Goal: Task Accomplishment & Management: Use online tool/utility

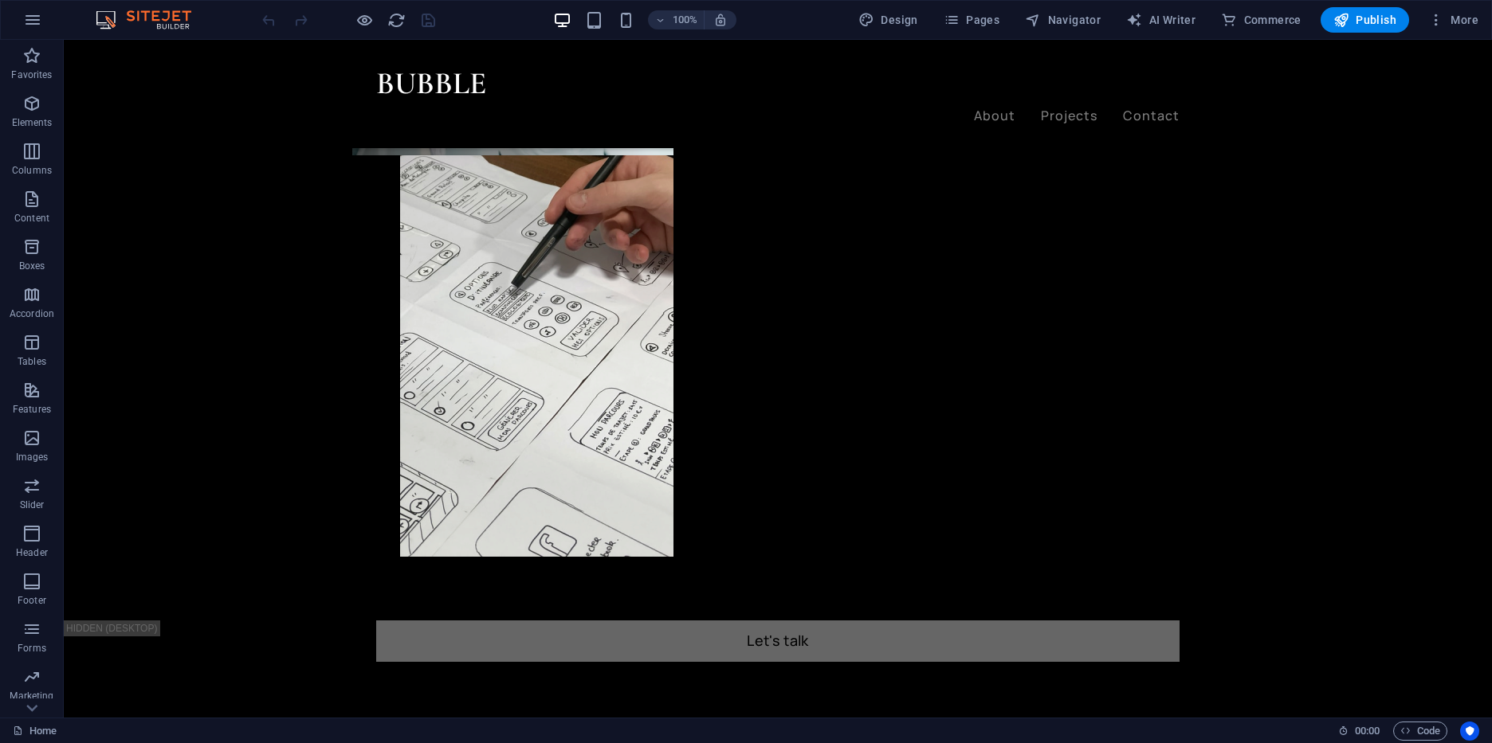
scroll to position [946, 0]
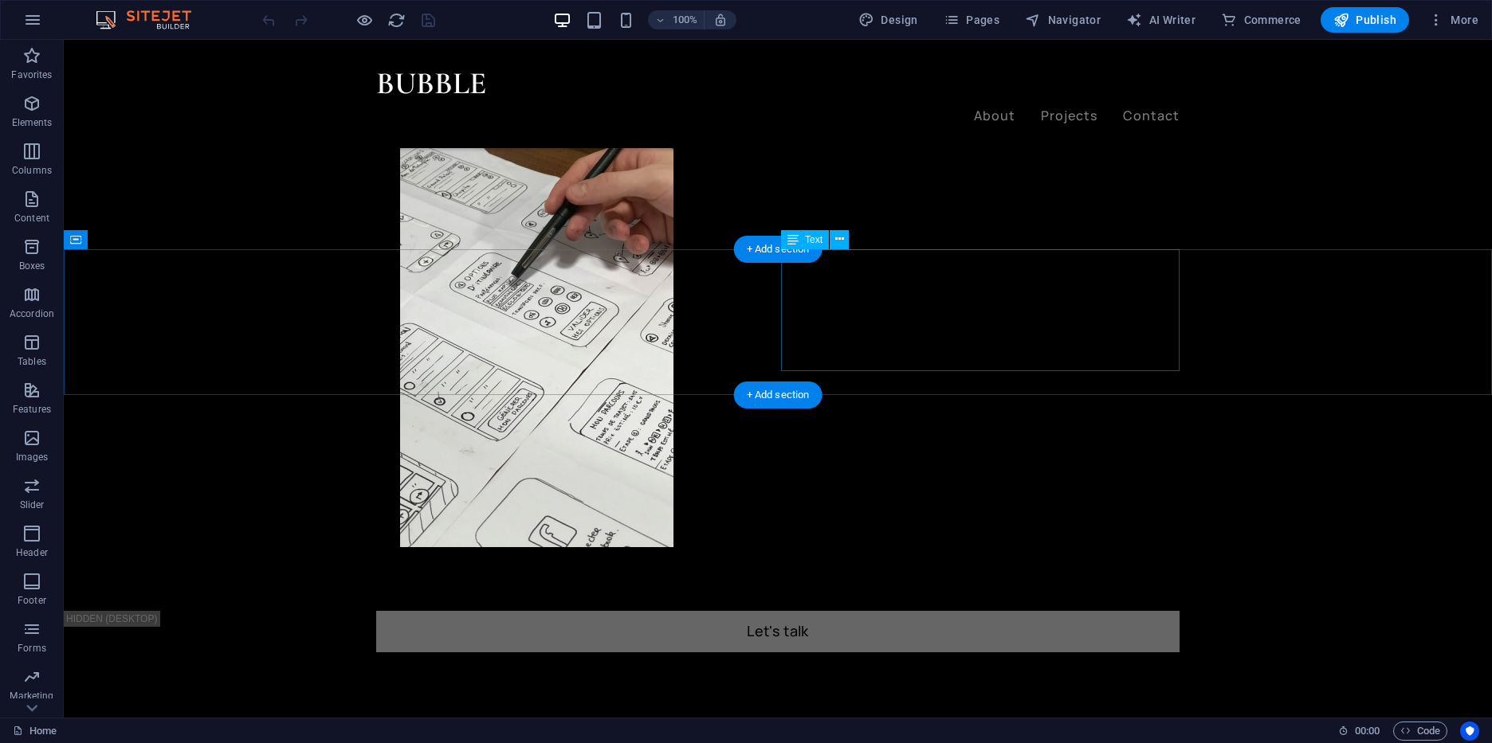
click at [814, 239] on span "Text" at bounding box center [814, 240] width 18 height 10
click at [837, 241] on icon at bounding box center [839, 239] width 9 height 17
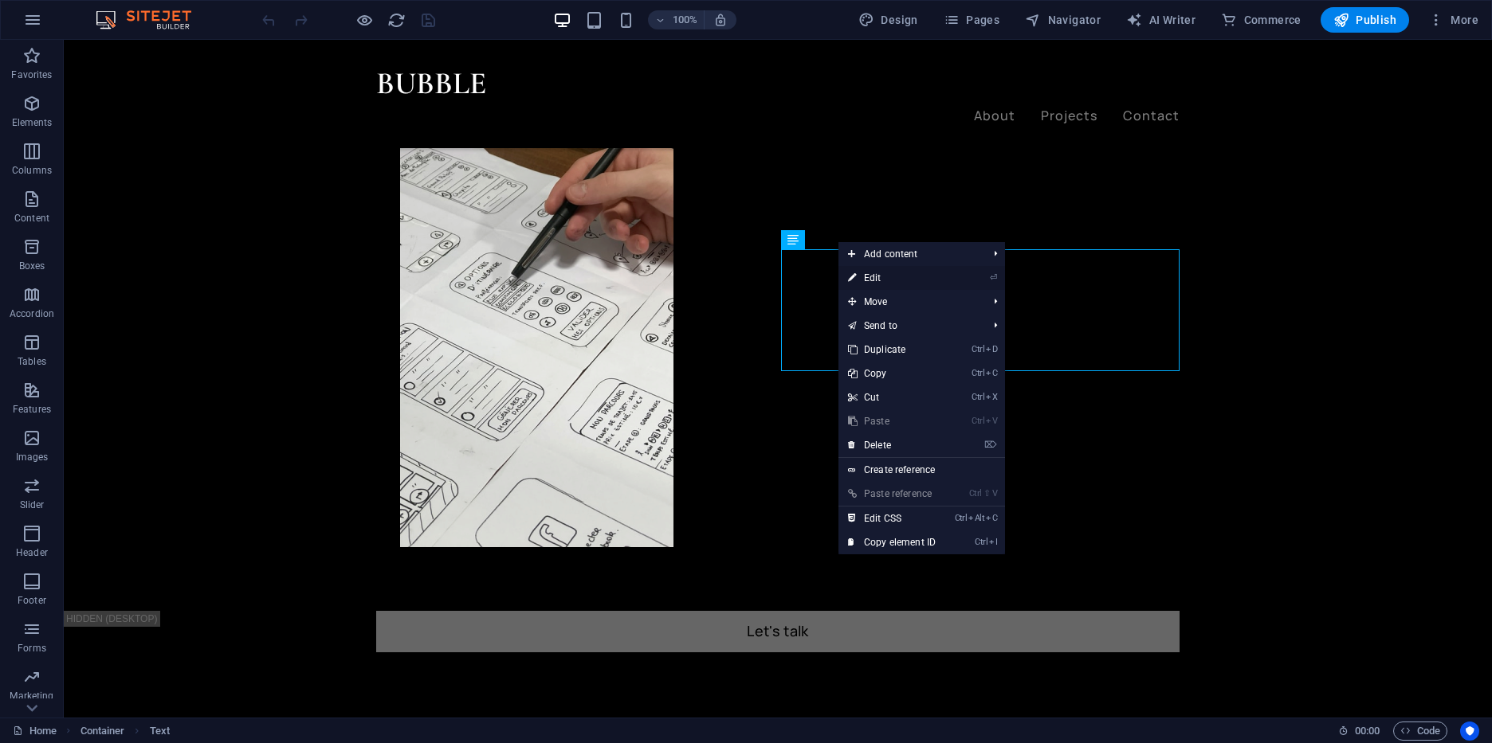
click at [853, 285] on icon at bounding box center [852, 278] width 8 height 24
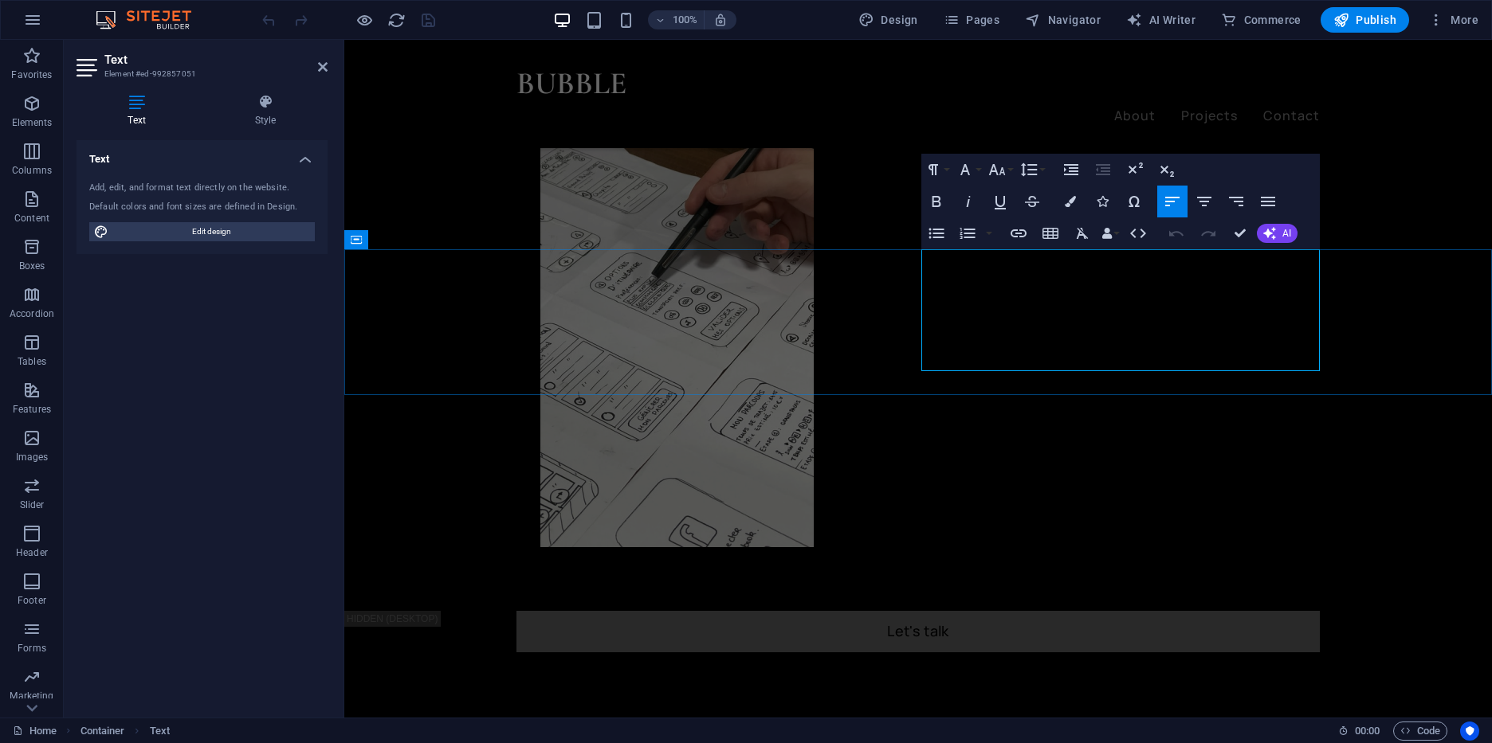
click at [1277, 232] on button "AI" at bounding box center [1277, 233] width 41 height 19
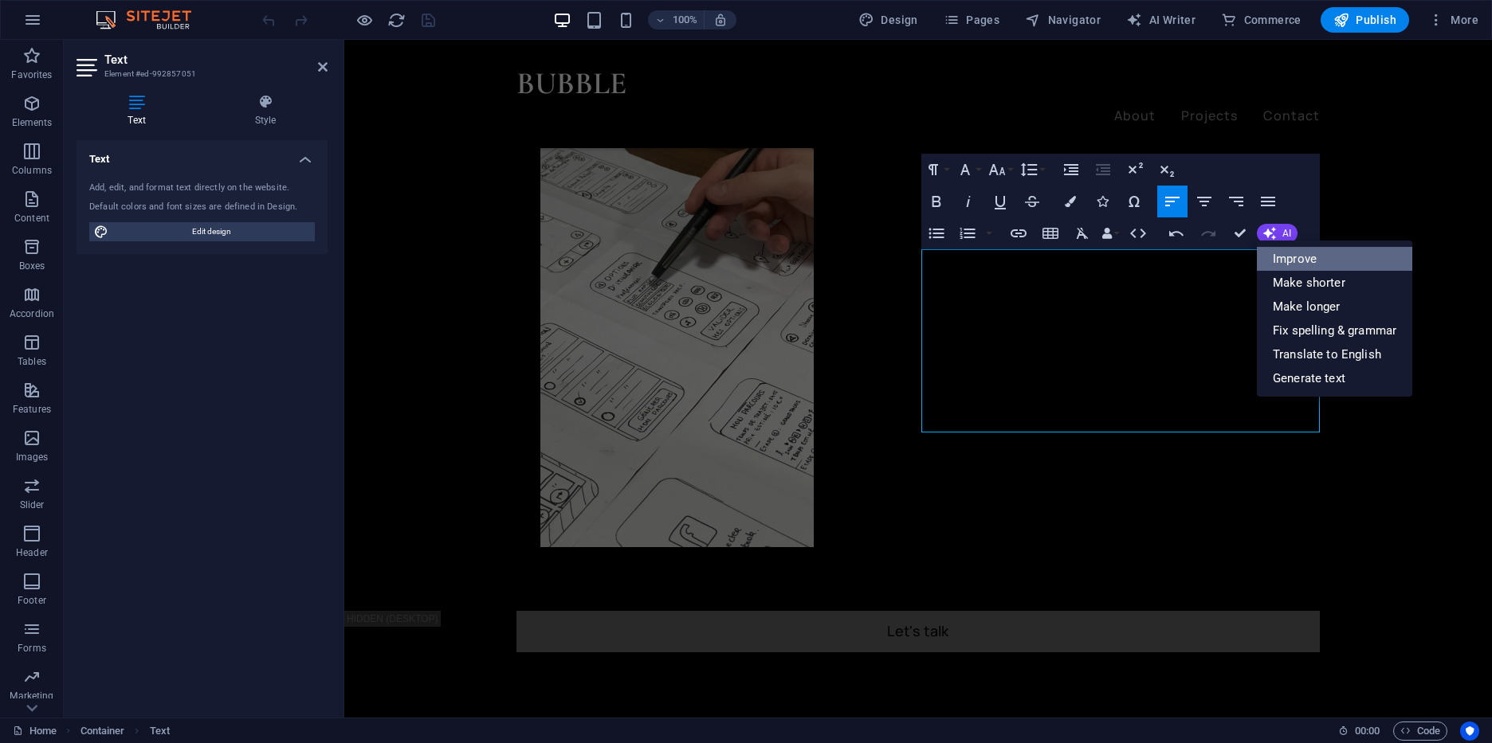
click at [1318, 265] on link "Improve" at bounding box center [1334, 259] width 155 height 24
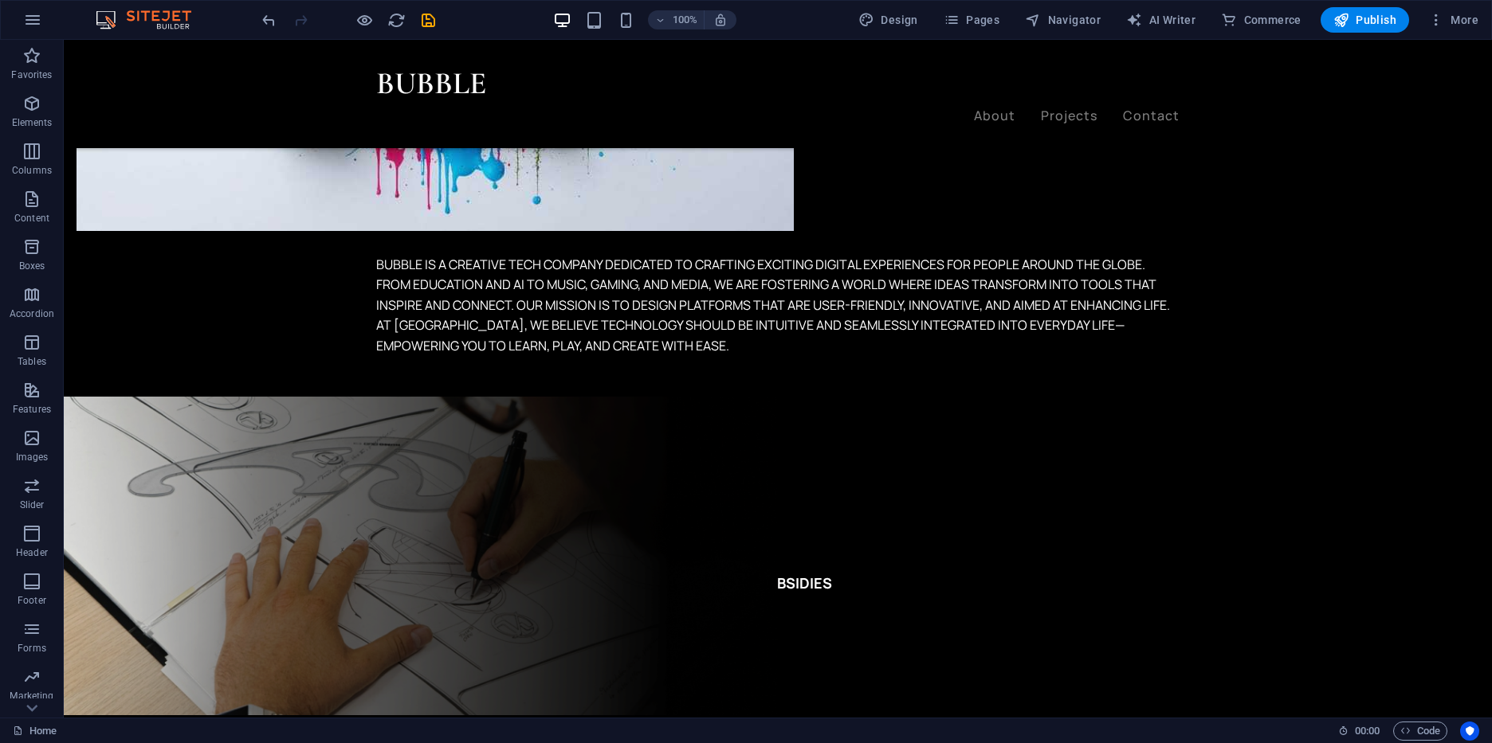
scroll to position [1882, 0]
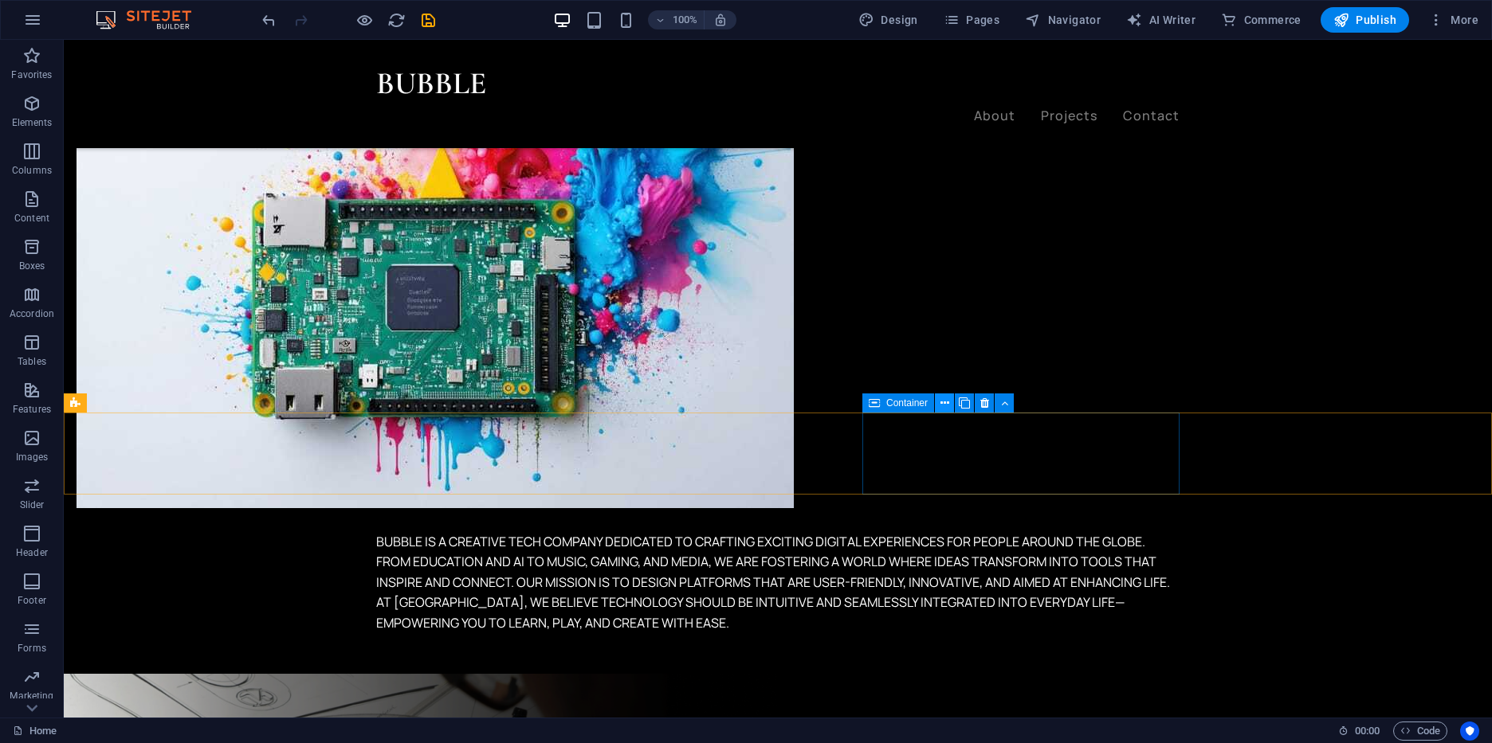
click at [947, 407] on icon at bounding box center [944, 403] width 9 height 17
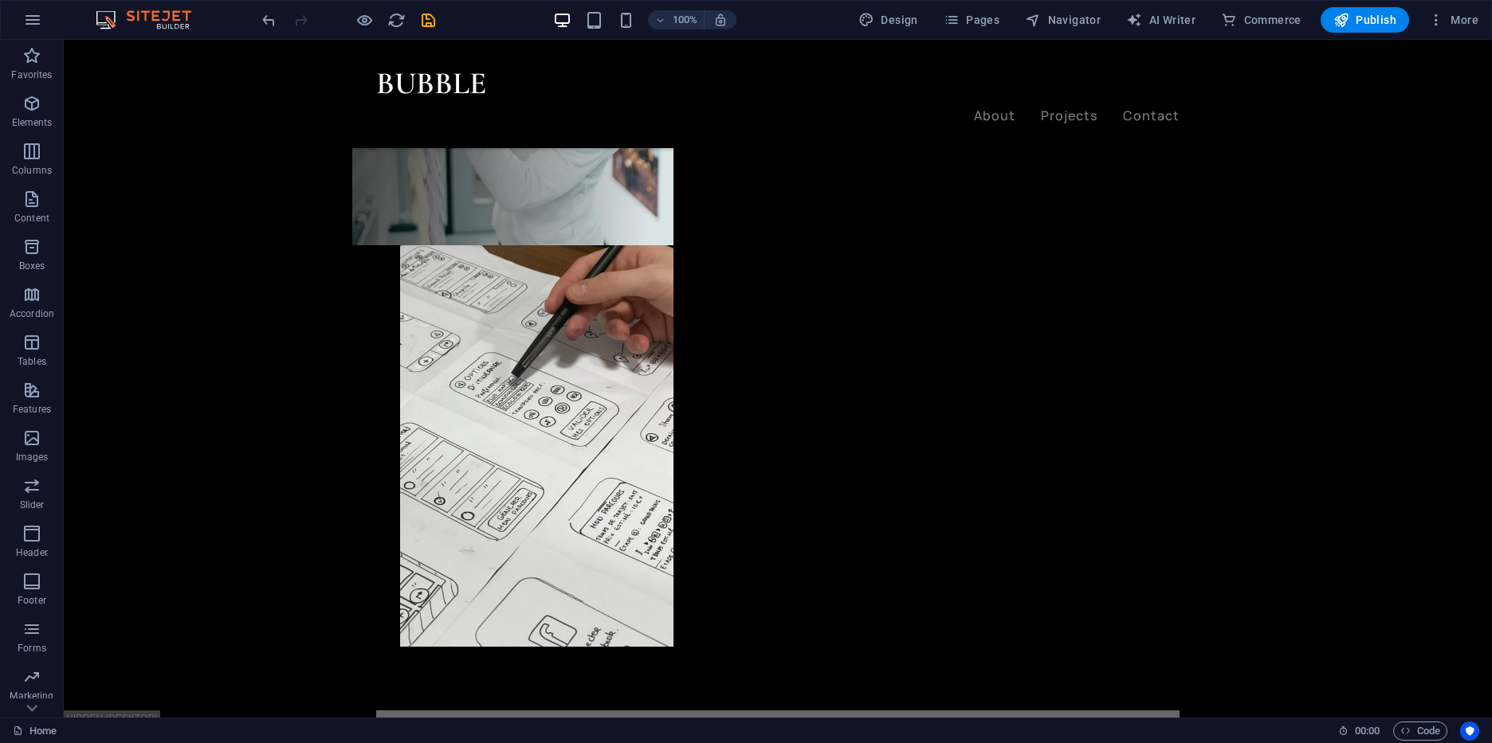
scroll to position [1149, 0]
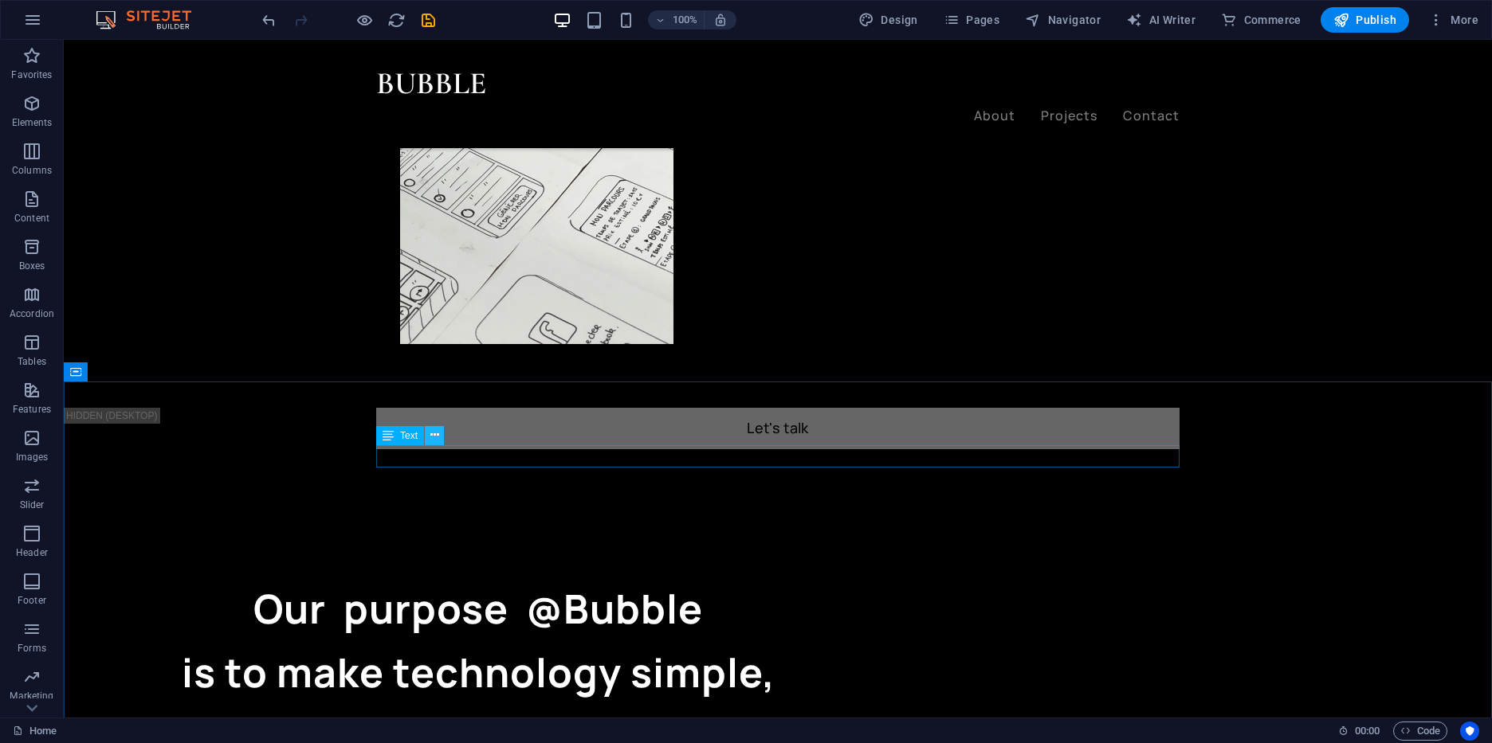
click at [437, 437] on icon at bounding box center [434, 435] width 9 height 17
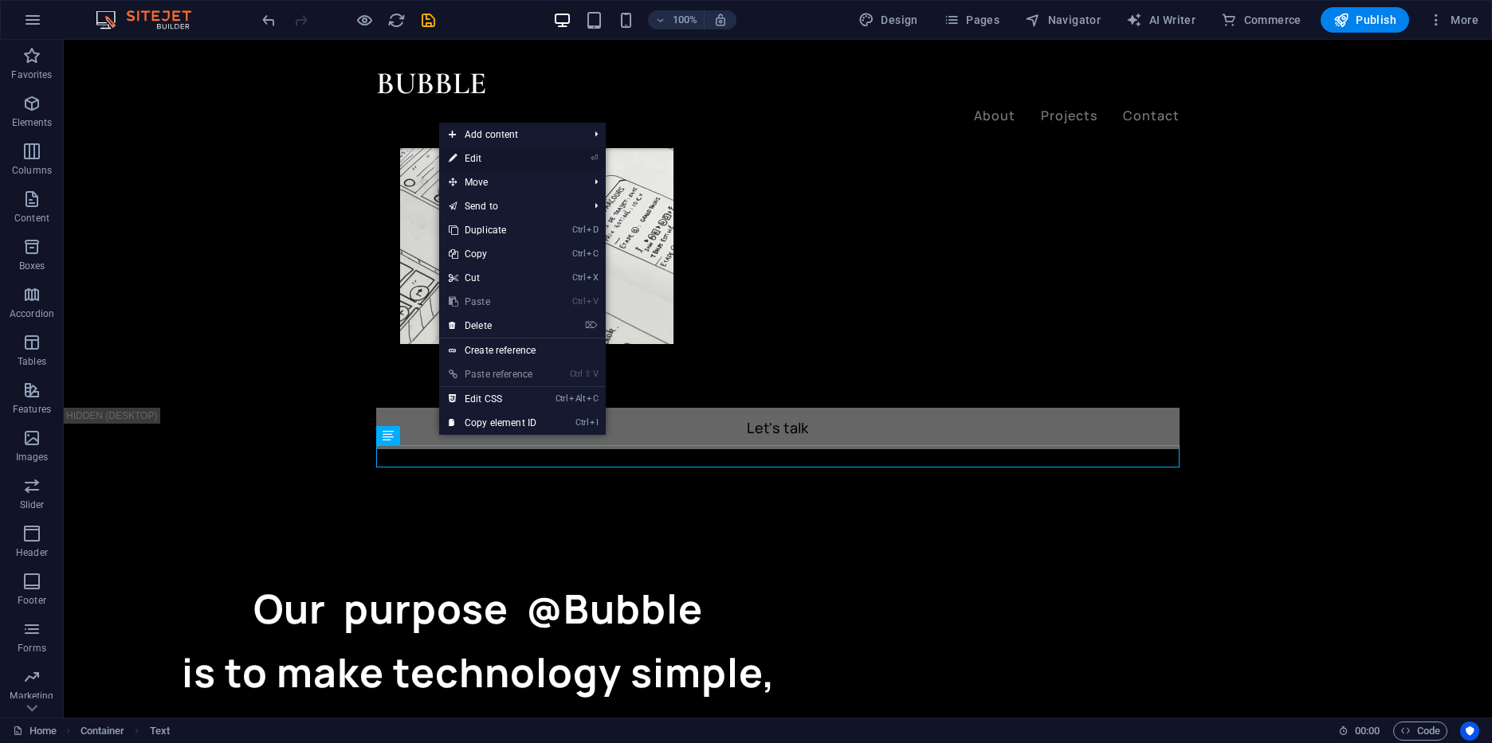
click at [513, 159] on link "⏎ Edit" at bounding box center [492, 159] width 107 height 24
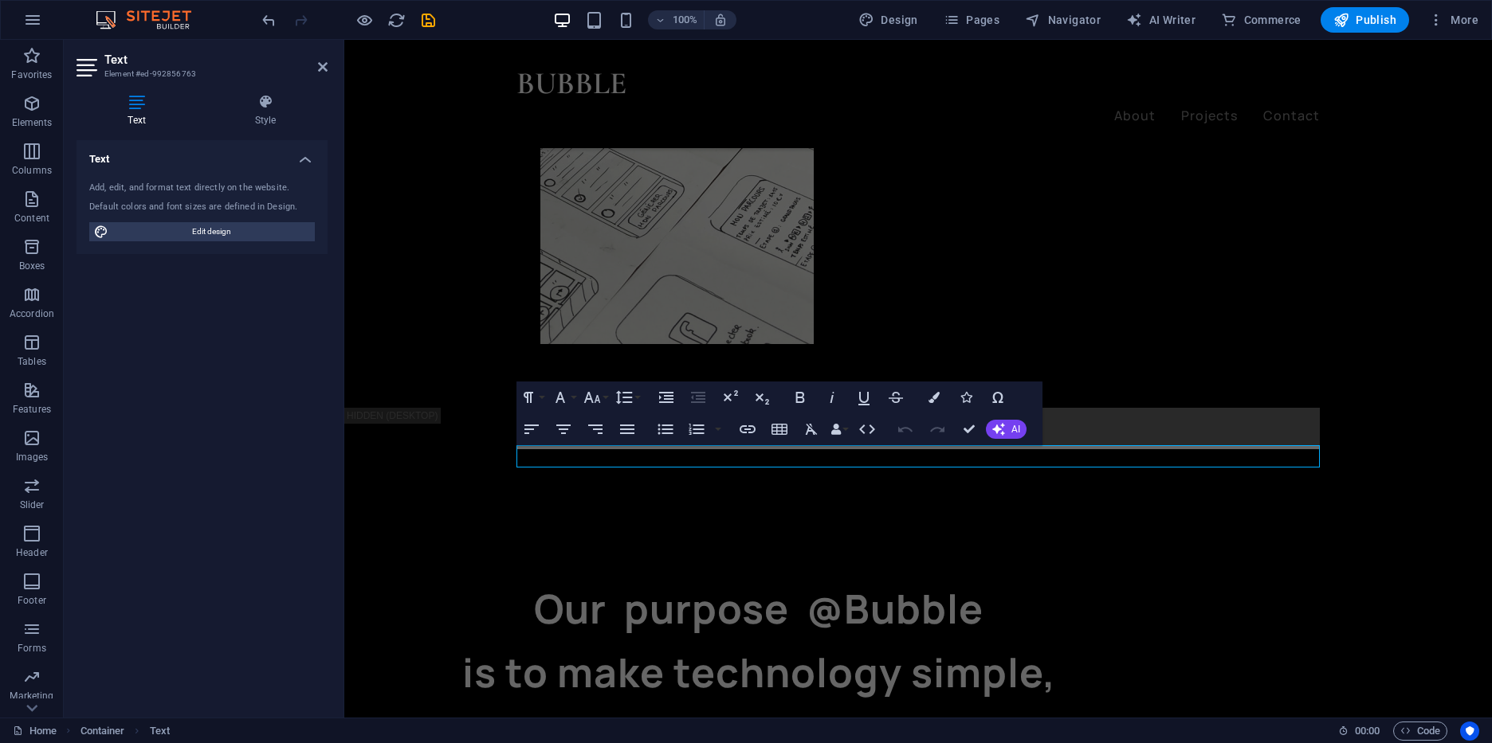
click at [142, 113] on h4 "Text" at bounding box center [139, 110] width 127 height 33
click at [309, 164] on h4 "Text" at bounding box center [201, 154] width 251 height 29
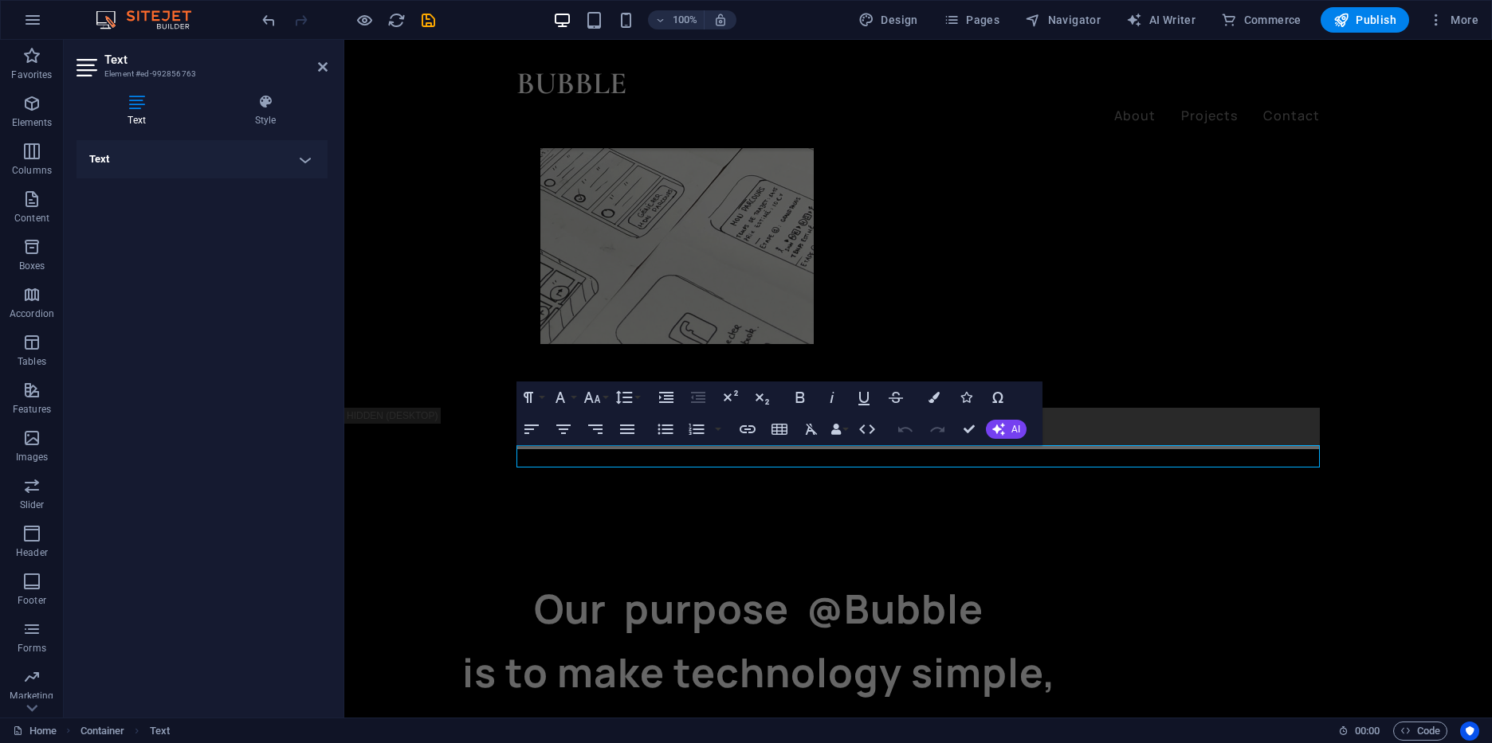
click at [309, 164] on h4 "Text" at bounding box center [201, 159] width 251 height 38
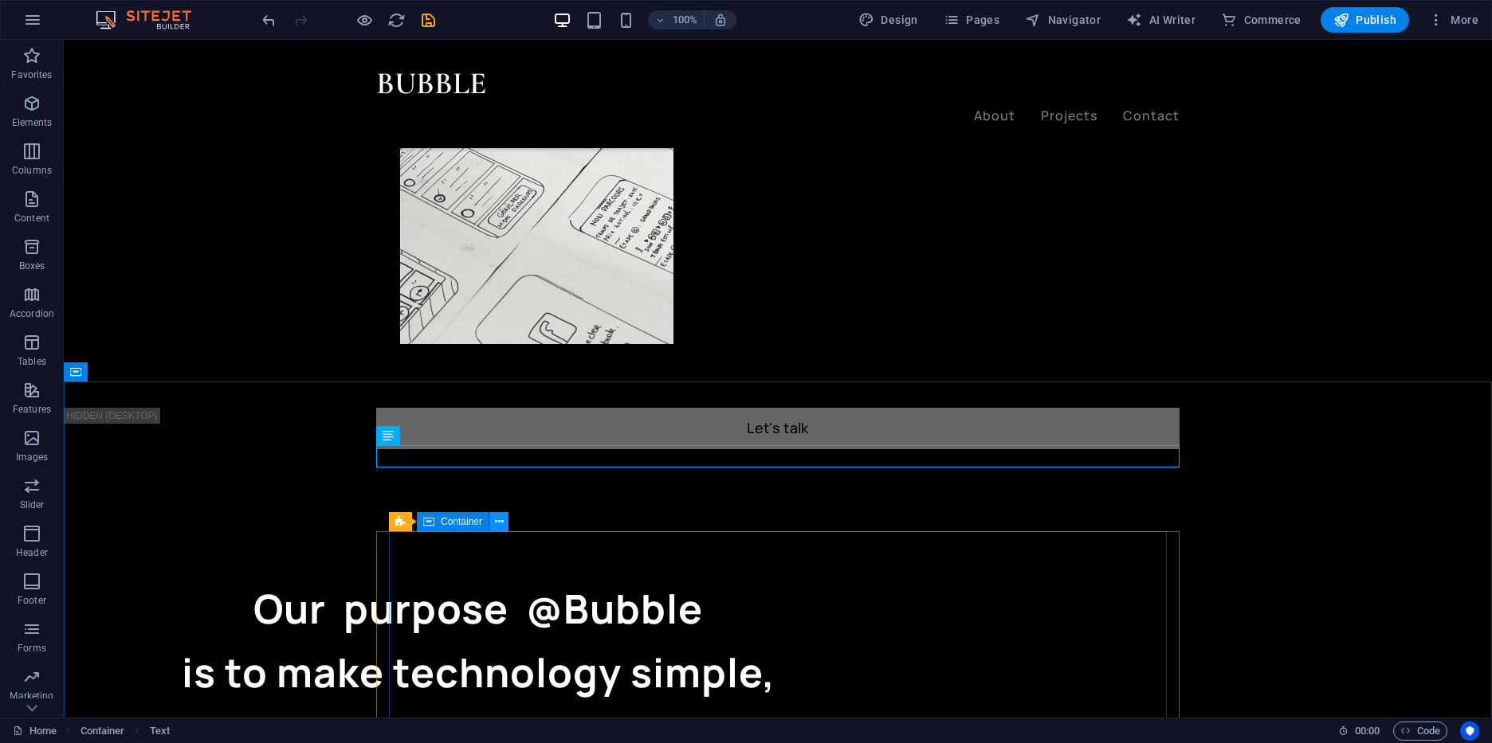
click at [498, 523] on icon at bounding box center [499, 522] width 9 height 17
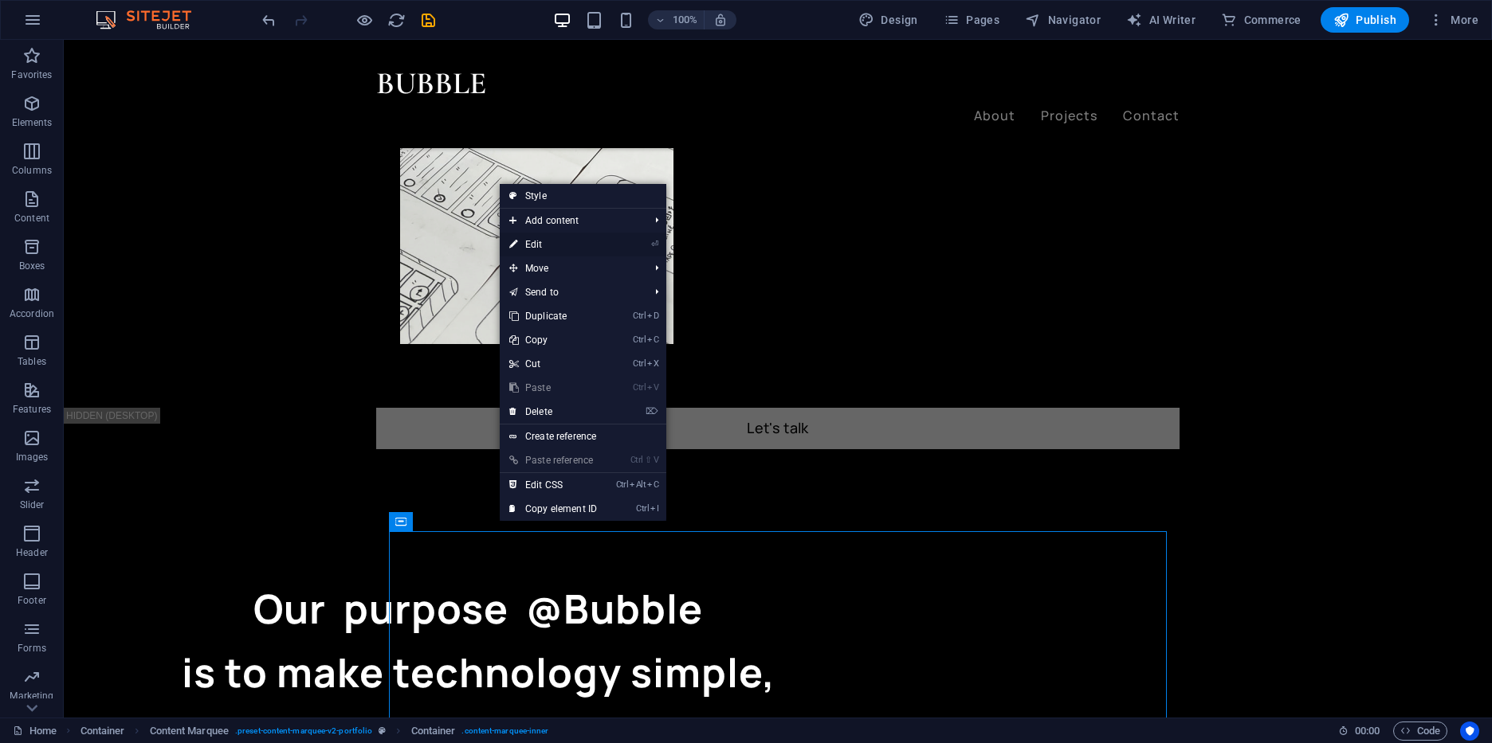
click at [564, 249] on link "⏎ Edit" at bounding box center [553, 245] width 107 height 24
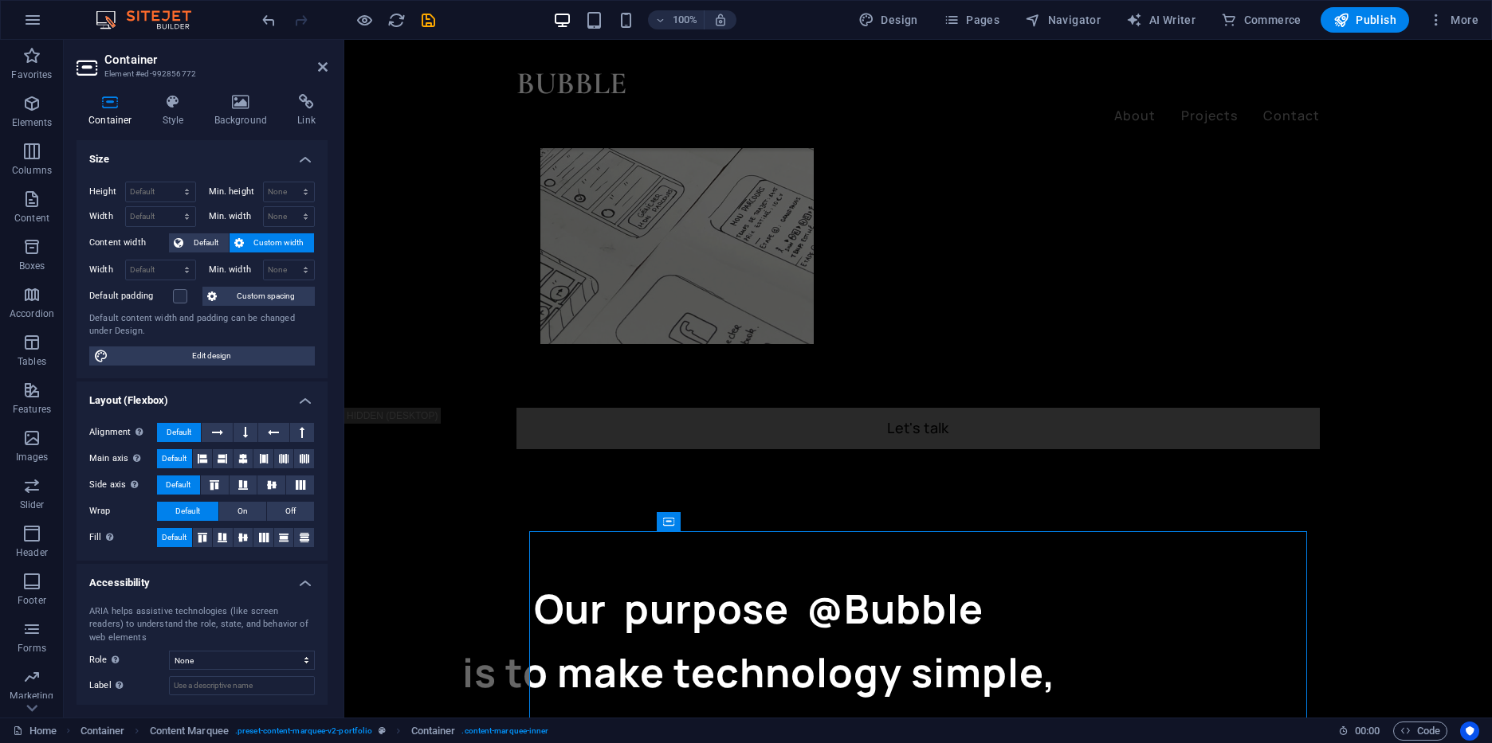
click at [326, 59] on h2 "Container" at bounding box center [215, 60] width 223 height 14
click at [324, 61] on icon at bounding box center [323, 67] width 10 height 13
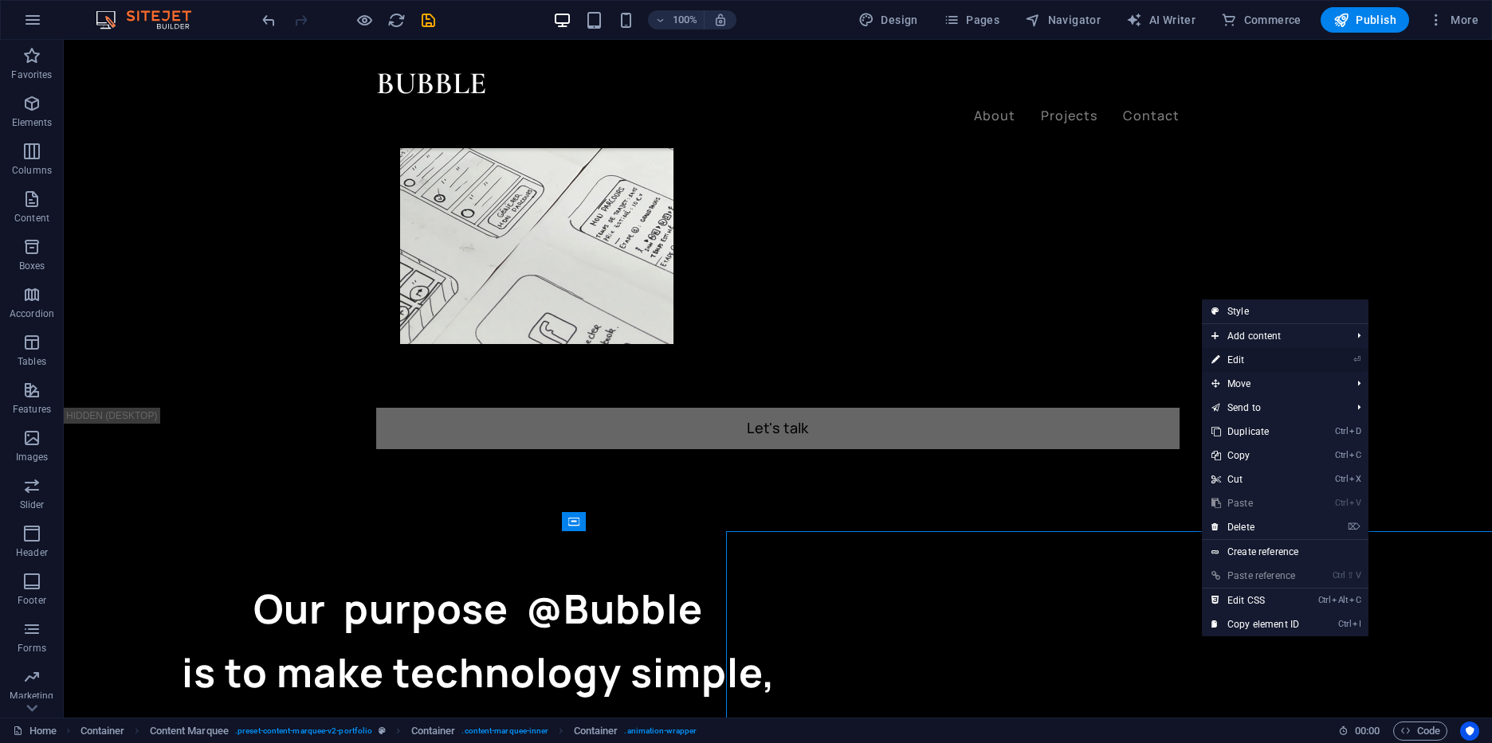
click at [1297, 352] on link "⏎ Edit" at bounding box center [1255, 360] width 107 height 24
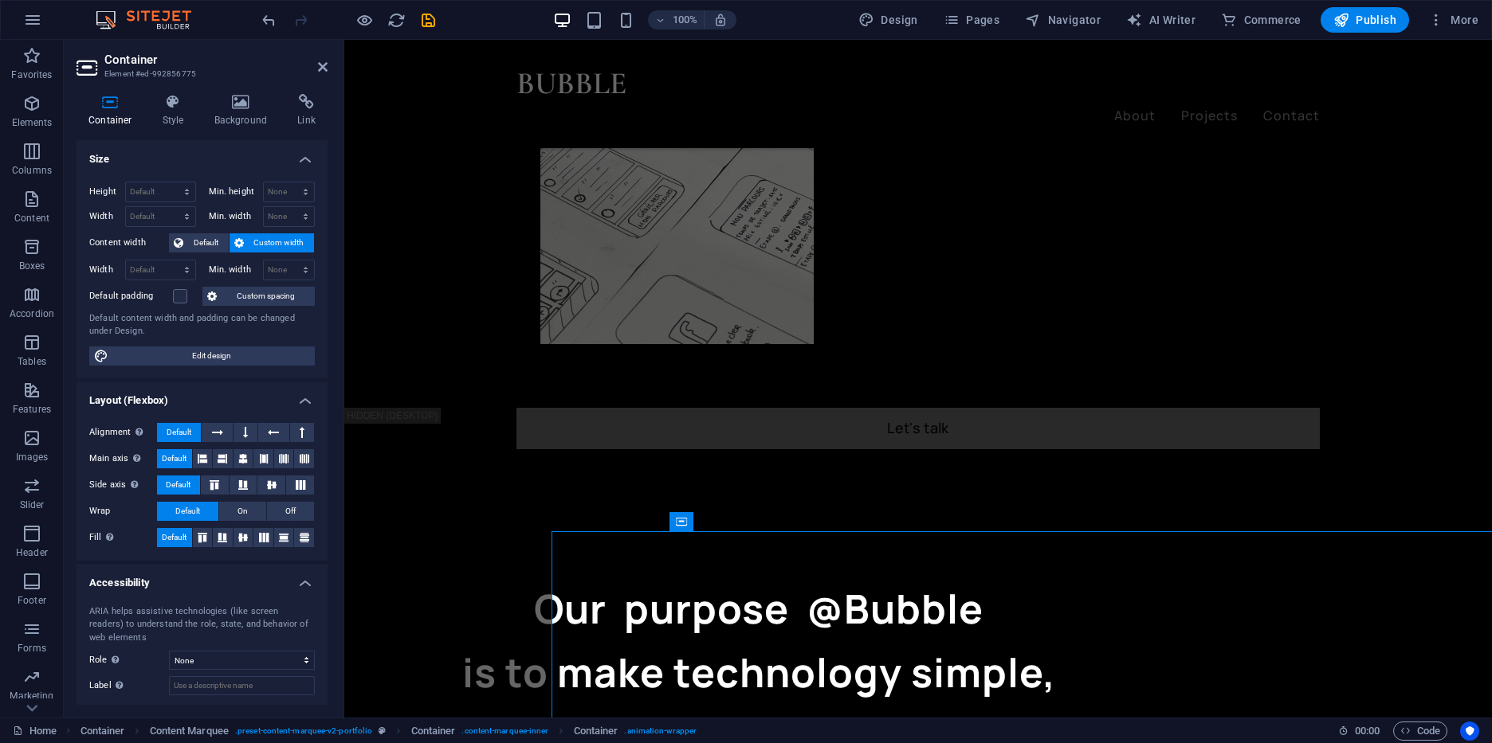
scroll to position [80, 0]
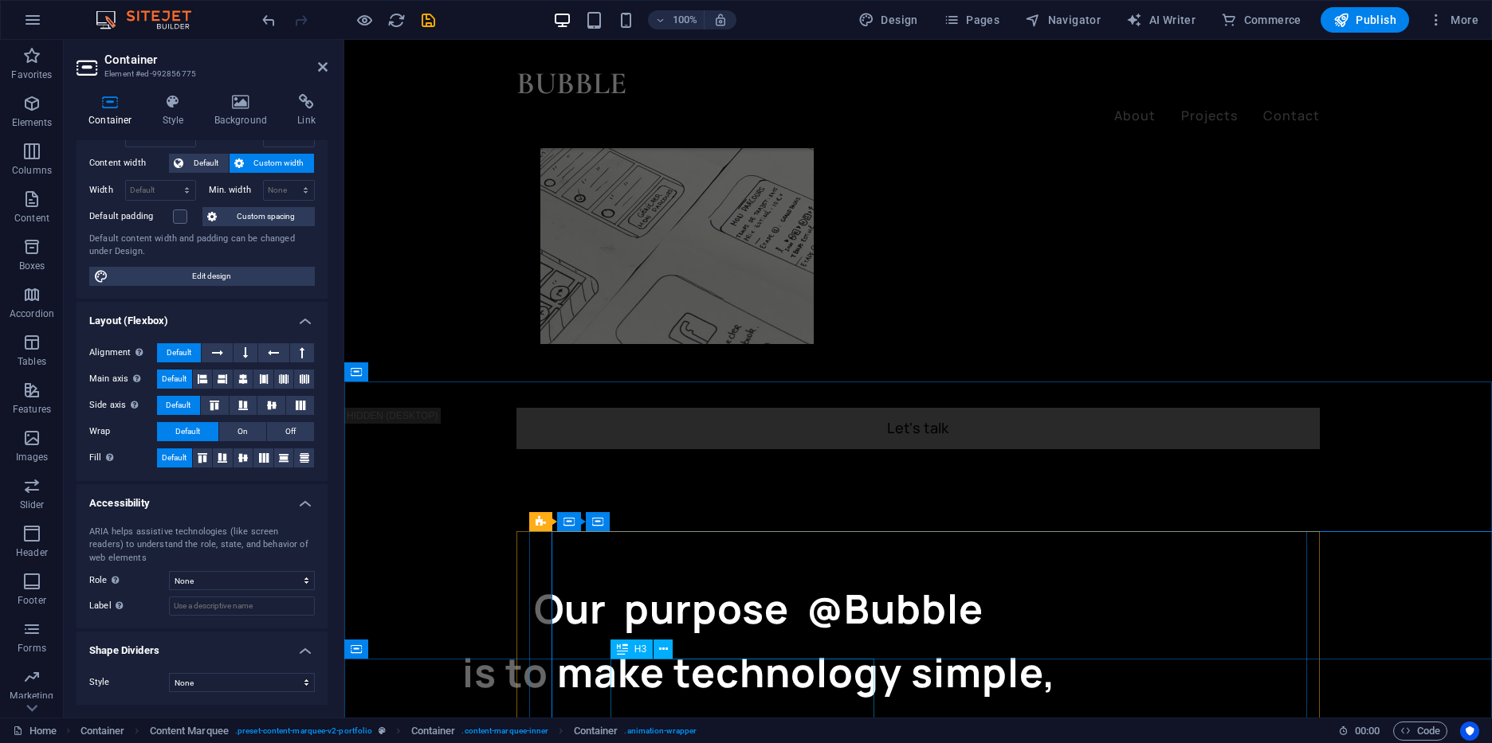
click at [696, 523] on icon at bounding box center [696, 522] width 9 height 17
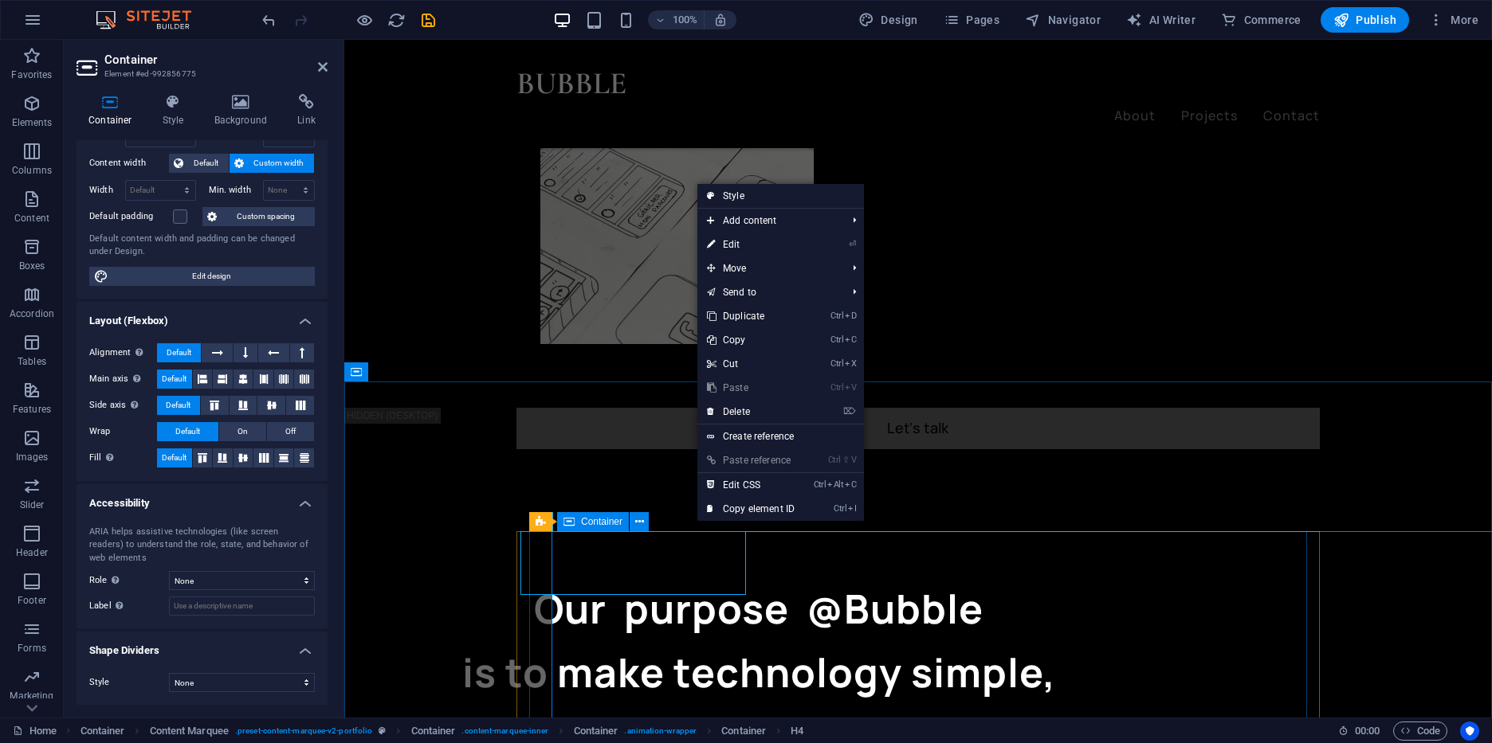
click at [569, 522] on icon at bounding box center [568, 521] width 11 height 19
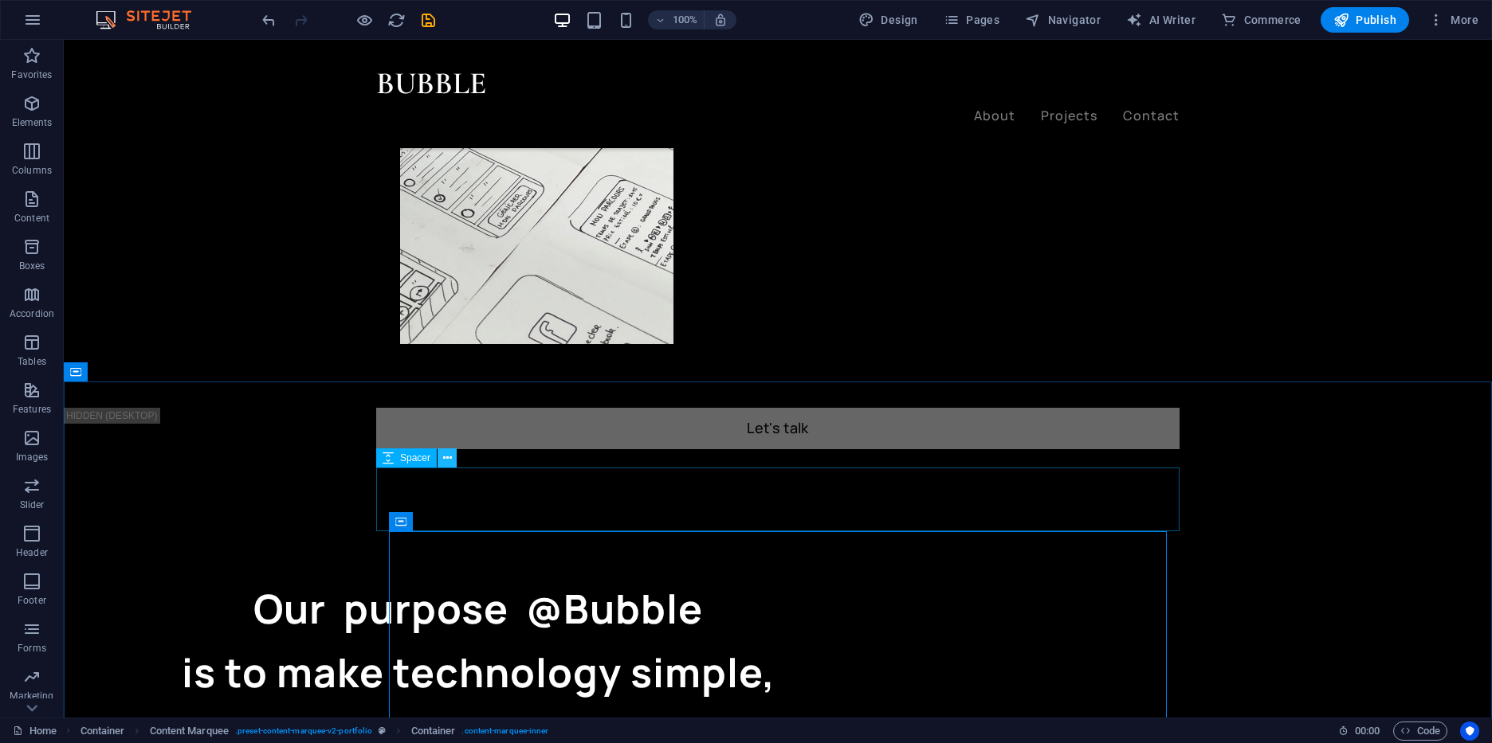
click at [453, 460] on button at bounding box center [446, 458] width 19 height 19
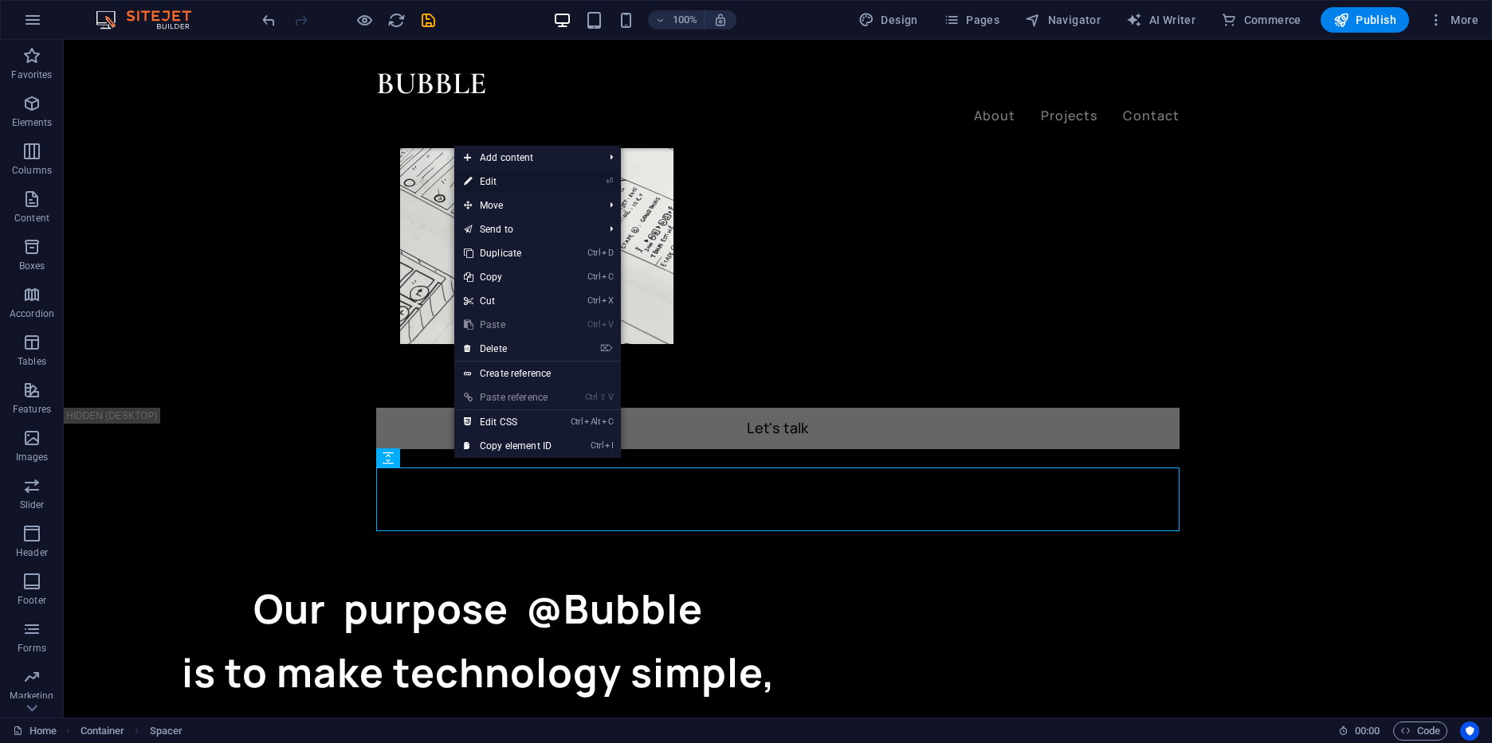
click at [549, 182] on link "⏎ Edit" at bounding box center [507, 182] width 107 height 24
select select "px"
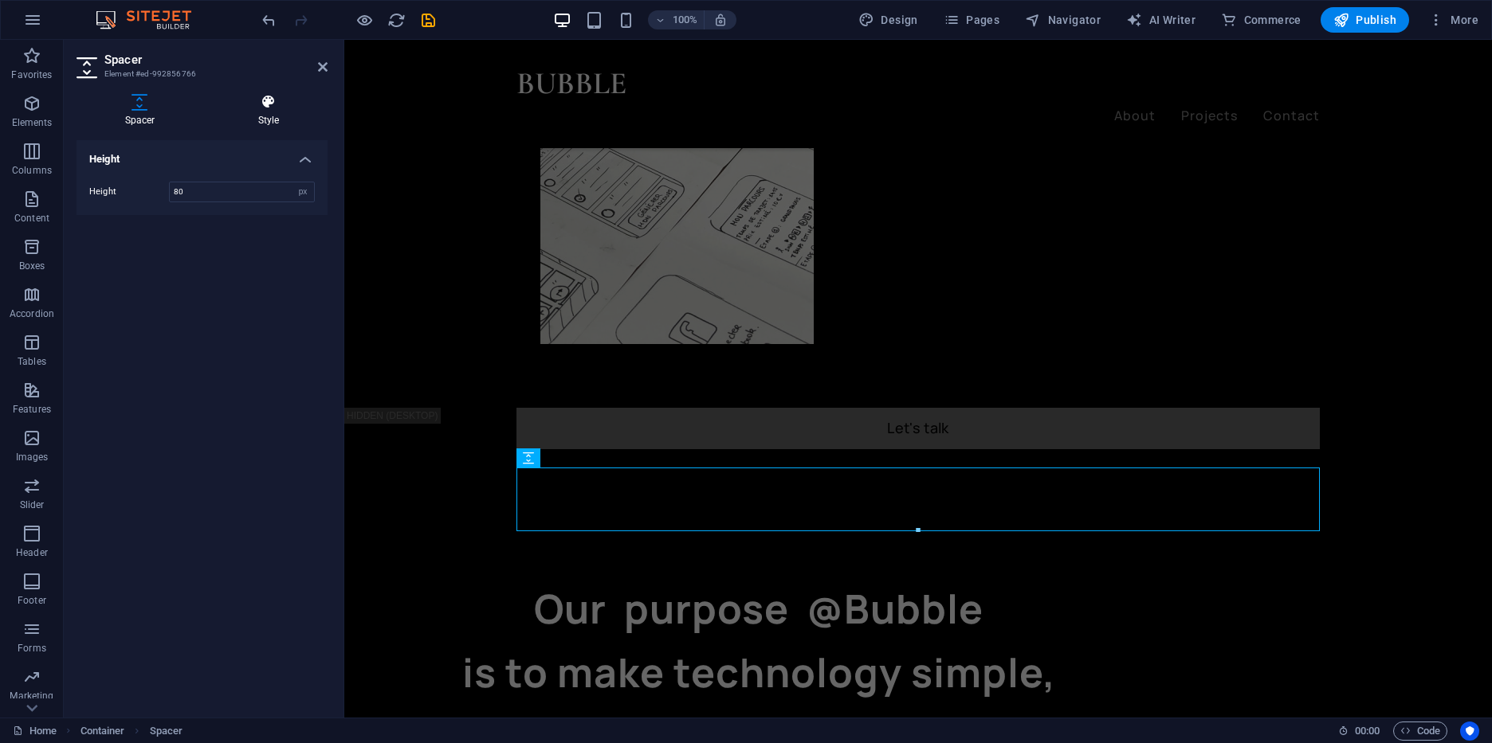
click at [271, 104] on icon at bounding box center [269, 102] width 118 height 16
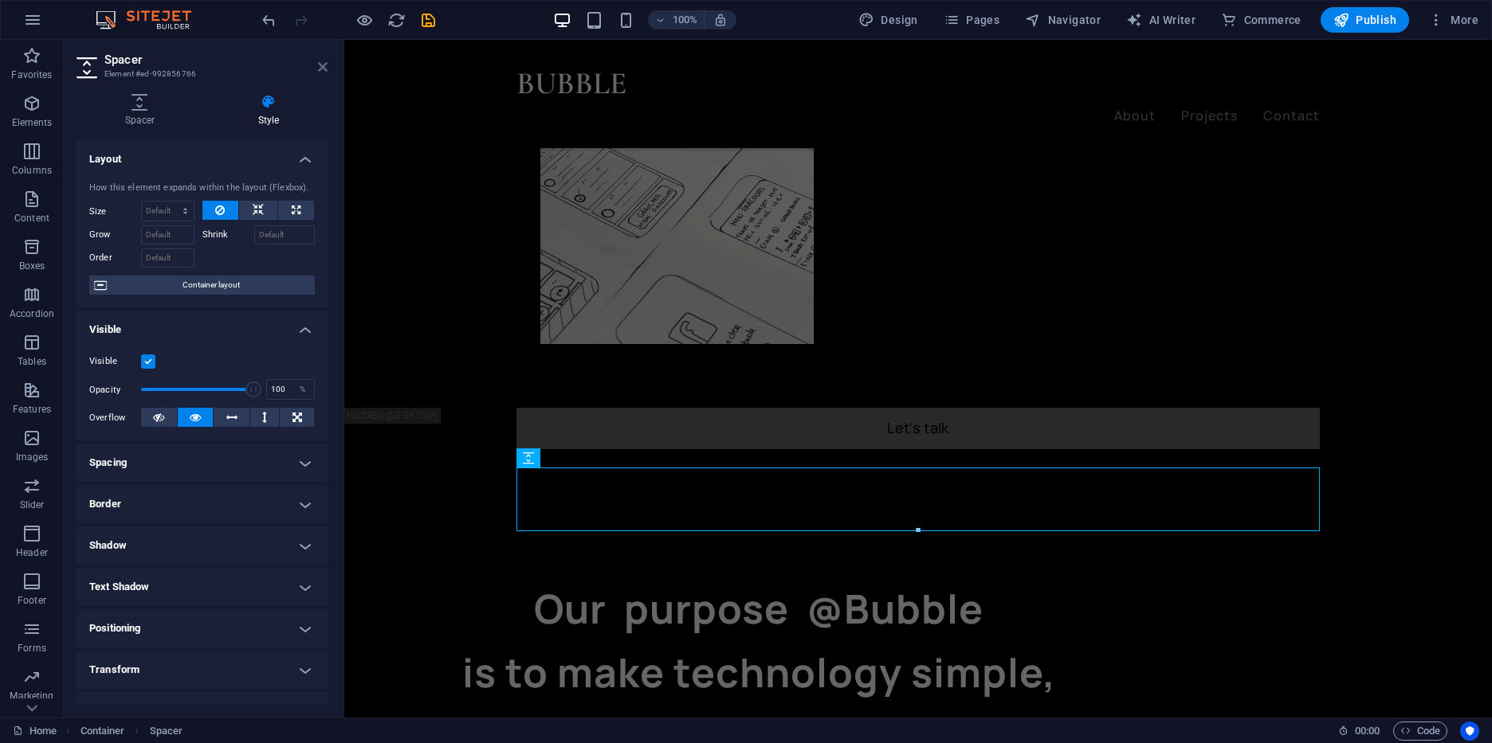
click at [318, 66] on icon at bounding box center [323, 67] width 10 height 13
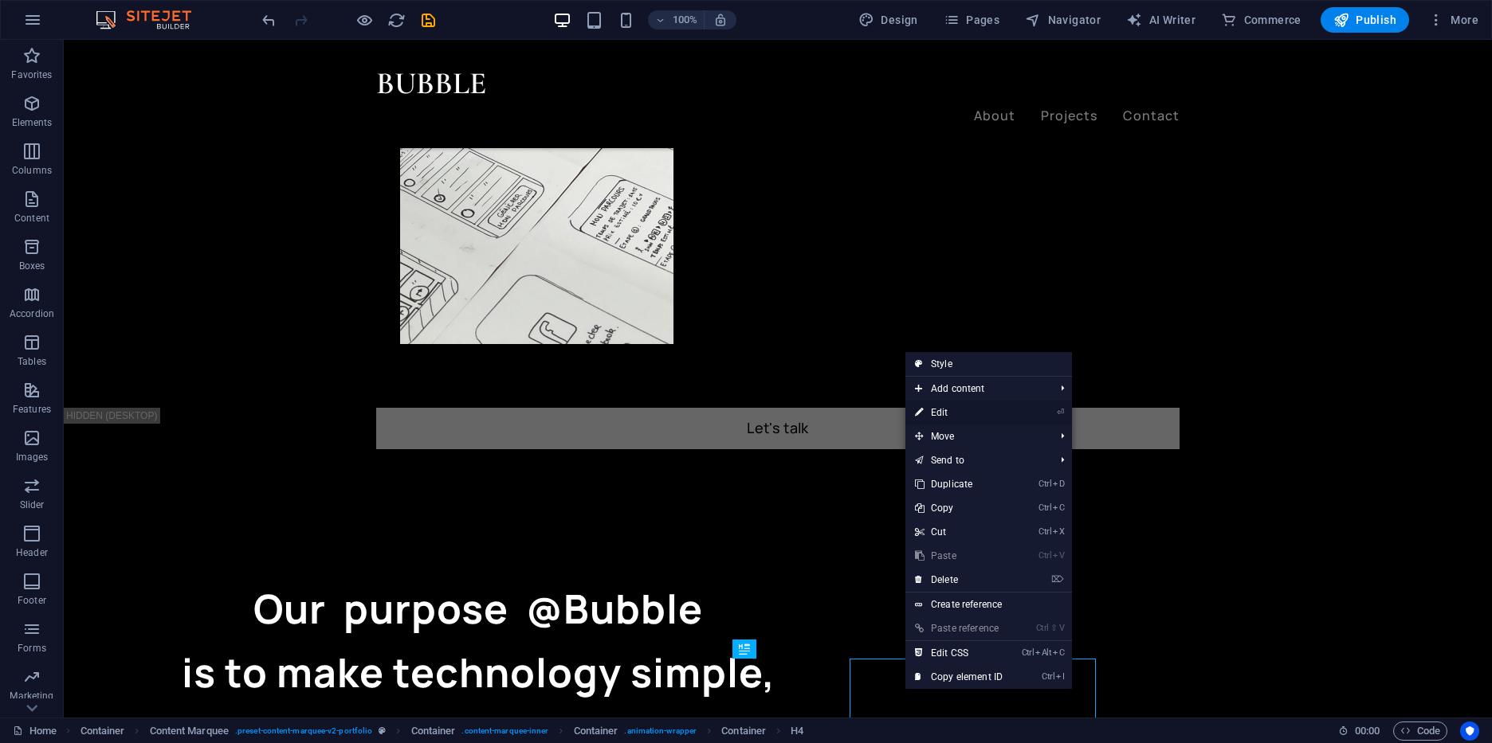
click at [962, 407] on link "⏎ Edit" at bounding box center [958, 413] width 107 height 24
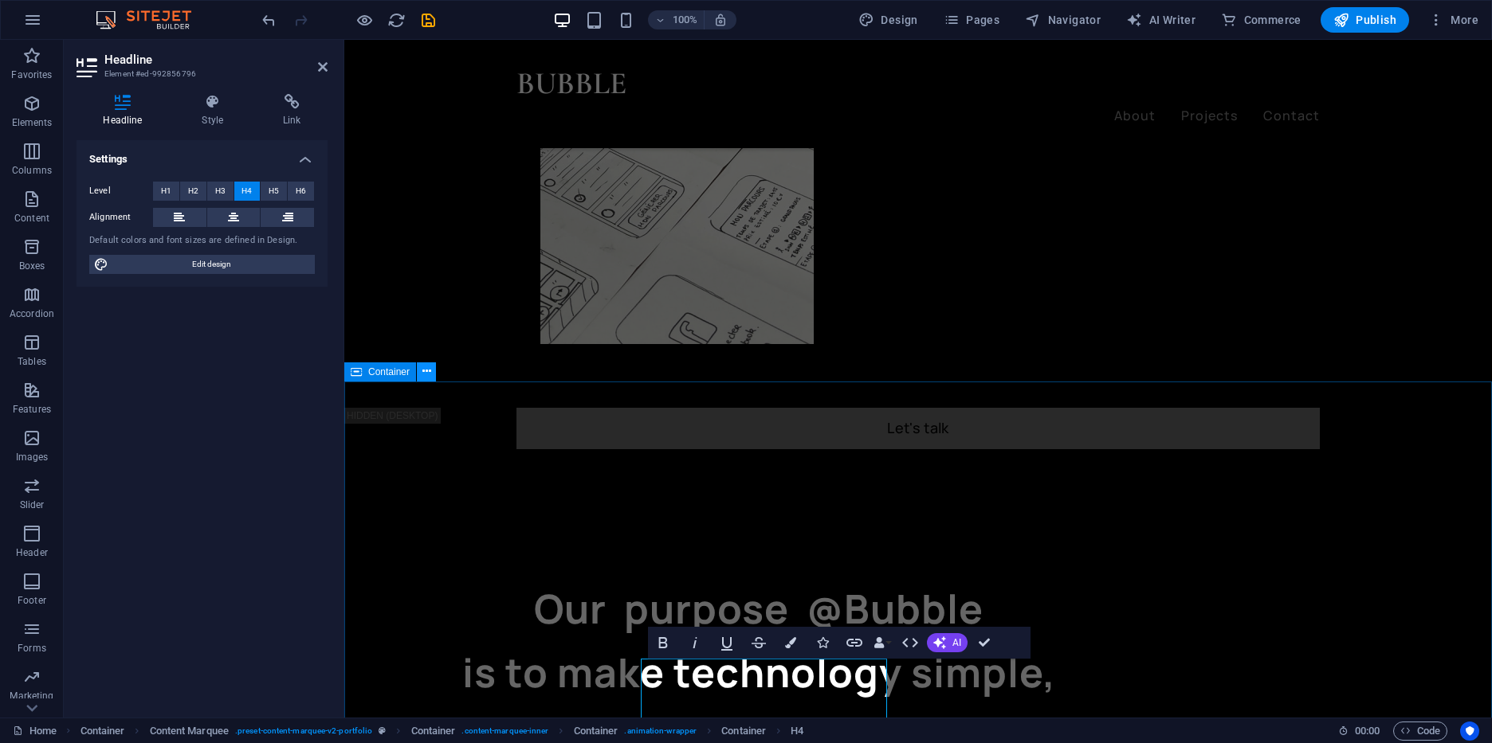
click at [422, 378] on icon at bounding box center [426, 371] width 9 height 17
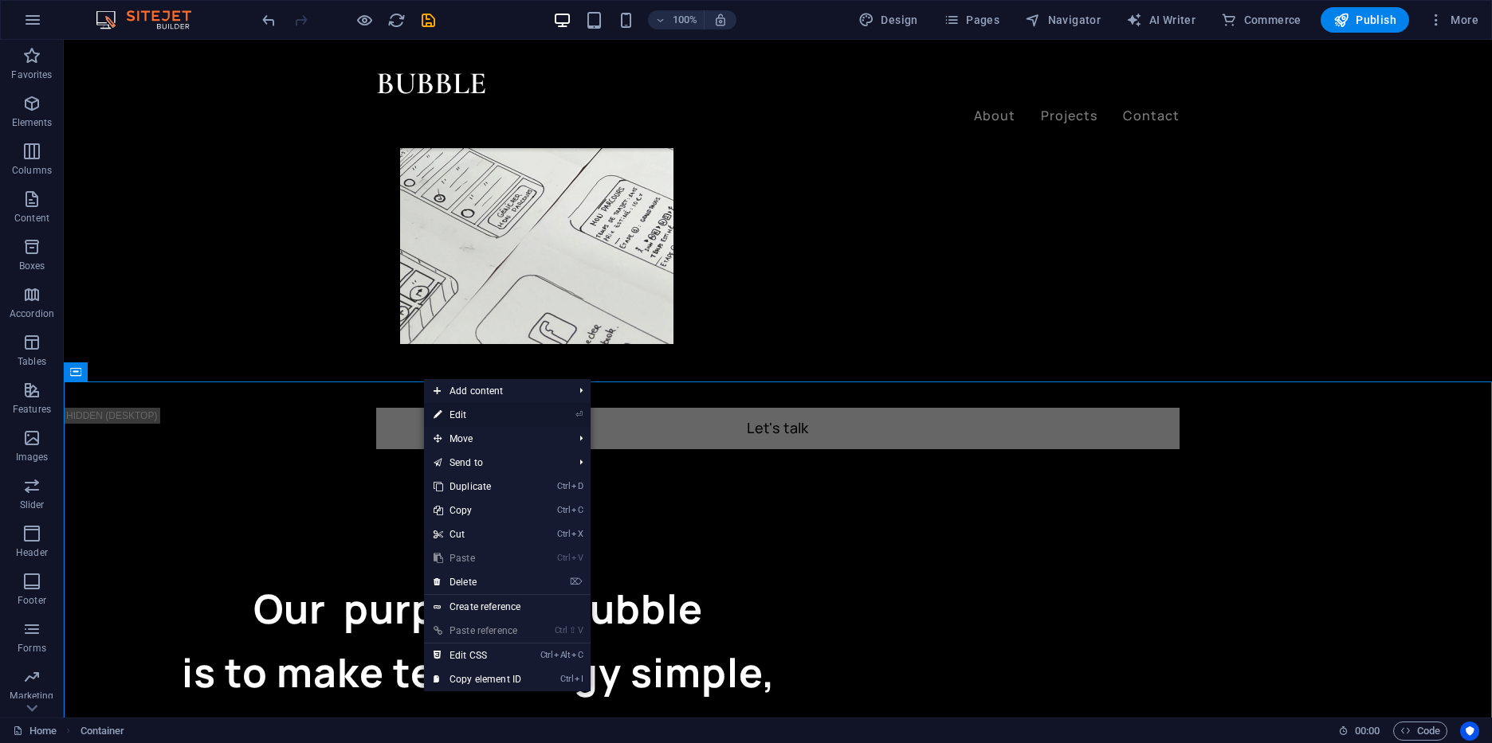
click at [441, 414] on icon at bounding box center [437, 415] width 8 height 24
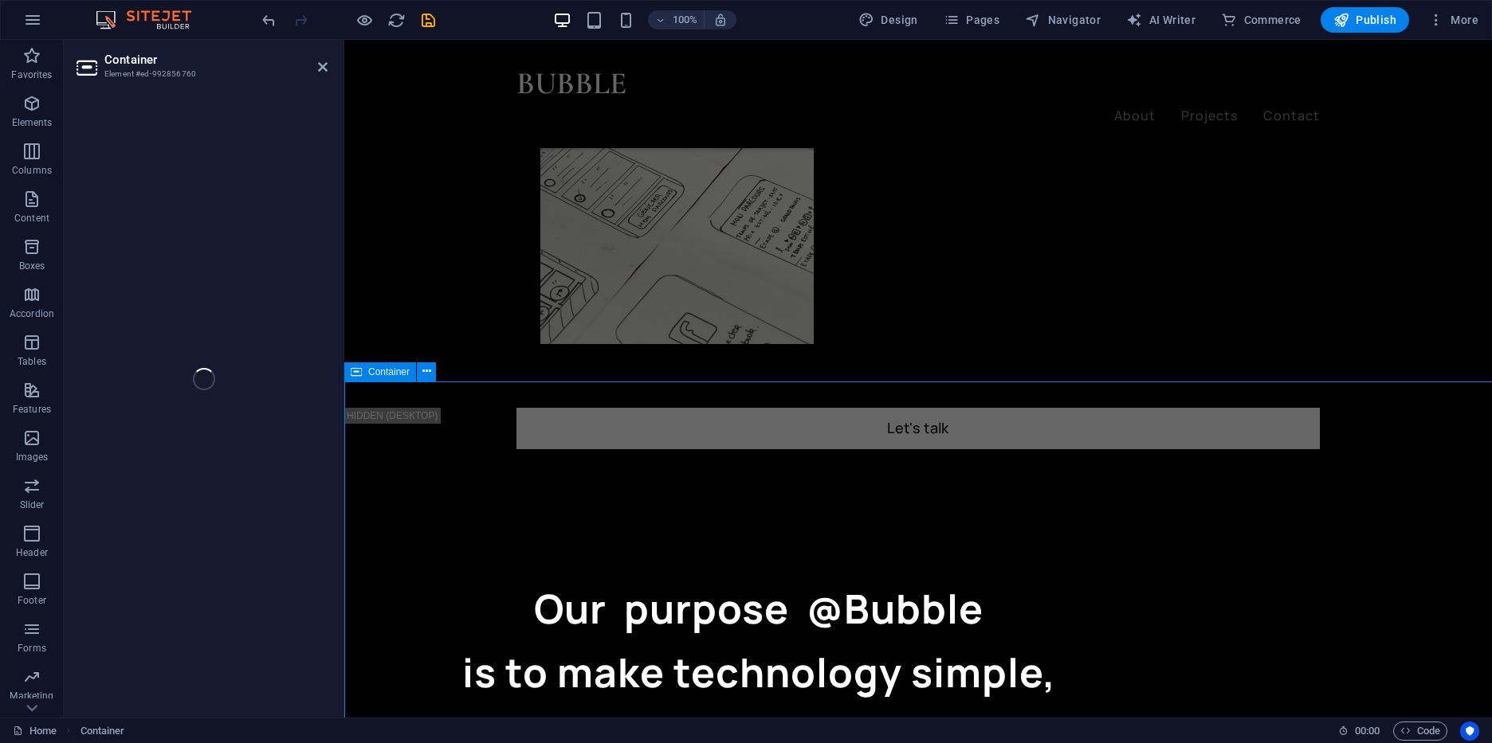
select select "%"
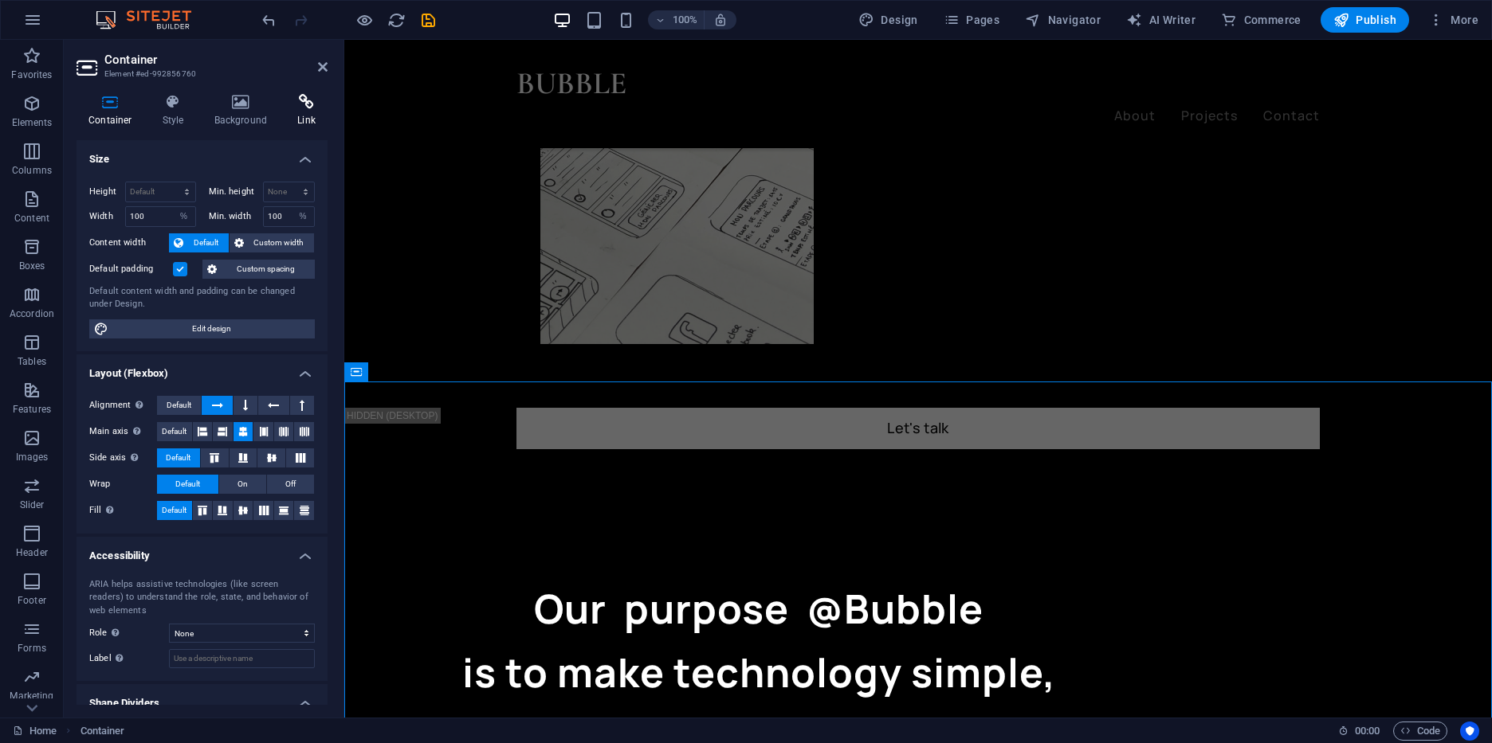
click at [305, 114] on h4 "Link" at bounding box center [306, 110] width 42 height 33
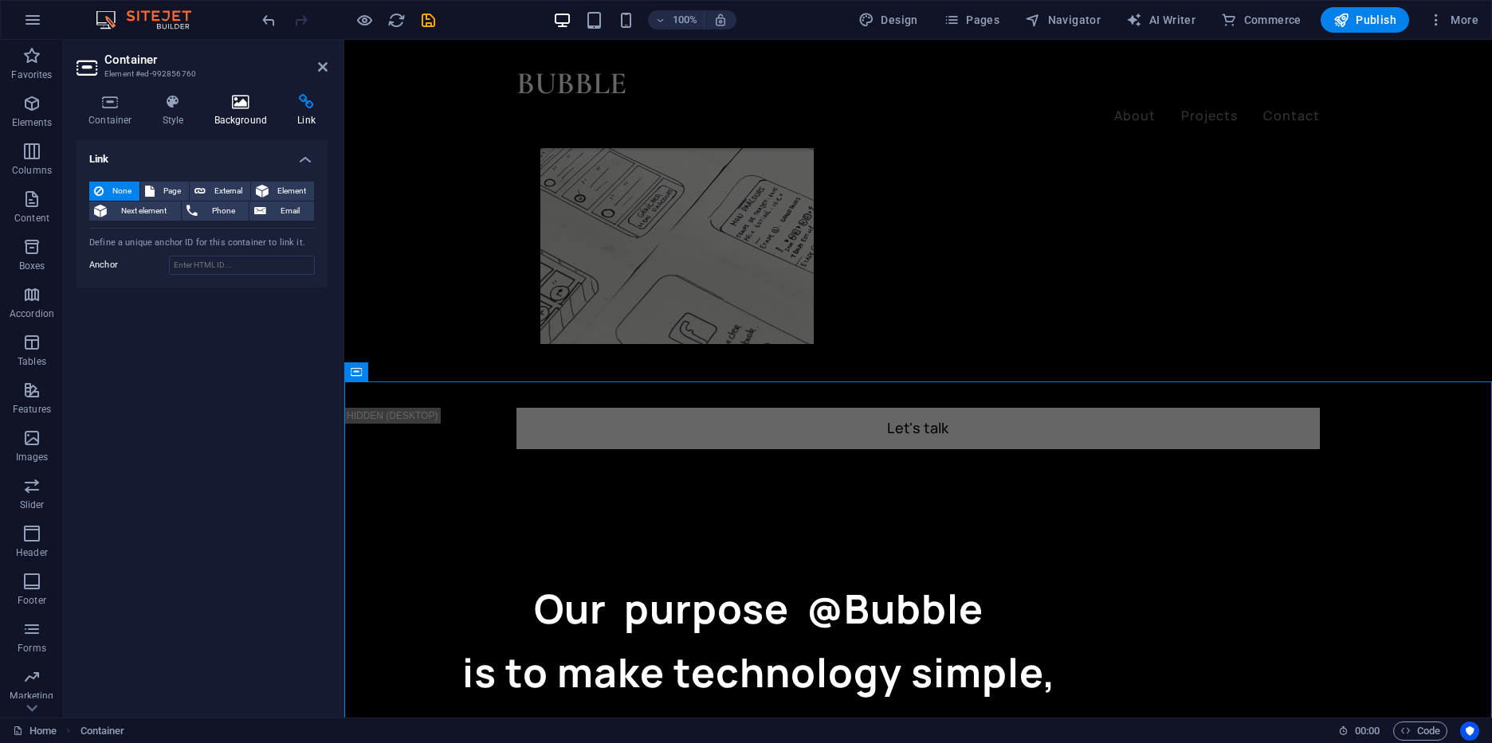
click at [248, 112] on h4 "Background" at bounding box center [244, 110] width 84 height 33
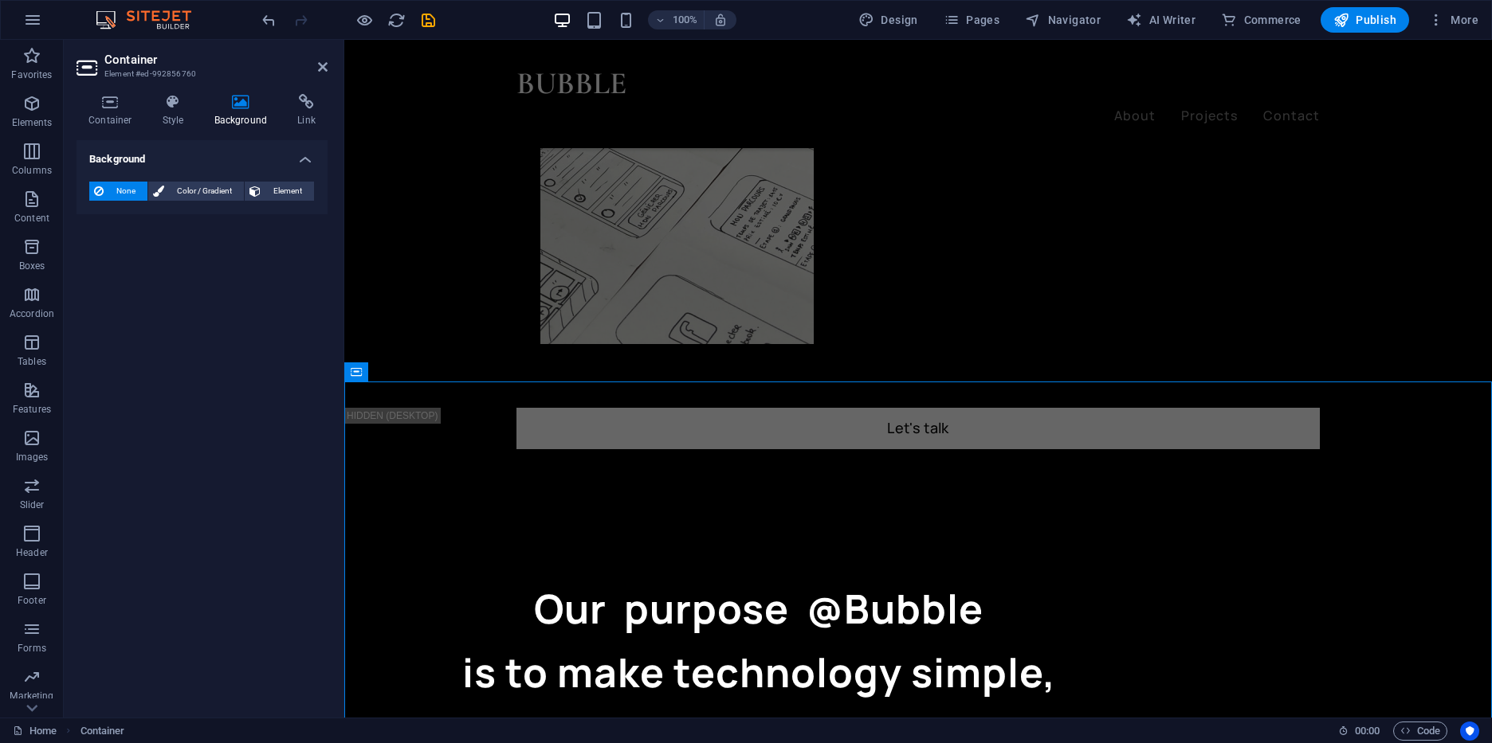
click at [203, 103] on icon at bounding box center [240, 102] width 77 height 16
click at [187, 104] on icon at bounding box center [173, 102] width 45 height 16
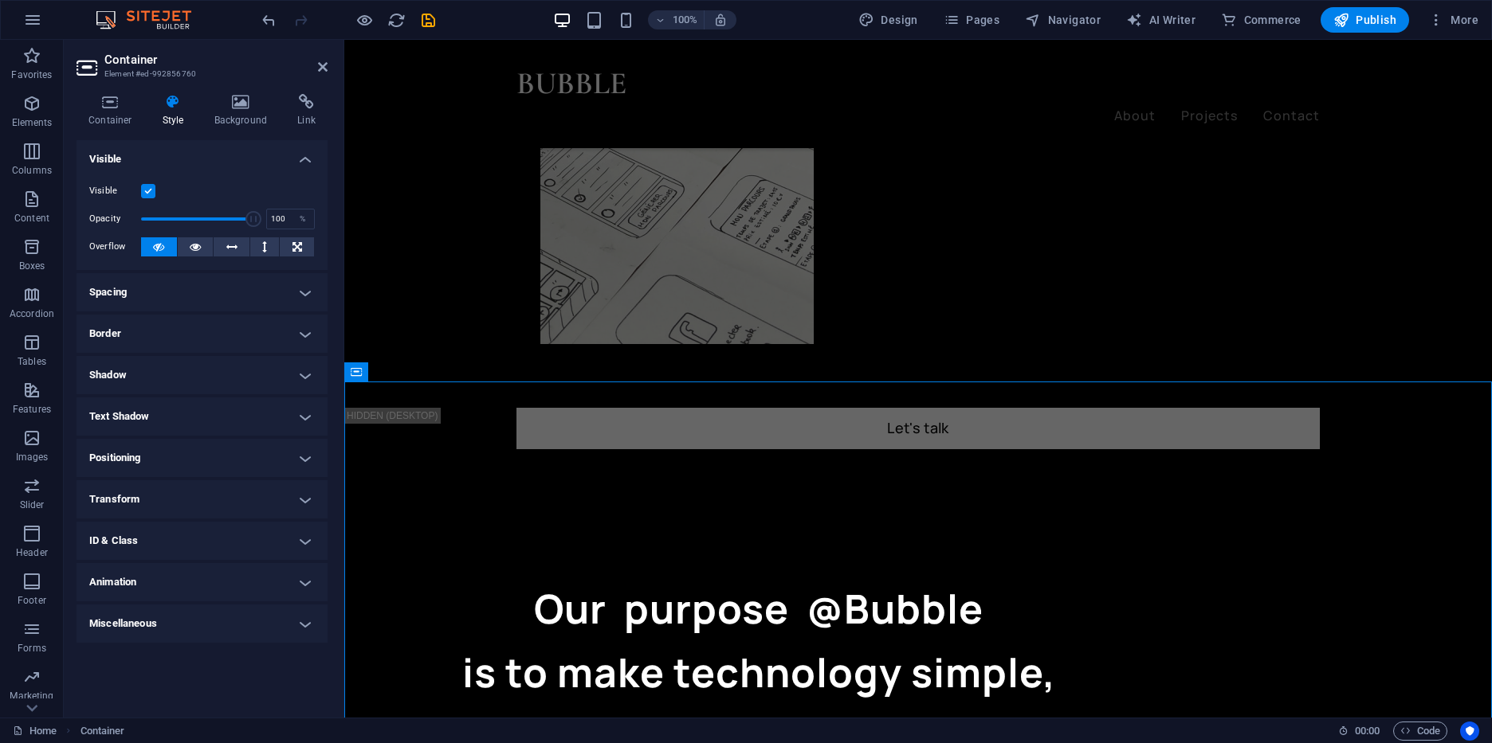
click at [302, 583] on h4 "Animation" at bounding box center [201, 582] width 251 height 38
drag, startPoint x: 1129, startPoint y: 461, endPoint x: 1559, endPoint y: 468, distance: 430.4
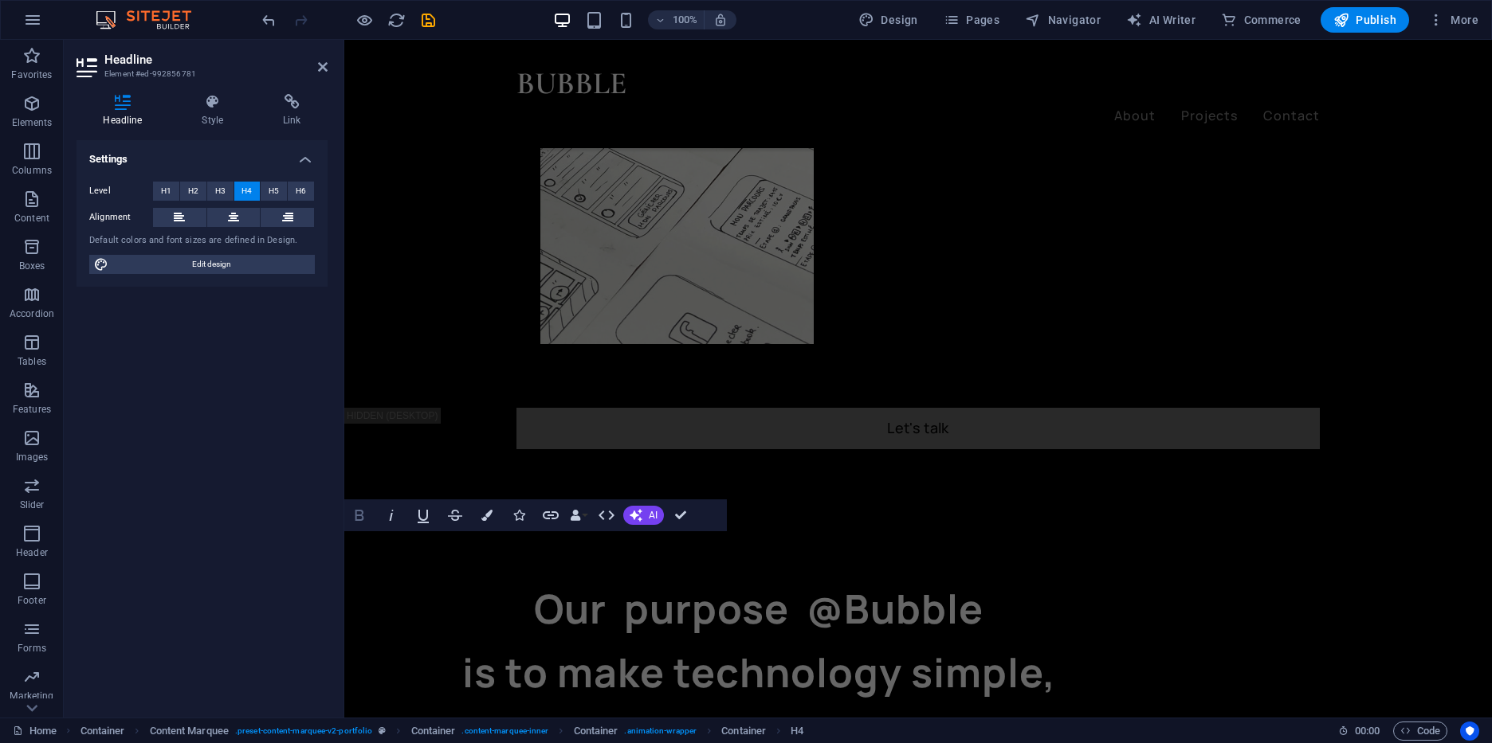
click at [363, 519] on icon "button" at bounding box center [359, 515] width 9 height 11
click at [642, 517] on button "AI" at bounding box center [643, 515] width 41 height 19
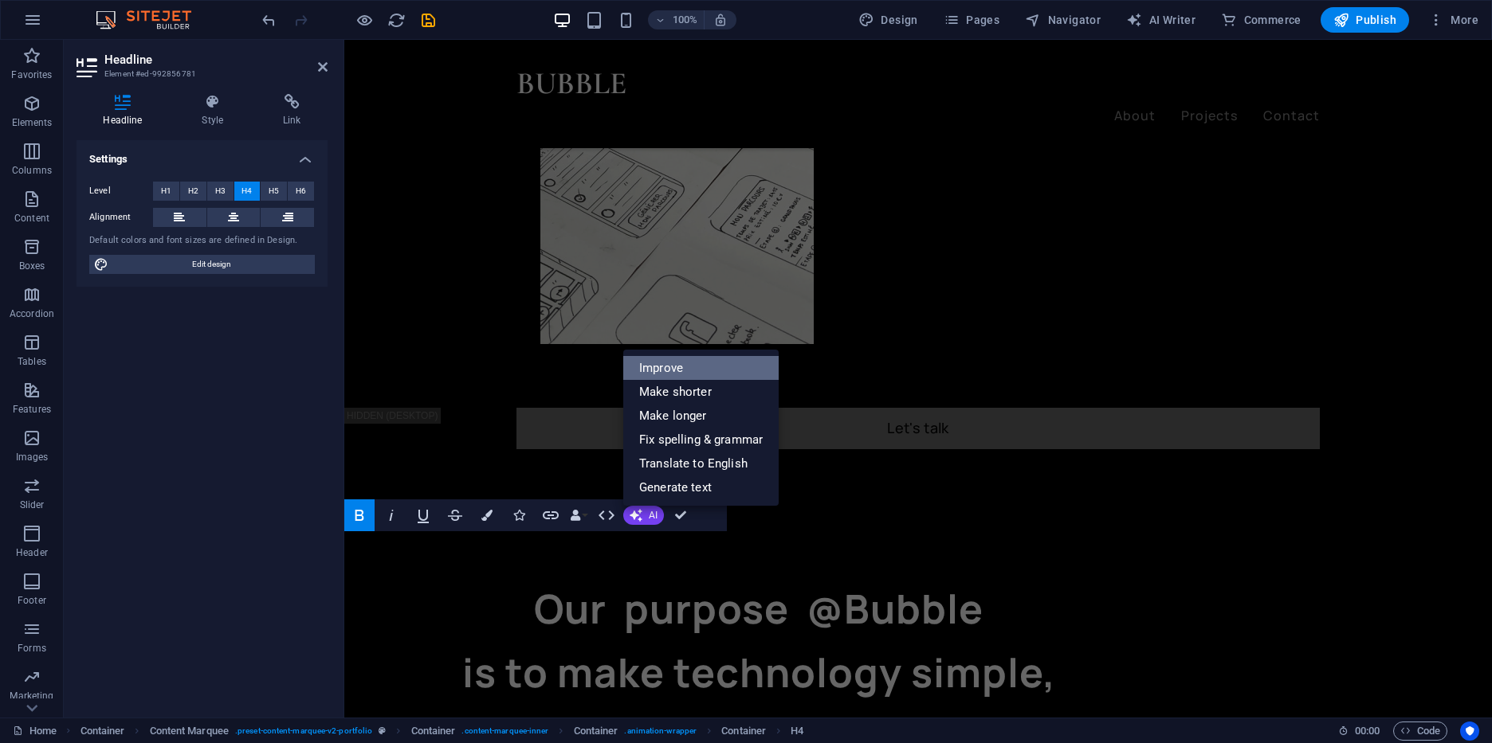
click at [674, 374] on link "Improve" at bounding box center [700, 368] width 155 height 24
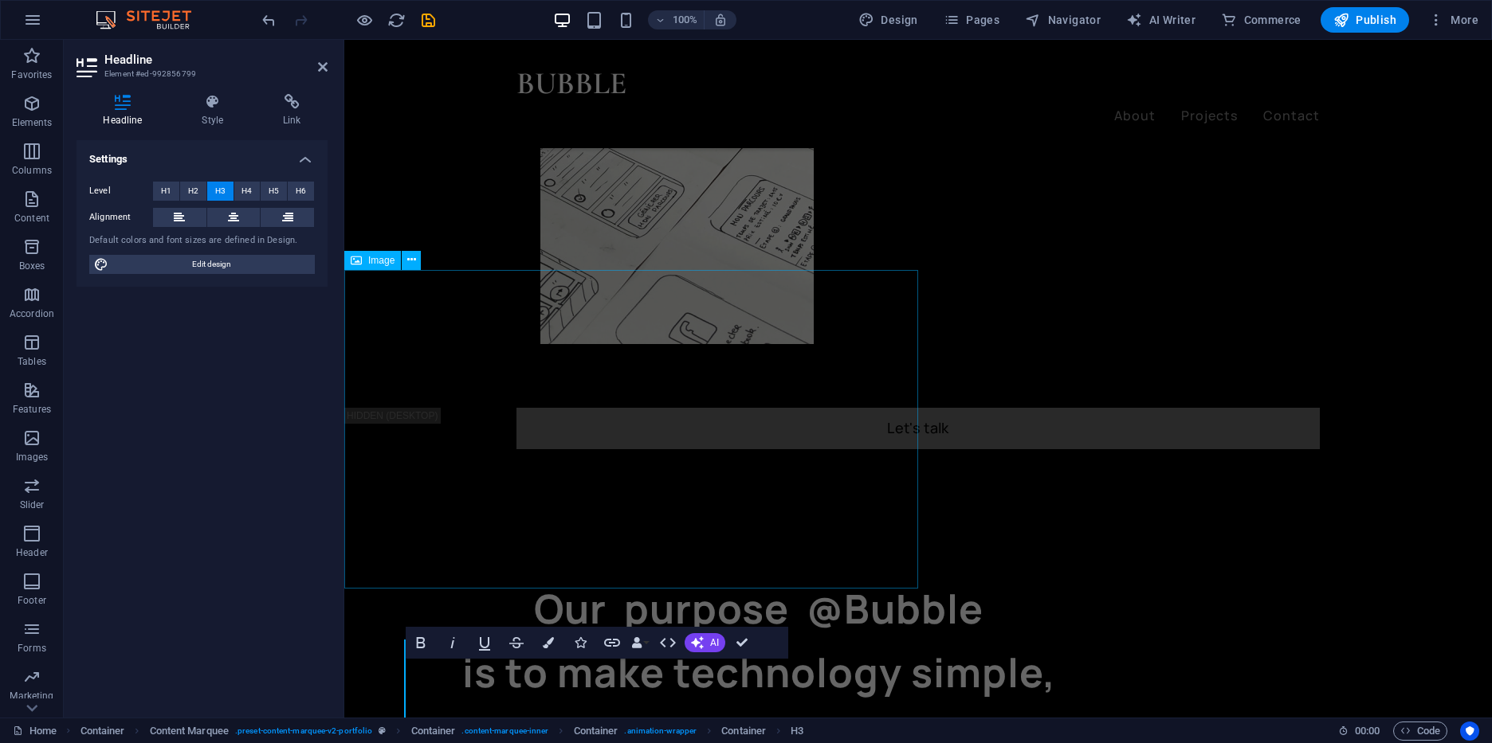
scroll to position [1150, 0]
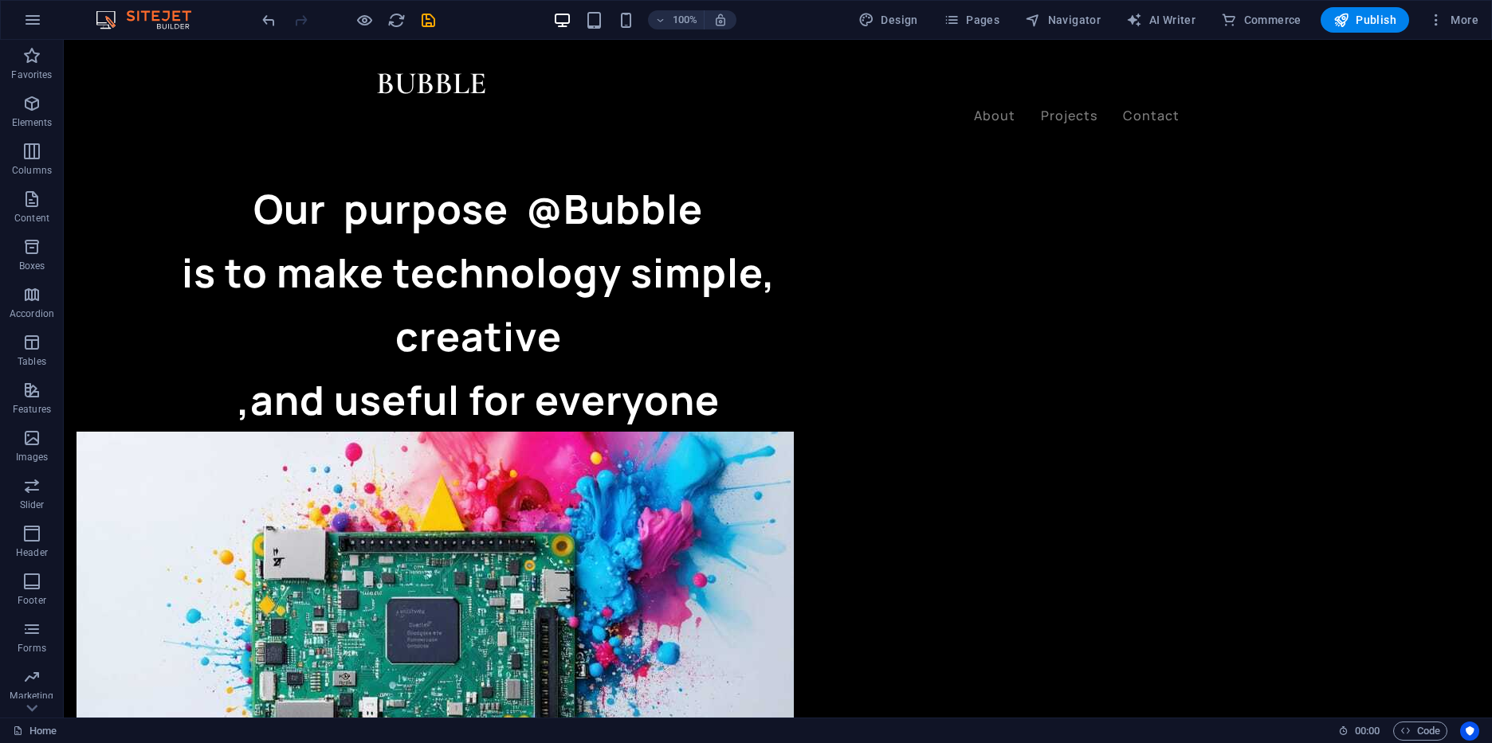
scroll to position [1534, 0]
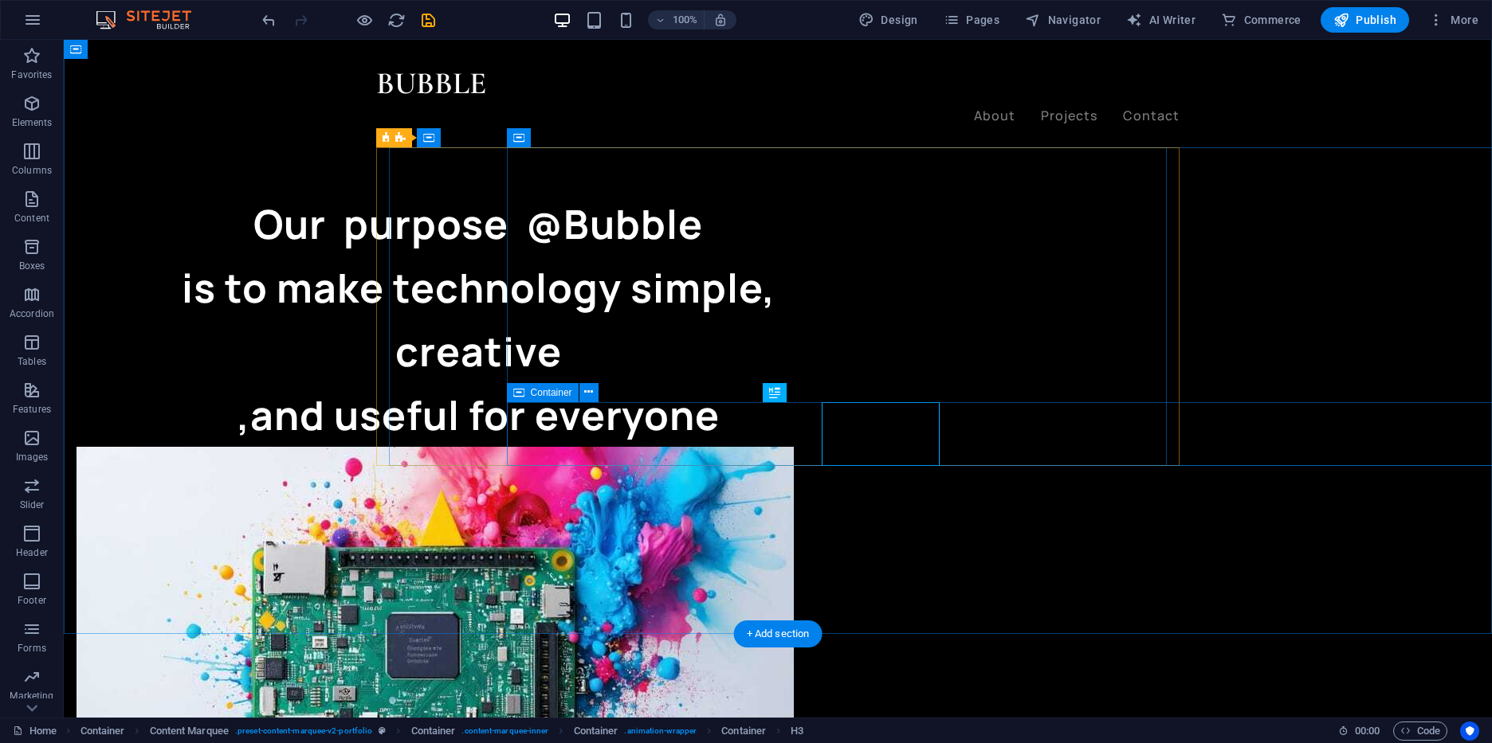
select select "vw"
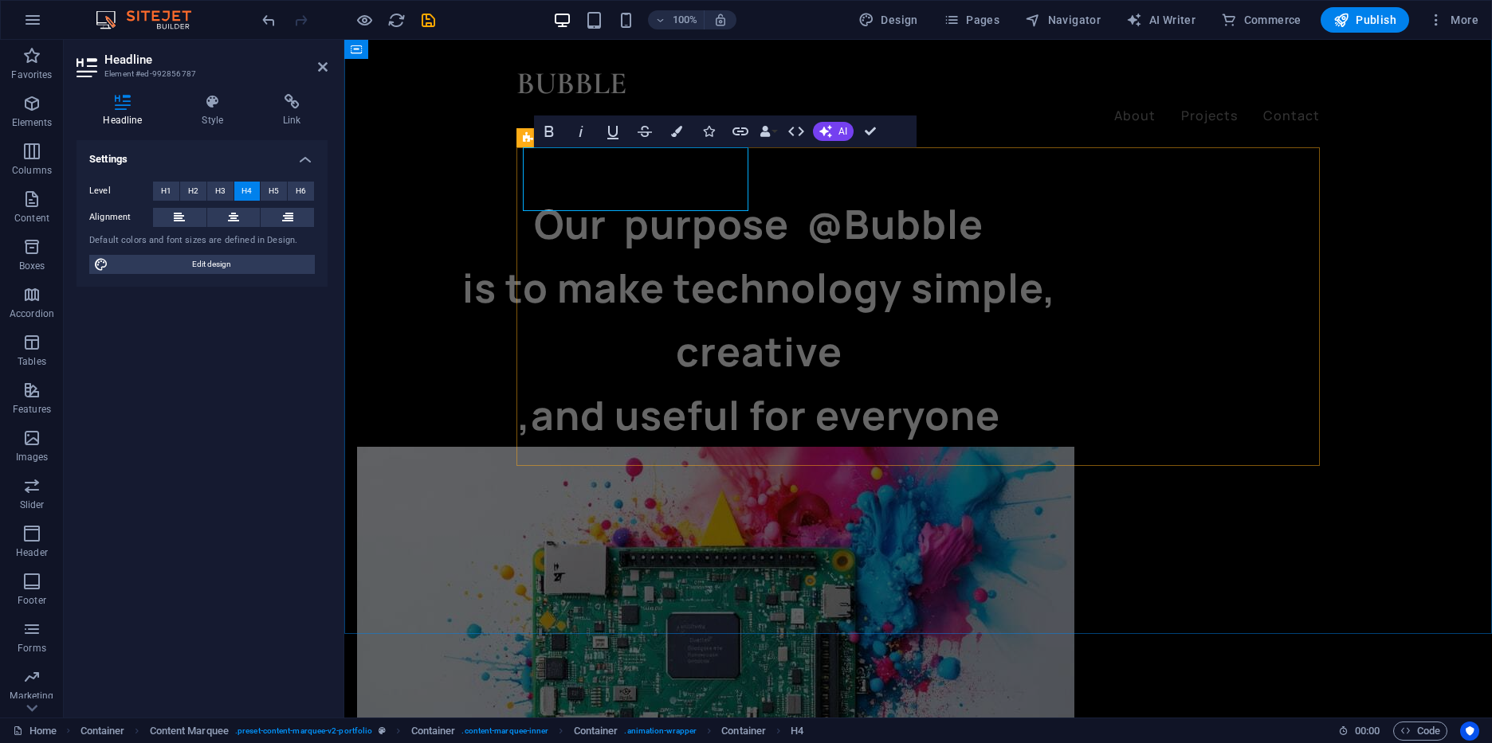
click at [529, 137] on icon at bounding box center [528, 137] width 10 height 19
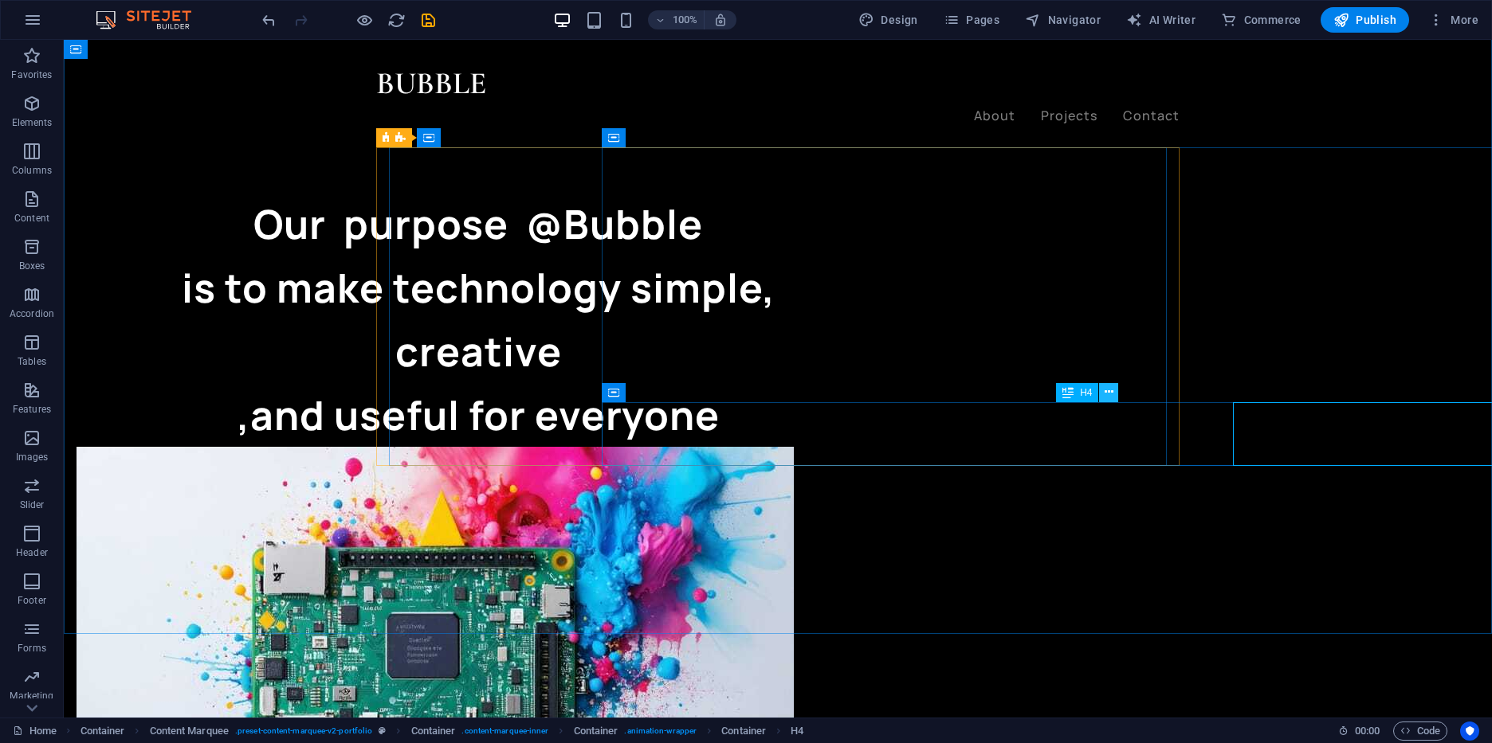
click at [1101, 396] on button at bounding box center [1108, 392] width 19 height 19
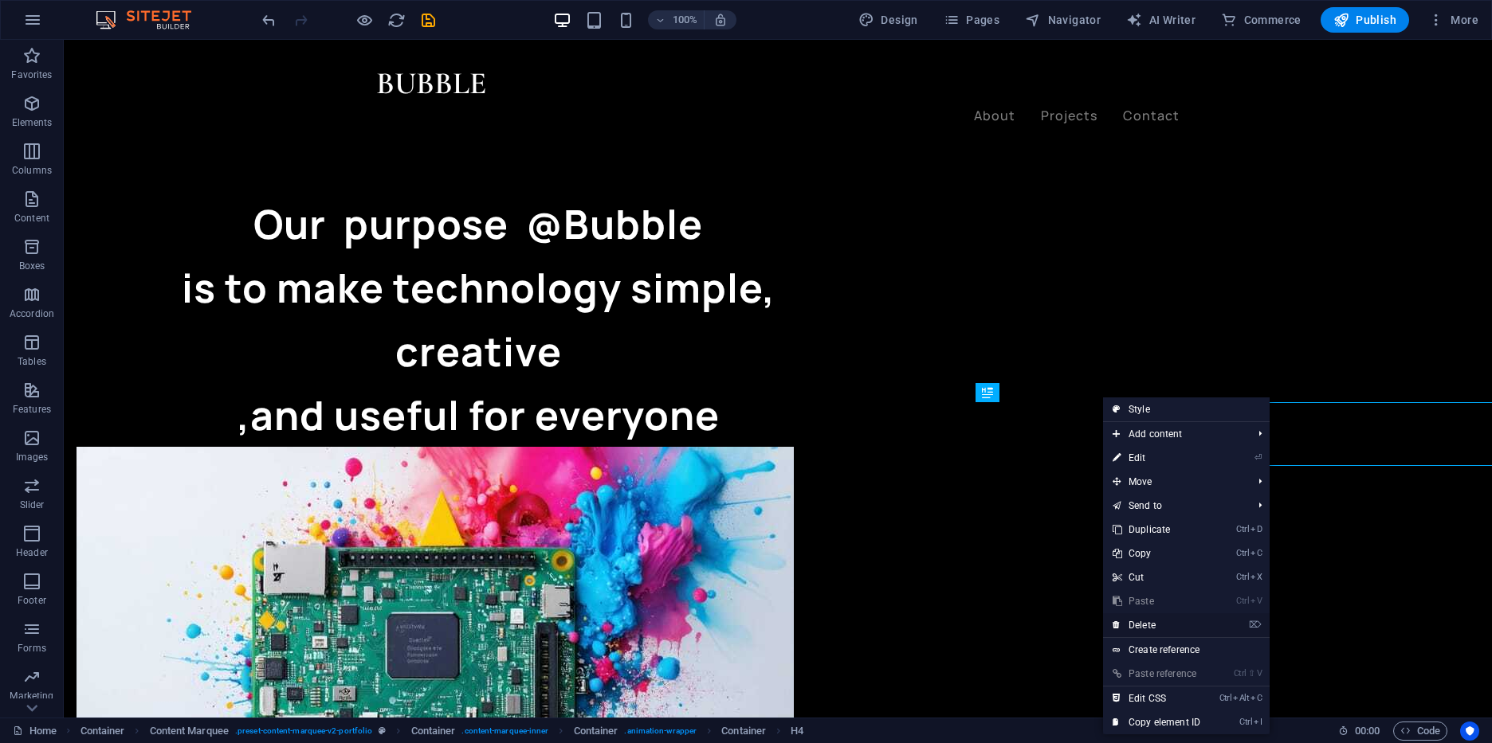
click at [1171, 629] on link "⌦ Delete" at bounding box center [1156, 626] width 107 height 24
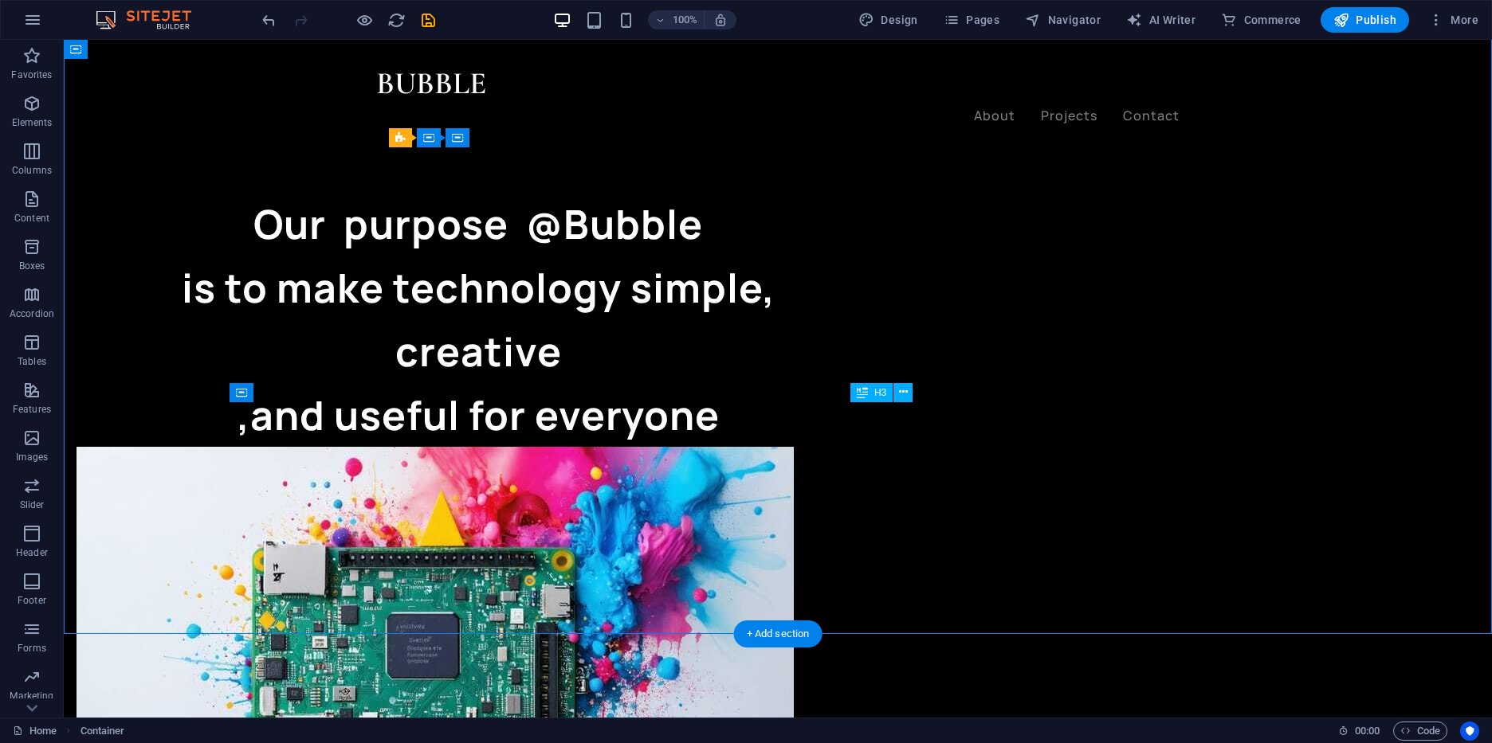
drag, startPoint x: 958, startPoint y: 394, endPoint x: 884, endPoint y: 423, distance: 79.5
click at [865, 394] on button at bounding box center [870, 392] width 19 height 19
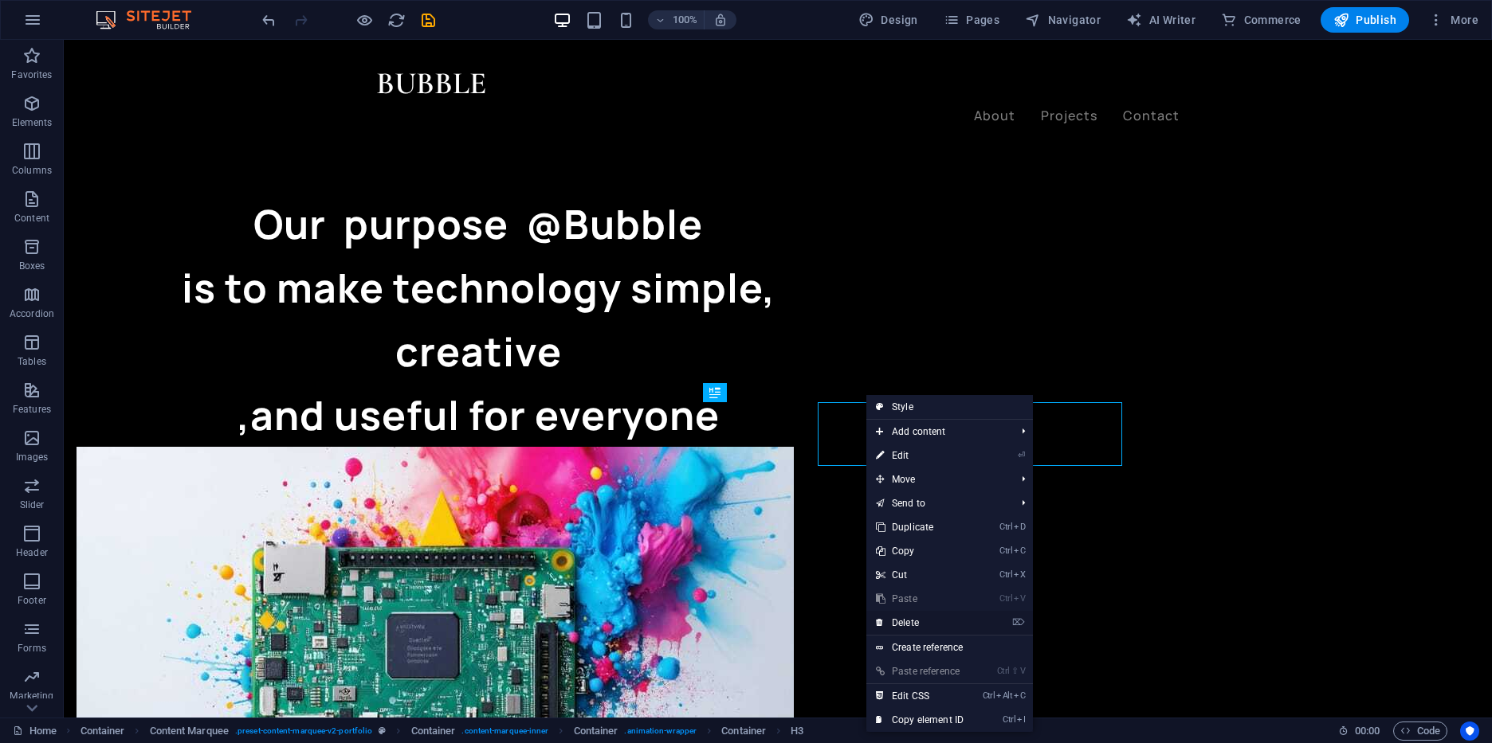
click at [932, 623] on link "⌦ Delete" at bounding box center [919, 623] width 107 height 24
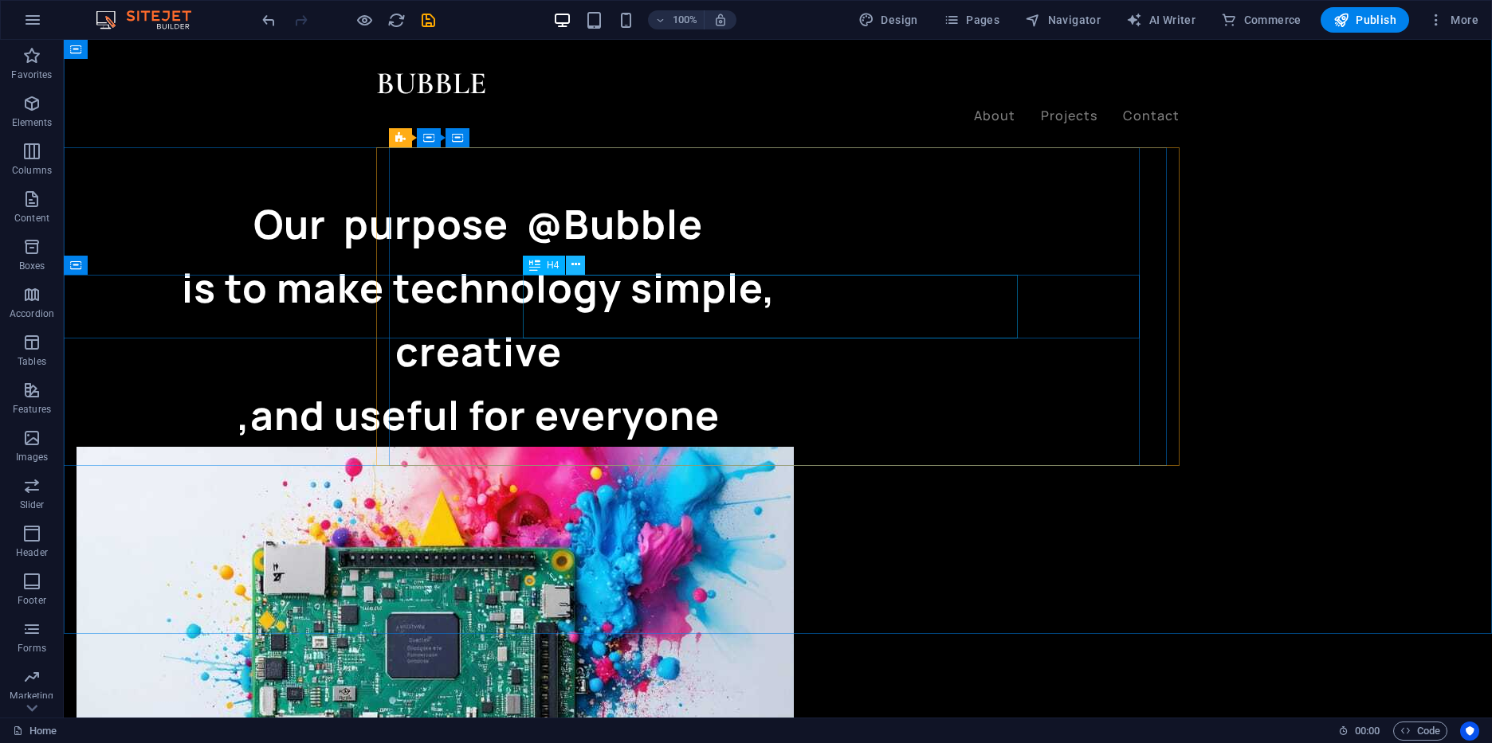
click at [580, 267] on button at bounding box center [575, 265] width 19 height 19
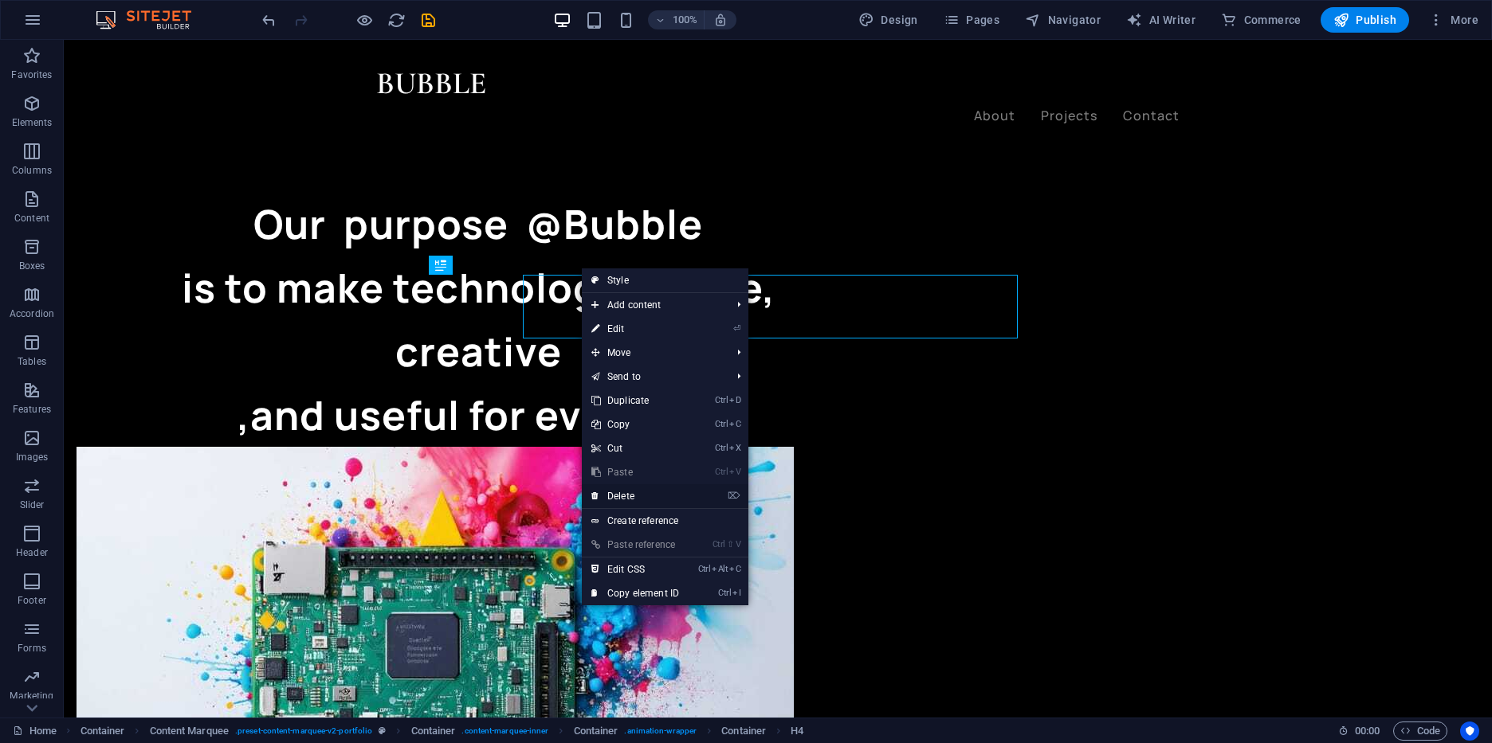
click at [631, 492] on link "⌦ Delete" at bounding box center [635, 496] width 107 height 24
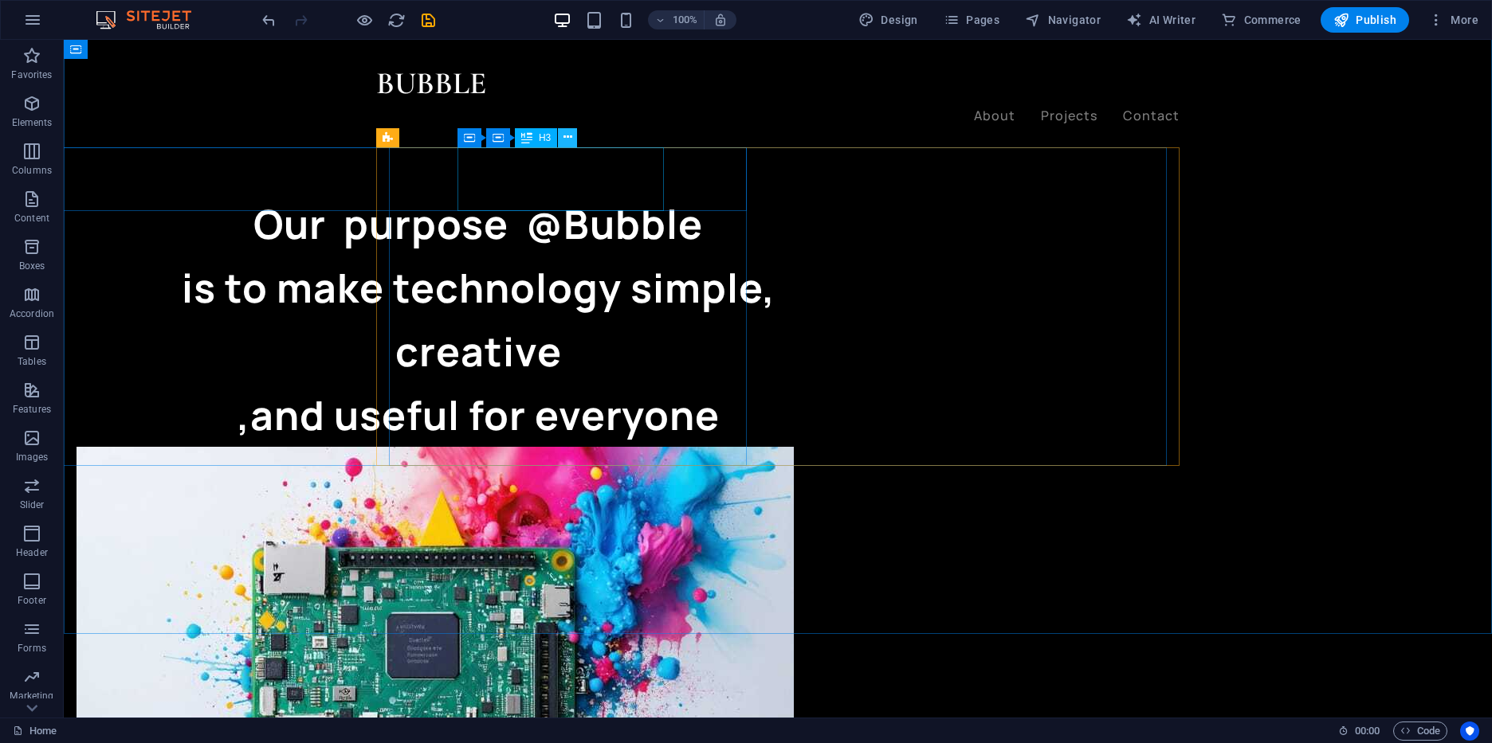
click at [563, 142] on button at bounding box center [567, 137] width 19 height 19
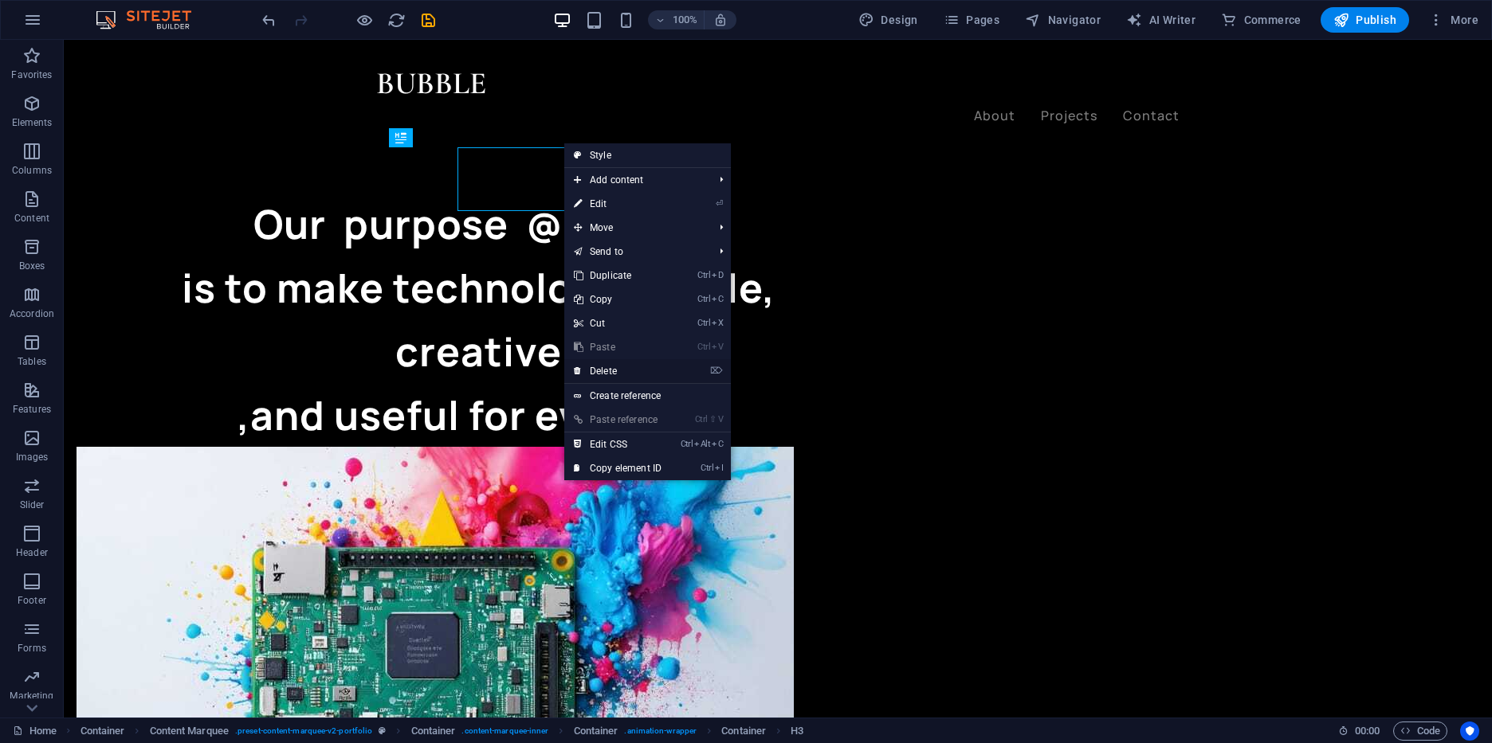
click at [606, 376] on link "⌦ Delete" at bounding box center [617, 371] width 107 height 24
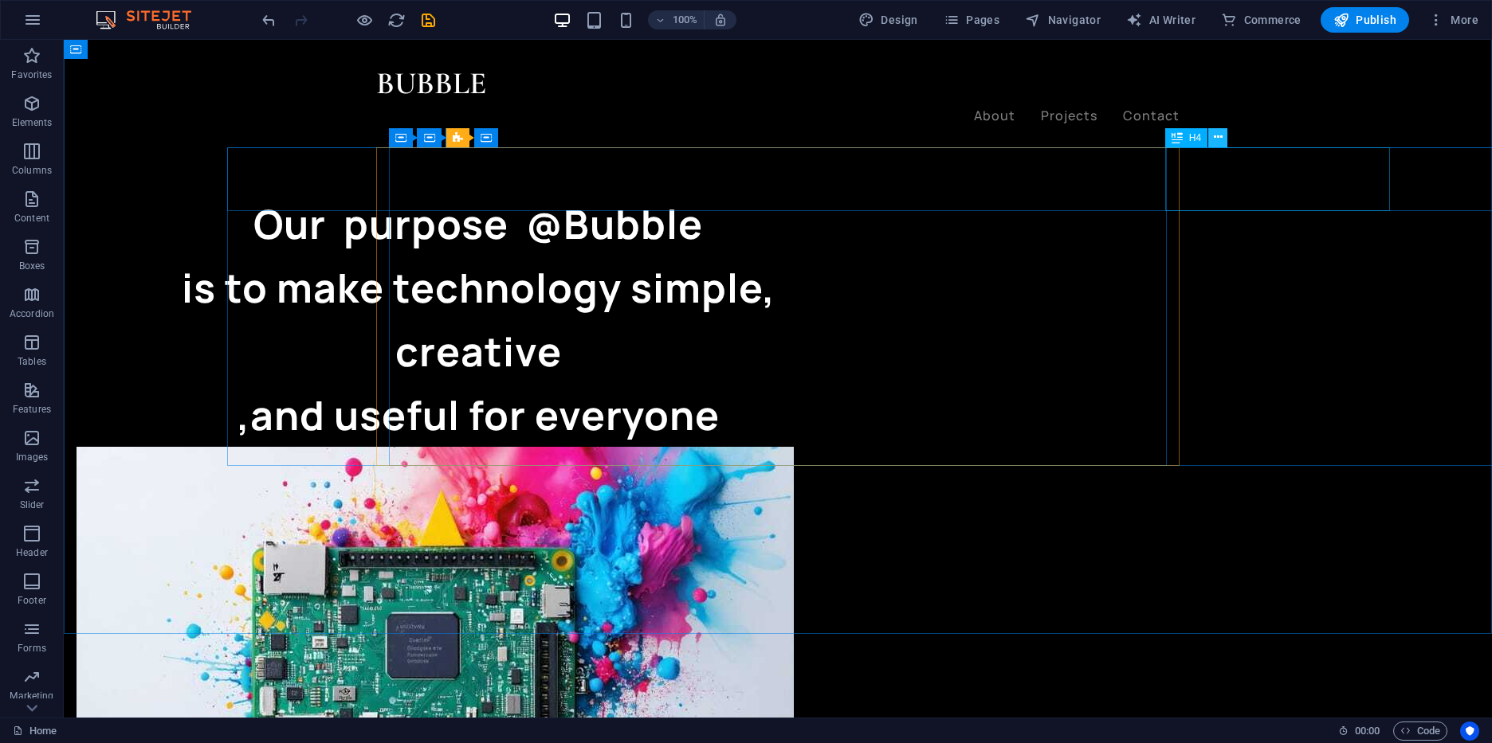
click at [1214, 139] on icon at bounding box center [1218, 137] width 9 height 17
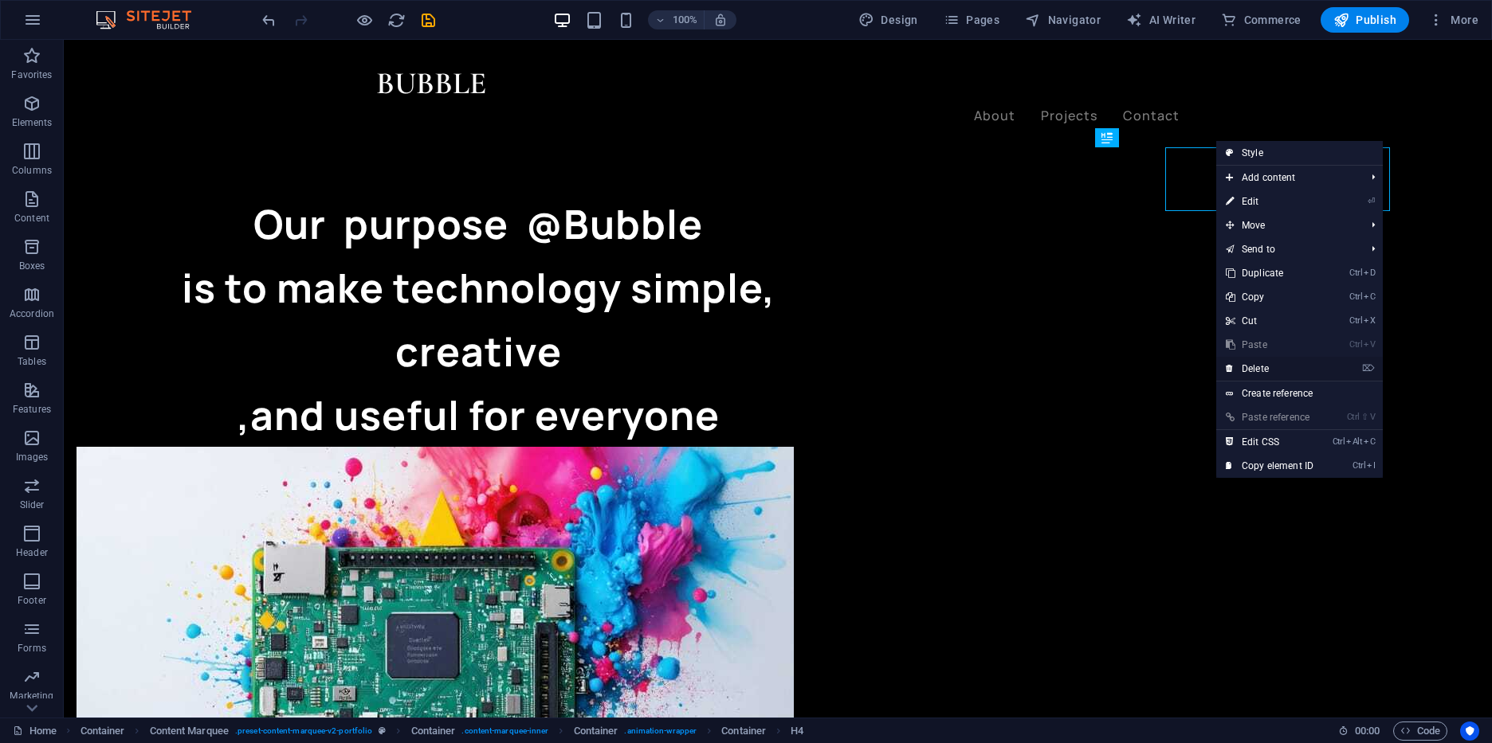
click at [1277, 369] on link "⌦ Delete" at bounding box center [1269, 369] width 107 height 24
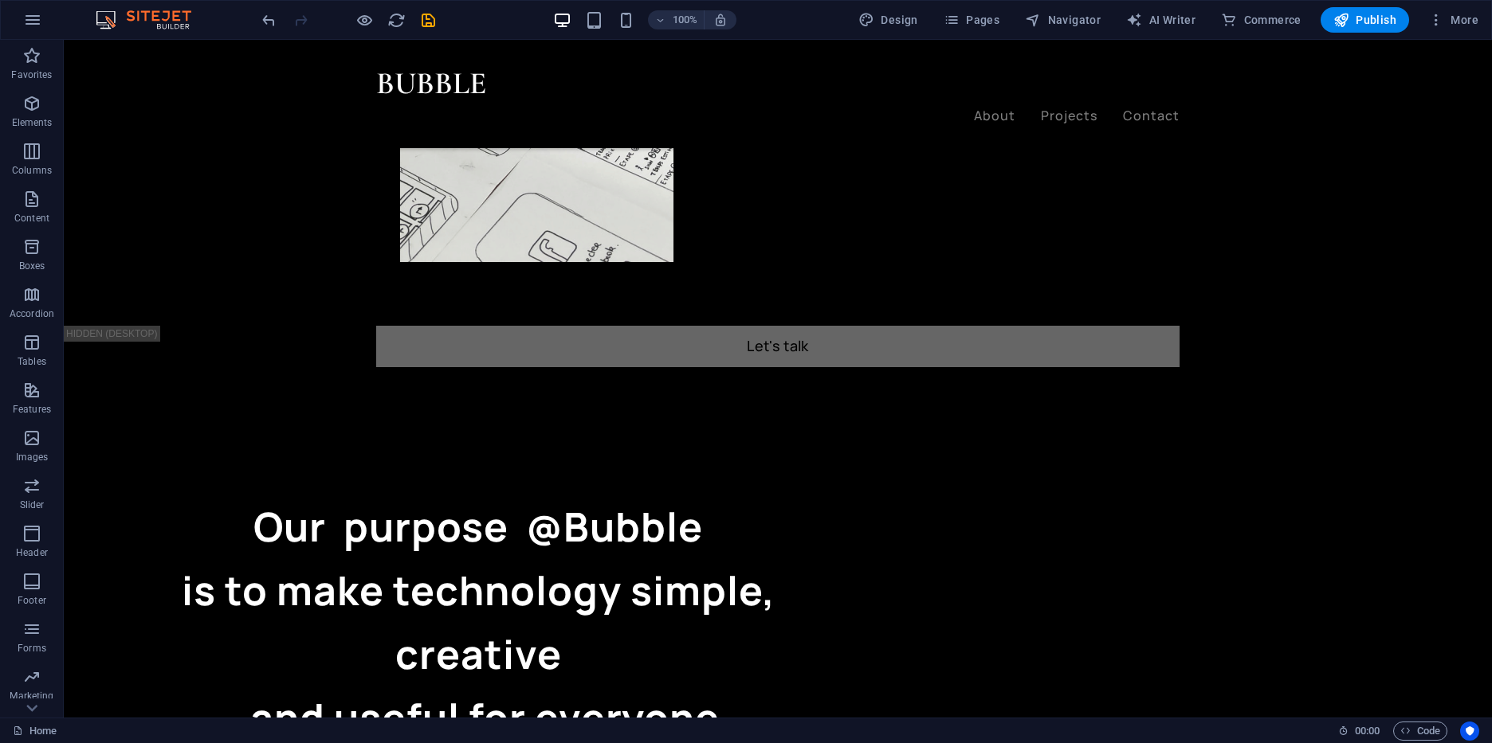
scroll to position [1093, 0]
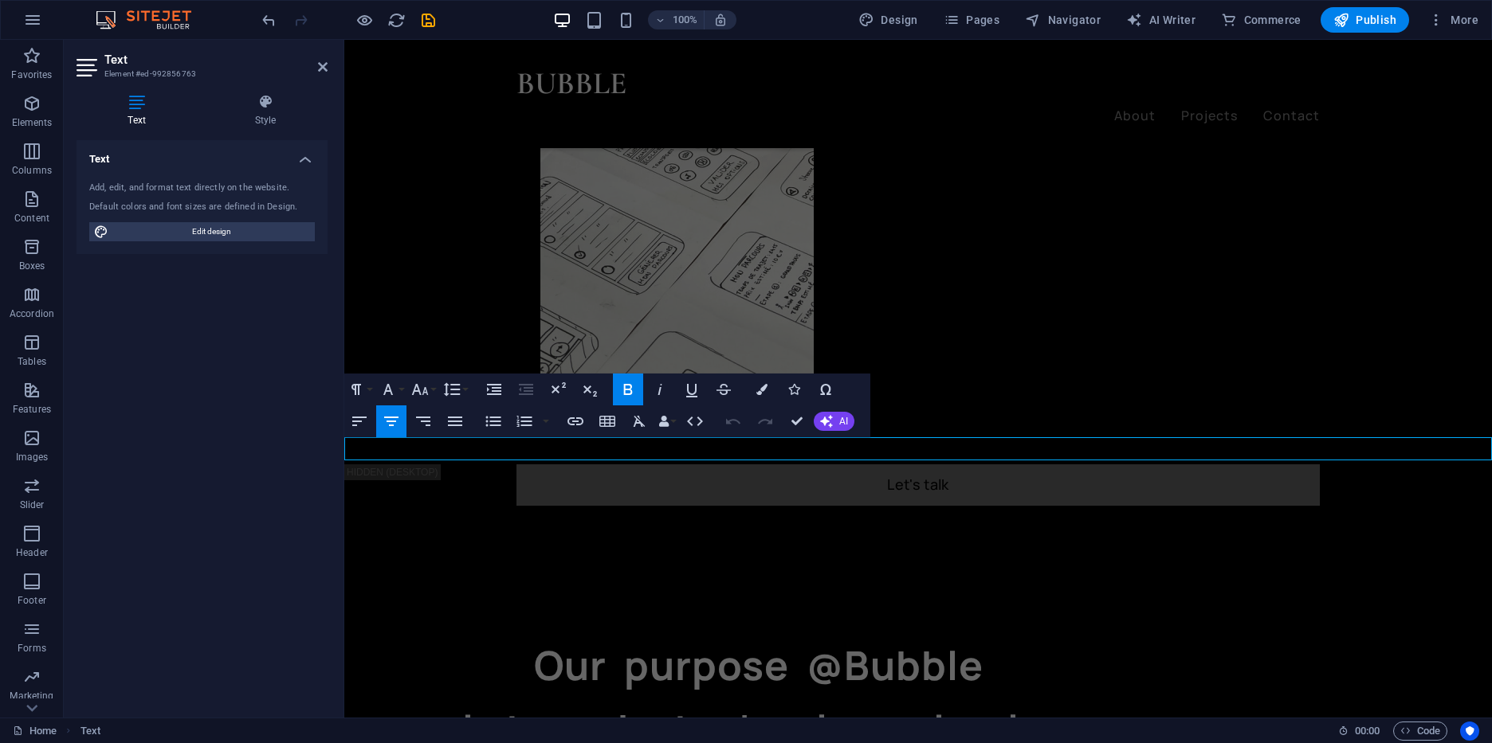
click at [400, 423] on icon "button" at bounding box center [391, 421] width 19 height 19
click at [426, 414] on icon "button" at bounding box center [423, 421] width 19 height 19
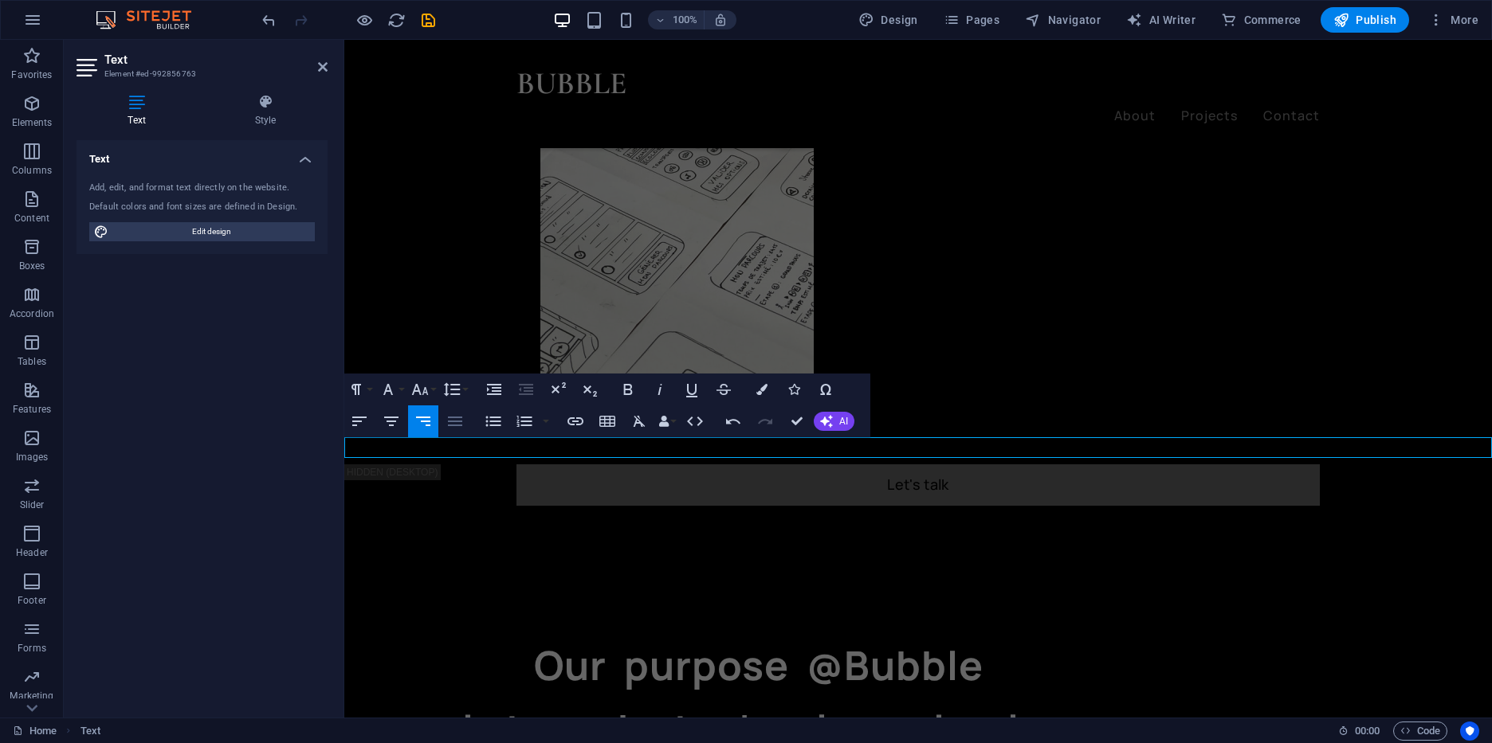
click at [443, 415] on button "Align Justify" at bounding box center [455, 422] width 30 height 32
click at [498, 393] on icon "button" at bounding box center [493, 389] width 19 height 19
click at [458, 393] on icon "button" at bounding box center [451, 389] width 19 height 19
click at [418, 391] on icon "button" at bounding box center [420, 389] width 17 height 11
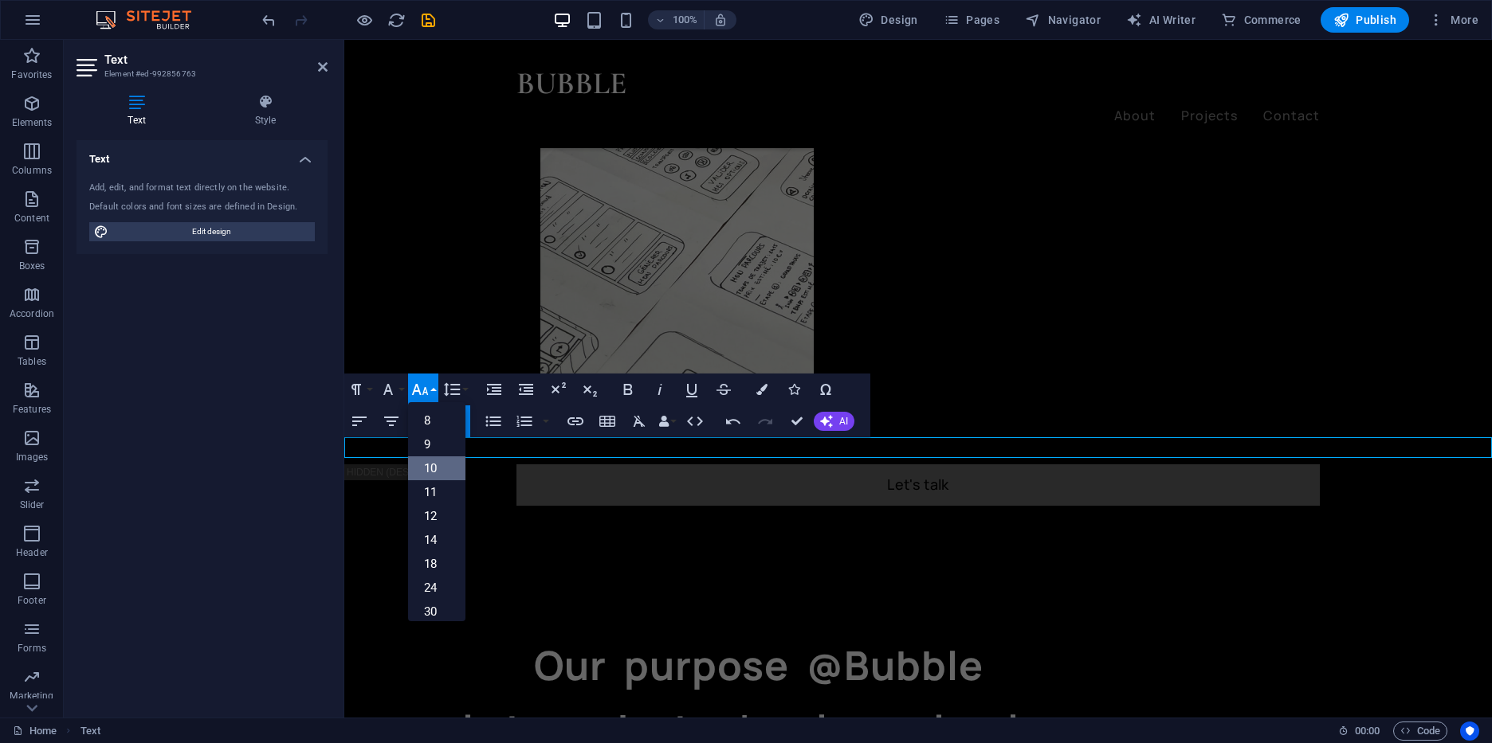
click at [437, 469] on link "10" at bounding box center [436, 469] width 57 height 24
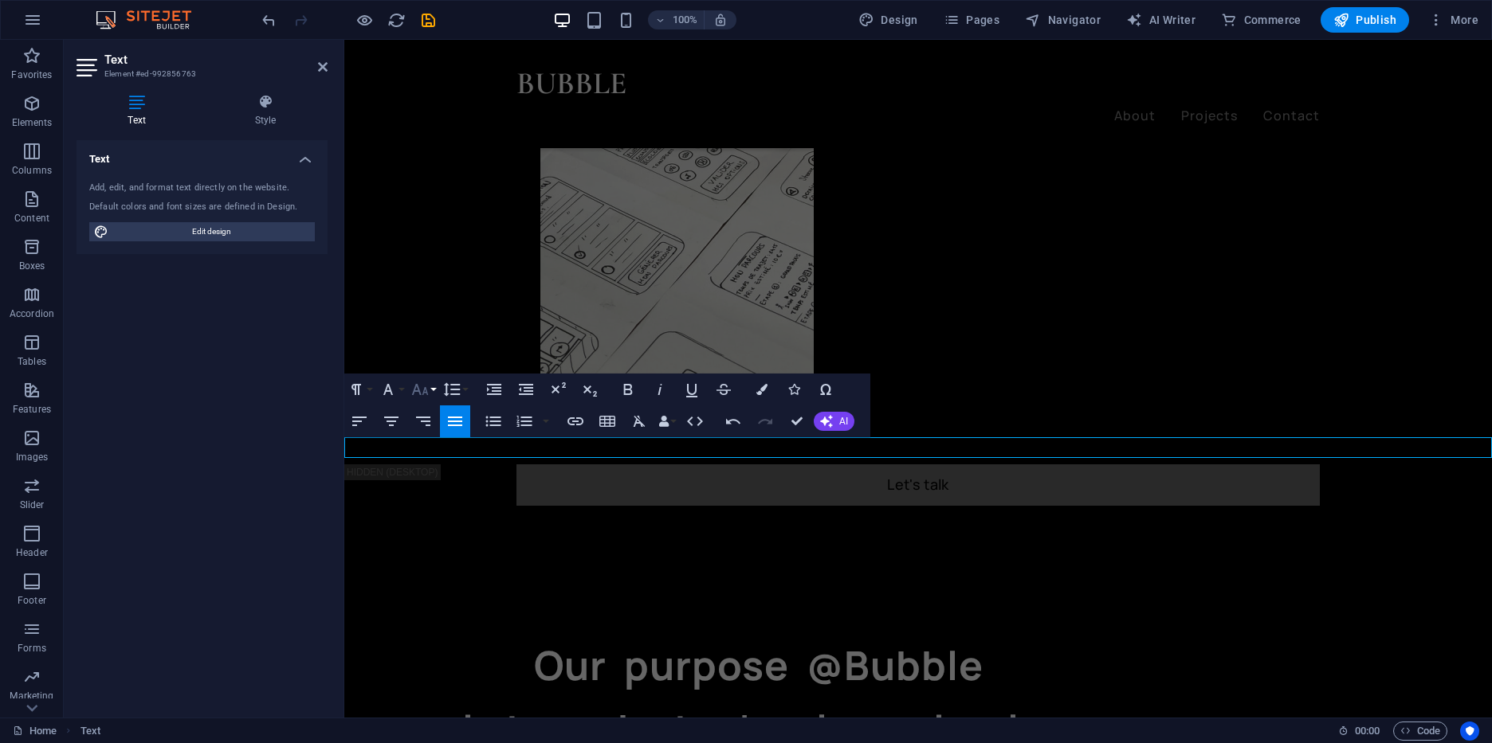
click at [427, 397] on icon "button" at bounding box center [419, 389] width 19 height 19
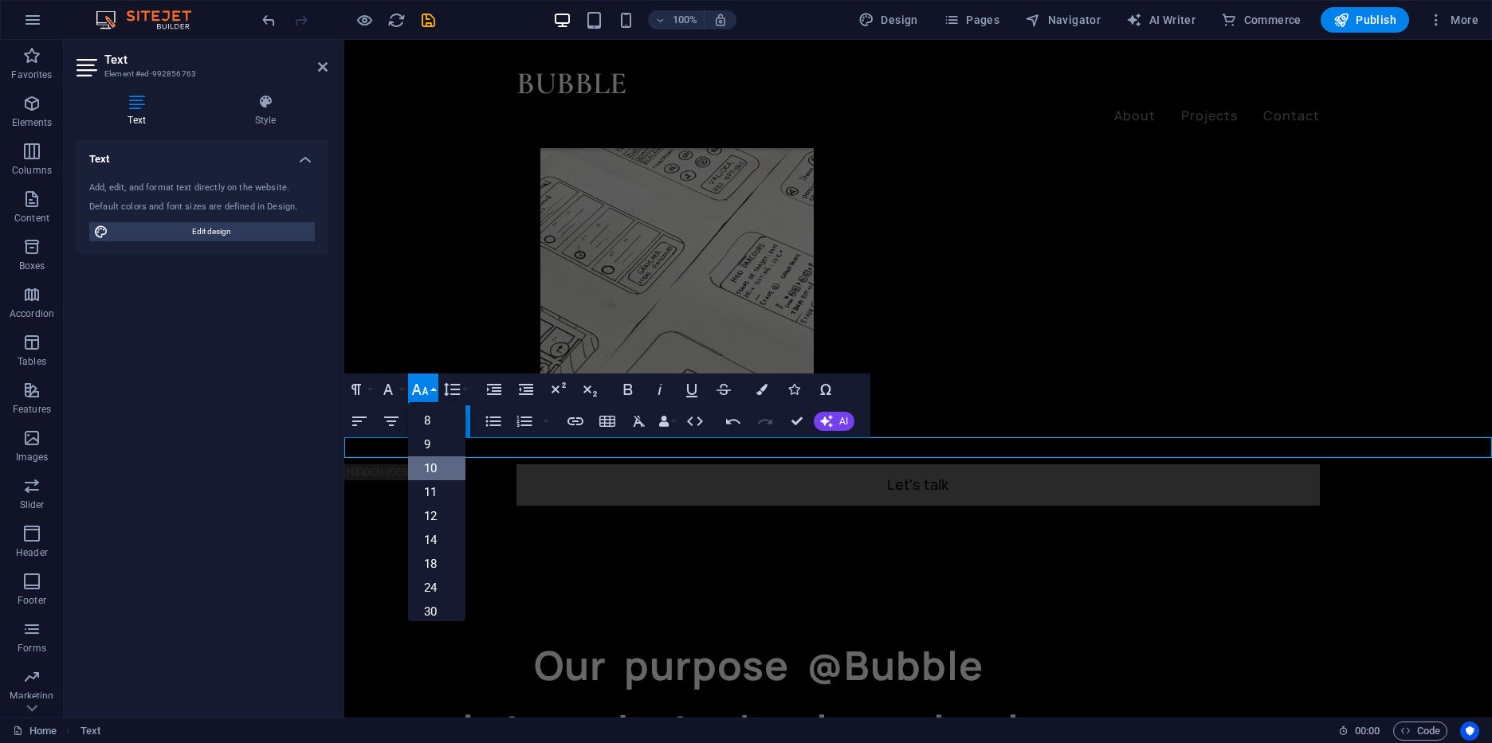
scroll to position [66, 0]
click at [427, 593] on link "48" at bounding box center [436, 594] width 57 height 24
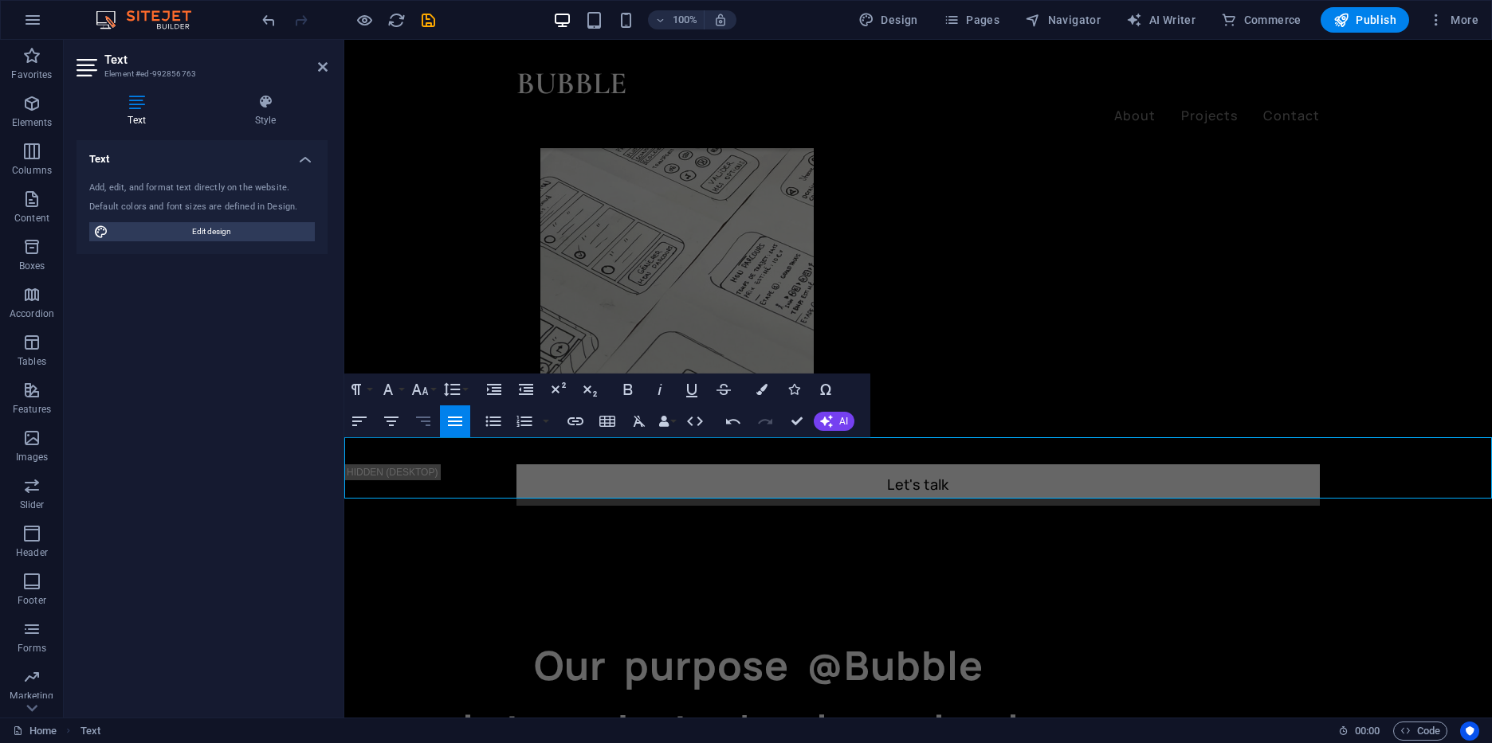
click at [430, 421] on icon "button" at bounding box center [423, 421] width 19 height 19
click at [394, 382] on icon "button" at bounding box center [388, 389] width 19 height 19
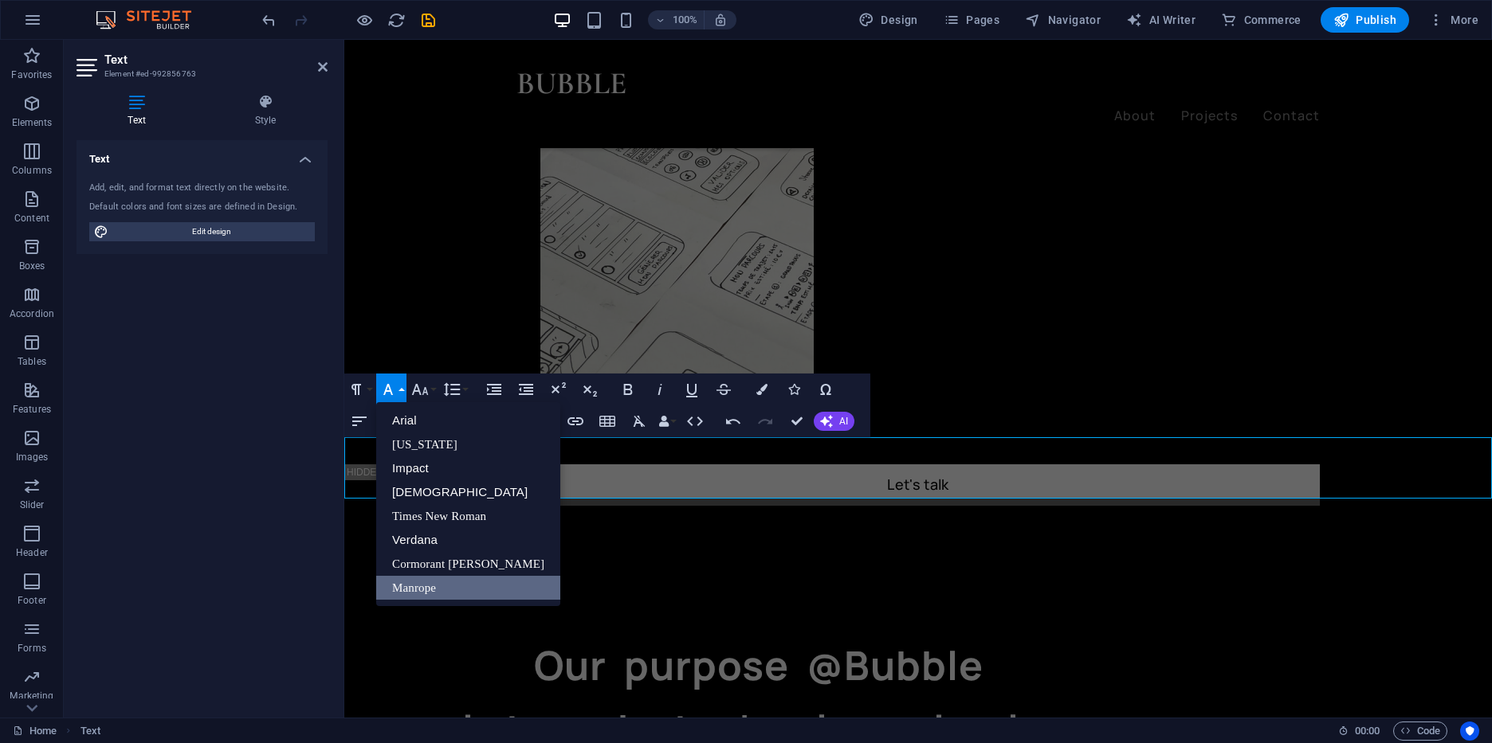
scroll to position [0, 0]
click at [425, 394] on icon "button" at bounding box center [419, 389] width 19 height 19
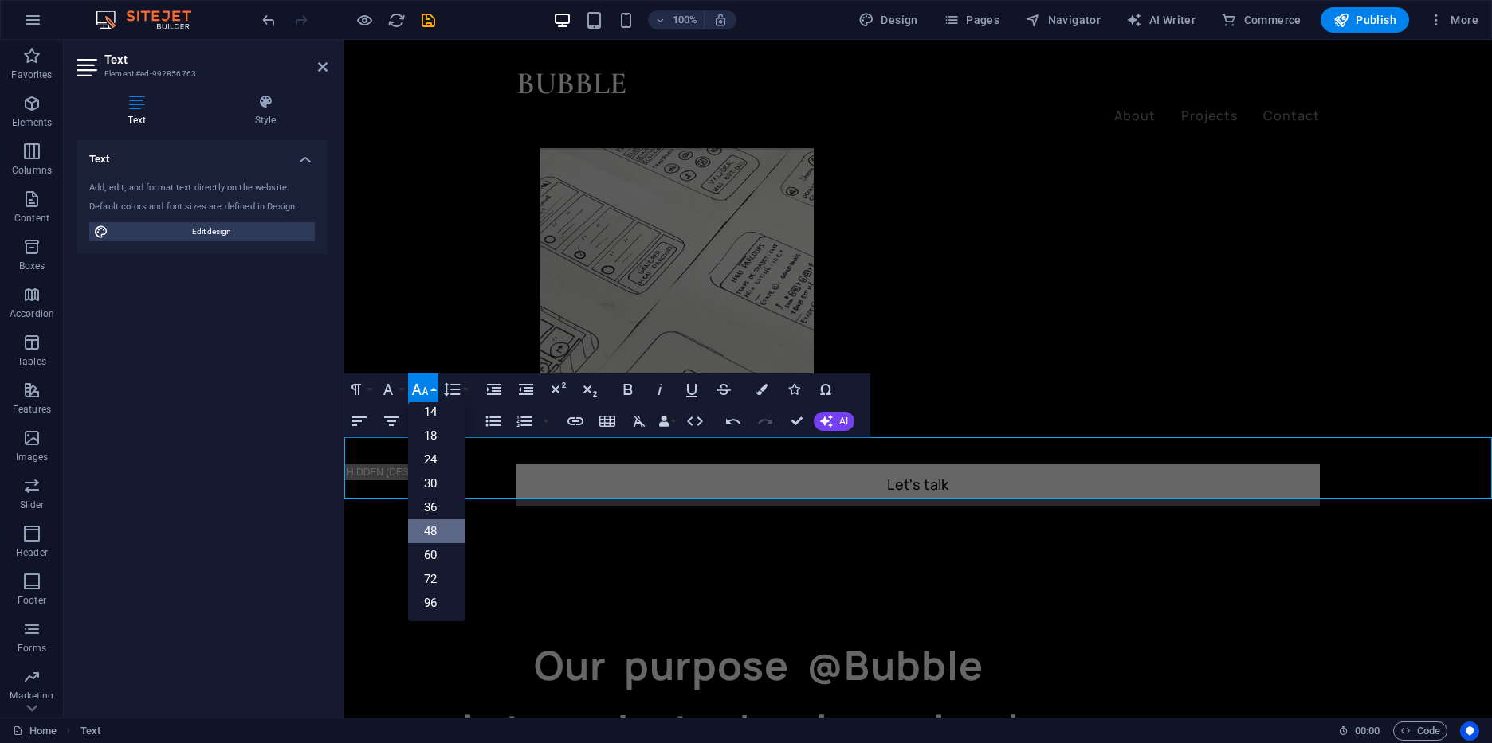
scroll to position [128, 0]
click at [436, 602] on link "96" at bounding box center [436, 603] width 57 height 24
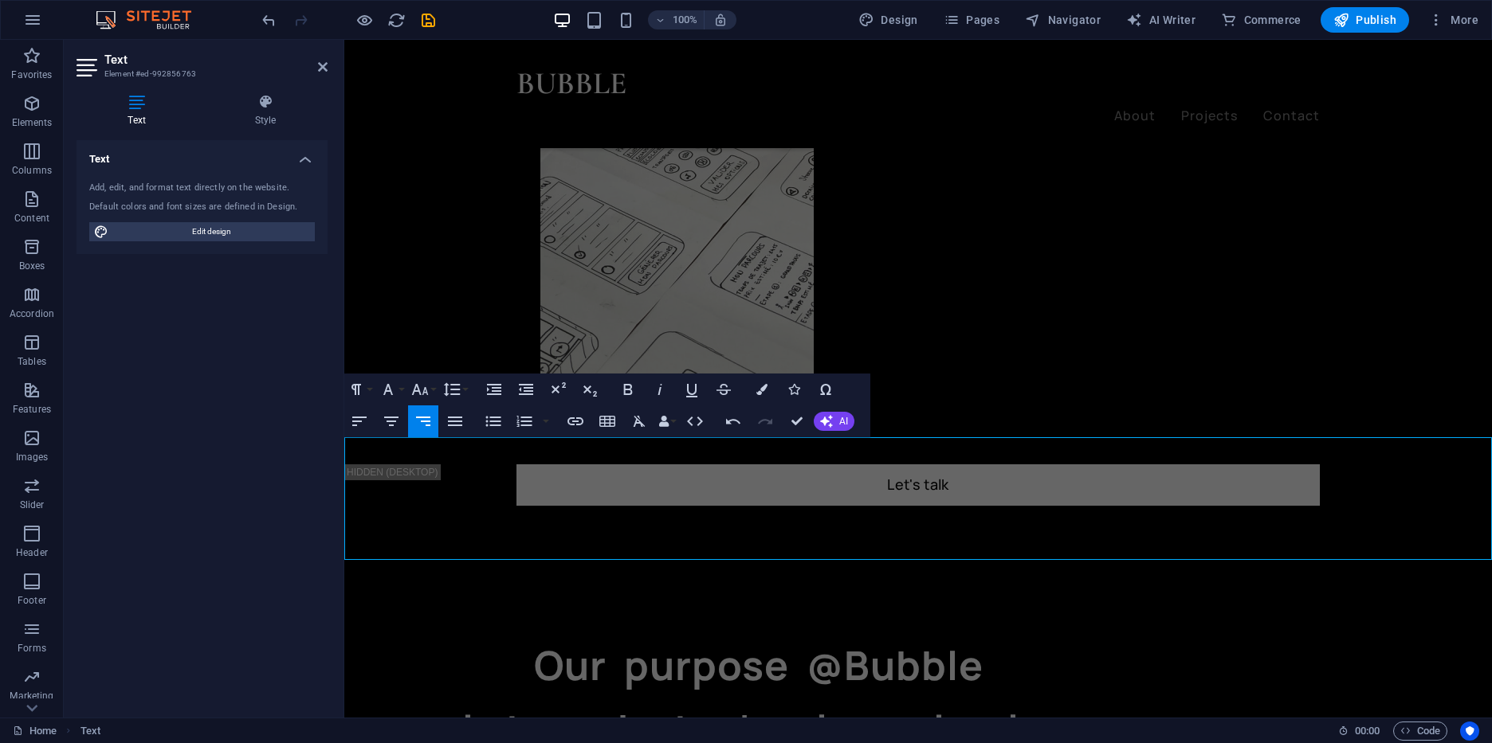
drag, startPoint x: 1480, startPoint y: 524, endPoint x: 1491, endPoint y: 520, distance: 11.8
drag, startPoint x: 1303, startPoint y: 500, endPoint x: 1006, endPoint y: 536, distance: 299.4
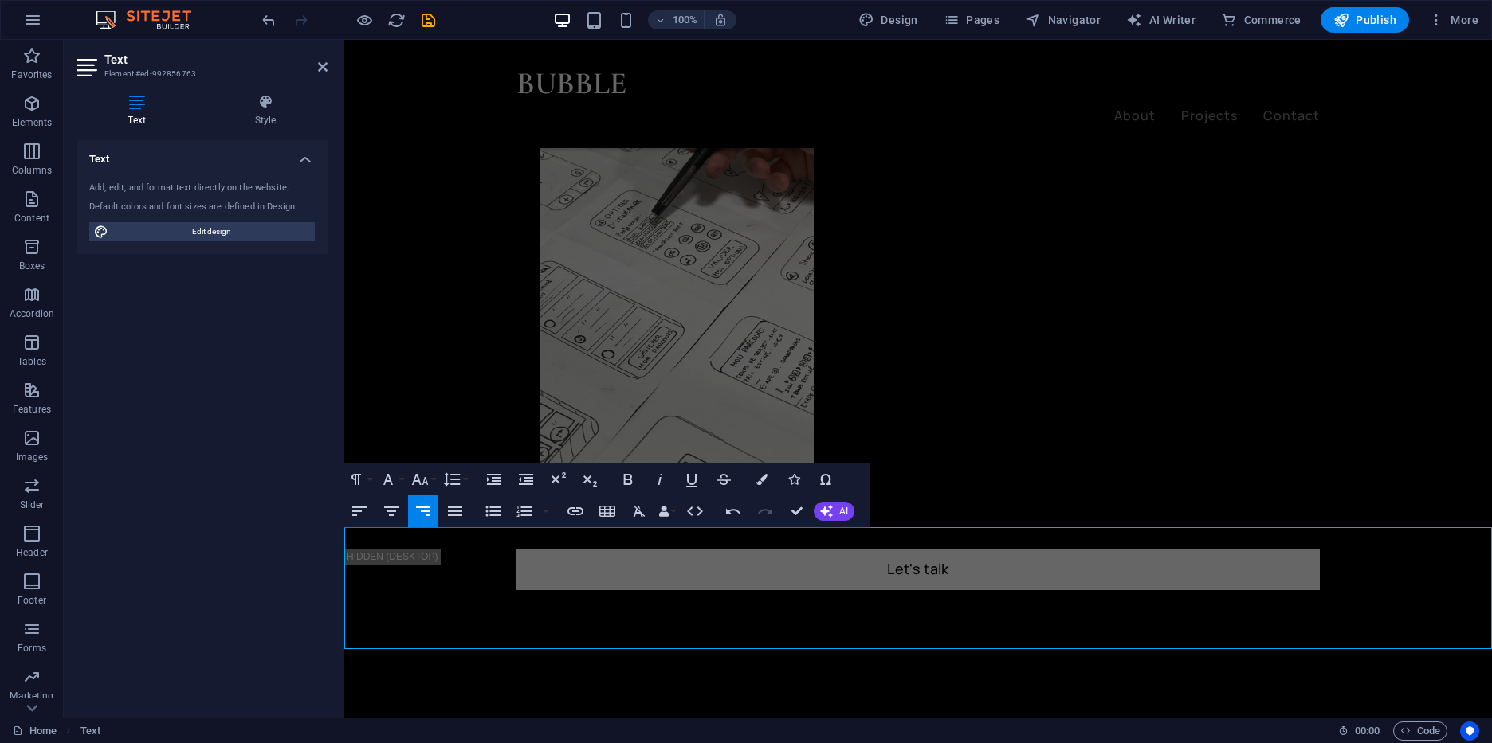
scroll to position [1003, 0]
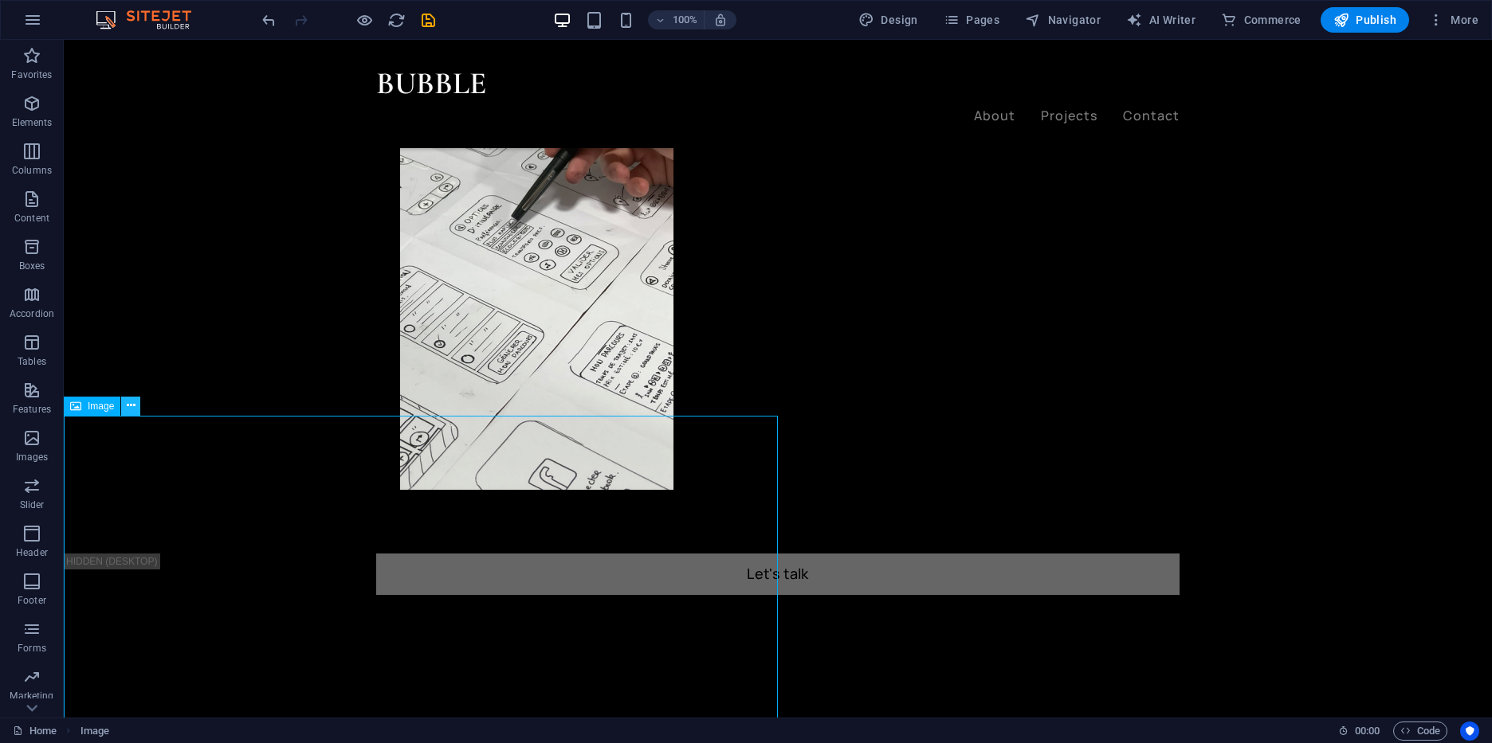
click at [132, 415] on button at bounding box center [130, 406] width 19 height 19
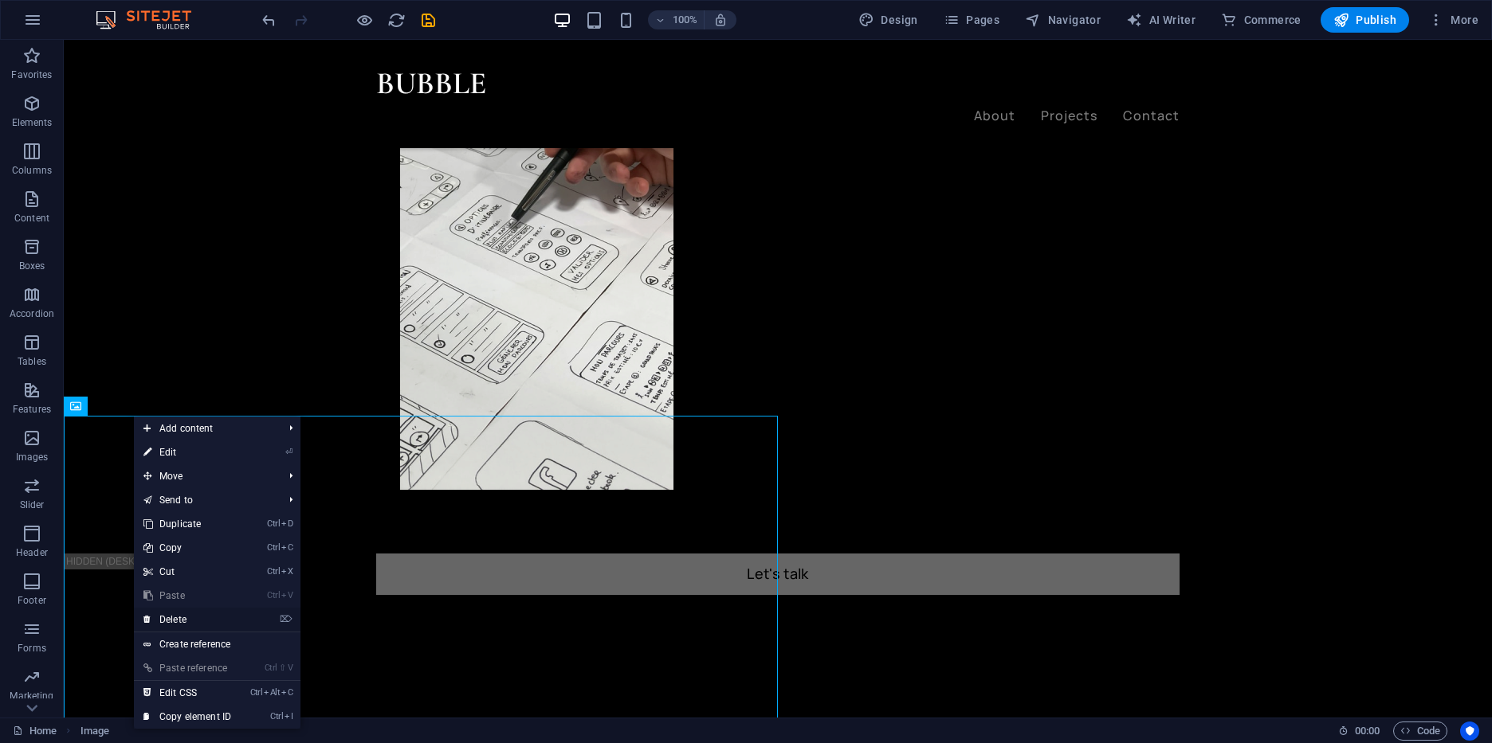
click at [196, 621] on link "⌦ Delete" at bounding box center [187, 620] width 107 height 24
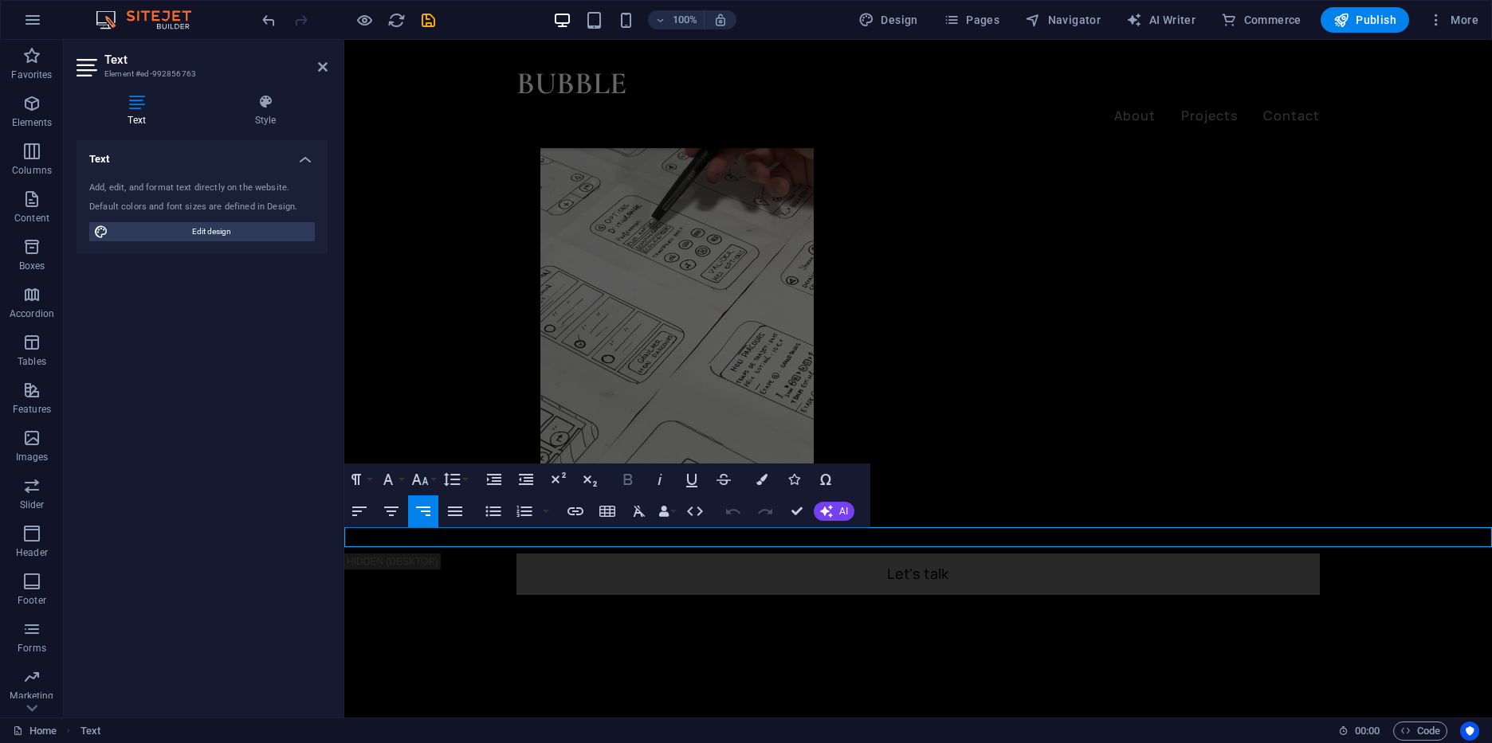
click at [626, 473] on icon "button" at bounding box center [627, 479] width 19 height 19
drag, startPoint x: 1392, startPoint y: 539, endPoint x: 1491, endPoint y: 535, distance: 98.9
click at [630, 475] on icon "button" at bounding box center [628, 479] width 9 height 11
click at [416, 484] on icon "button" at bounding box center [419, 479] width 19 height 19
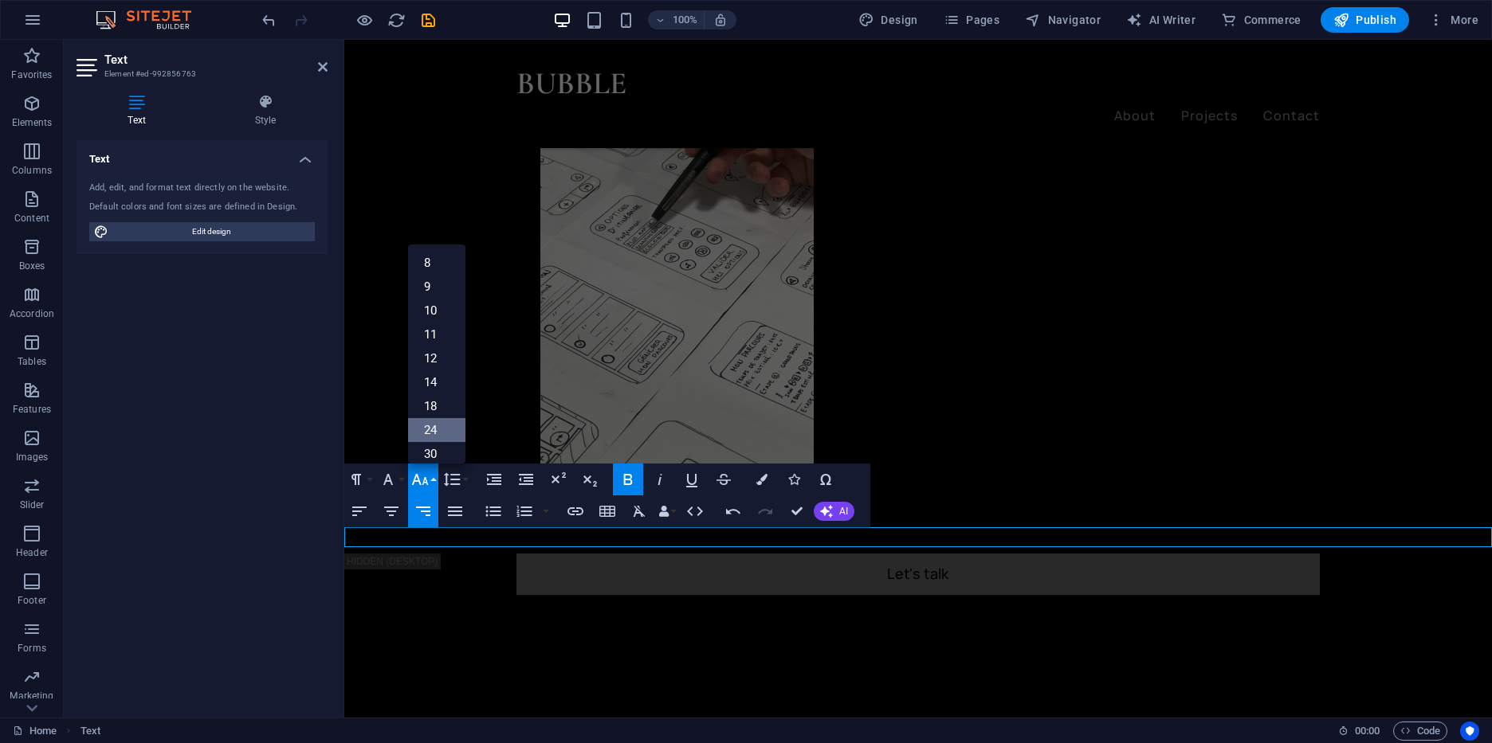
click at [440, 435] on link "24" at bounding box center [436, 430] width 57 height 24
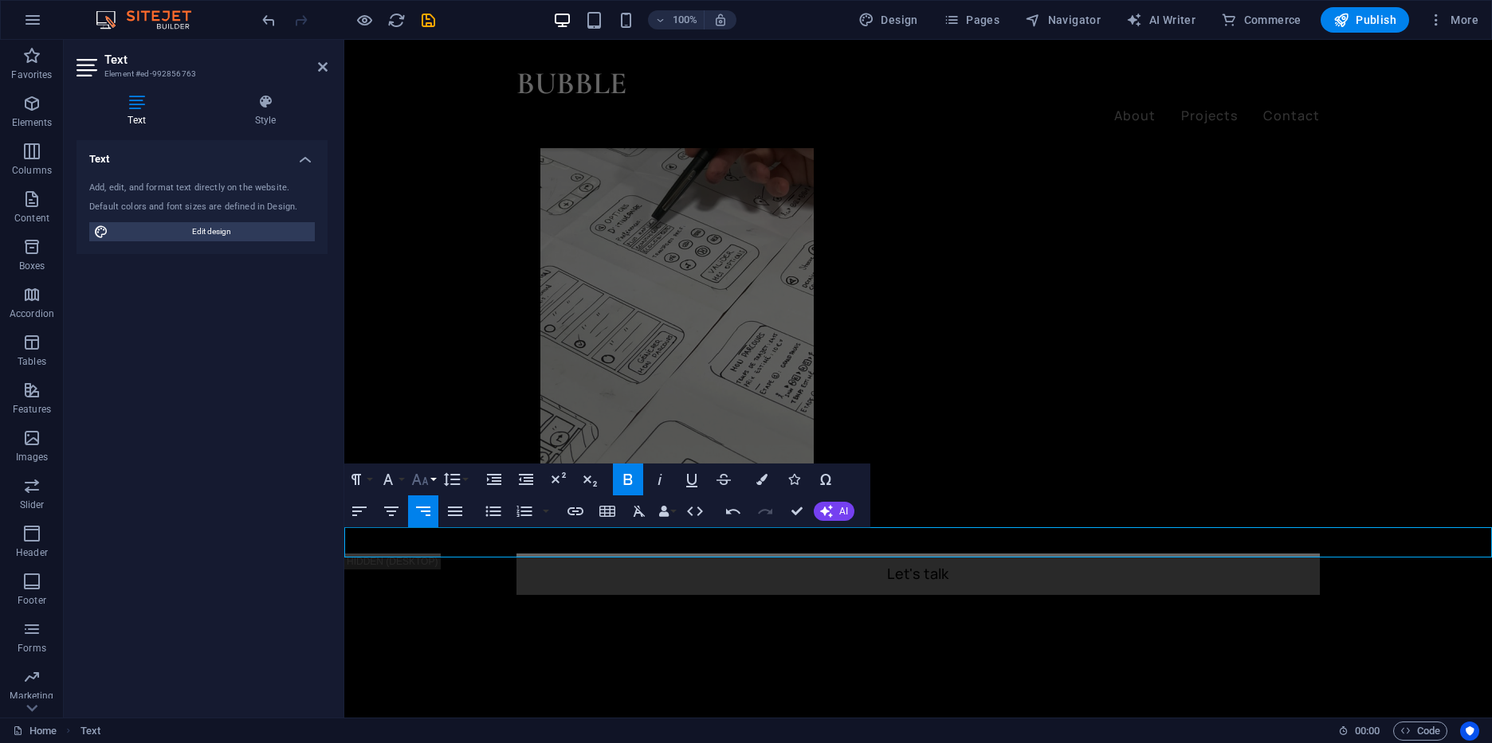
click at [422, 484] on icon "button" at bounding box center [419, 479] width 19 height 19
click at [423, 455] on link "30" at bounding box center [436, 454] width 57 height 24
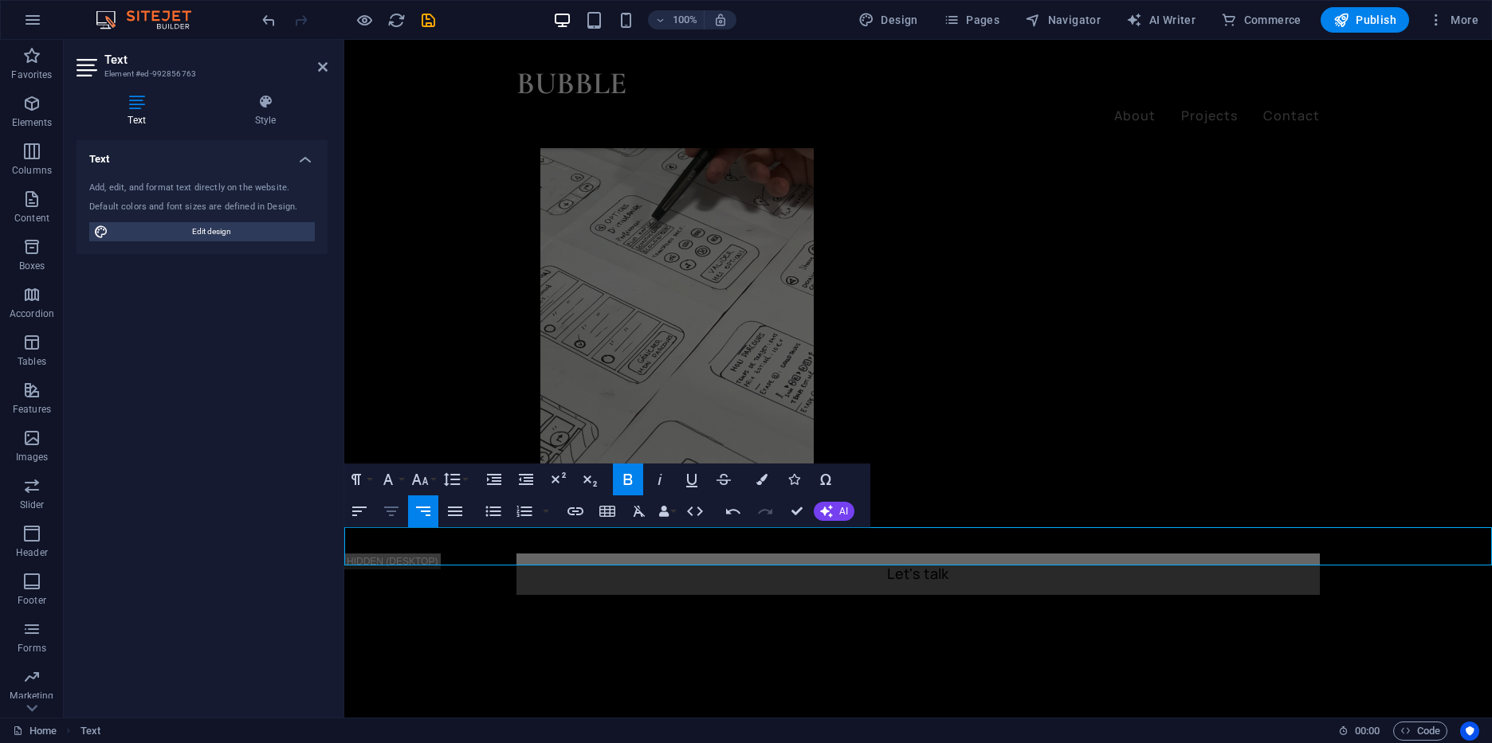
click at [381, 516] on button "[GEOGRAPHIC_DATA]" at bounding box center [391, 512] width 30 height 32
click at [396, 475] on icon "button" at bounding box center [388, 479] width 19 height 19
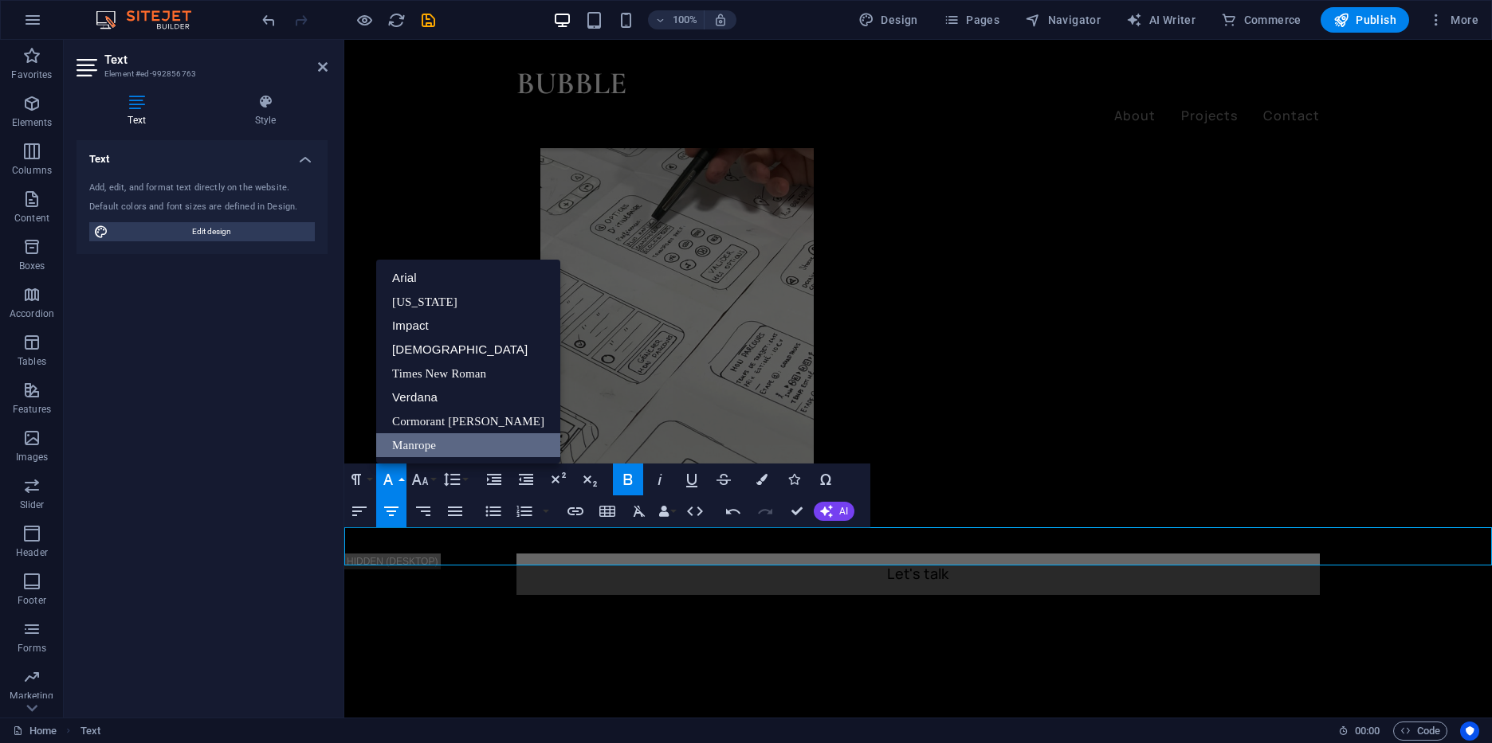
scroll to position [0, 0]
click at [455, 379] on link "Times New Roman" at bounding box center [468, 374] width 184 height 24
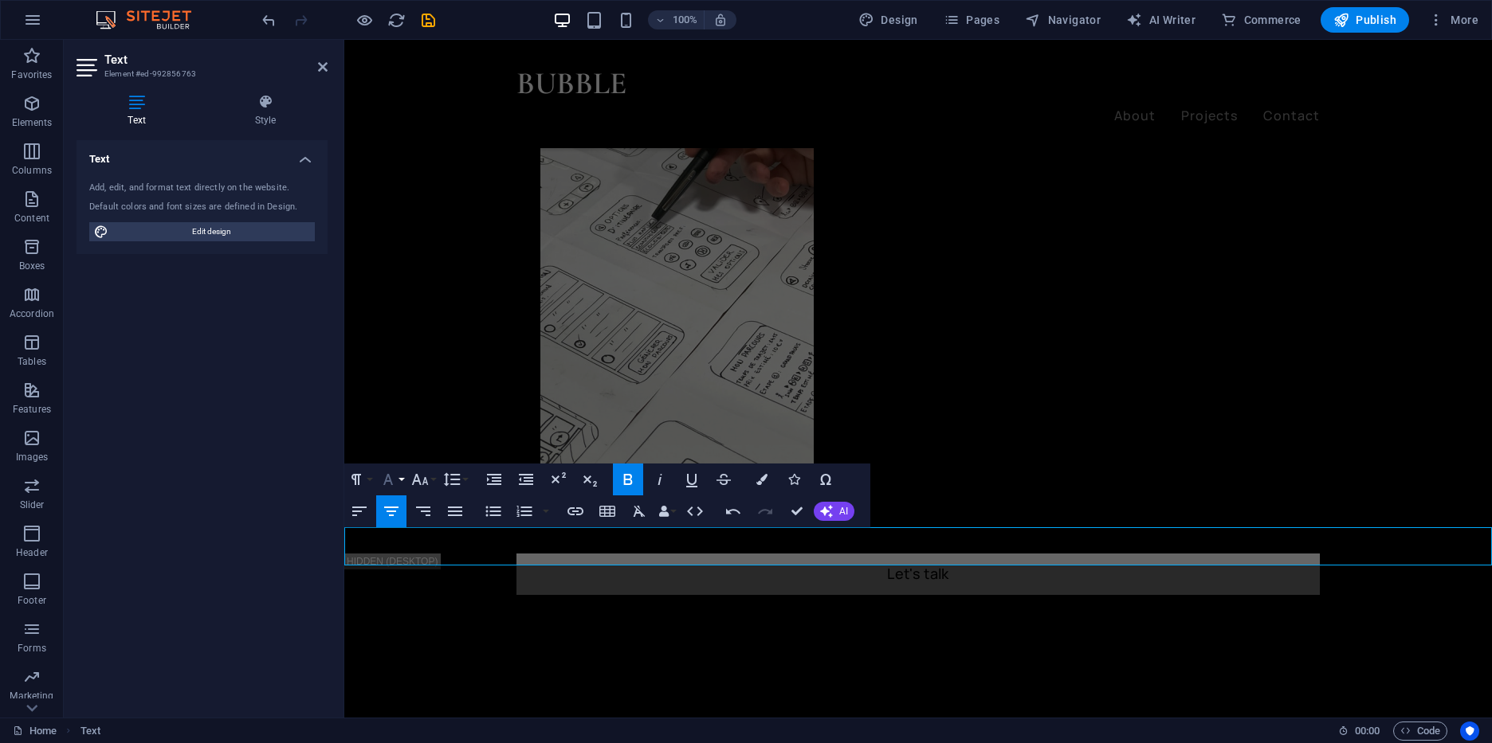
click at [384, 475] on icon "button" at bounding box center [388, 479] width 19 height 19
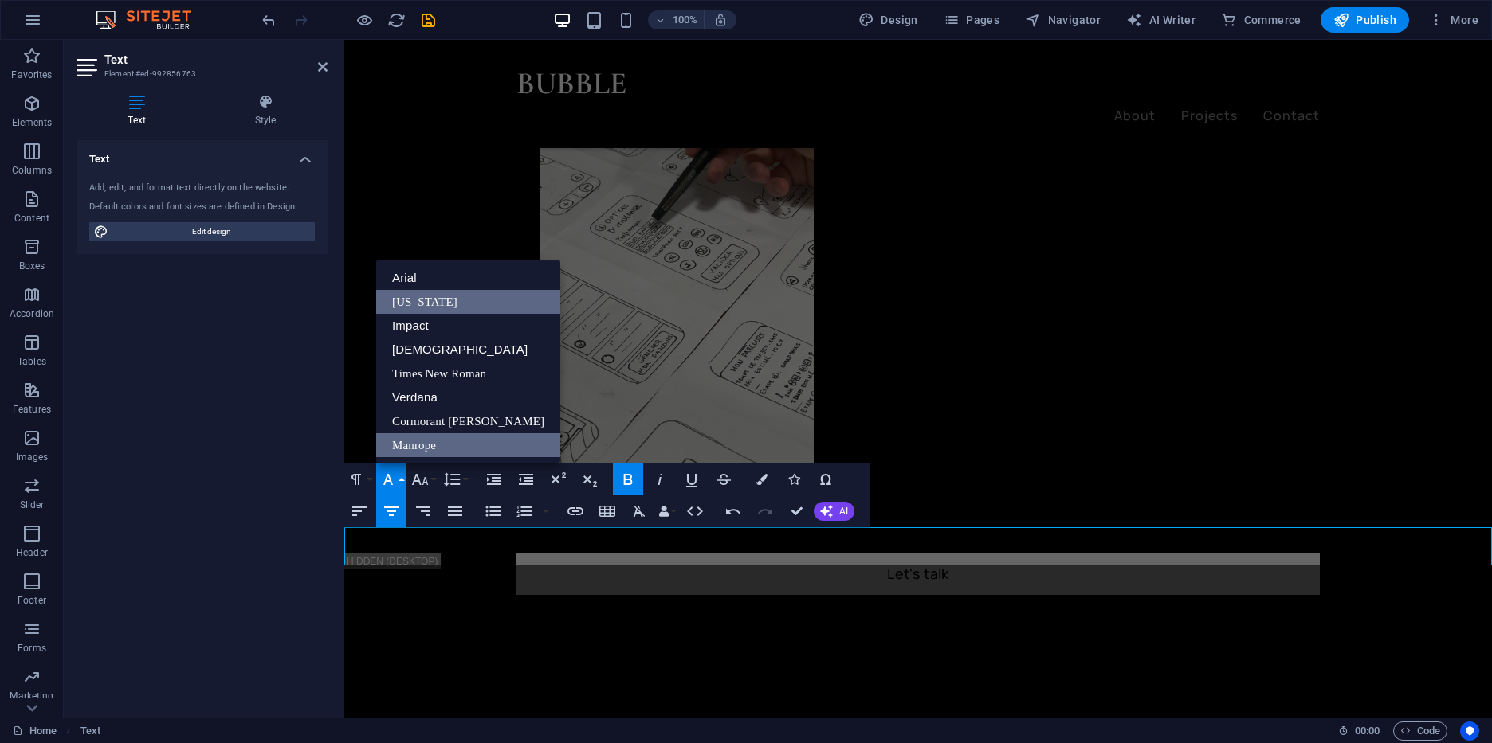
click at [481, 306] on link "[US_STATE]" at bounding box center [468, 302] width 184 height 24
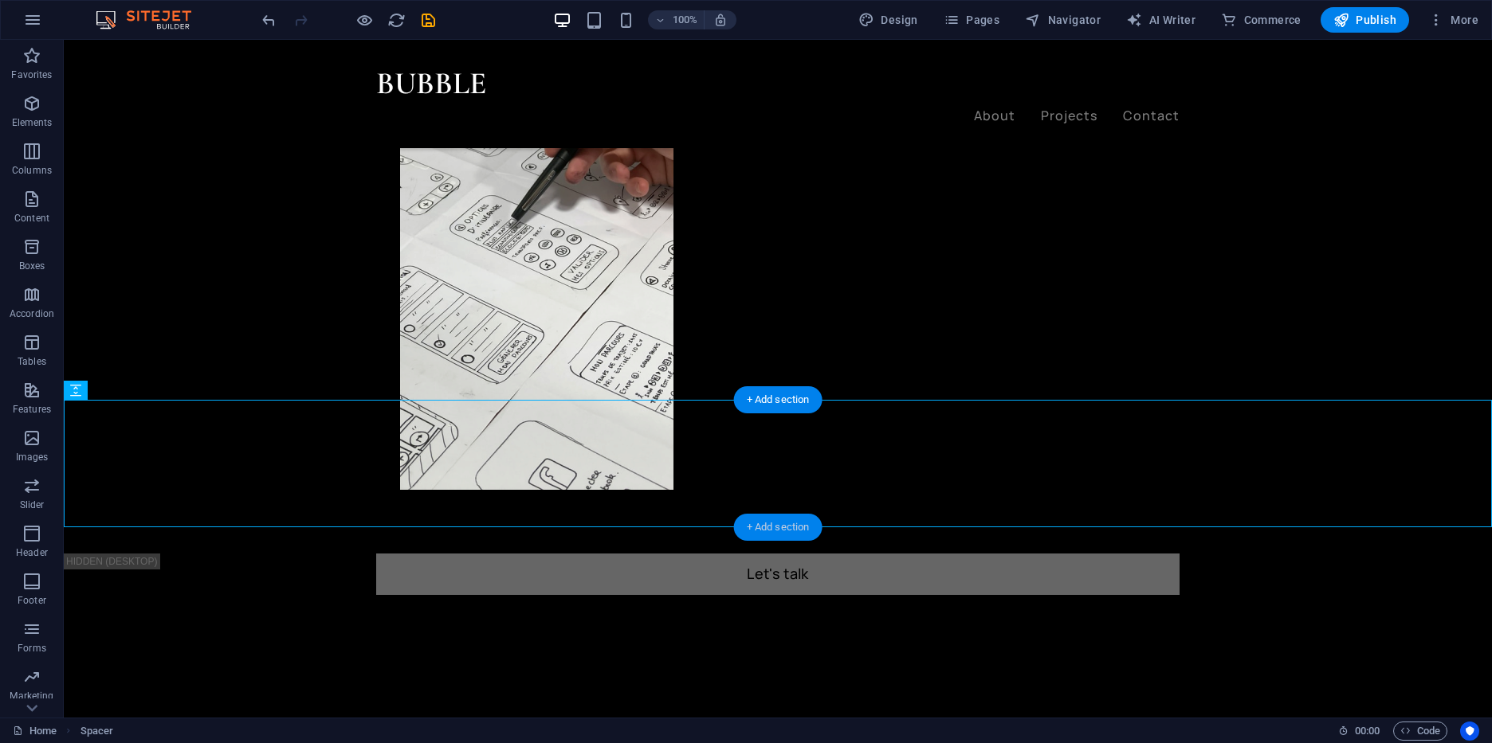
drag, startPoint x: 753, startPoint y: 525, endPoint x: 359, endPoint y: 285, distance: 461.7
click at [753, 525] on div "+ Add section" at bounding box center [778, 527] width 88 height 27
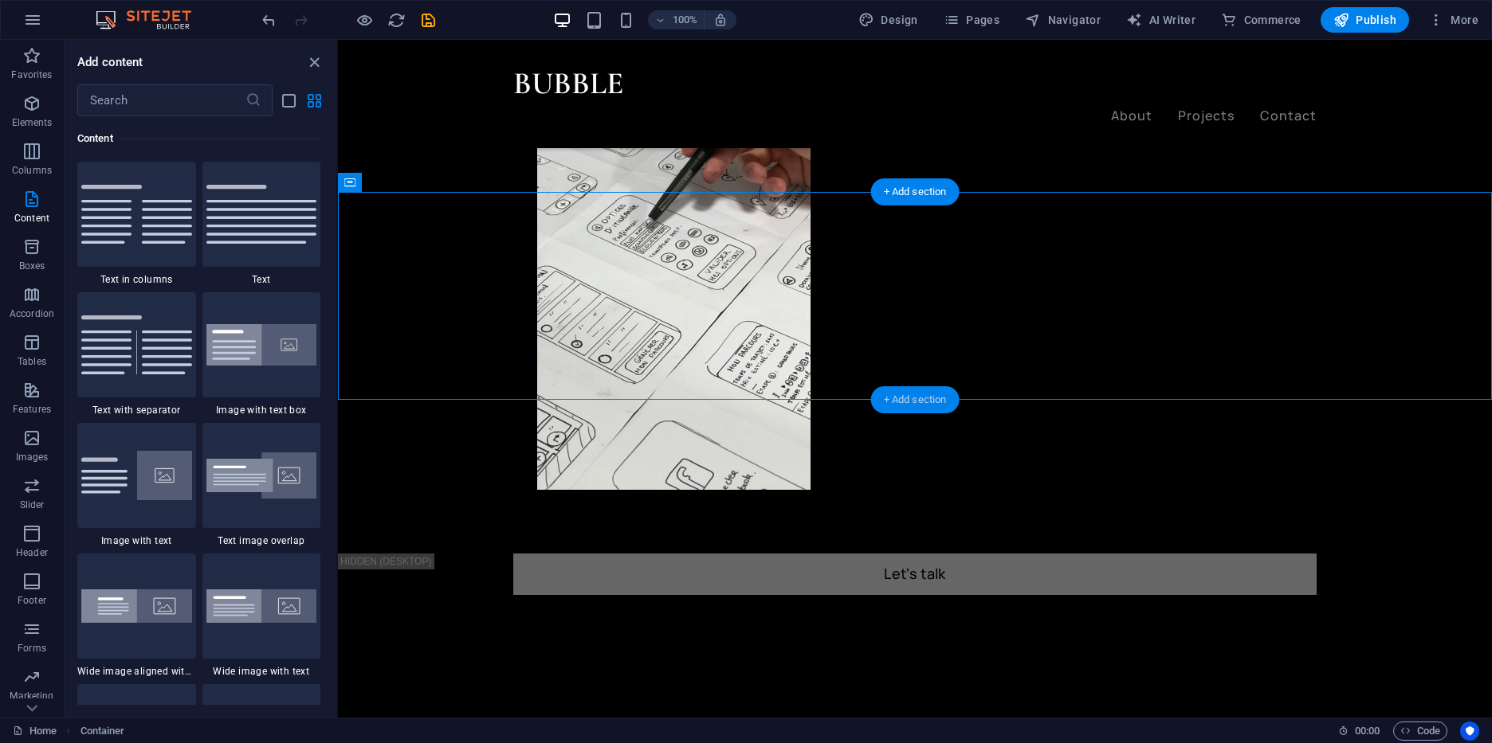
click at [908, 402] on div "+ Add section" at bounding box center [915, 399] width 88 height 27
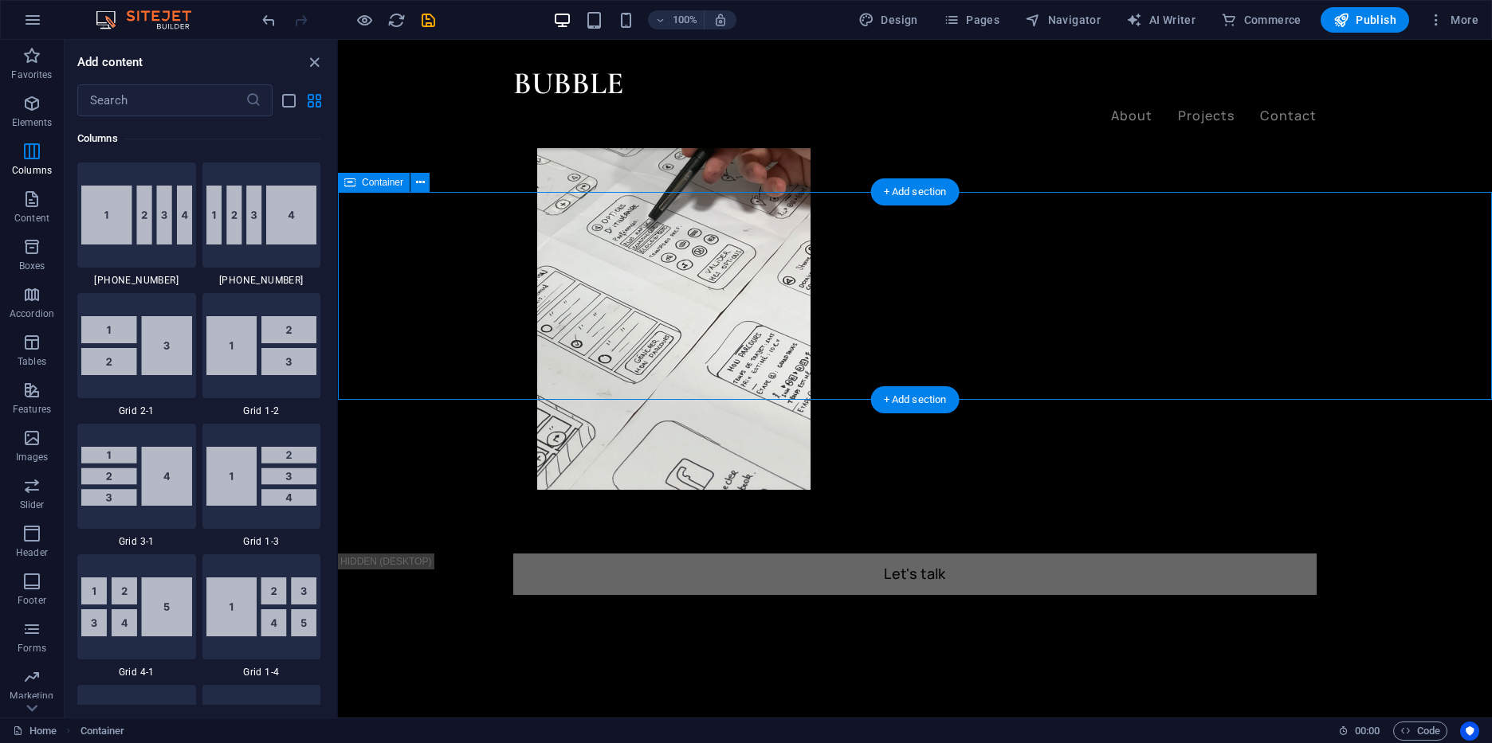
scroll to position [1810, 0]
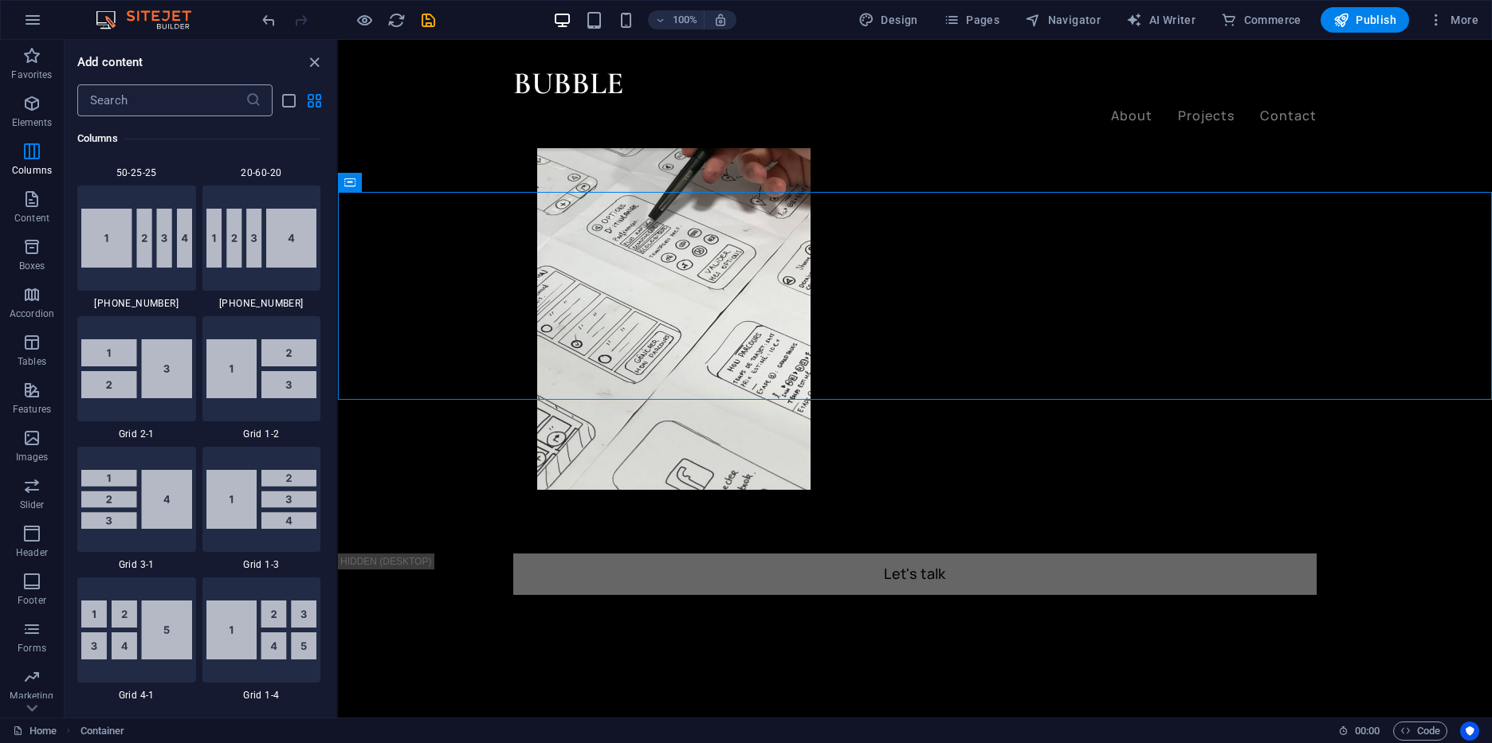
click at [183, 106] on input "text" at bounding box center [161, 100] width 168 height 32
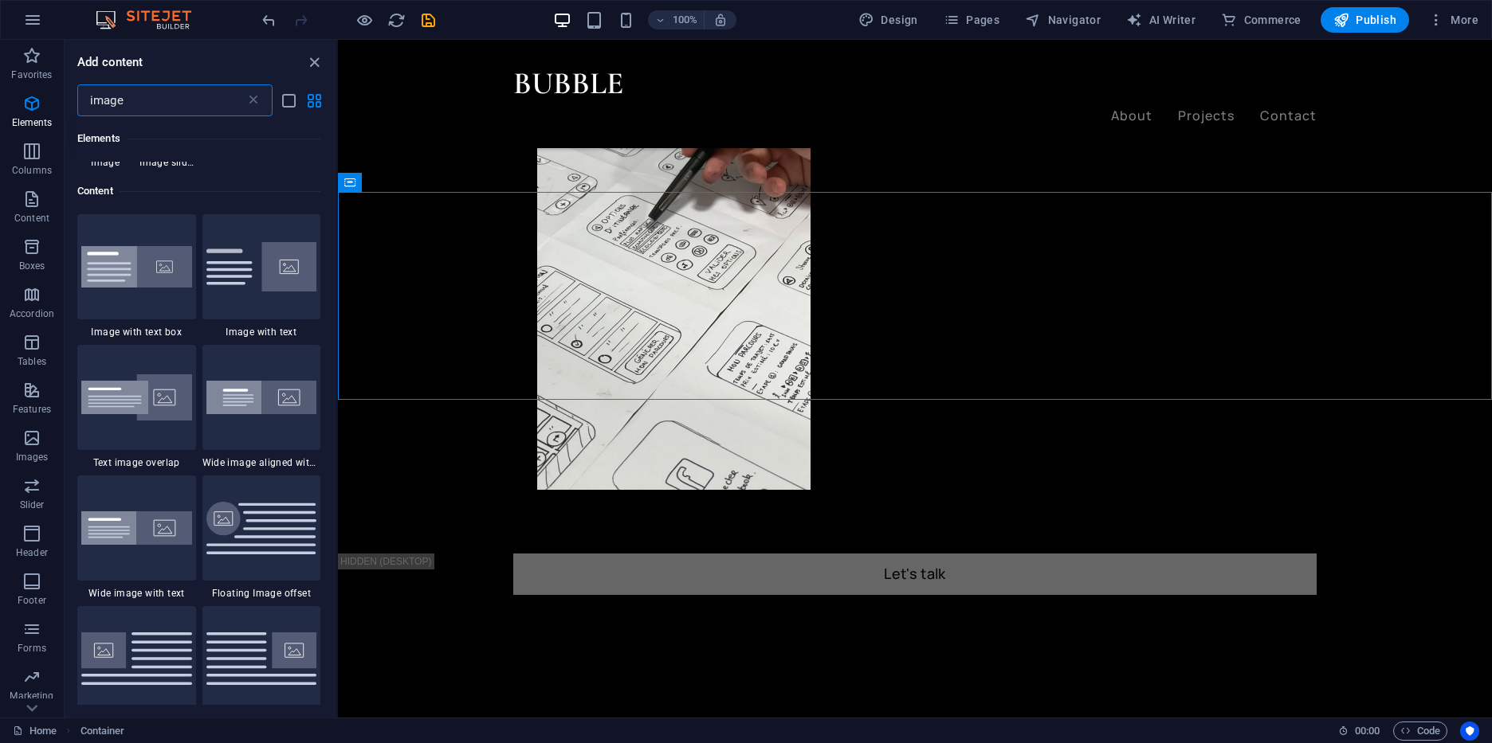
scroll to position [35, 0]
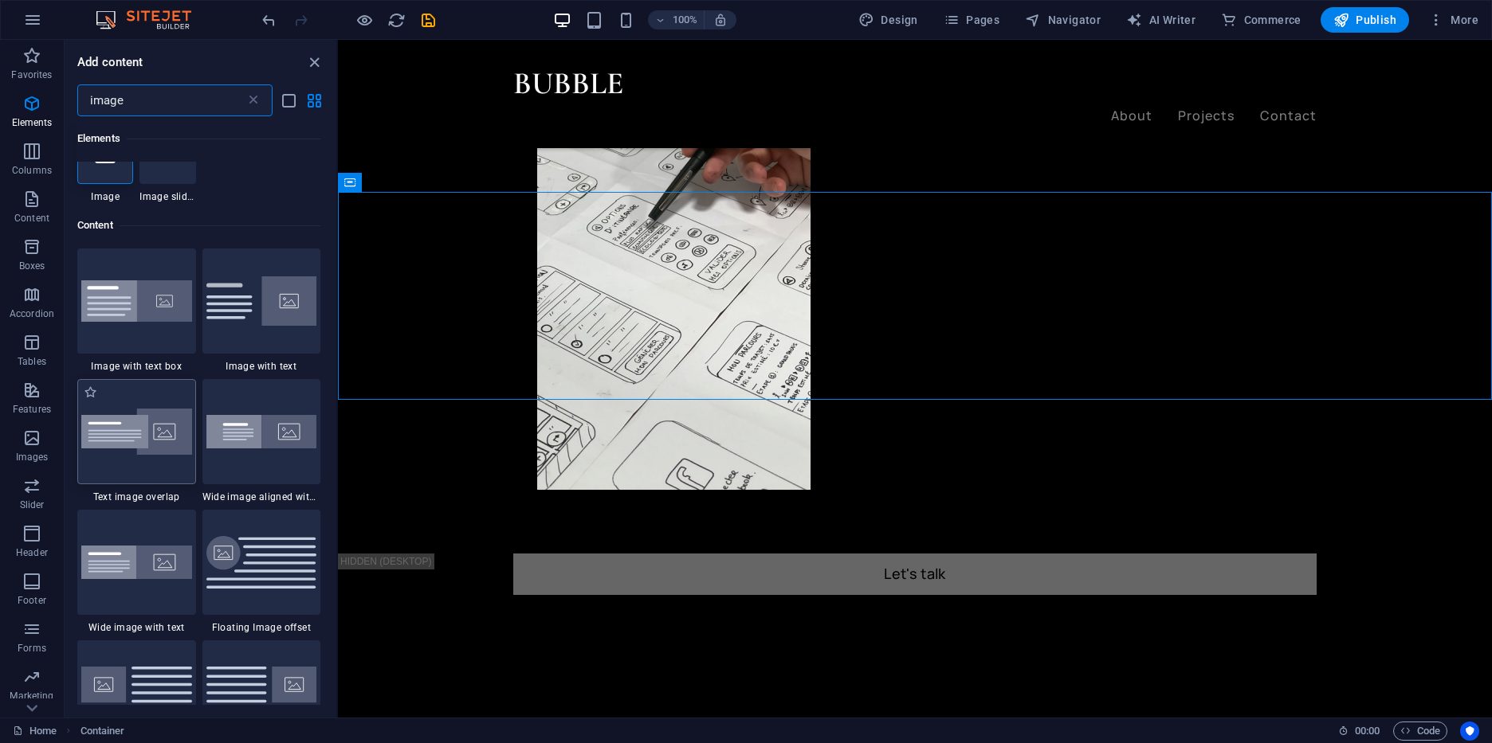
type input "image"
click at [171, 435] on img at bounding box center [136, 432] width 111 height 47
click at [338, 435] on div "H2 Container 2 columns Container Icon Container Button Container Menu Bar Conta…" at bounding box center [915, 379] width 1154 height 678
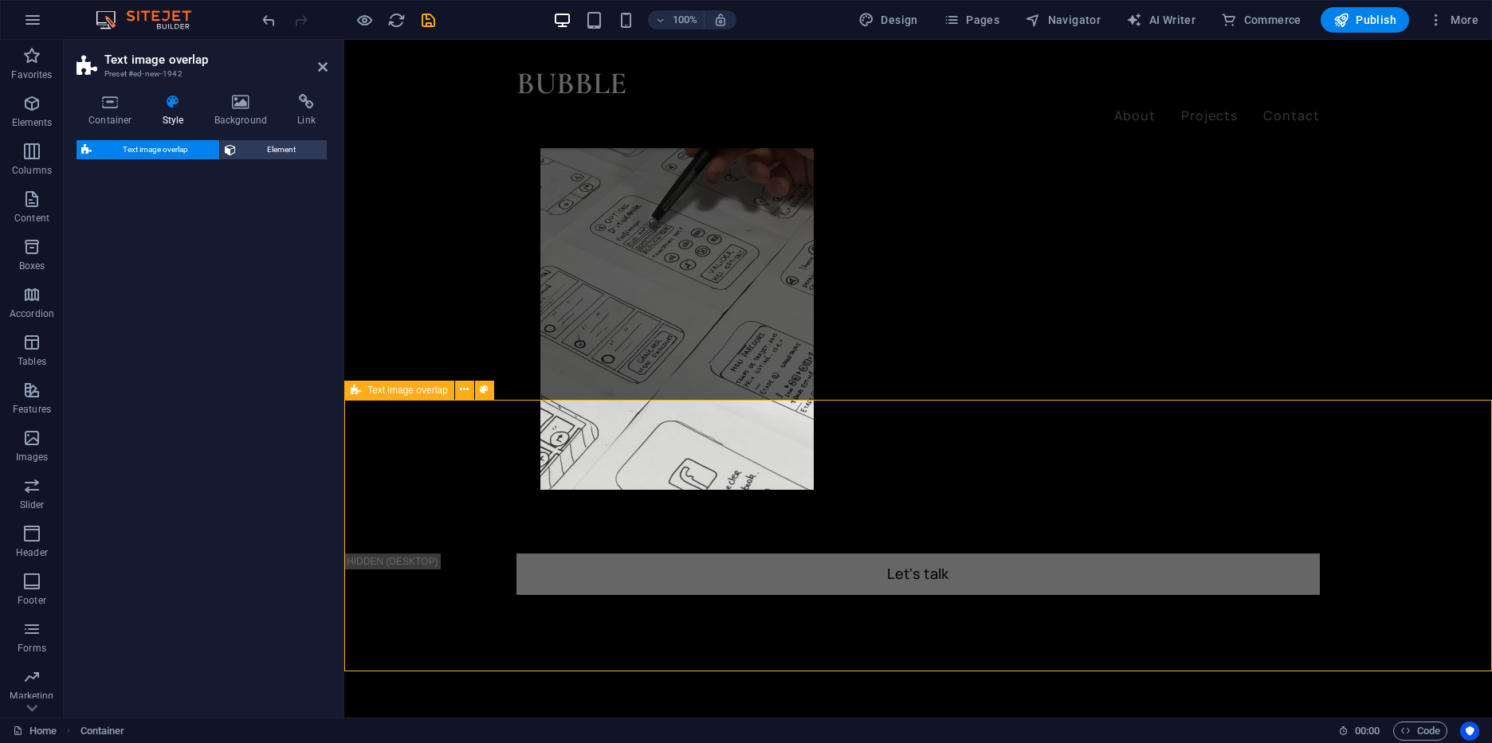
select select "rem"
select select "px"
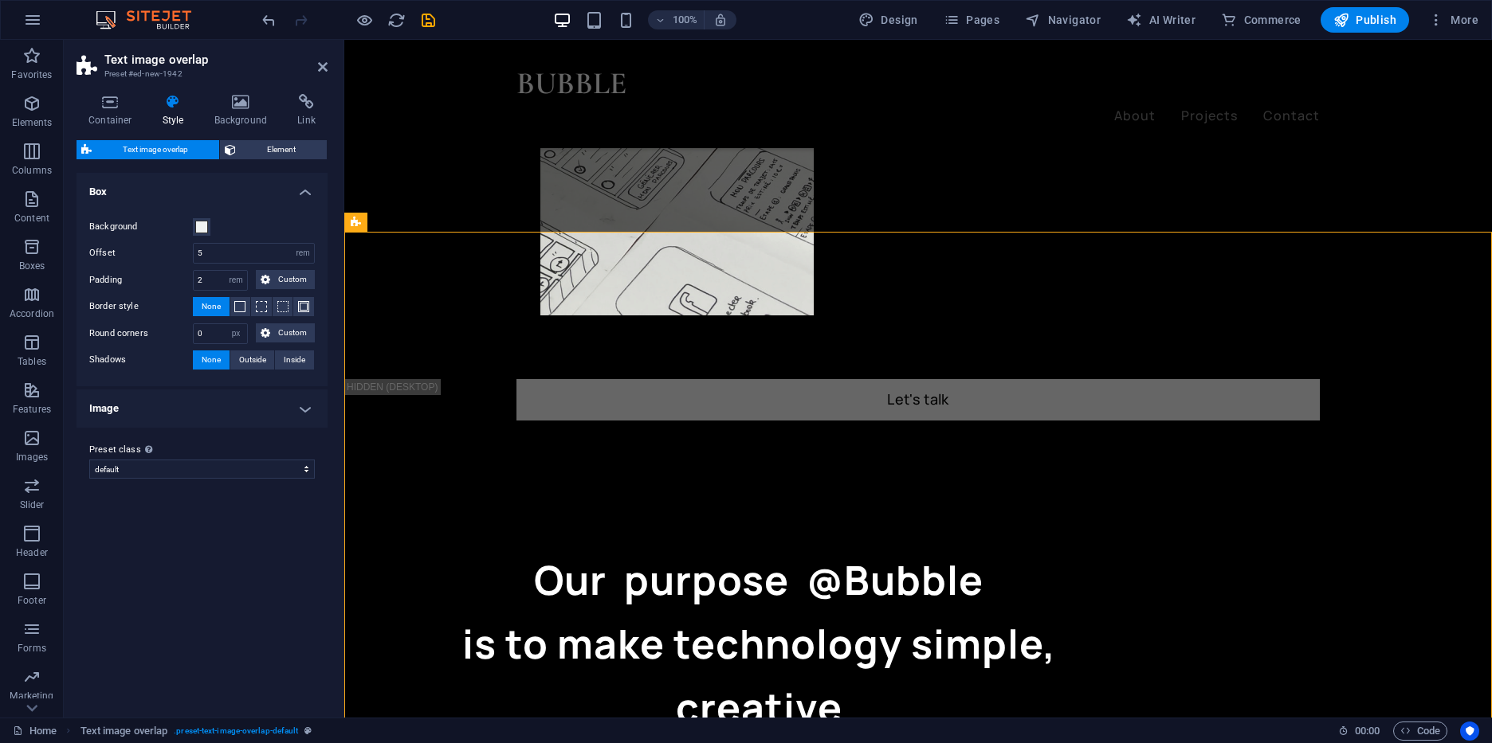
scroll to position [1171, 0]
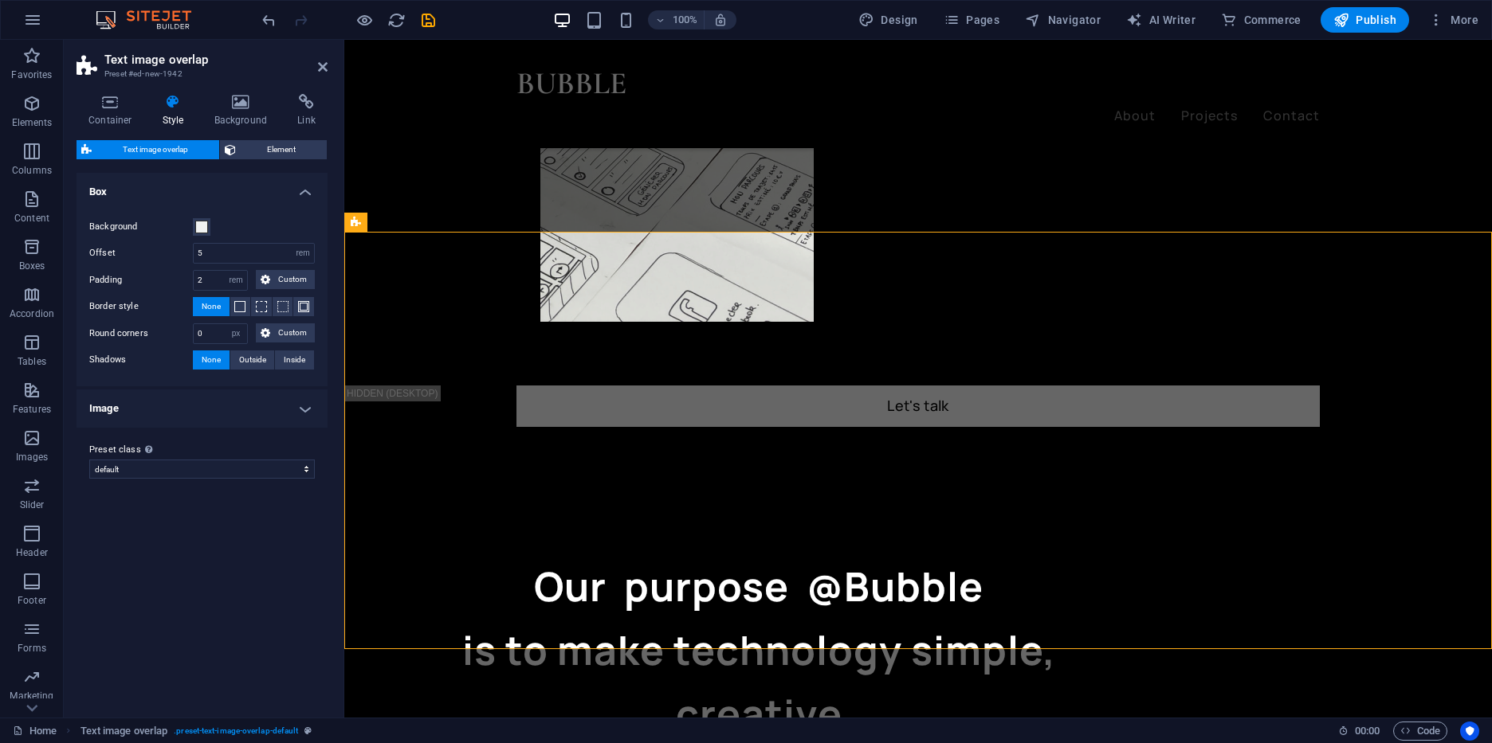
click at [249, 407] on h4 "Image" at bounding box center [201, 409] width 251 height 38
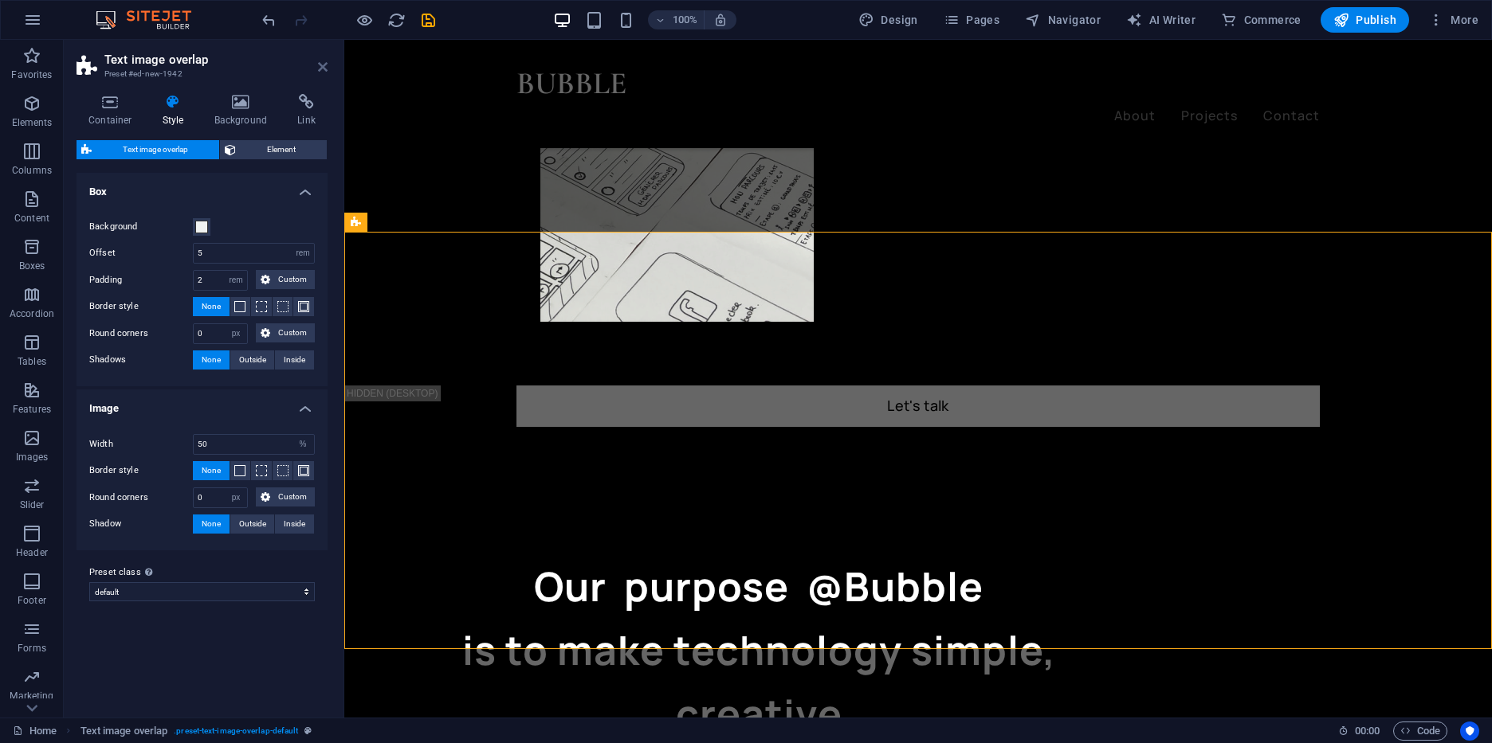
click at [325, 72] on icon at bounding box center [323, 67] width 10 height 13
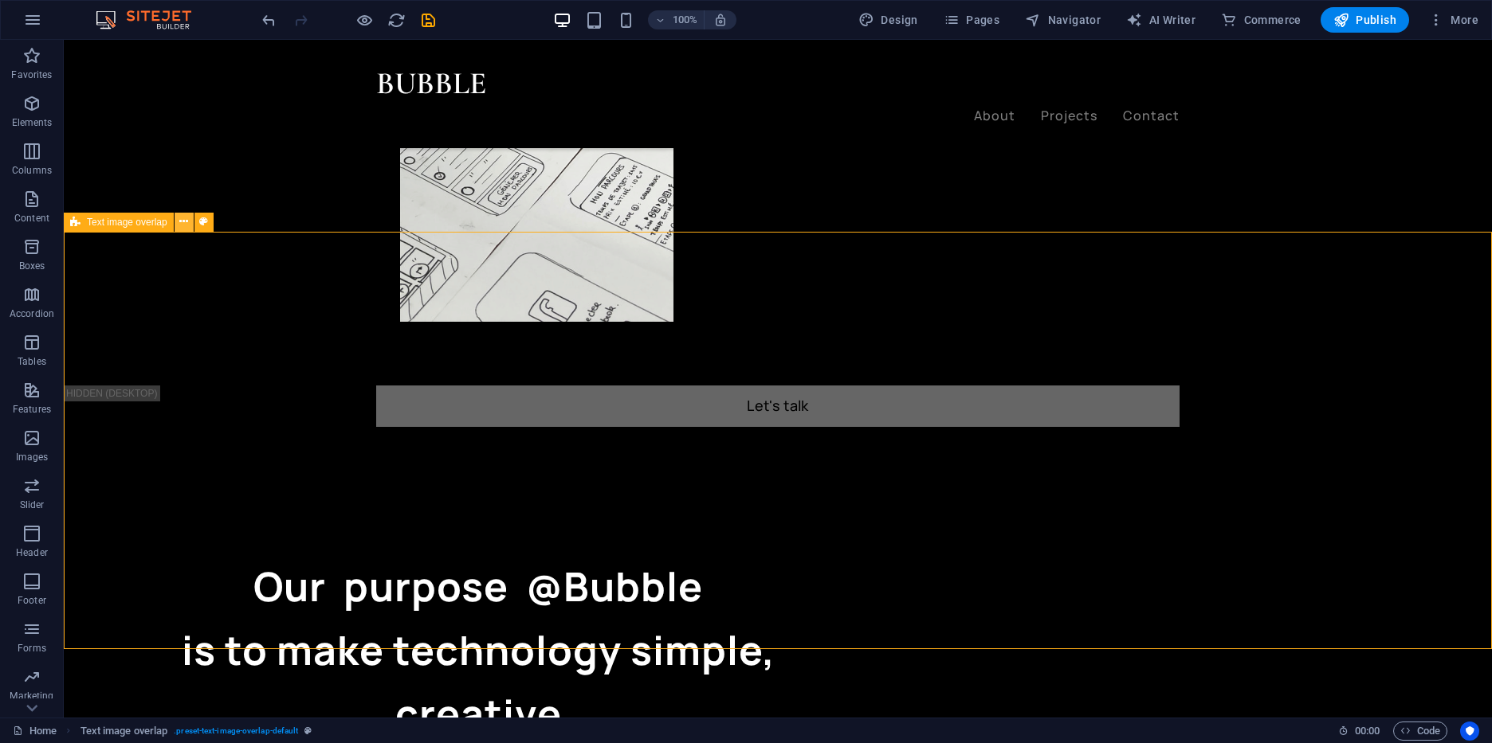
click at [178, 223] on button at bounding box center [184, 222] width 19 height 19
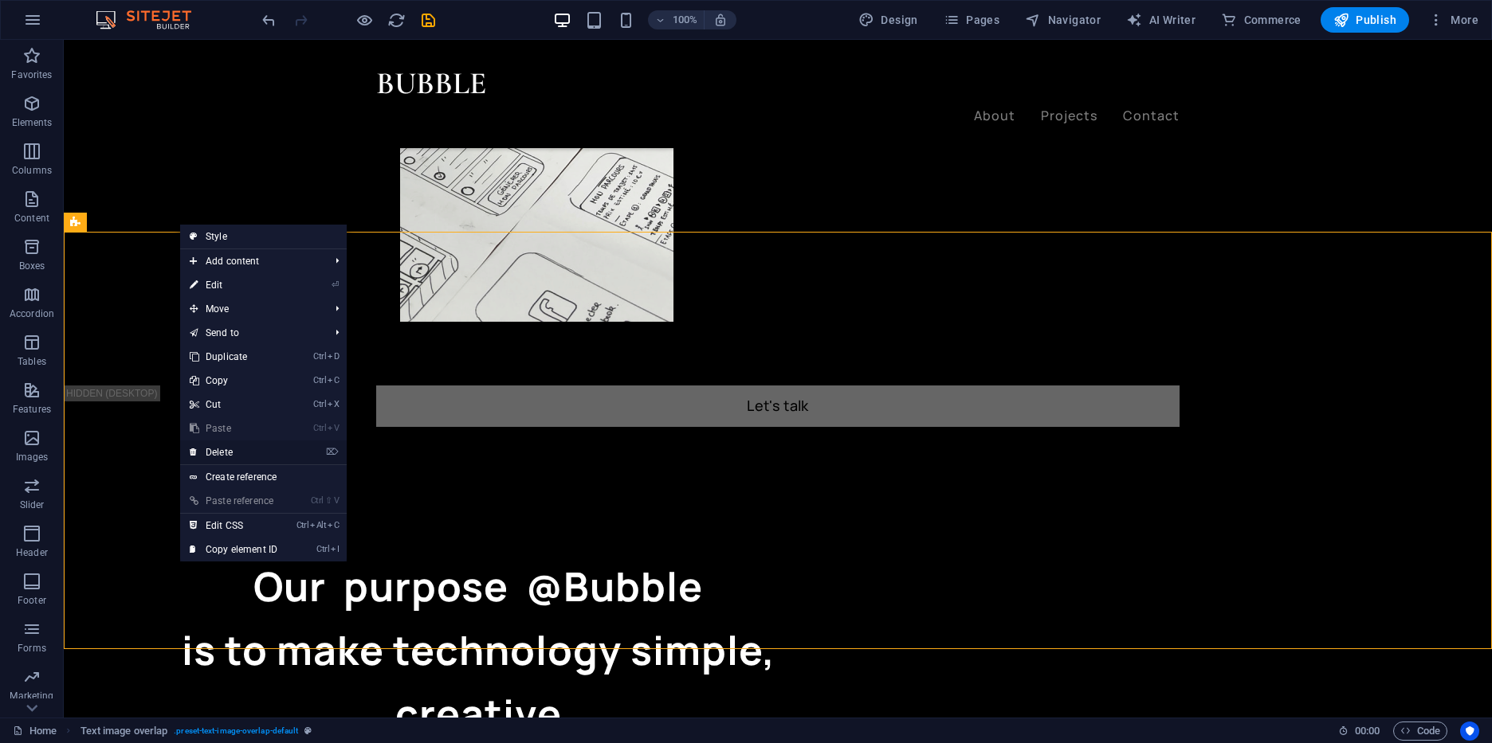
click at [253, 446] on link "⌦ Delete" at bounding box center [233, 453] width 107 height 24
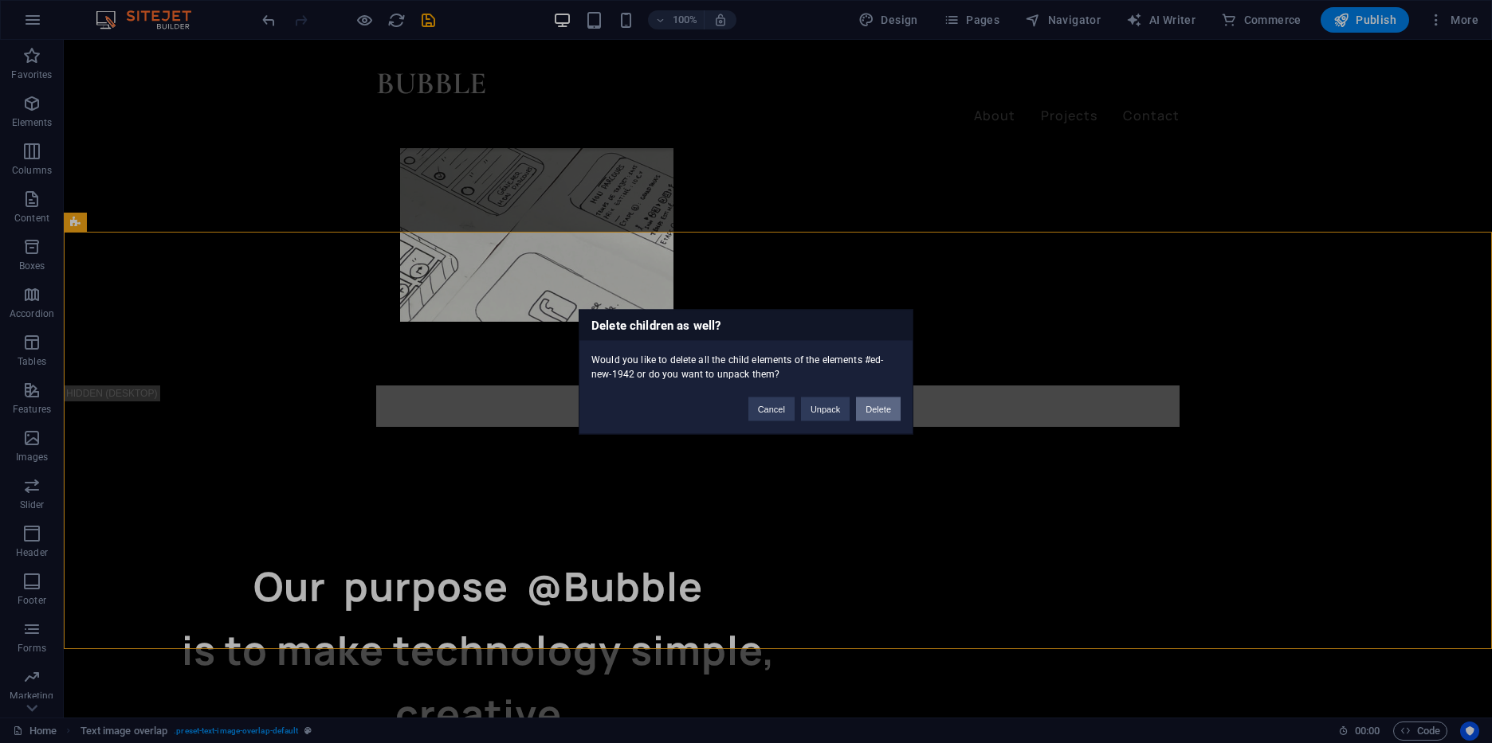
click at [866, 410] on button "Delete" at bounding box center [878, 409] width 45 height 24
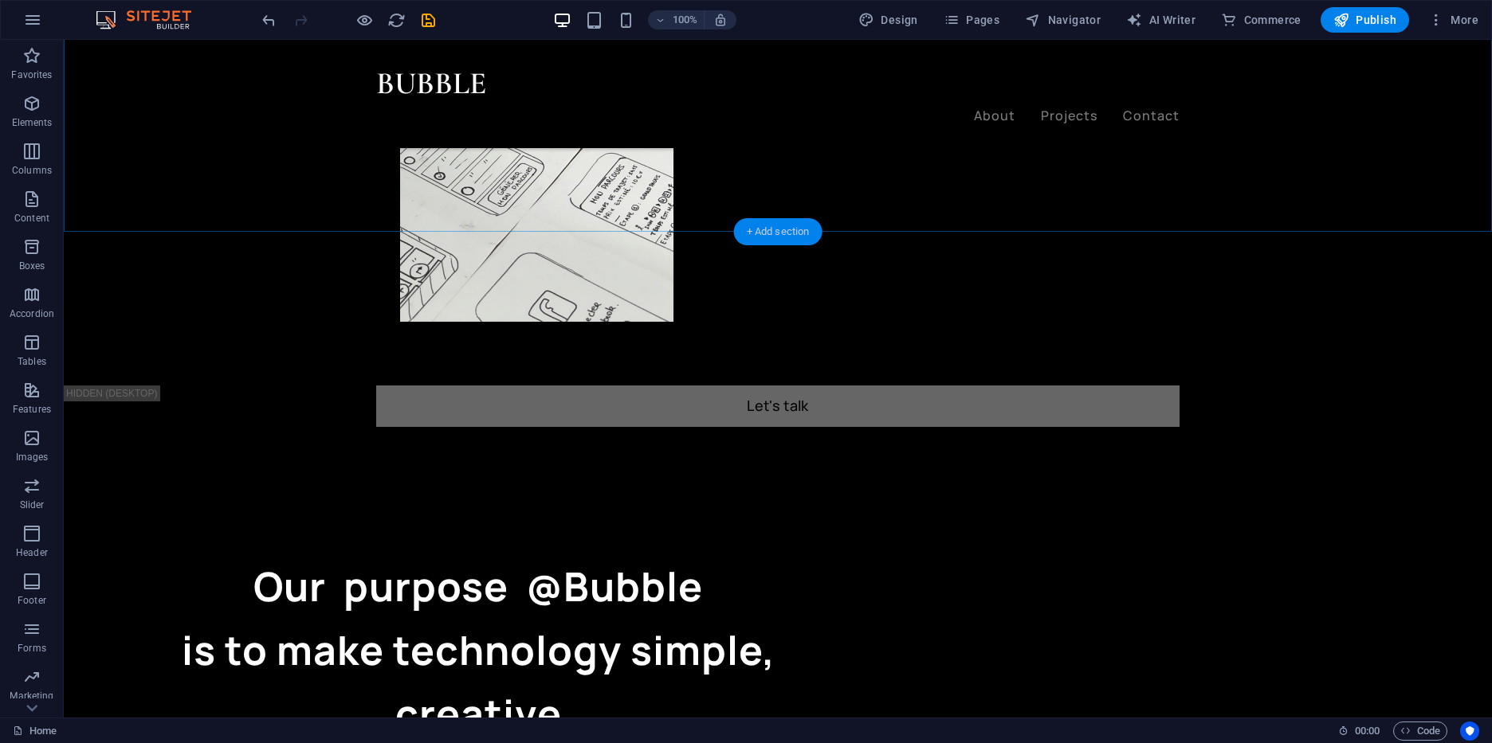
click at [783, 229] on div "+ Add section" at bounding box center [778, 231] width 88 height 27
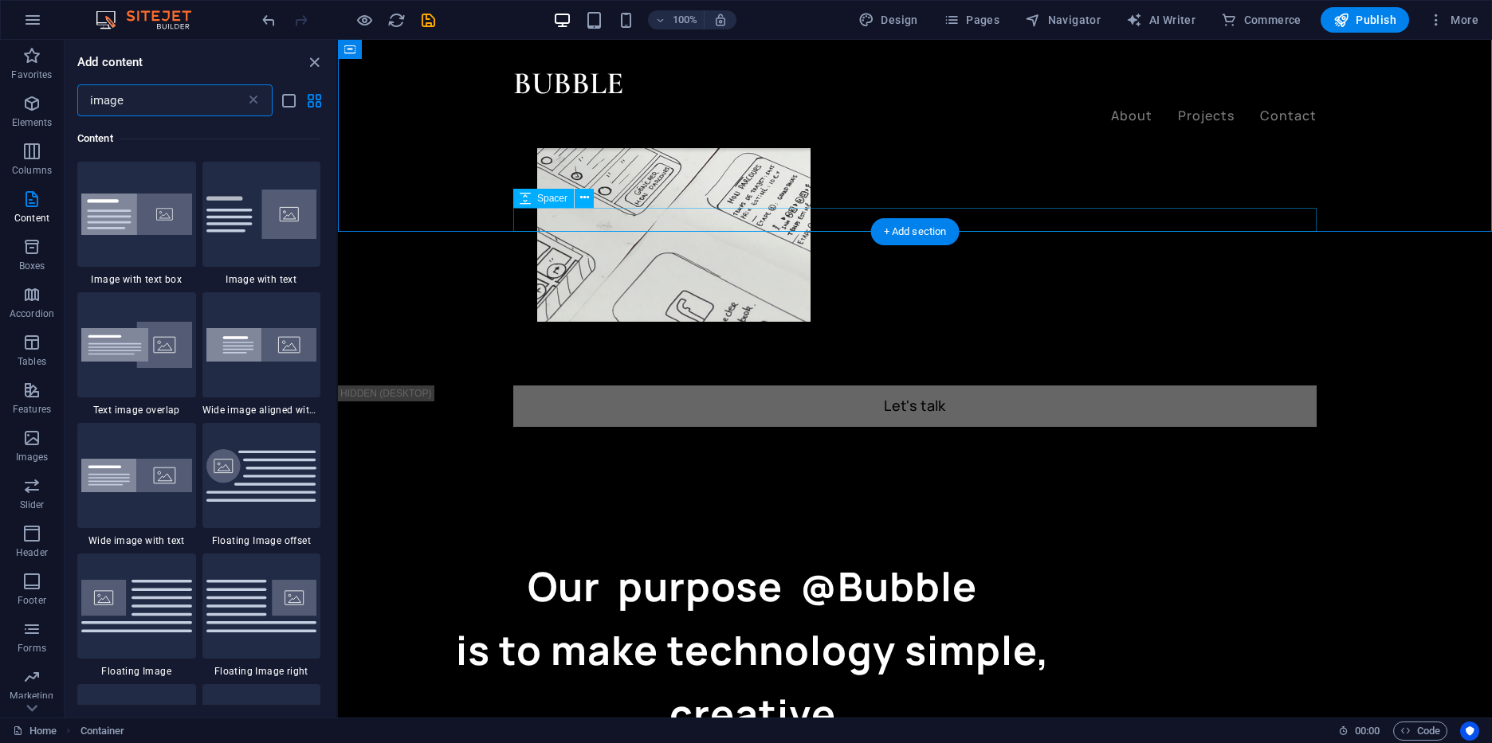
scroll to position [122, 0]
click at [131, 607] on img at bounding box center [136, 606] width 111 height 52
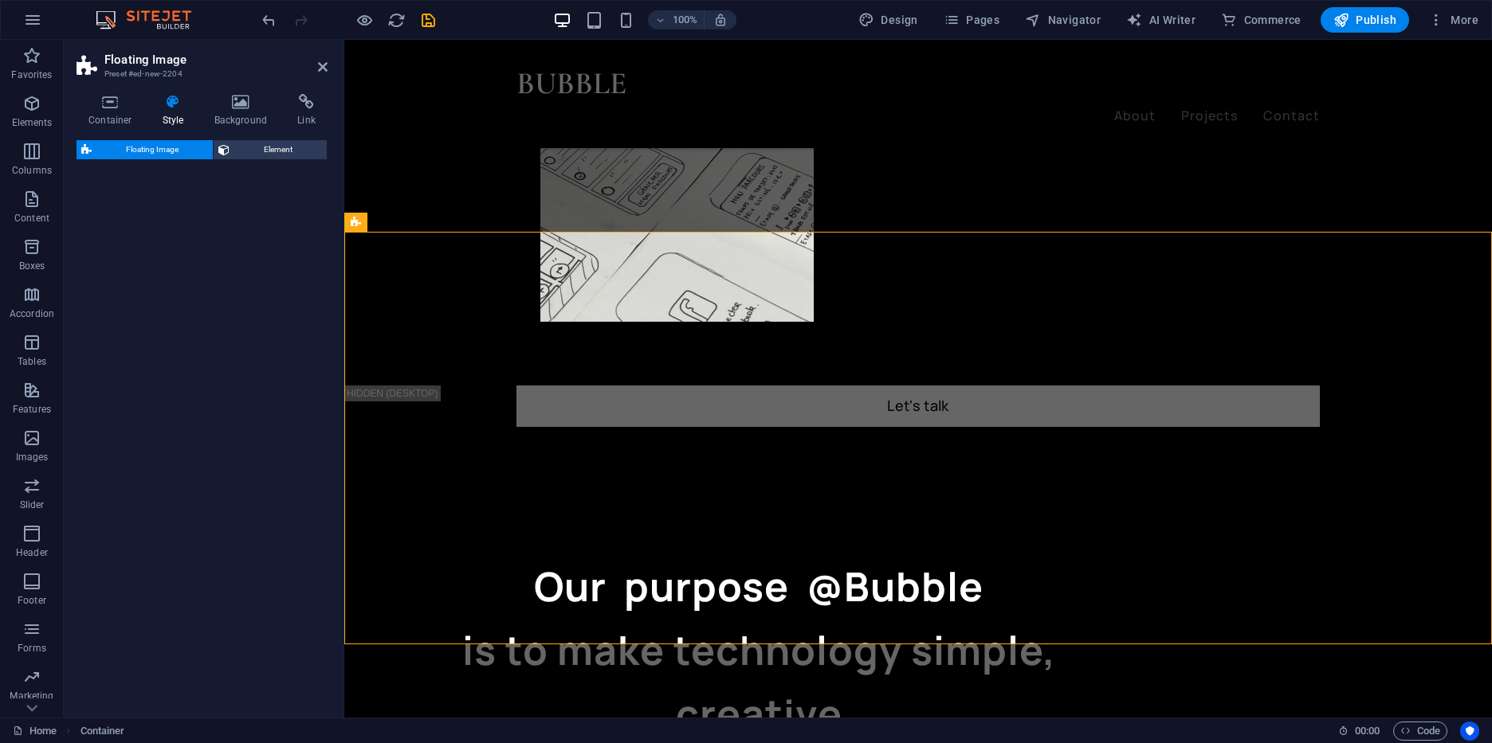
select select "%"
select select "rem"
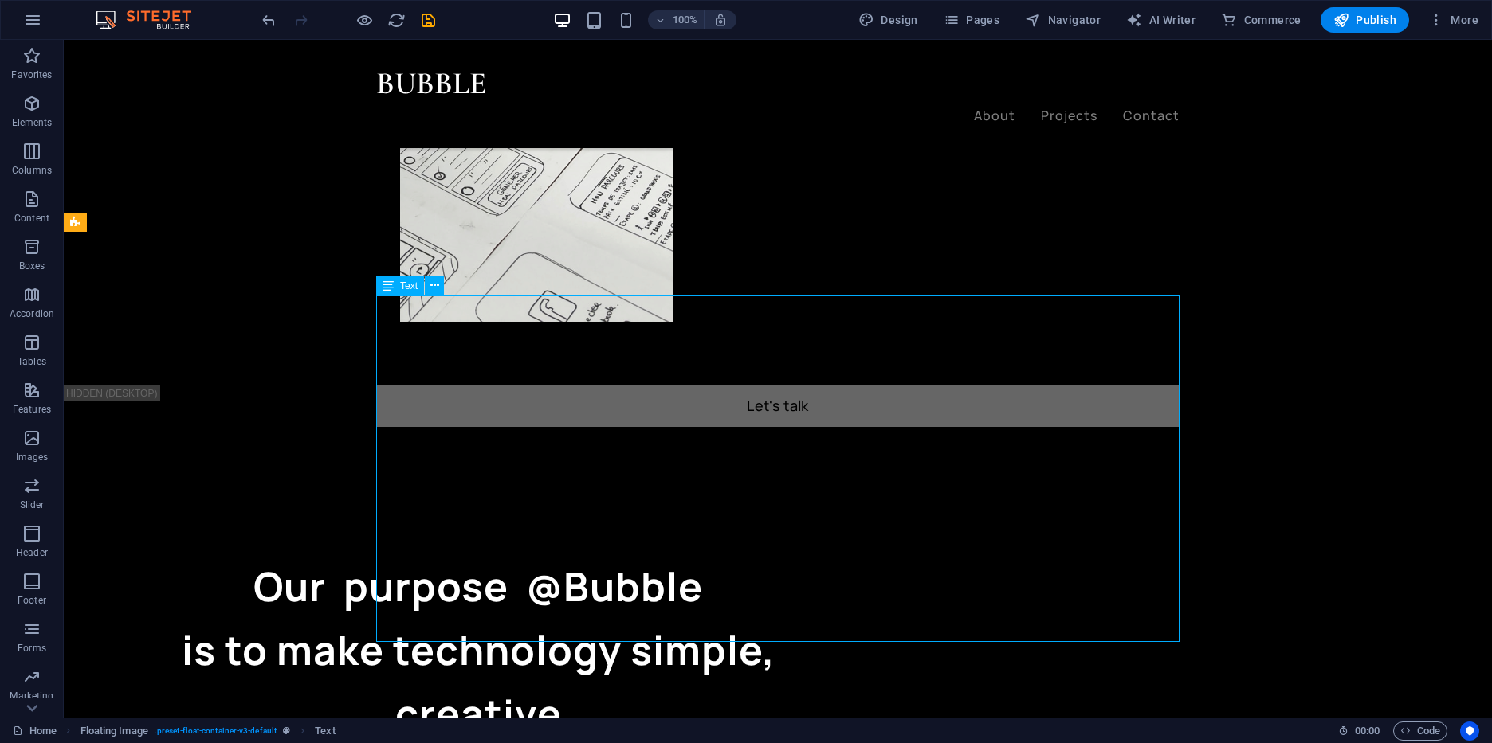
drag, startPoint x: 575, startPoint y: 304, endPoint x: 908, endPoint y: 433, distance: 356.9
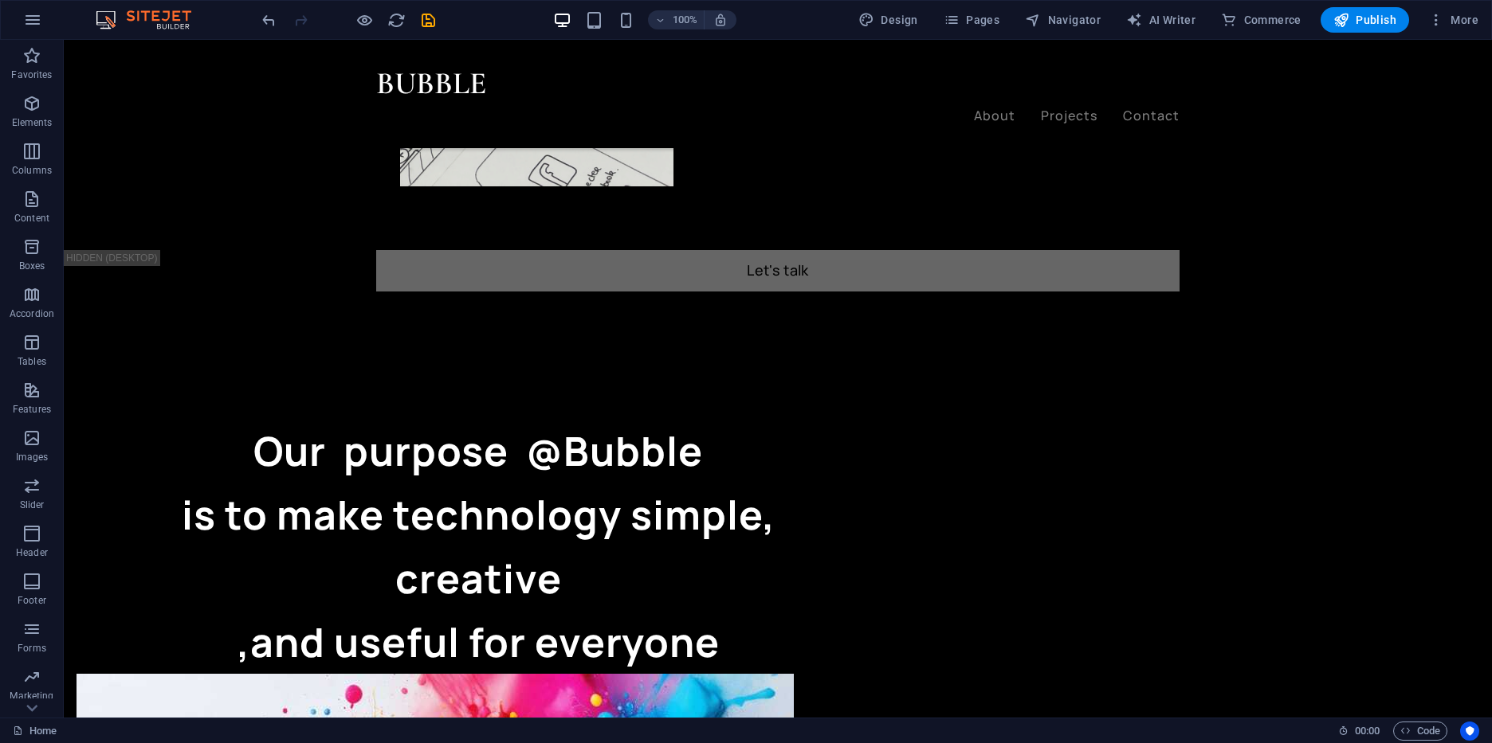
scroll to position [1301, 0]
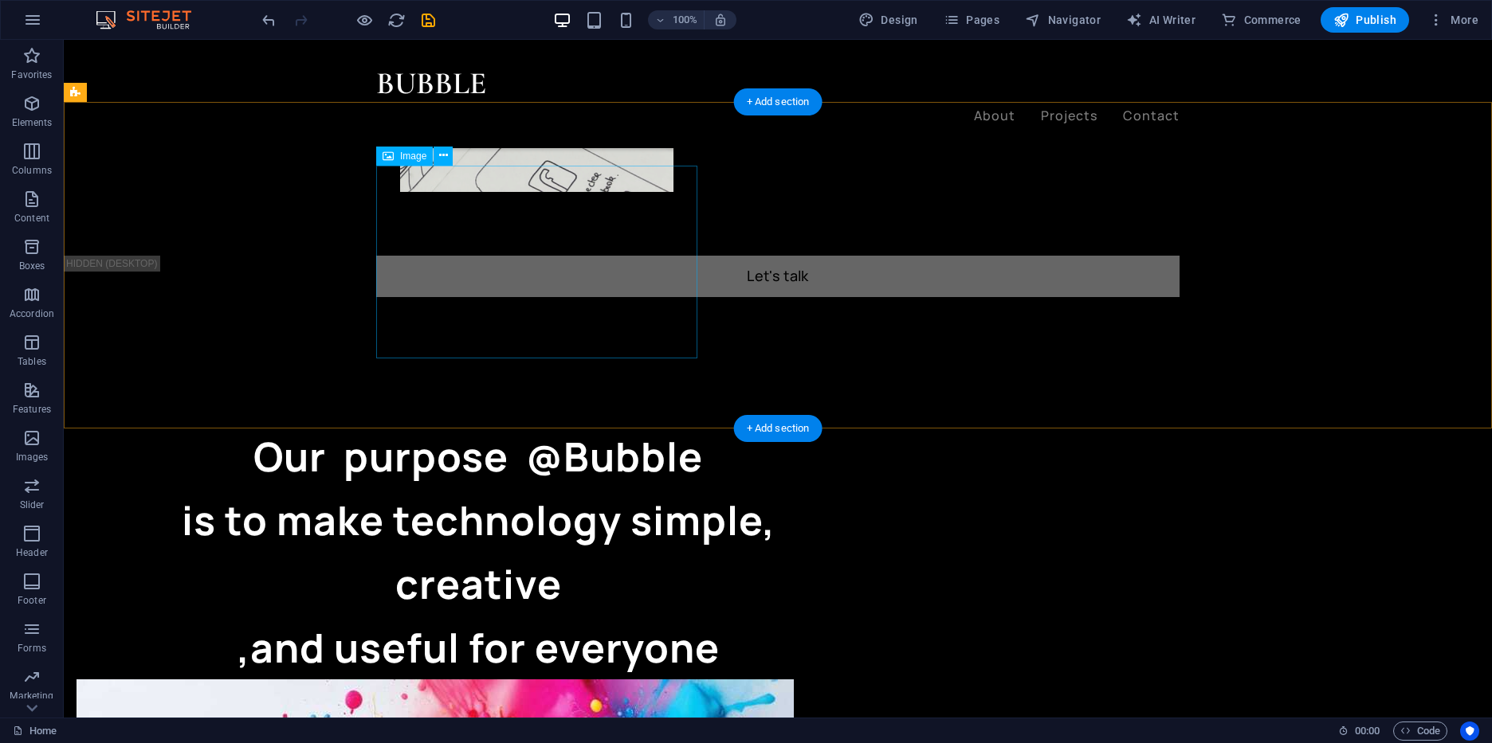
click at [449, 155] on button at bounding box center [442, 156] width 19 height 19
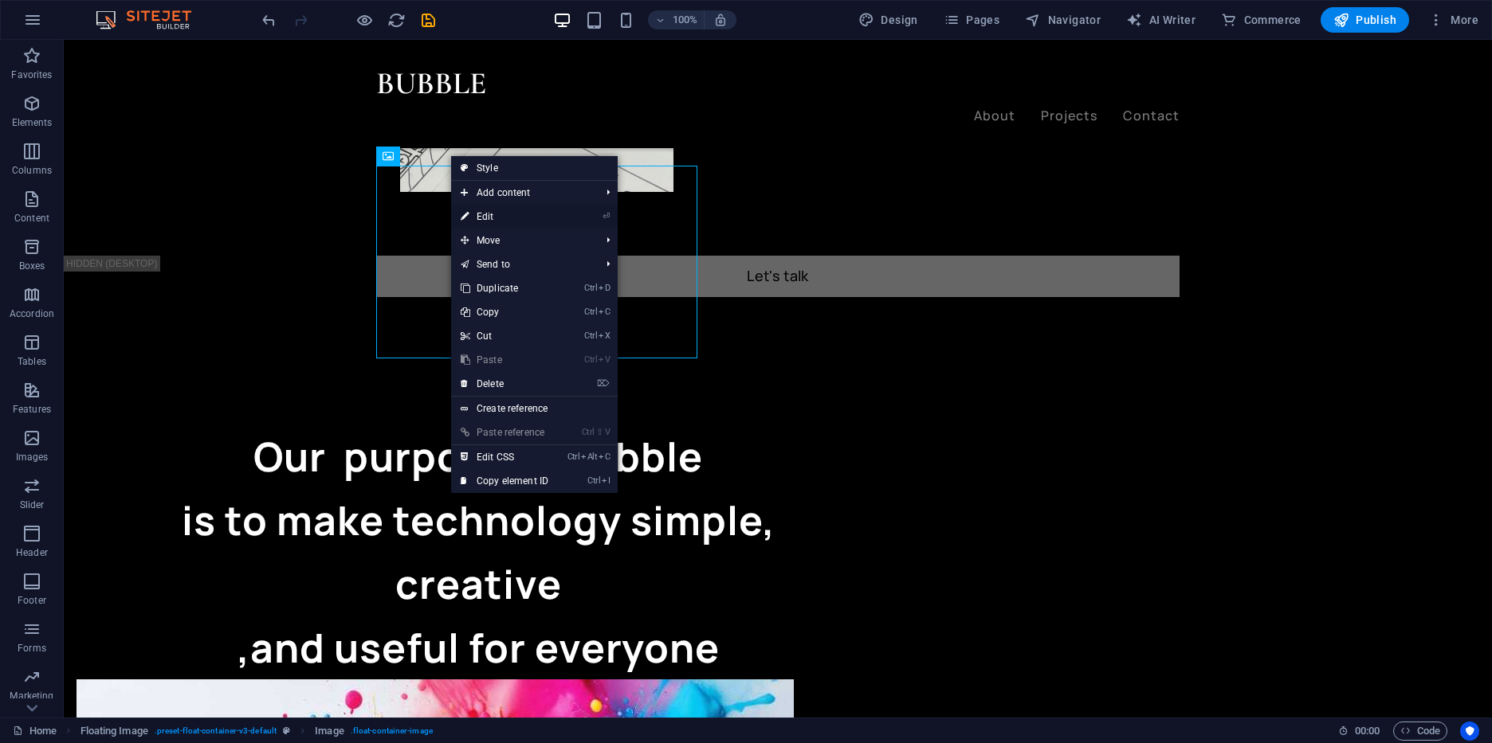
click at [488, 211] on link "⏎ Edit" at bounding box center [504, 217] width 107 height 24
select select "%"
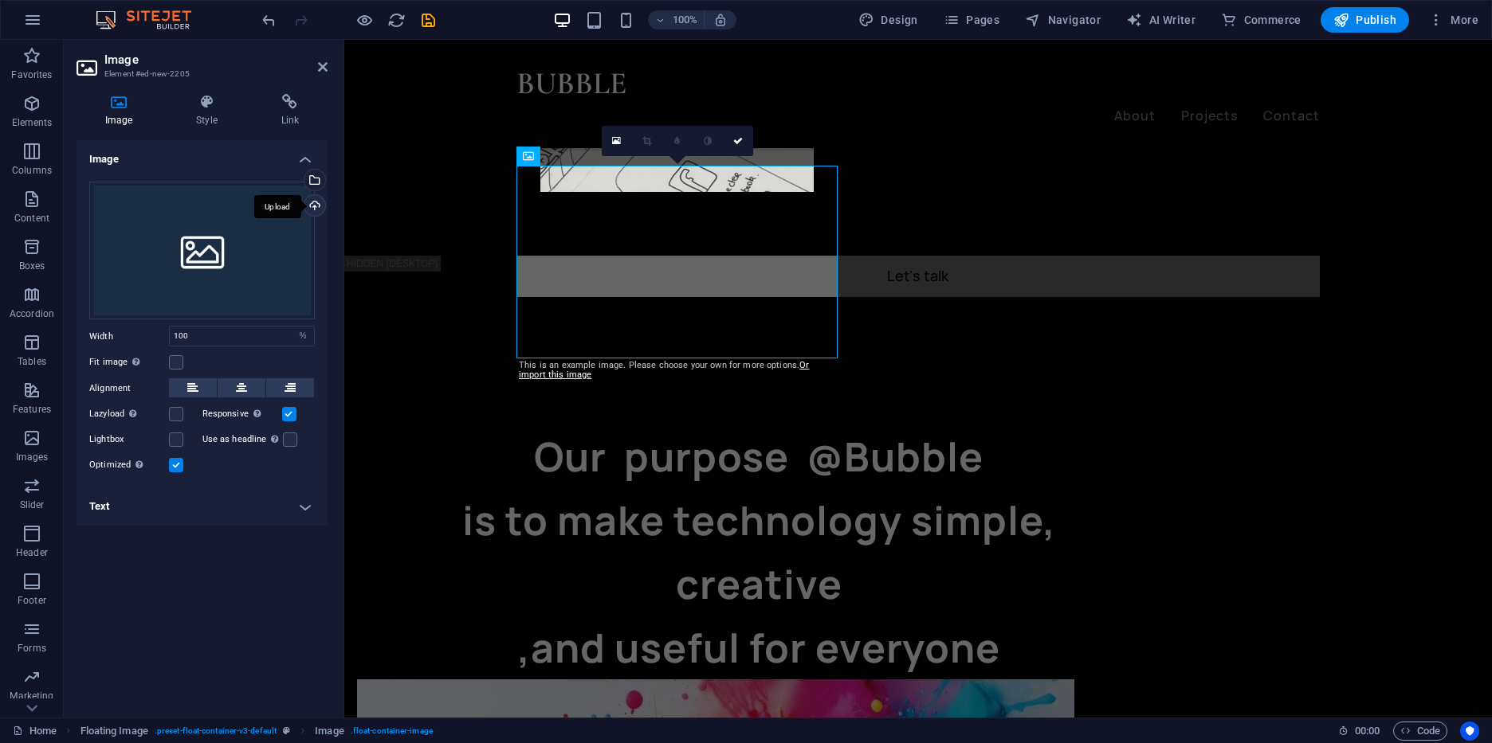
click at [316, 203] on div "Upload" at bounding box center [313, 207] width 24 height 24
click at [309, 208] on div "Upload" at bounding box center [313, 207] width 24 height 24
click at [317, 186] on div "Select files from the file manager, stock photos, or upload file(s)" at bounding box center [313, 182] width 24 height 24
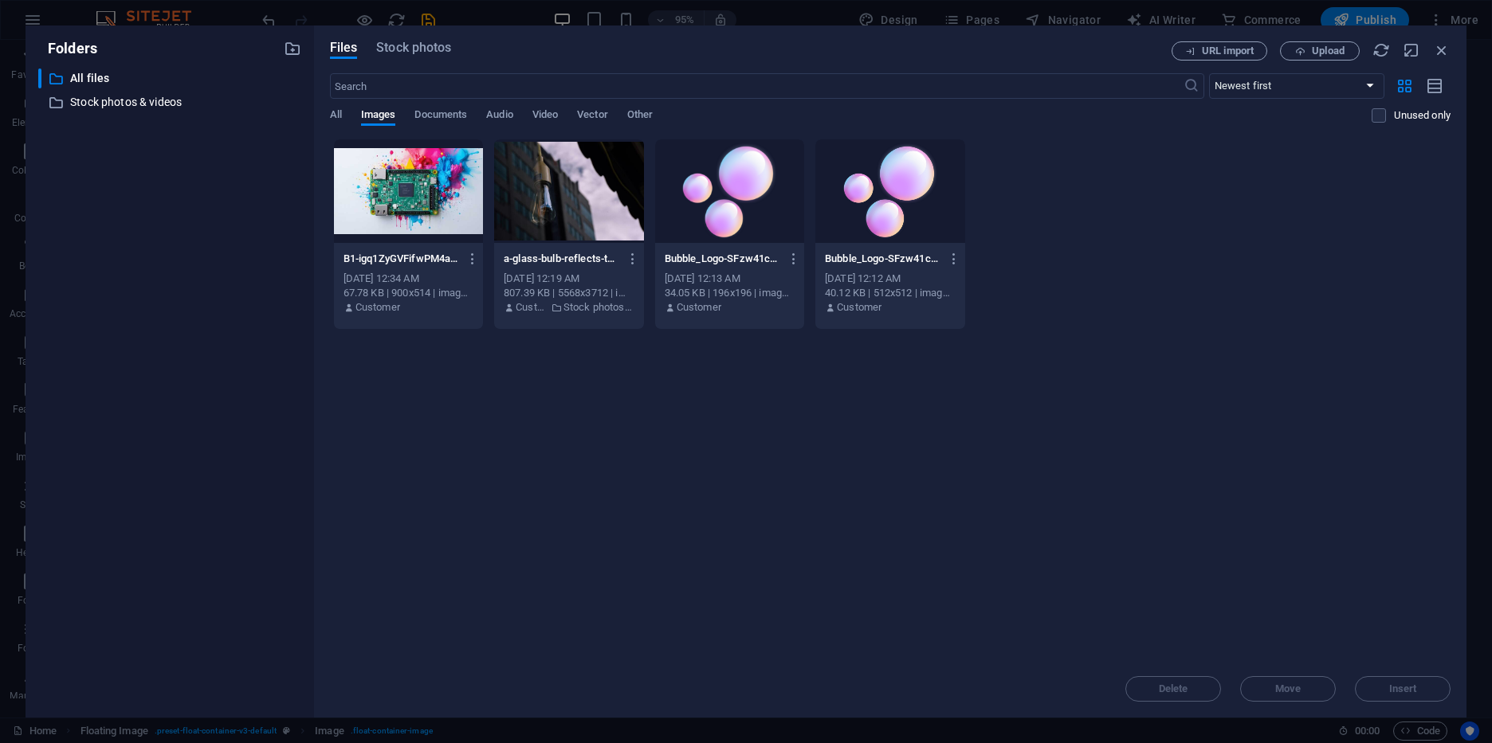
click at [546, 183] on div at bounding box center [568, 191] width 149 height 104
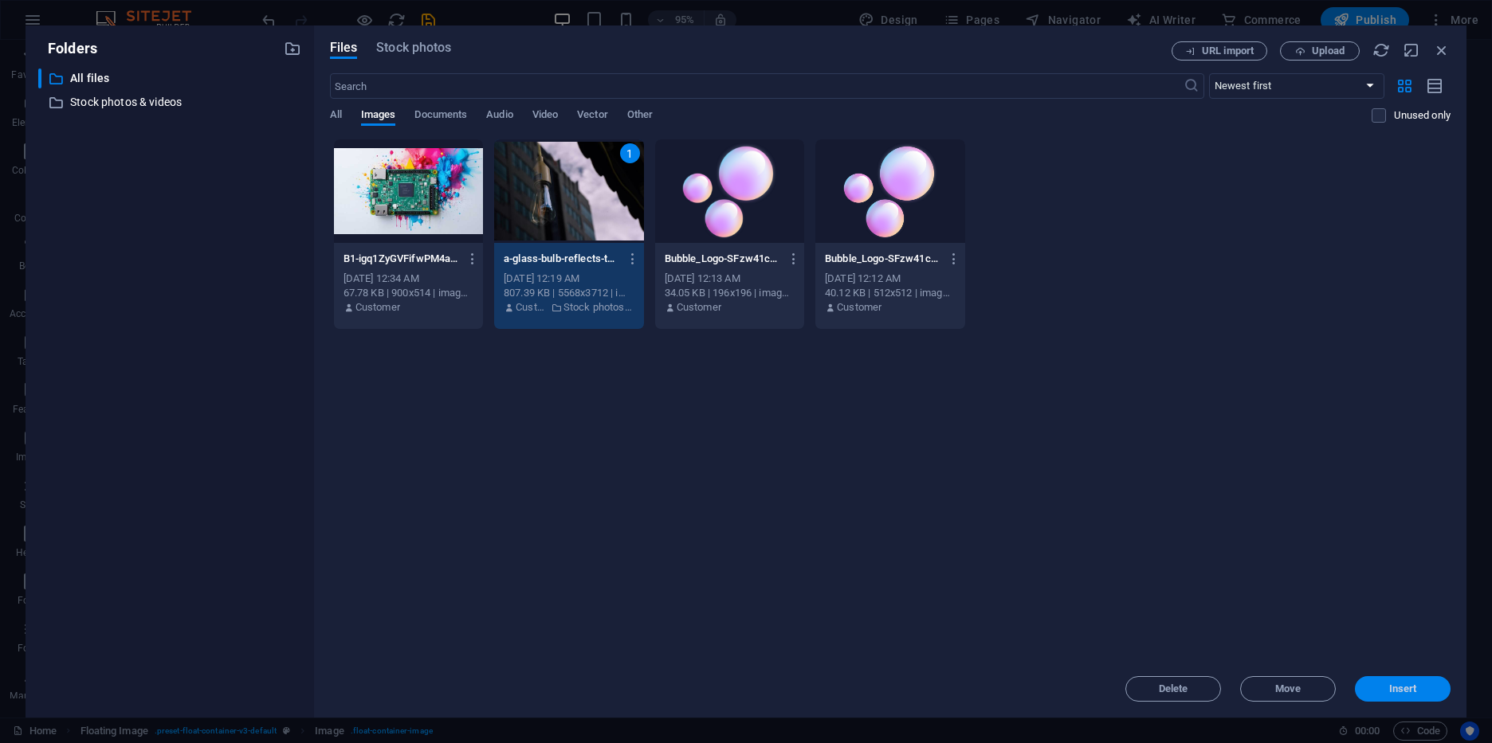
click at [1406, 697] on button "Insert" at bounding box center [1403, 689] width 96 height 25
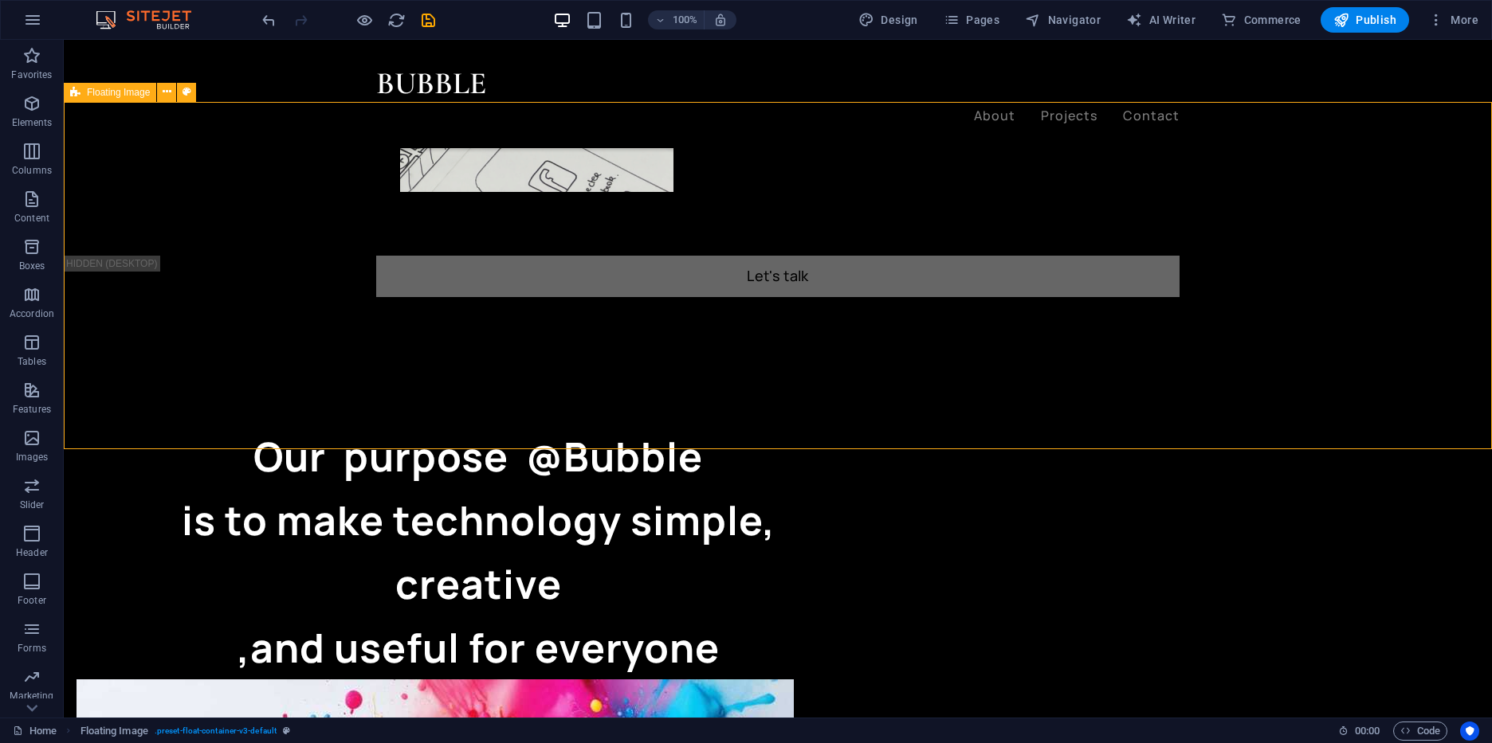
select select "%"
select select "rem"
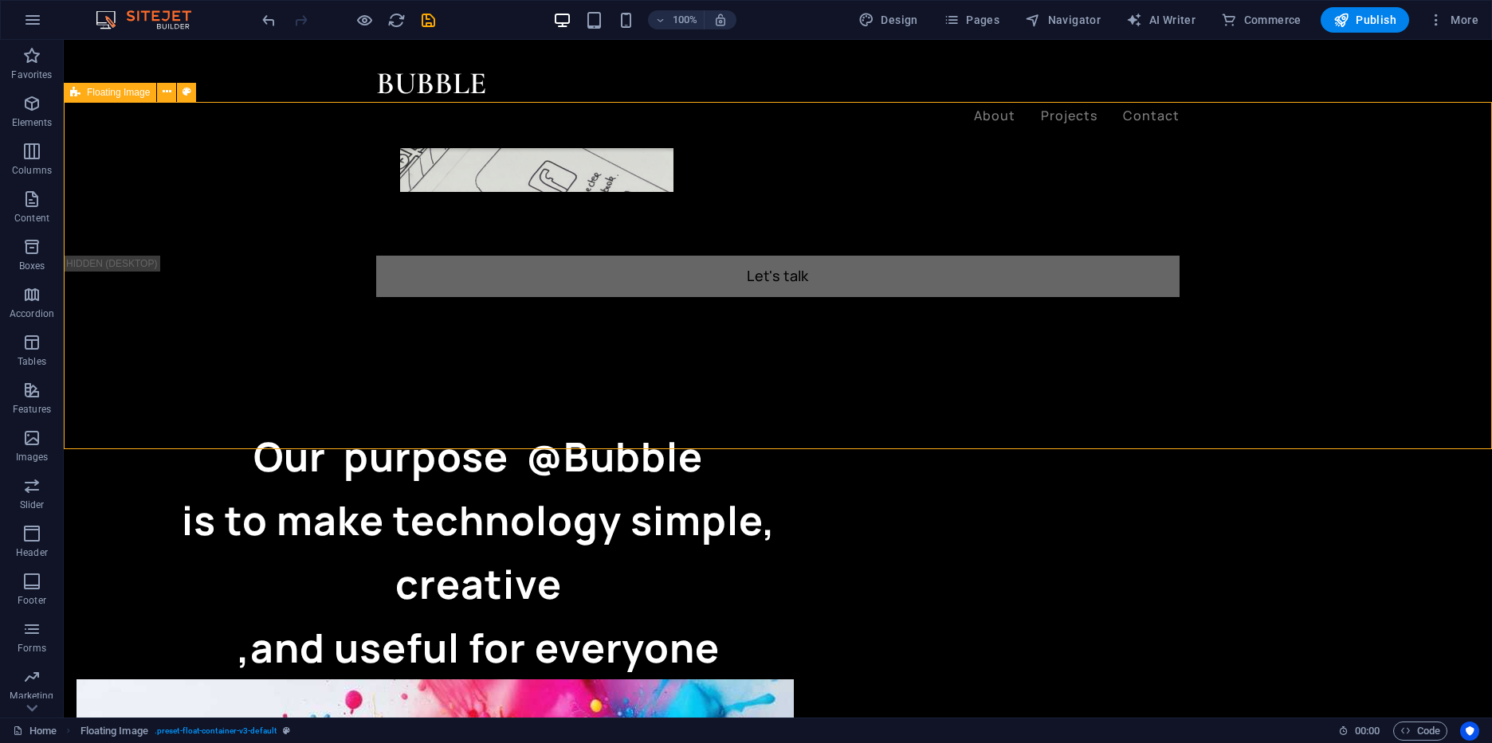
select select "rem"
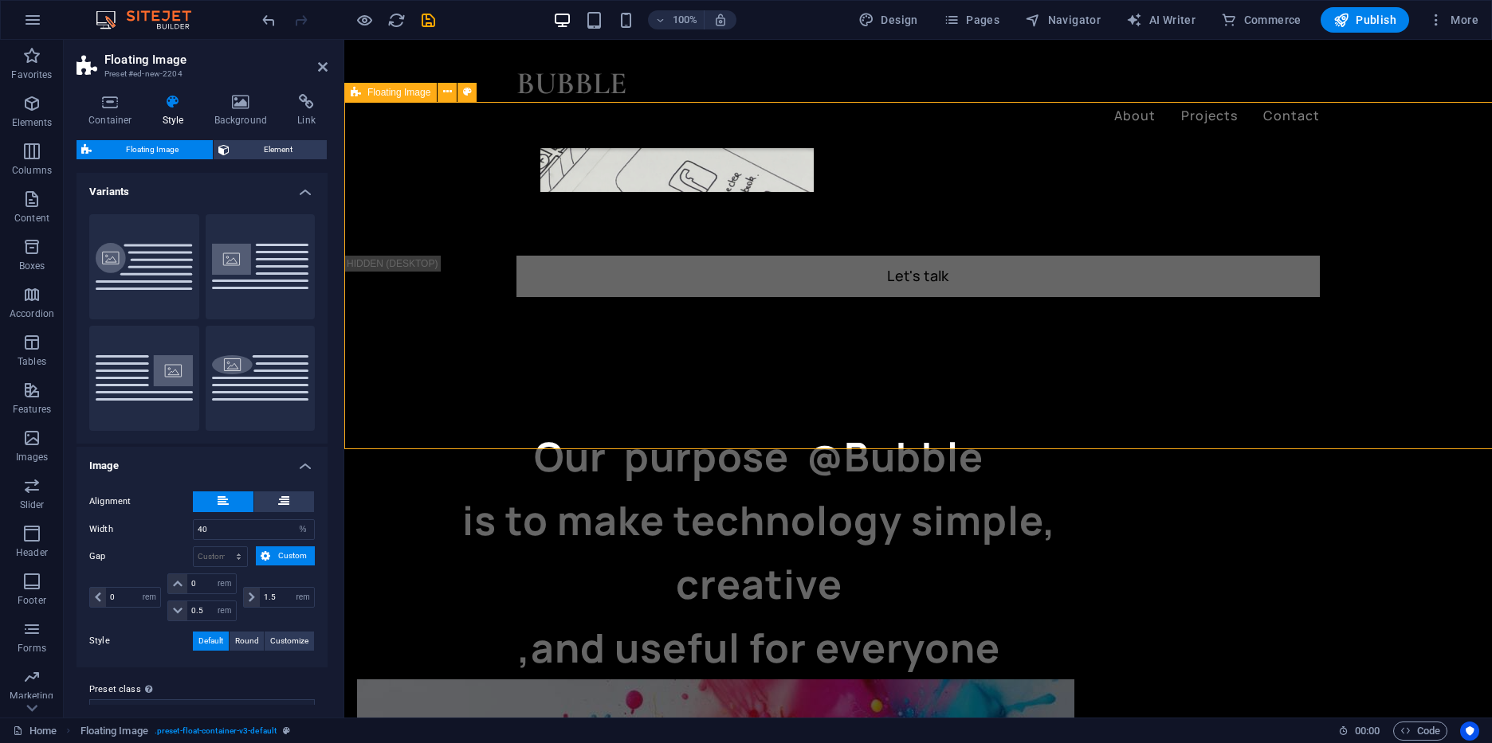
click at [151, 272] on button "Custom" at bounding box center [144, 266] width 110 height 105
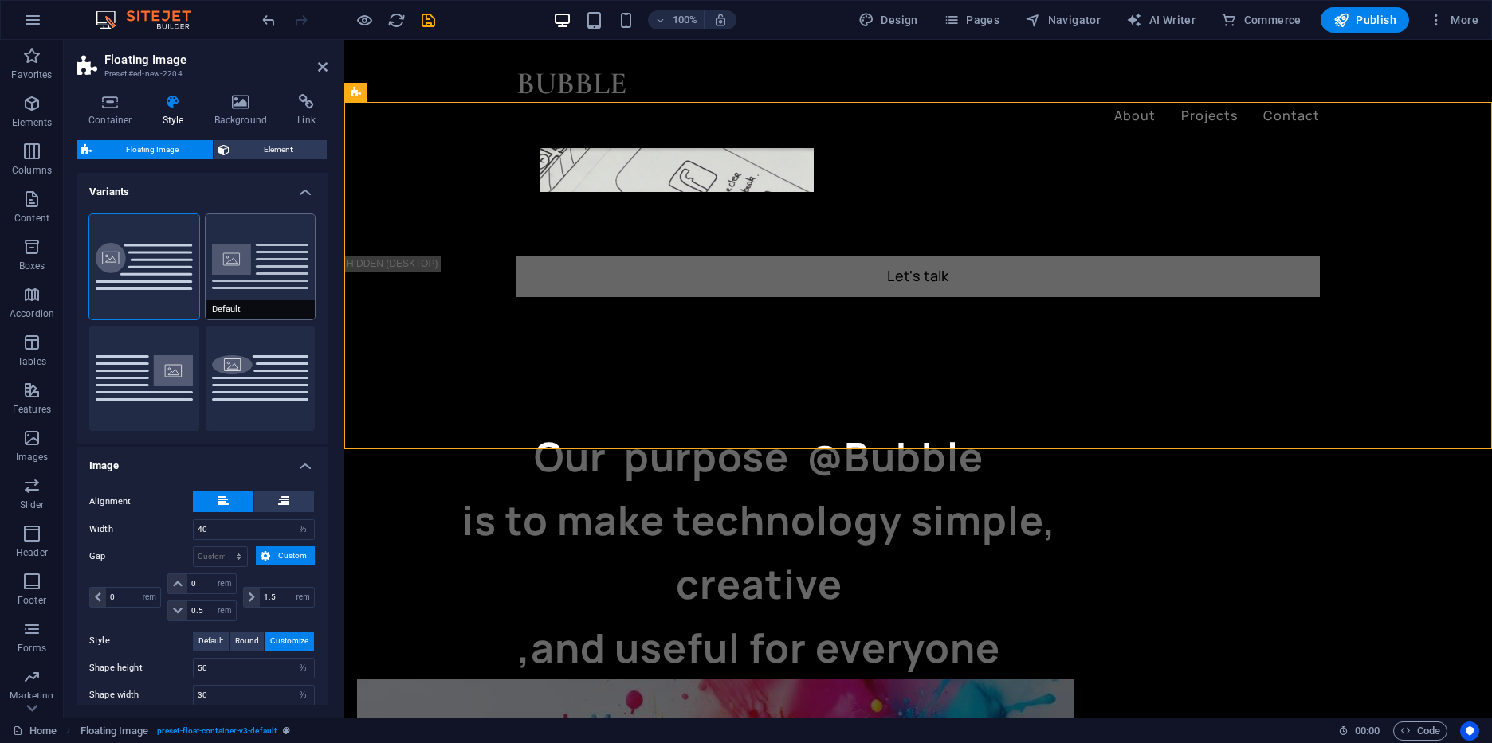
click at [246, 242] on button "Default" at bounding box center [261, 266] width 110 height 105
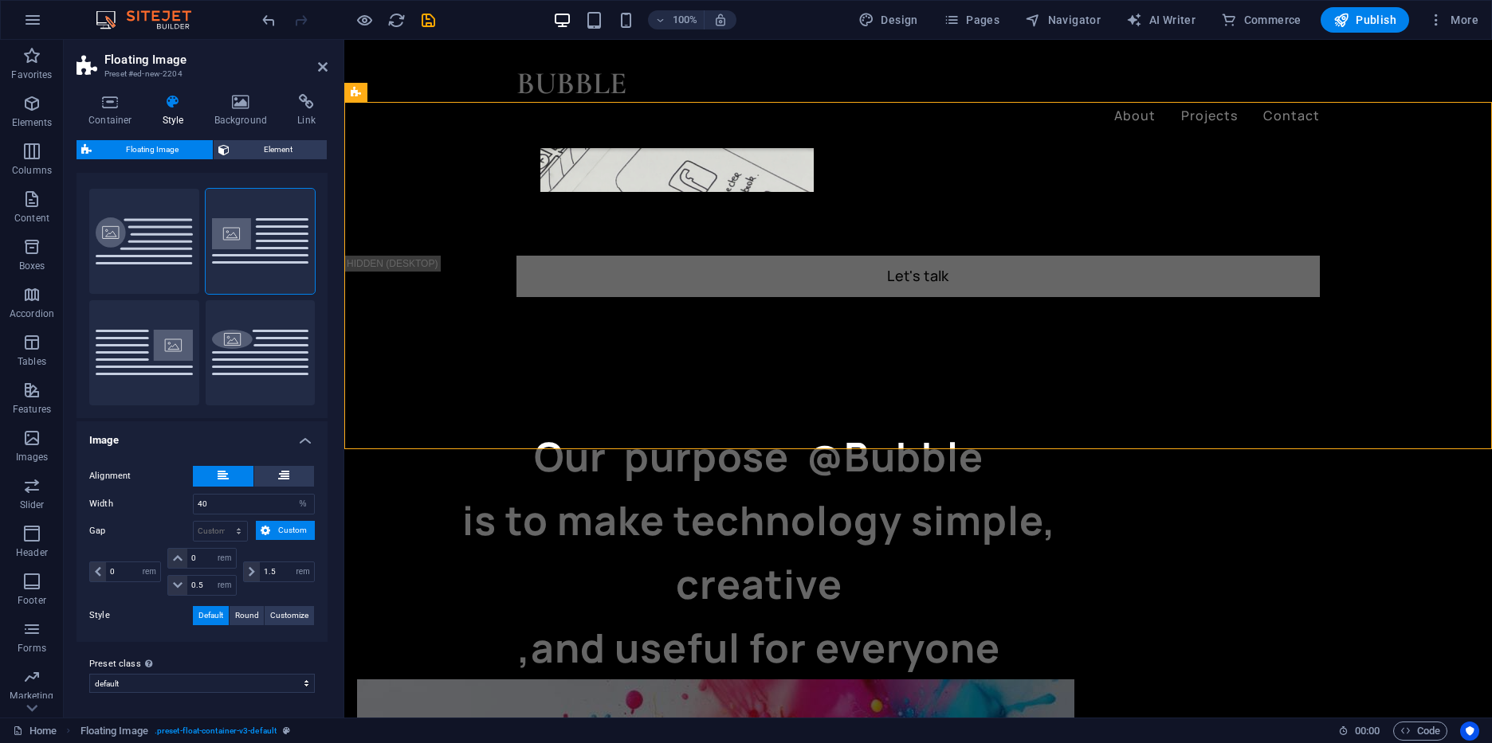
scroll to position [0, 0]
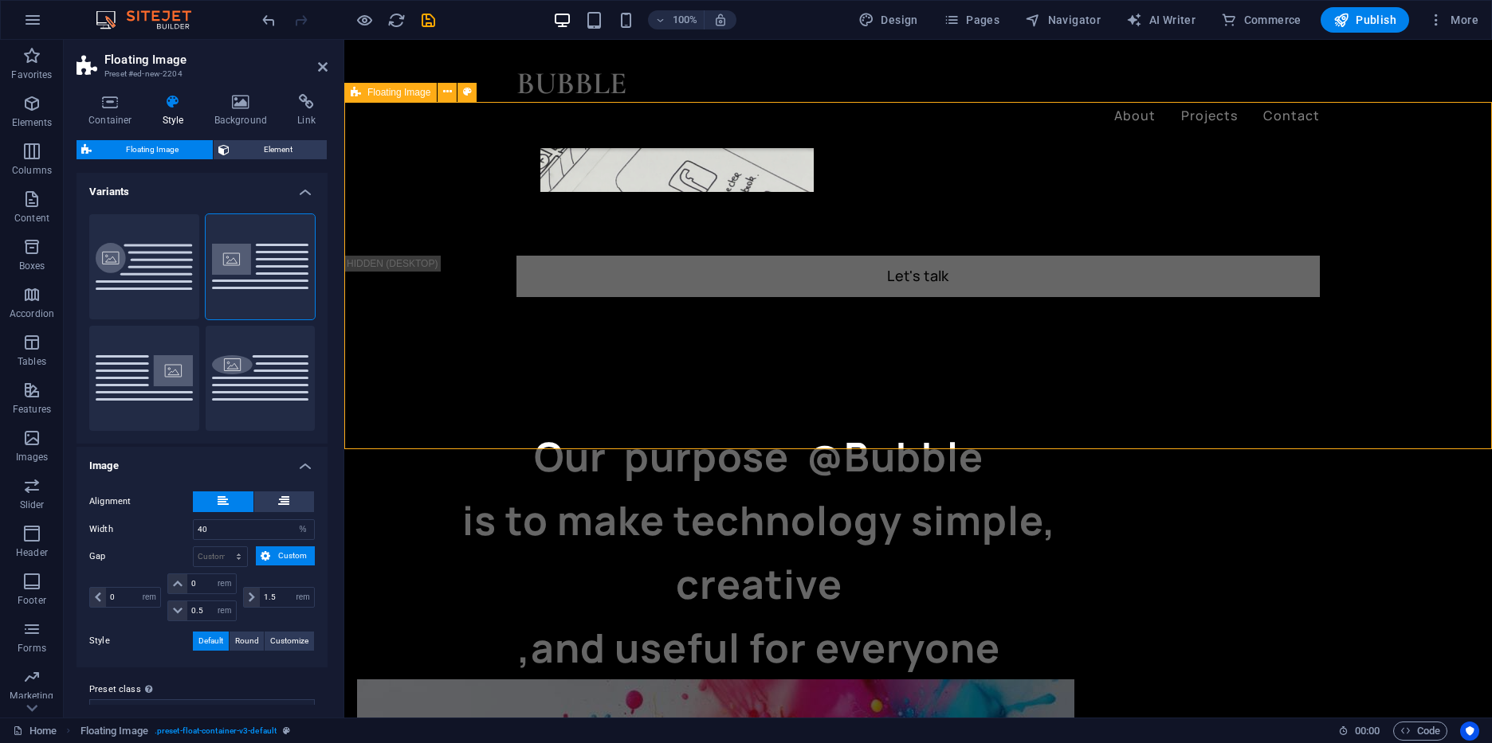
click at [248, 146] on span "Element" at bounding box center [278, 149] width 88 height 19
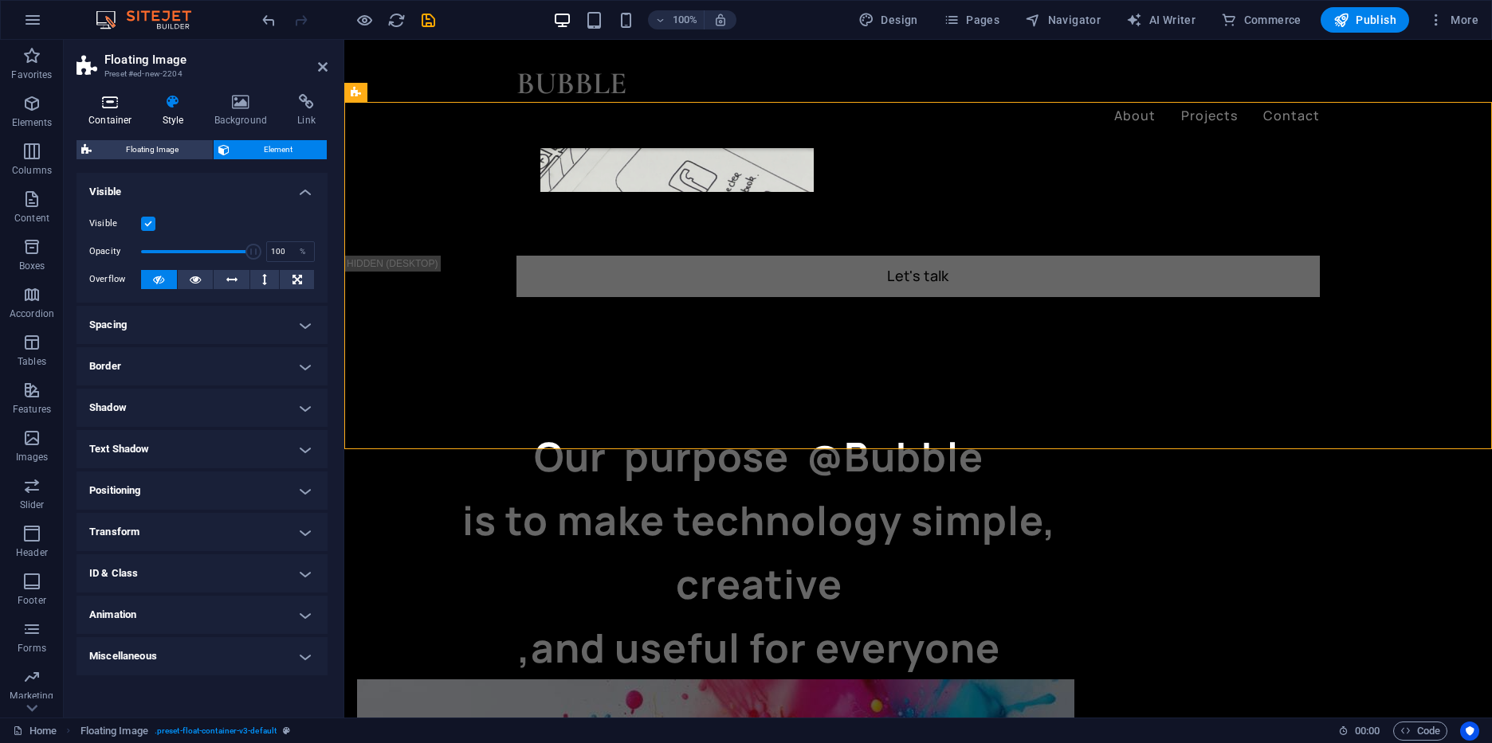
click at [102, 109] on icon at bounding box center [110, 102] width 68 height 16
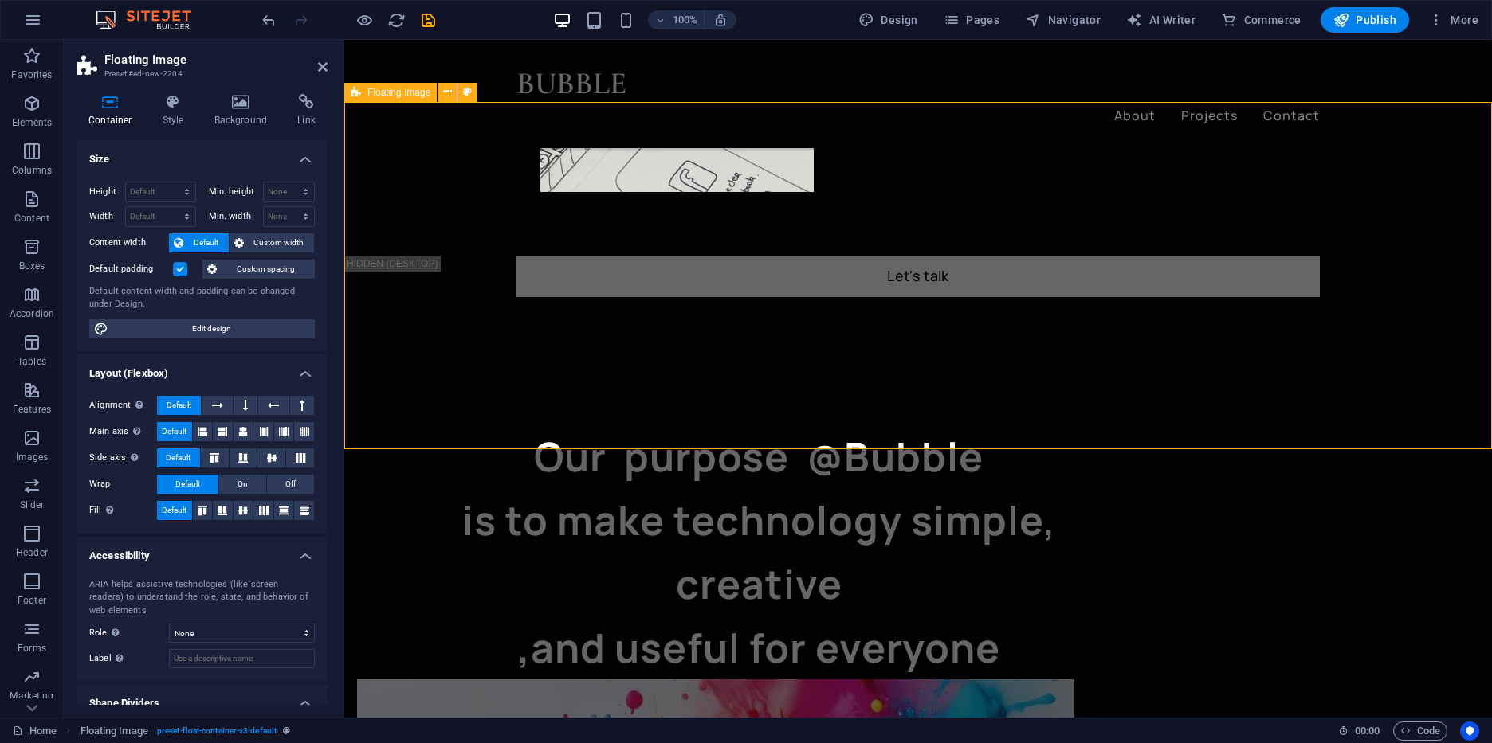
click at [305, 150] on h4 "Size" at bounding box center [201, 154] width 251 height 29
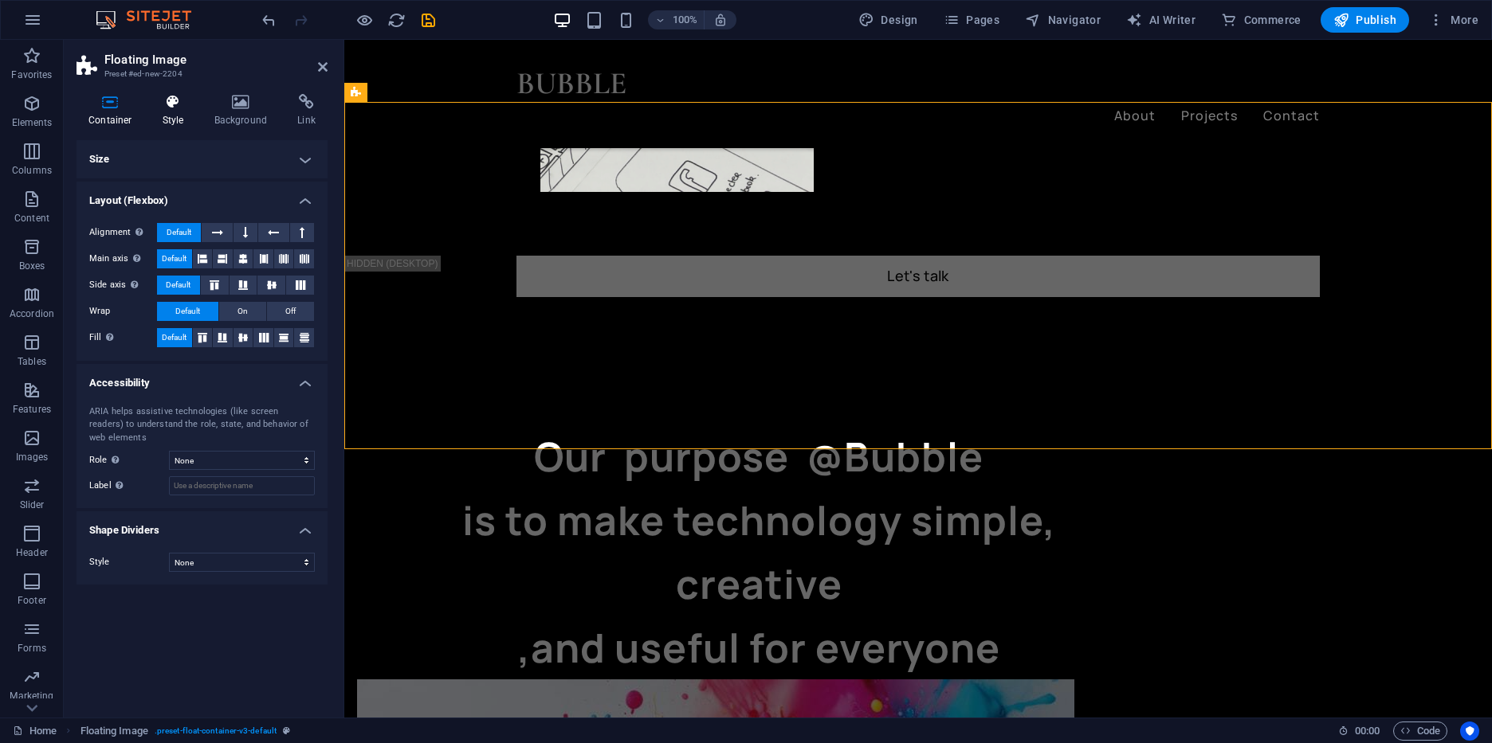
click at [185, 121] on h4 "Style" at bounding box center [177, 110] width 52 height 33
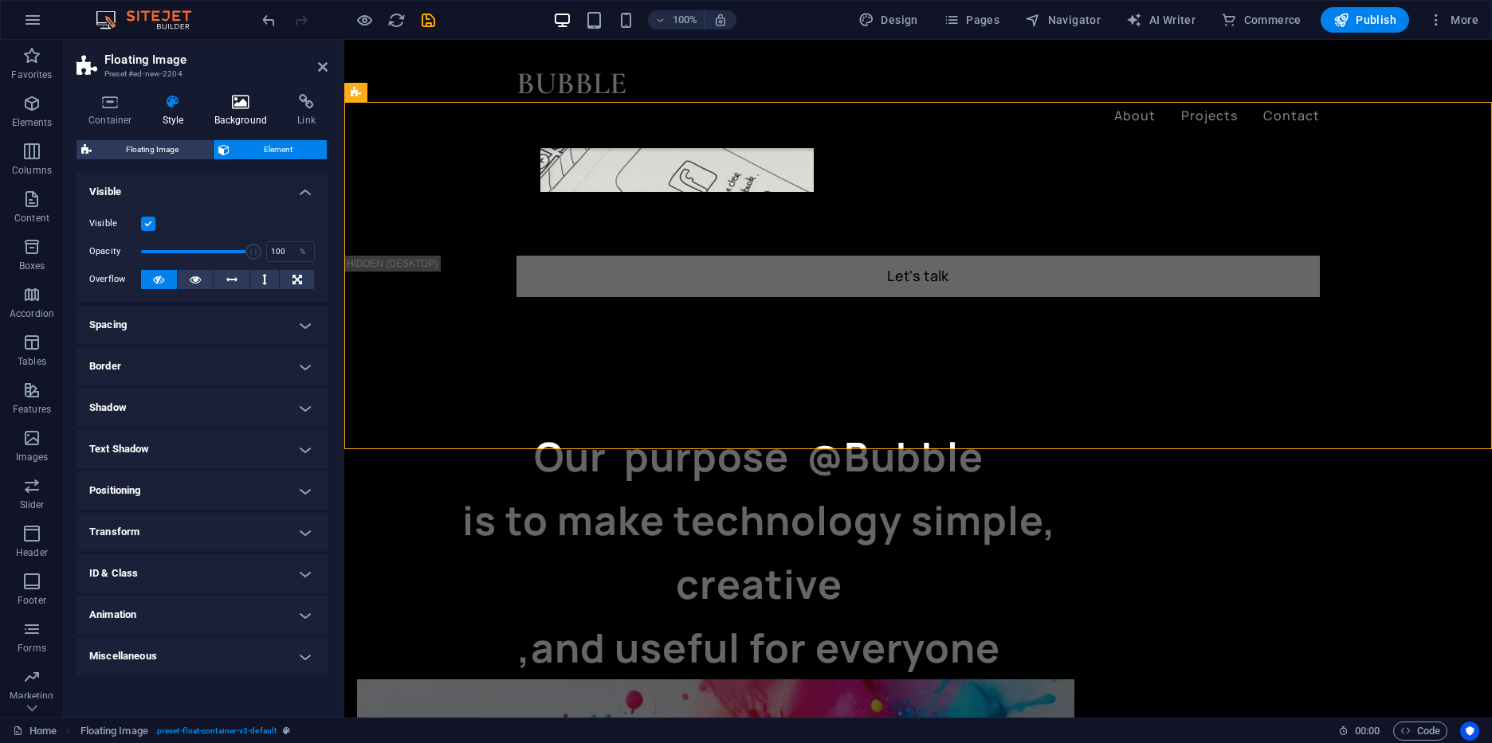
click at [234, 100] on icon at bounding box center [240, 102] width 77 height 16
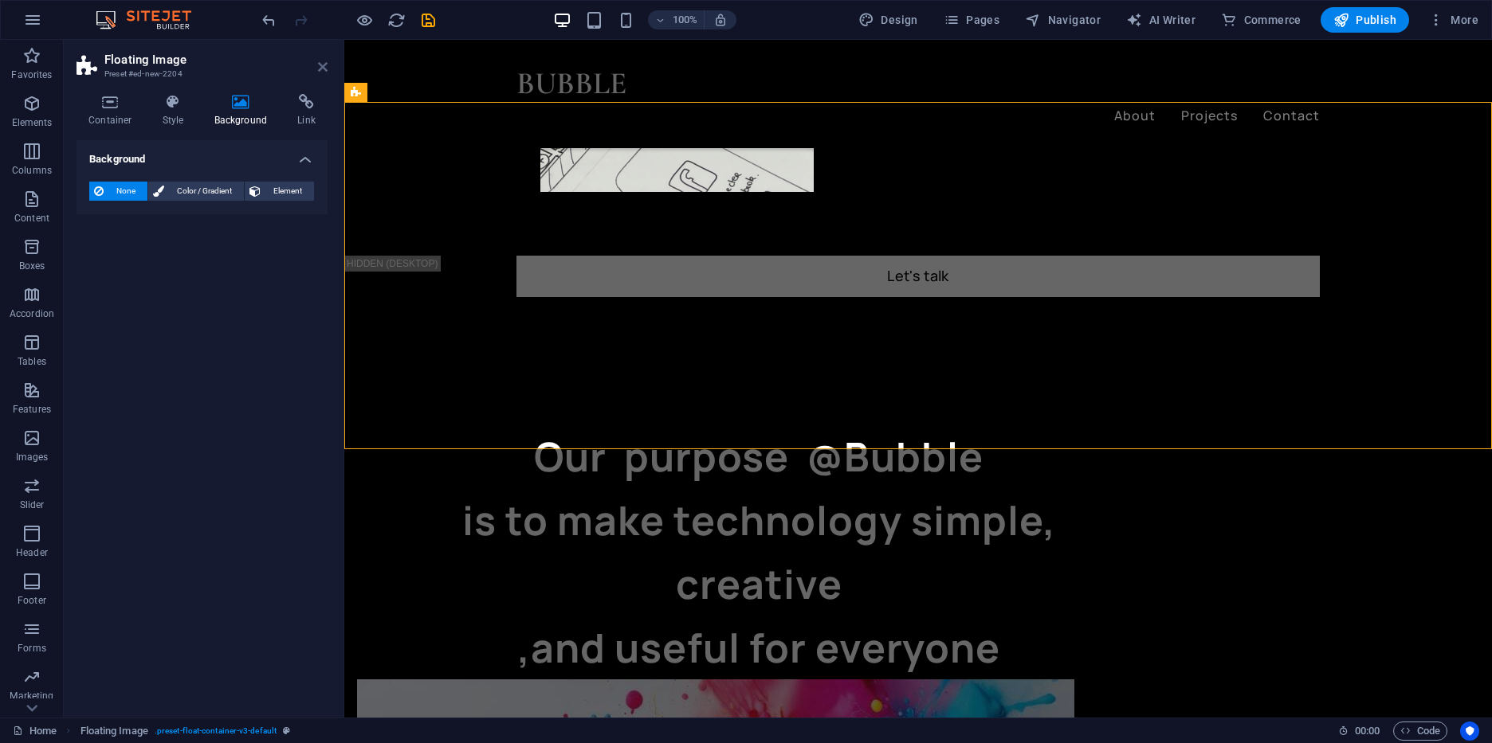
click at [323, 65] on icon at bounding box center [323, 67] width 10 height 13
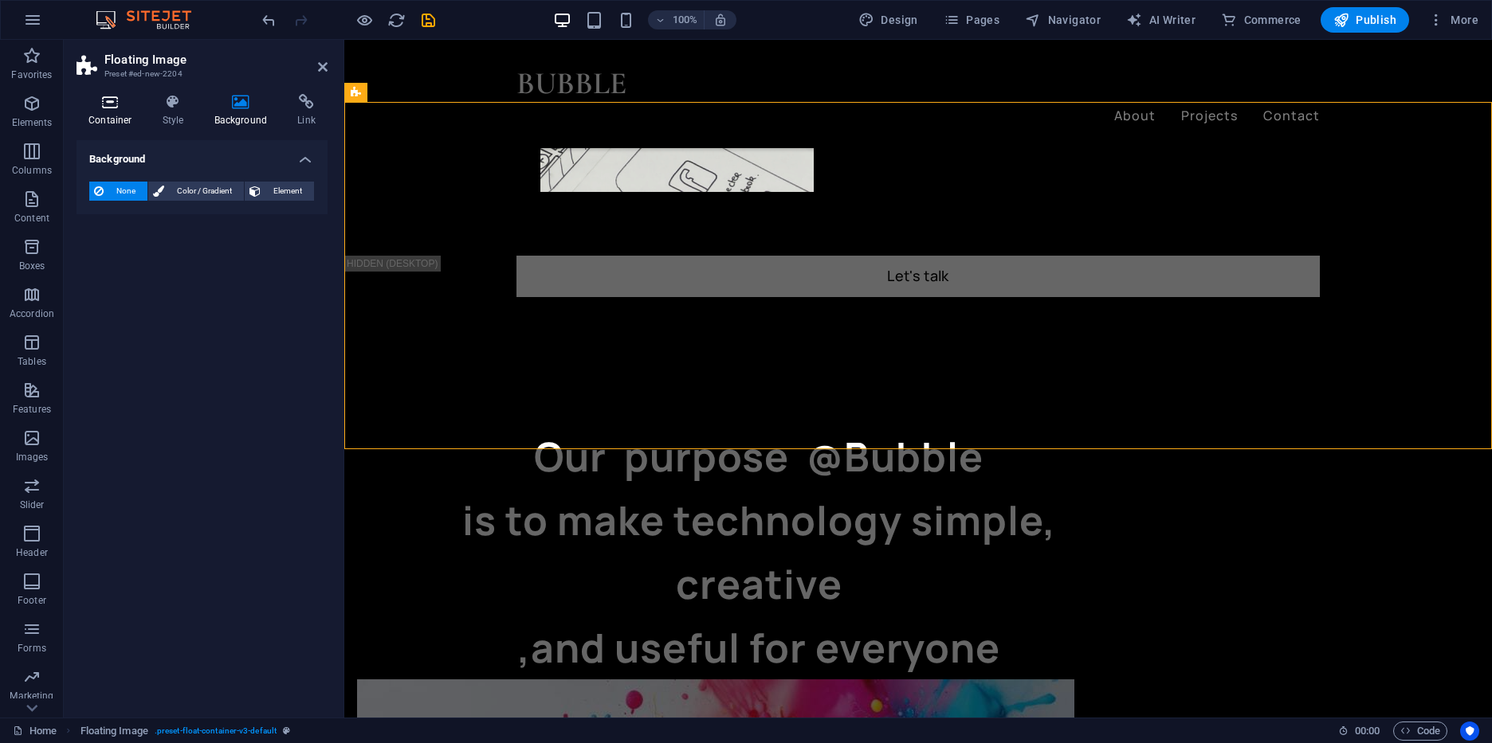
click at [133, 112] on h4 "Container" at bounding box center [113, 110] width 74 height 33
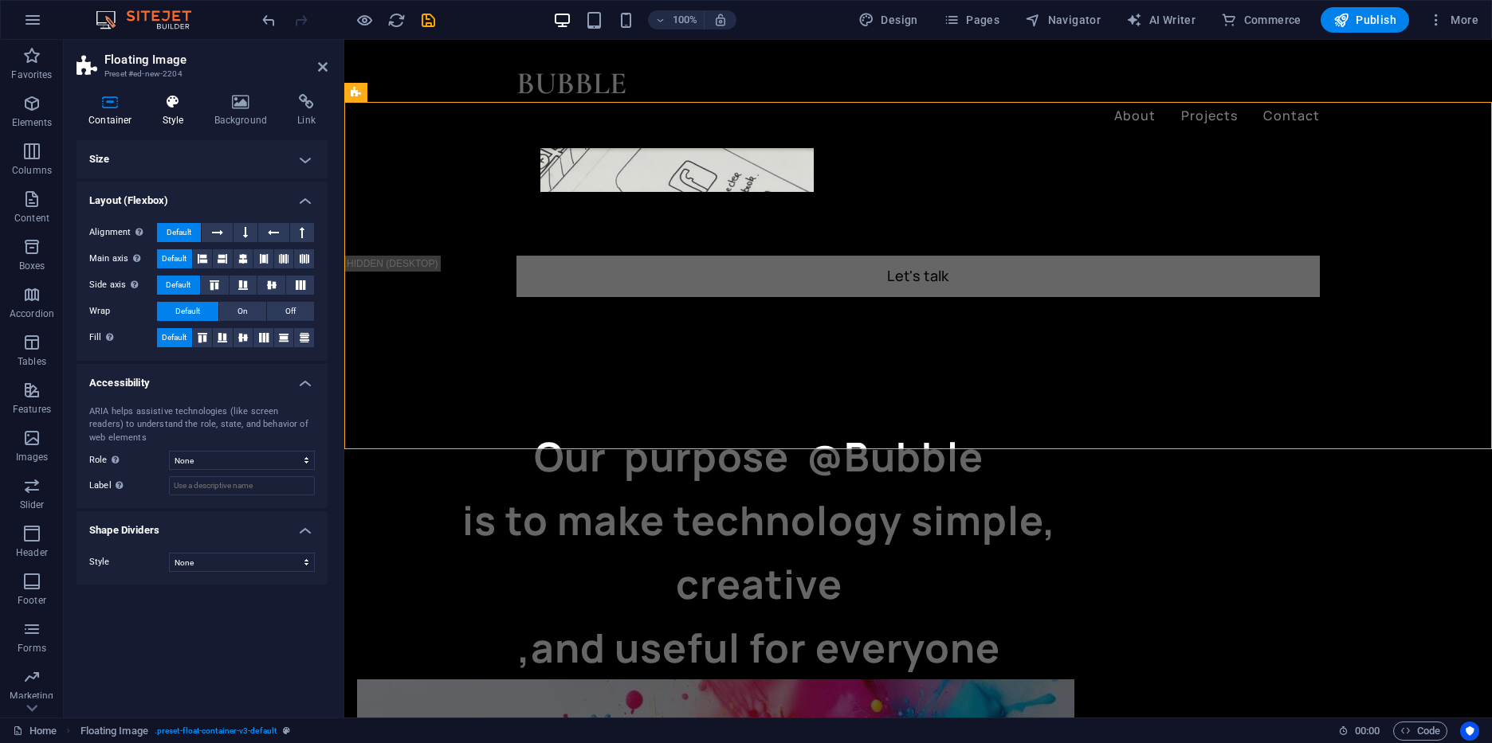
click at [169, 108] on icon at bounding box center [173, 102] width 45 height 16
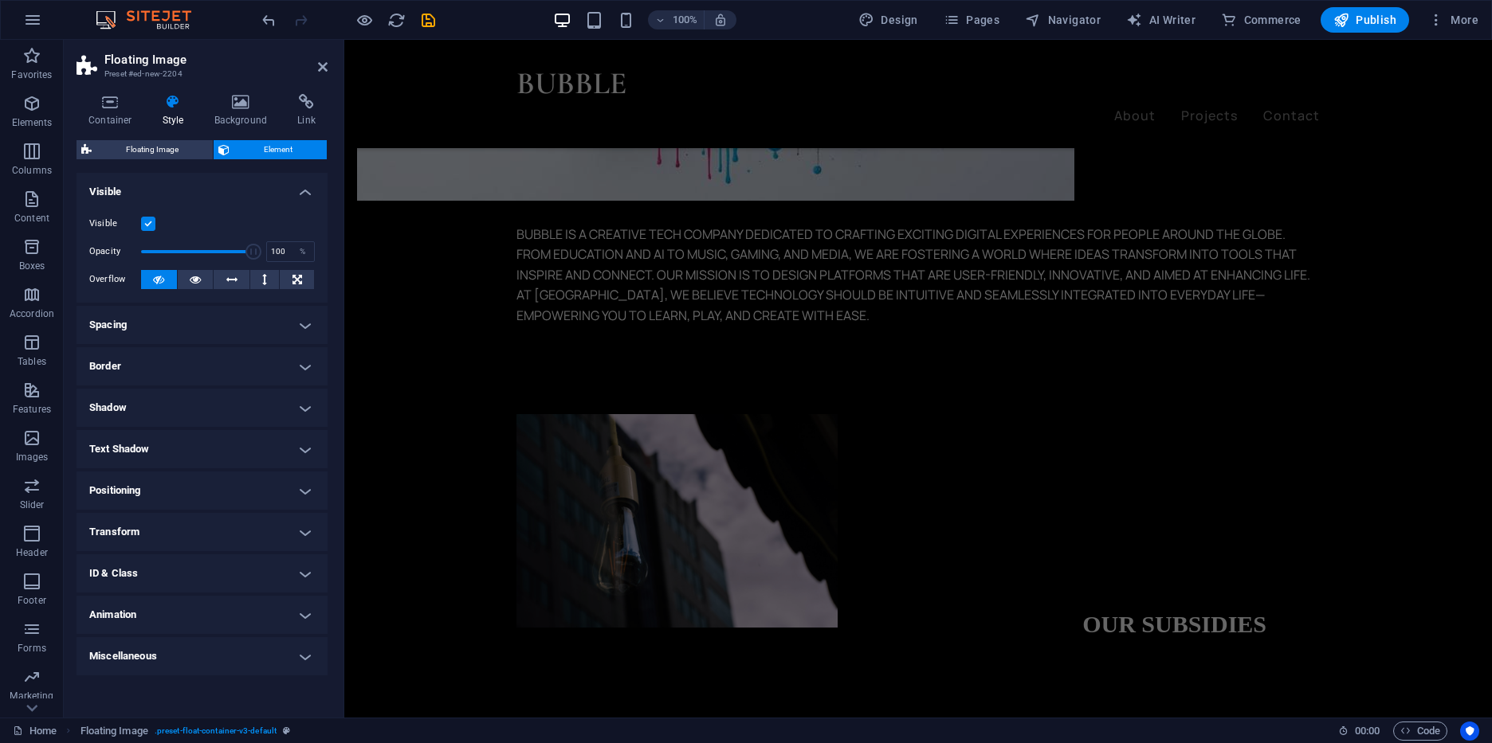
scroll to position [2184, 0]
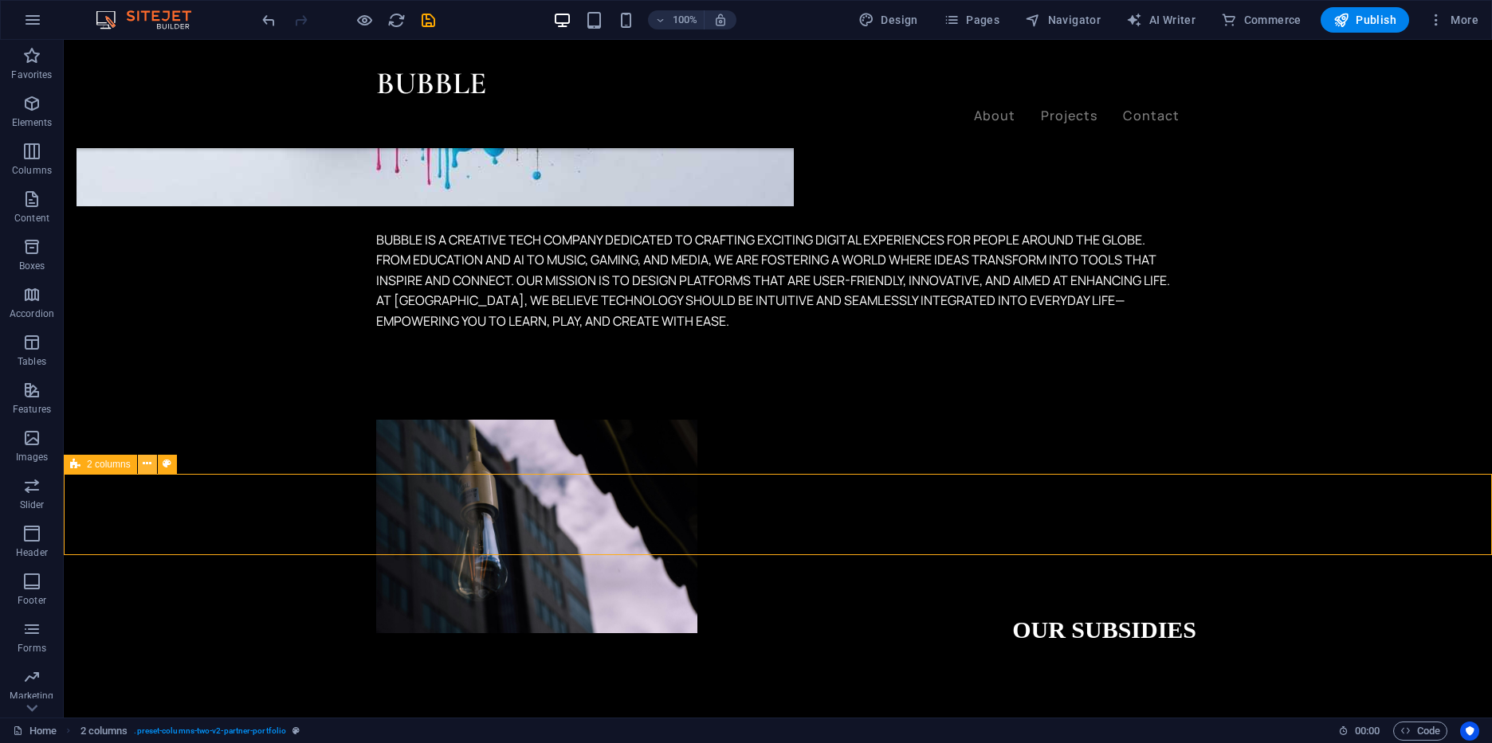
click at [143, 465] on icon at bounding box center [147, 464] width 9 height 17
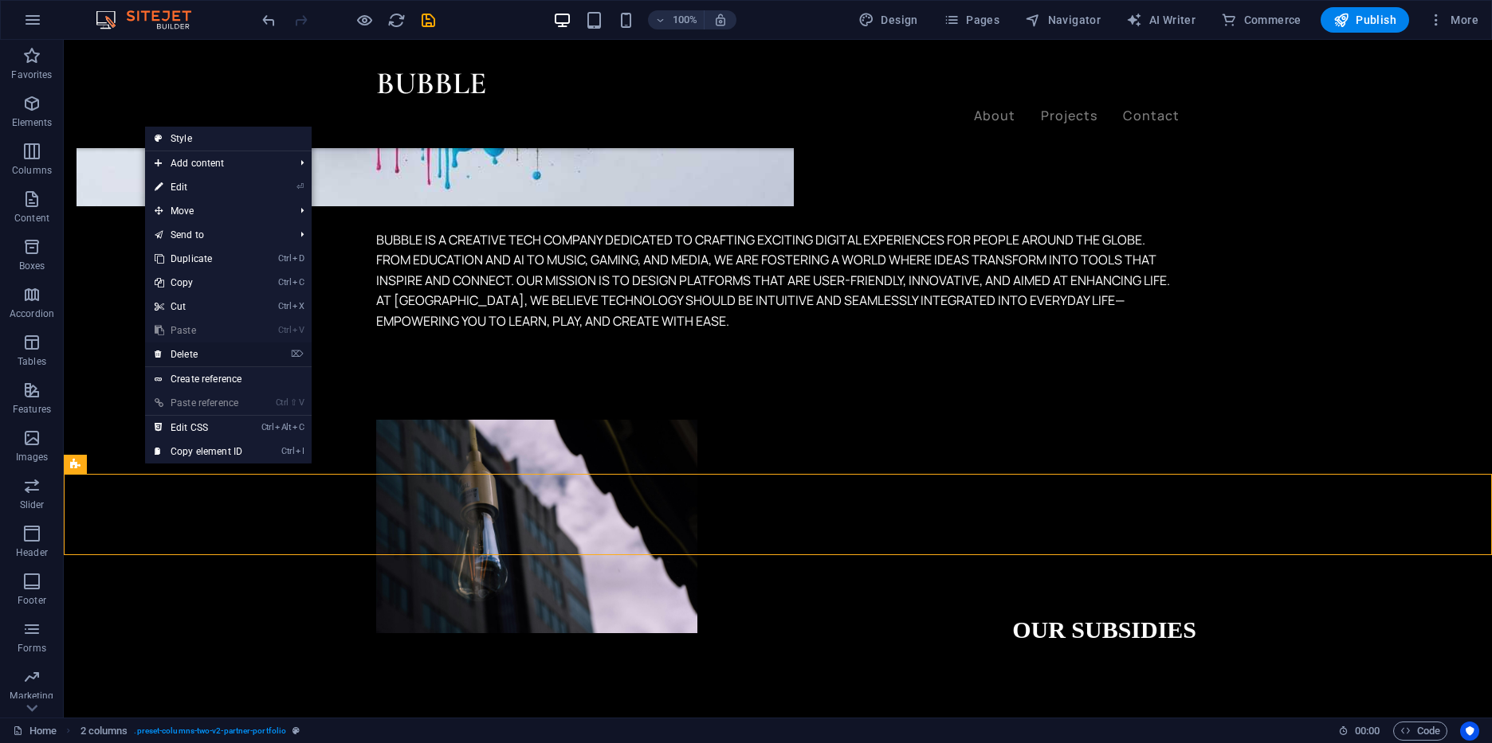
click at [235, 353] on link "⌦ Delete" at bounding box center [198, 355] width 107 height 24
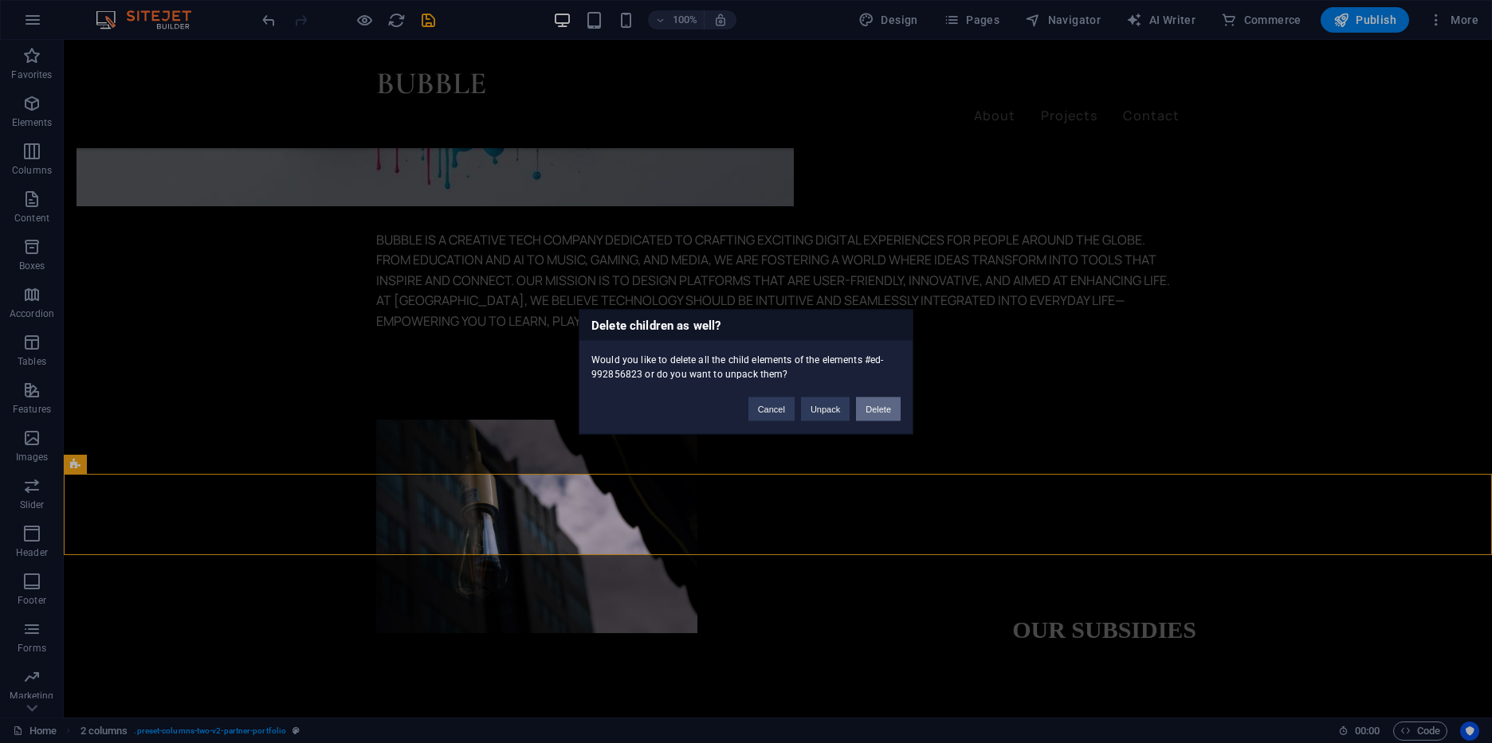
click at [877, 406] on button "Delete" at bounding box center [878, 409] width 45 height 24
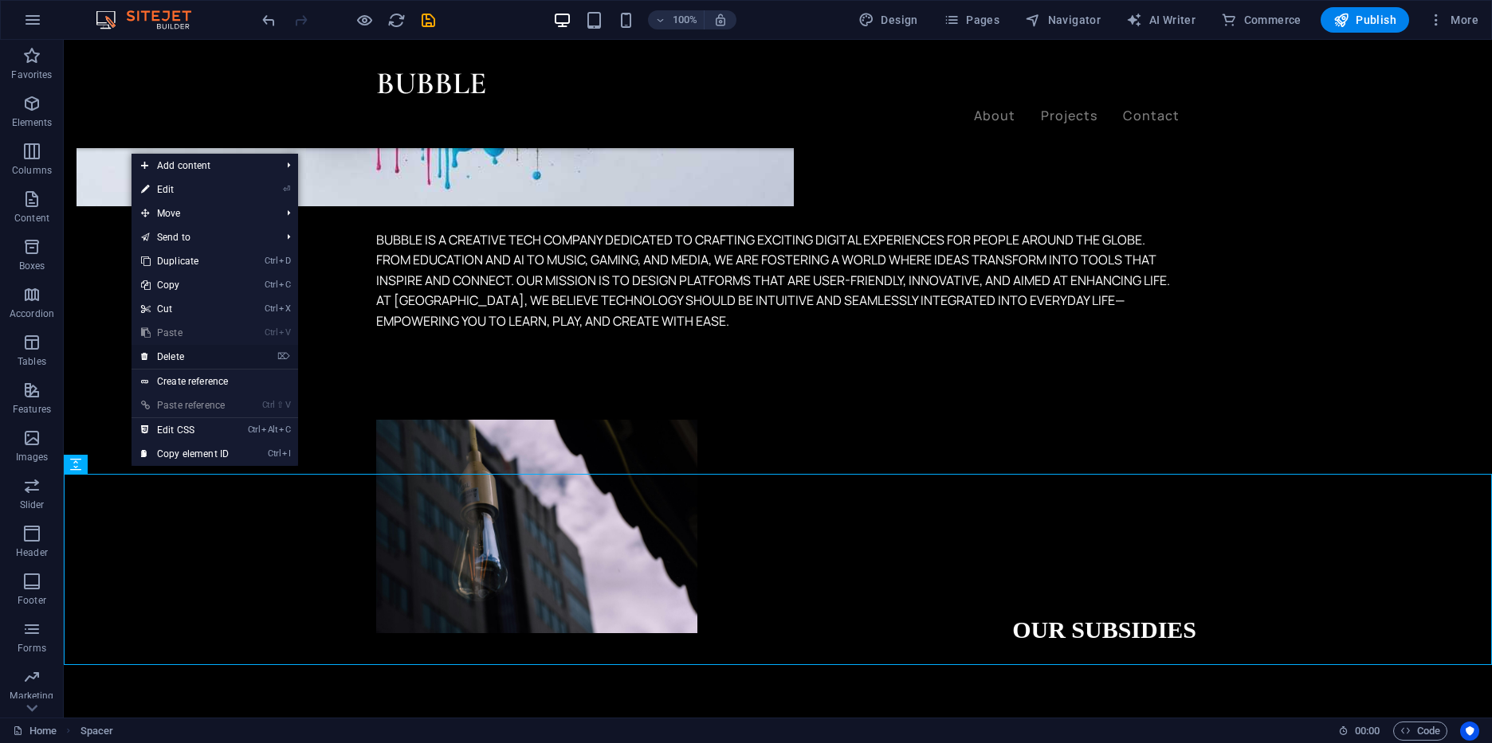
click at [219, 363] on link "⌦ Delete" at bounding box center [184, 357] width 107 height 24
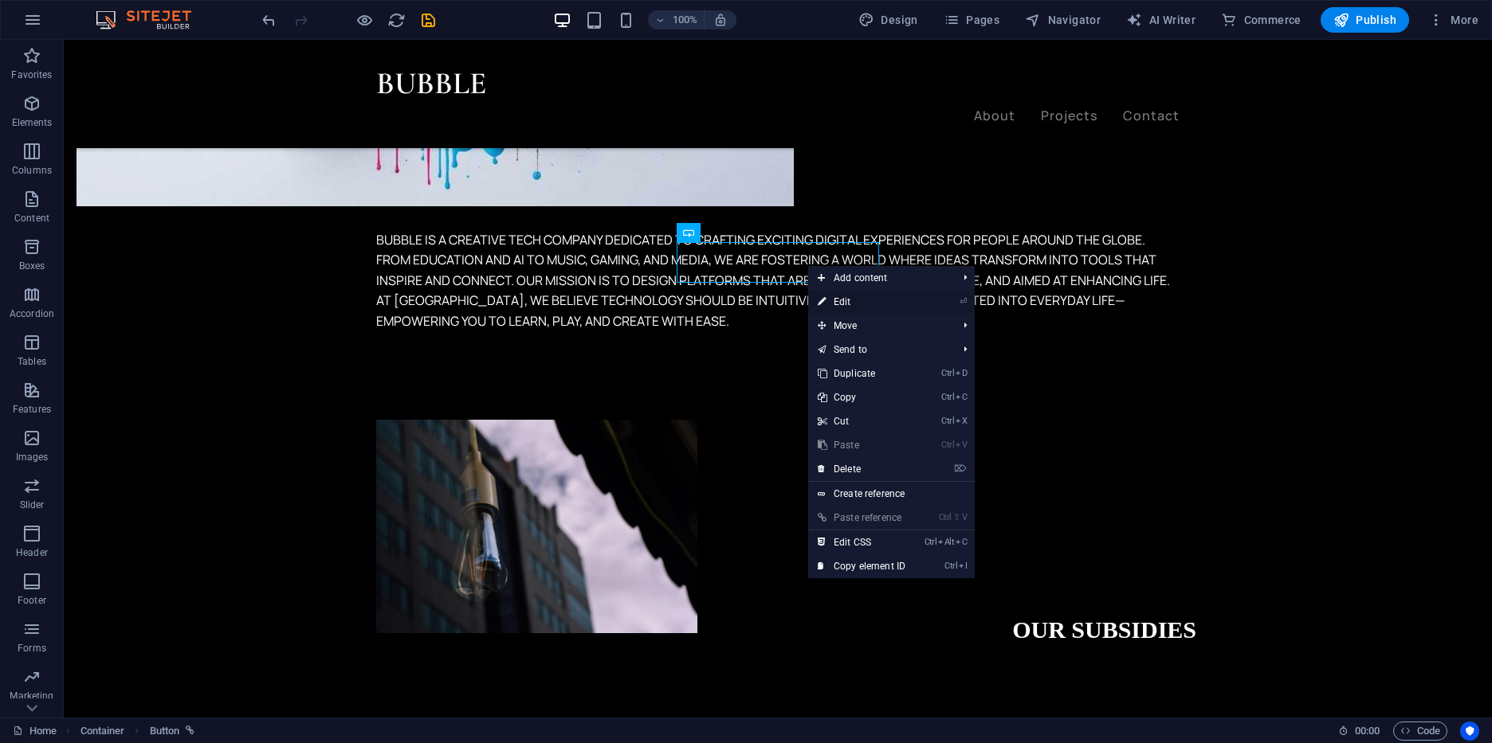
click at [838, 294] on link "⏎ Edit" at bounding box center [861, 302] width 107 height 24
select select "px"
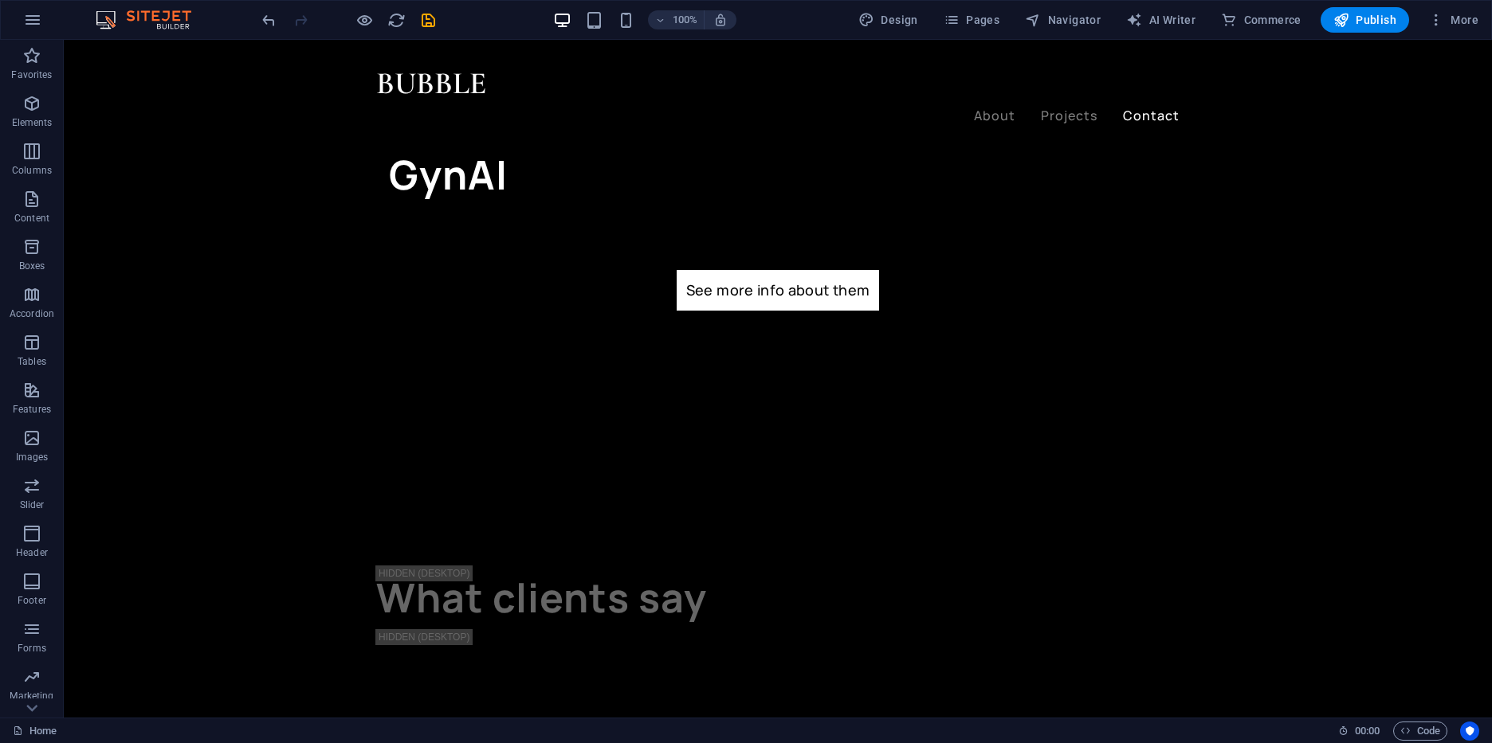
scroll to position [3212, 0]
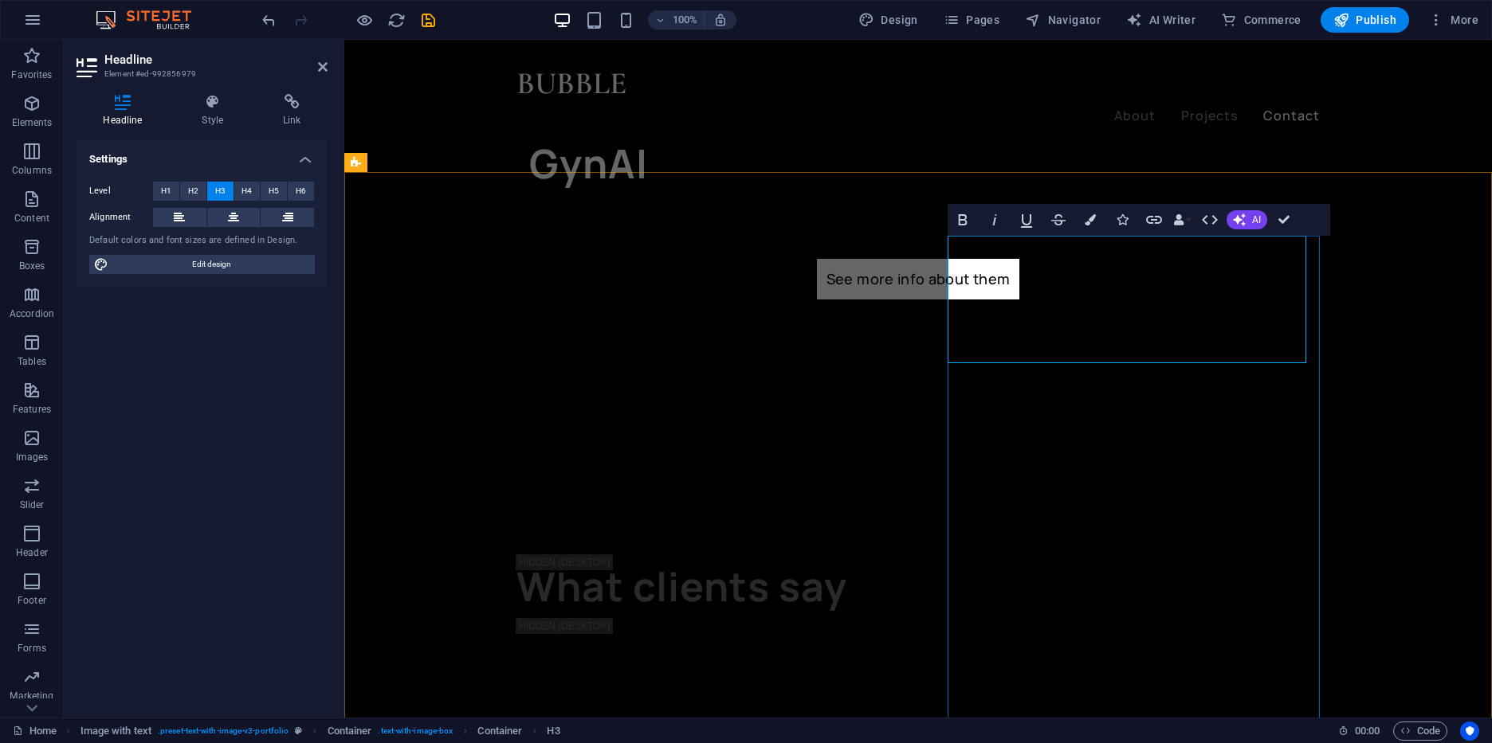
click at [1004, 456] on button at bounding box center [1008, 449] width 19 height 19
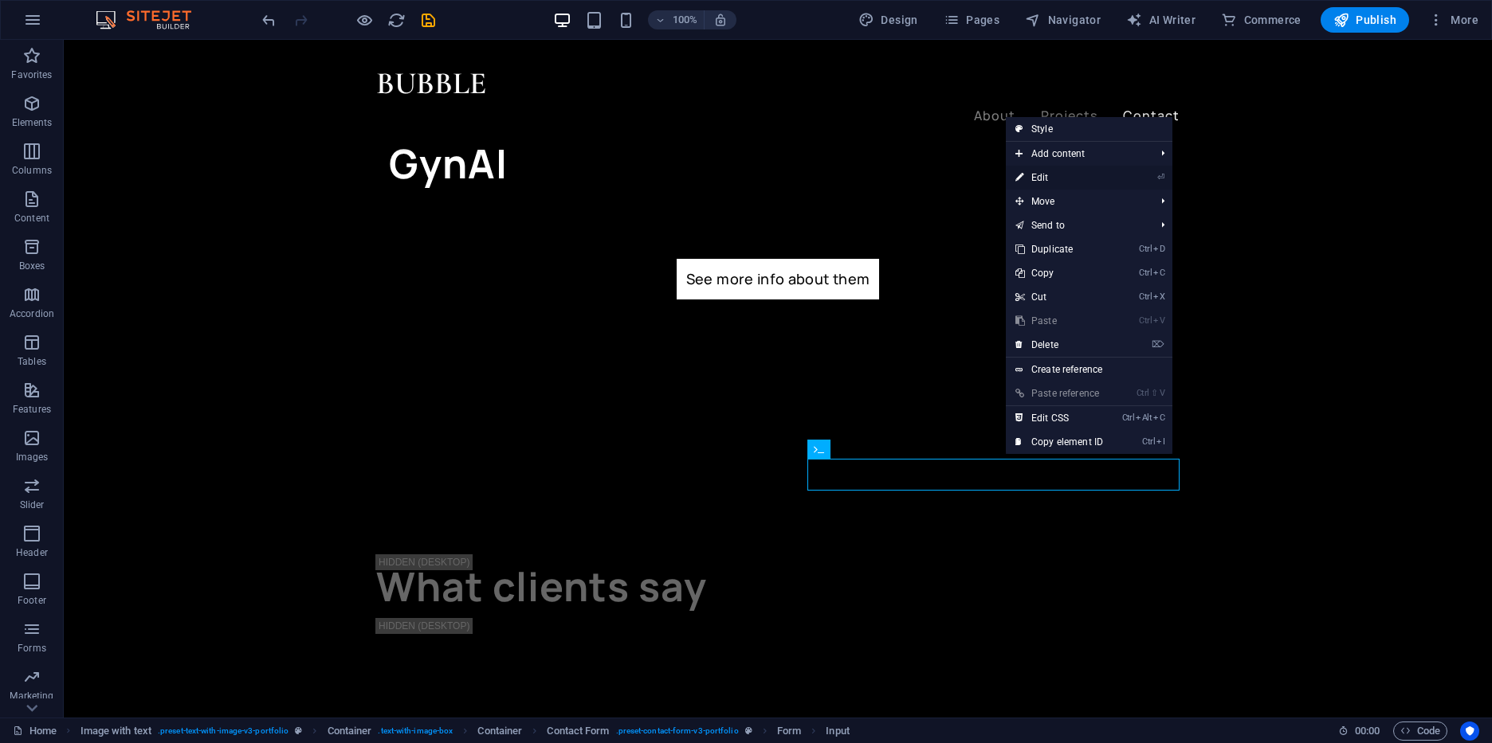
click at [1068, 183] on link "⏎ Edit" at bounding box center [1059, 178] width 107 height 24
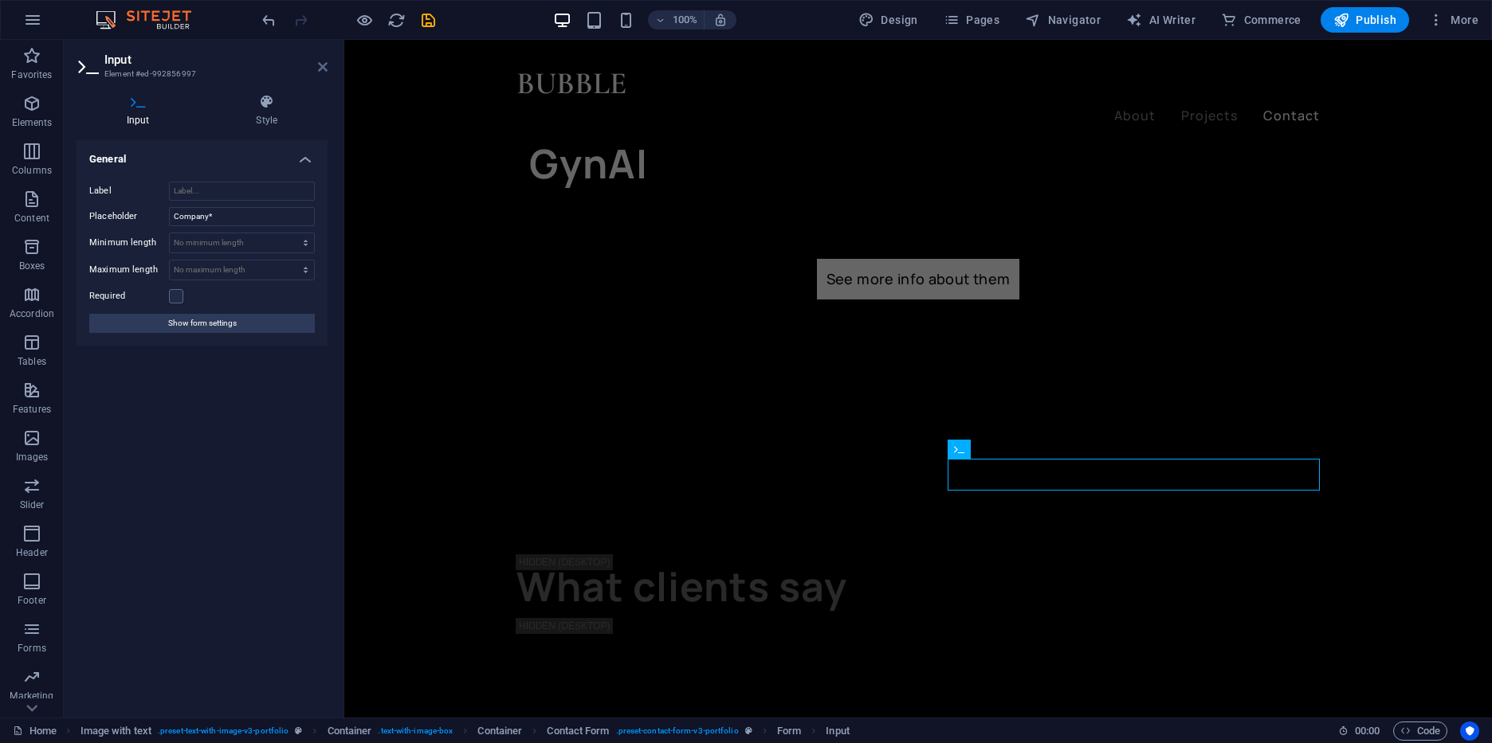
click at [324, 73] on icon at bounding box center [323, 67] width 10 height 13
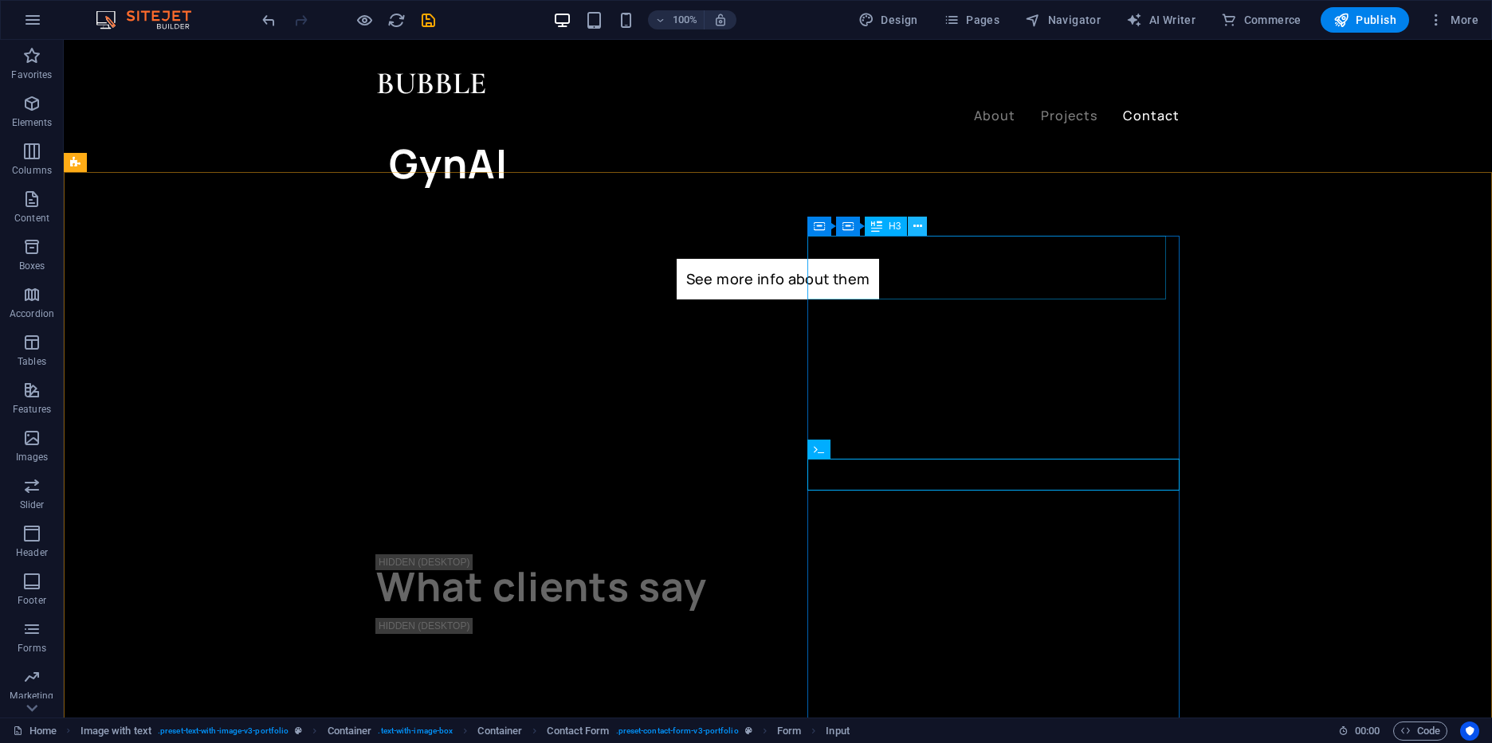
click at [914, 221] on icon at bounding box center [917, 226] width 9 height 17
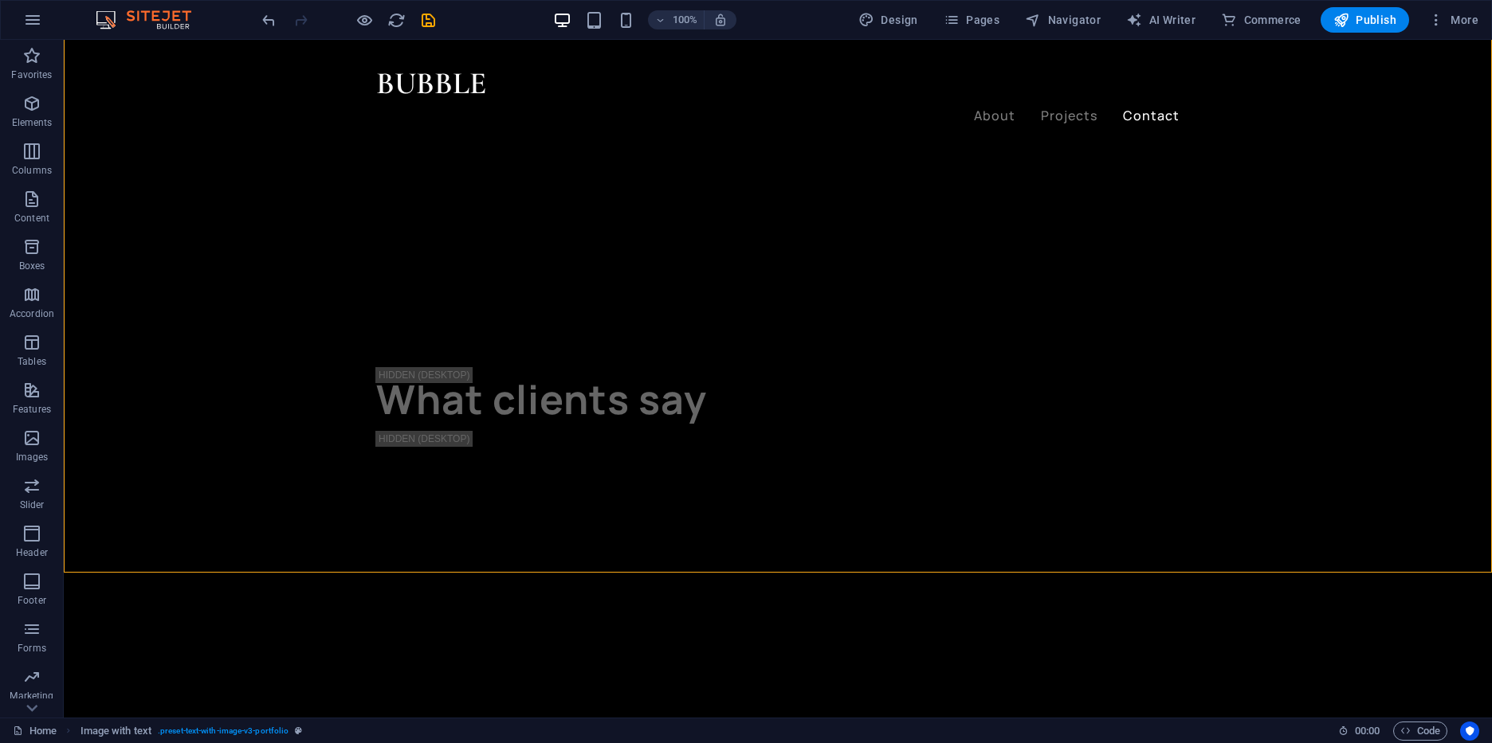
scroll to position [3384, 0]
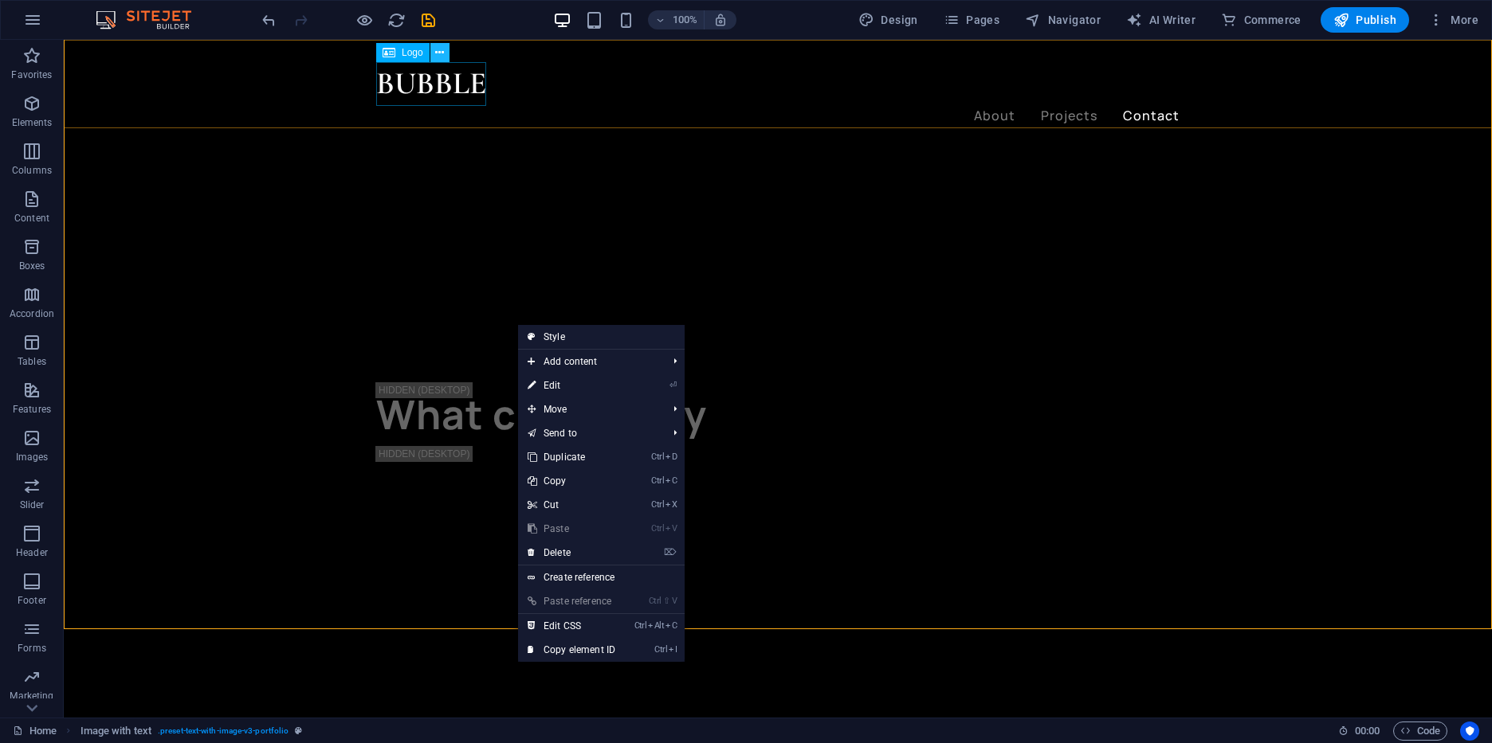
click at [435, 55] on button at bounding box center [439, 52] width 19 height 19
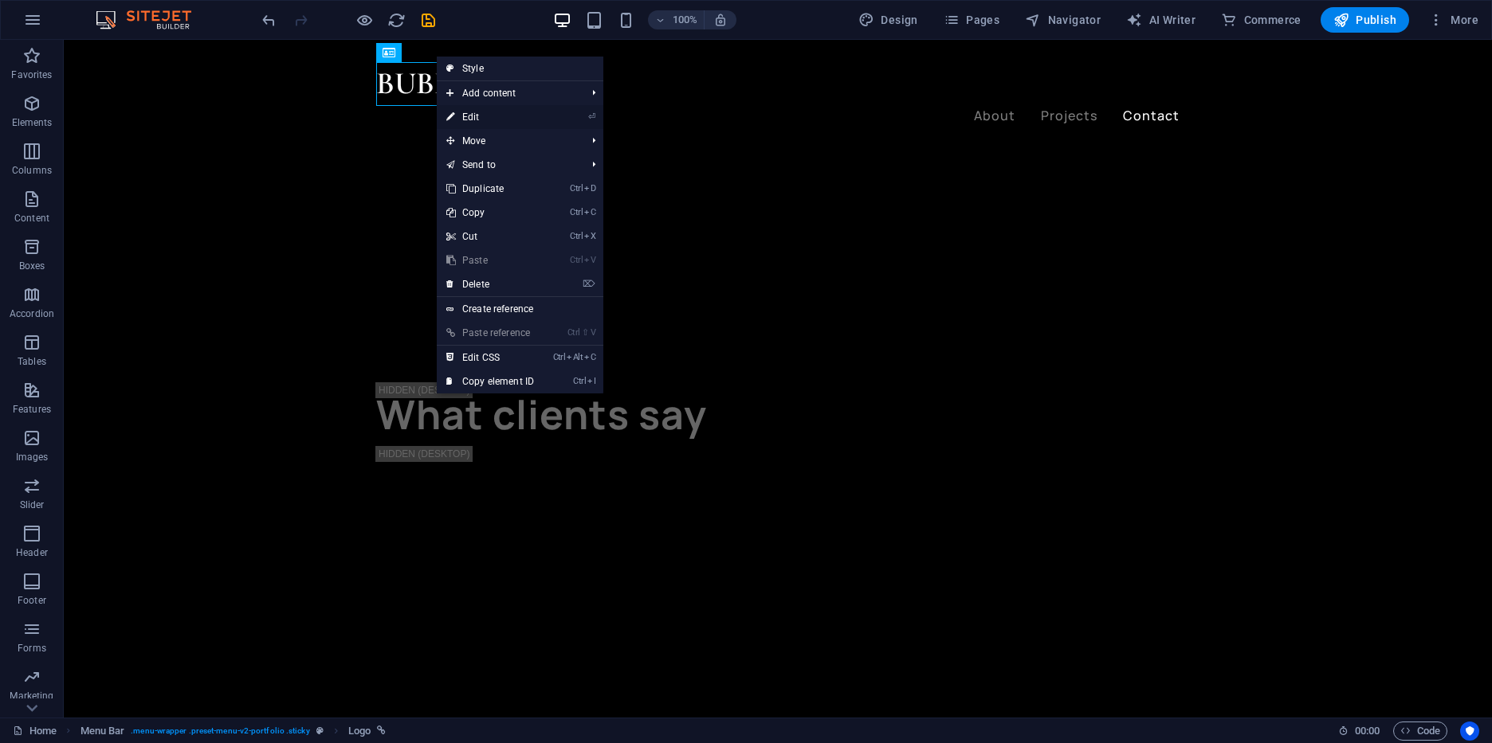
click at [481, 127] on link "⏎ Edit" at bounding box center [490, 117] width 107 height 24
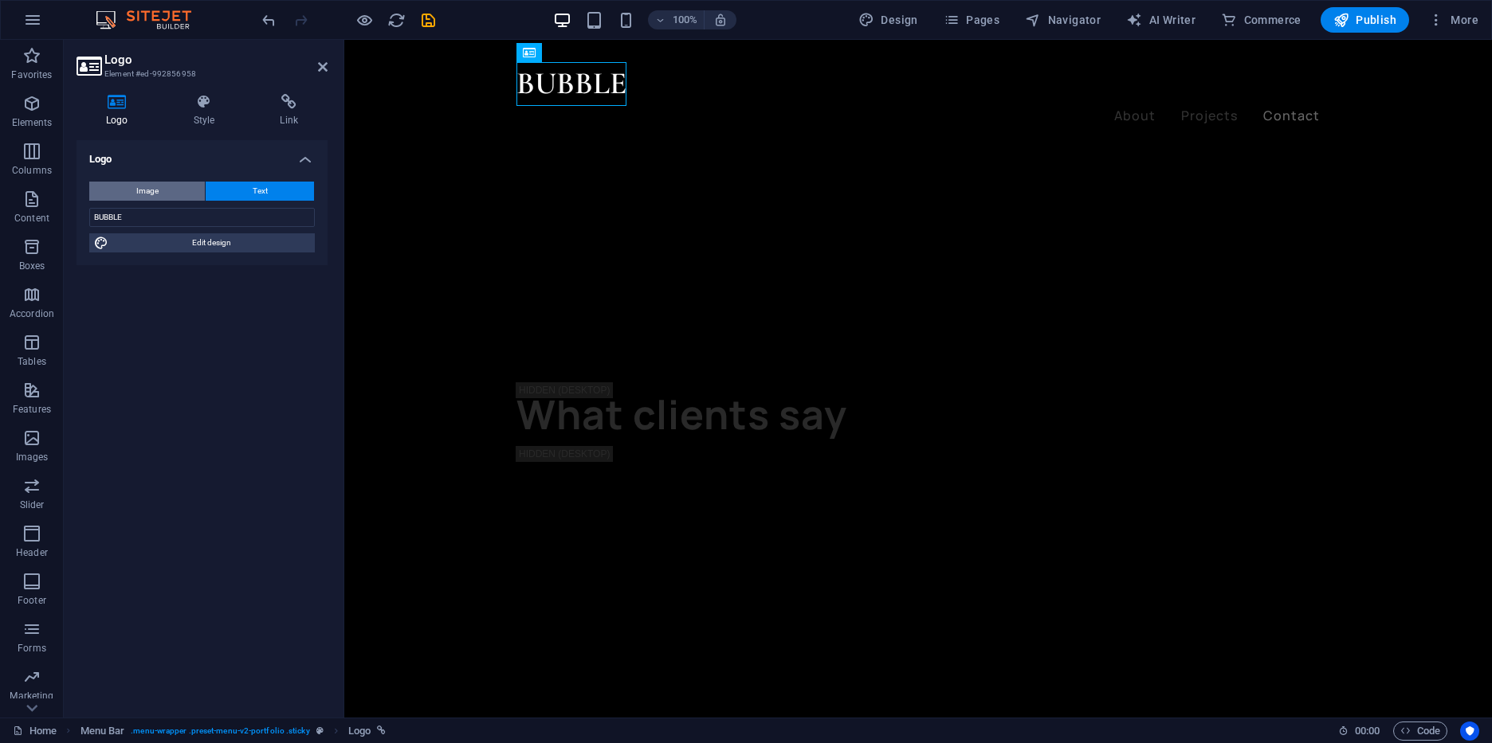
click at [155, 189] on span "Image" at bounding box center [147, 191] width 22 height 19
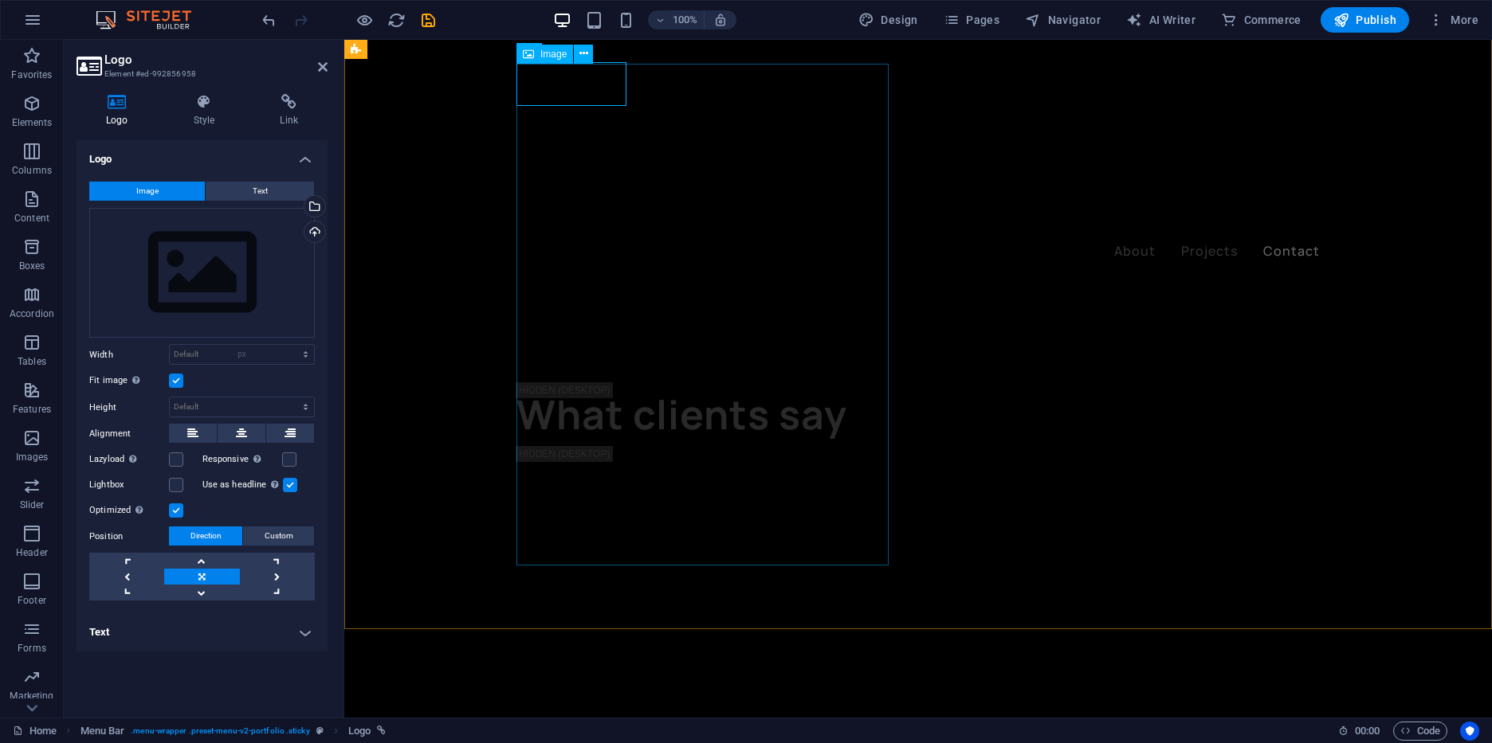
select select "DISABLED_OPTION_VALUE"
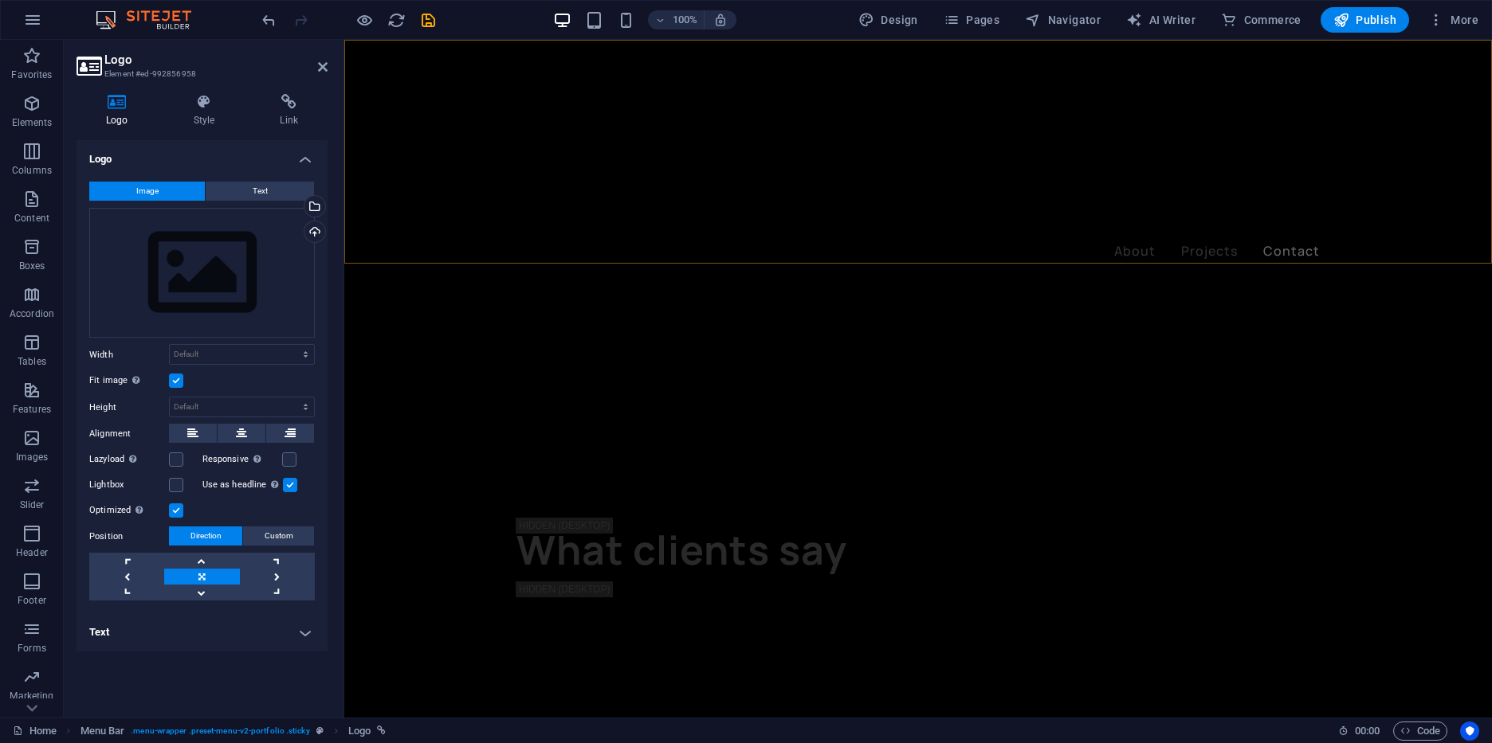
scroll to position [3520, 0]
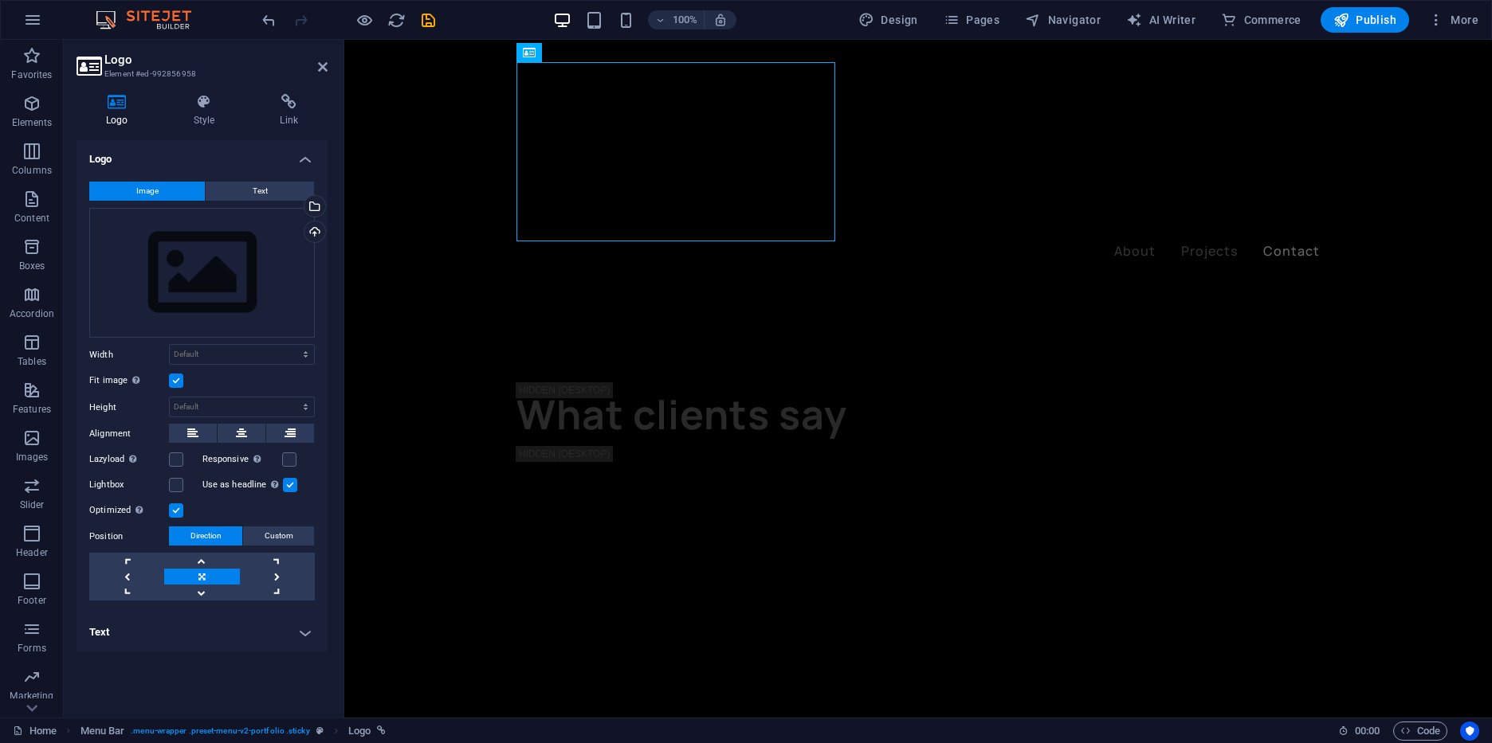
click at [316, 66] on h2 "Logo" at bounding box center [215, 60] width 223 height 14
click at [324, 65] on icon at bounding box center [323, 67] width 10 height 13
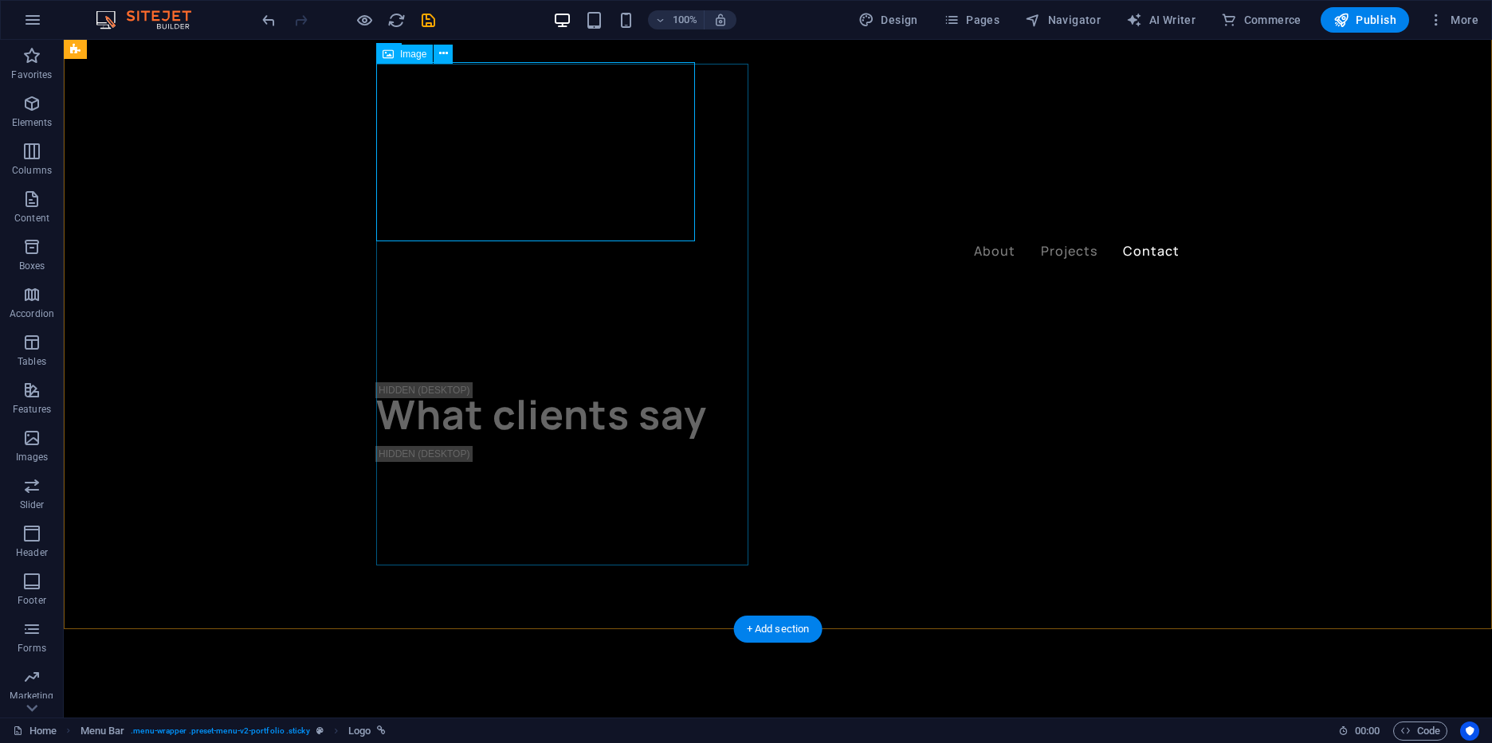
select select "%"
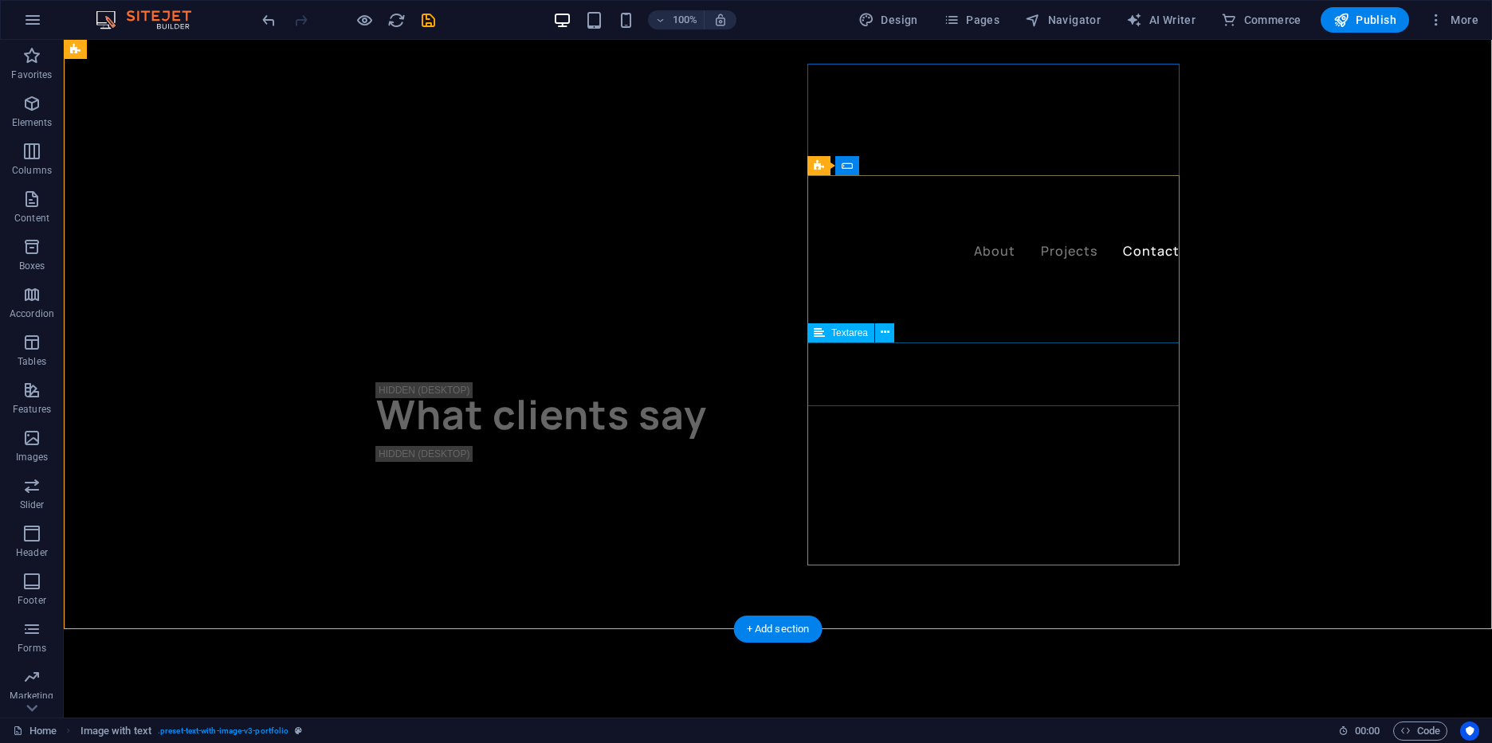
scroll to position [3384, 0]
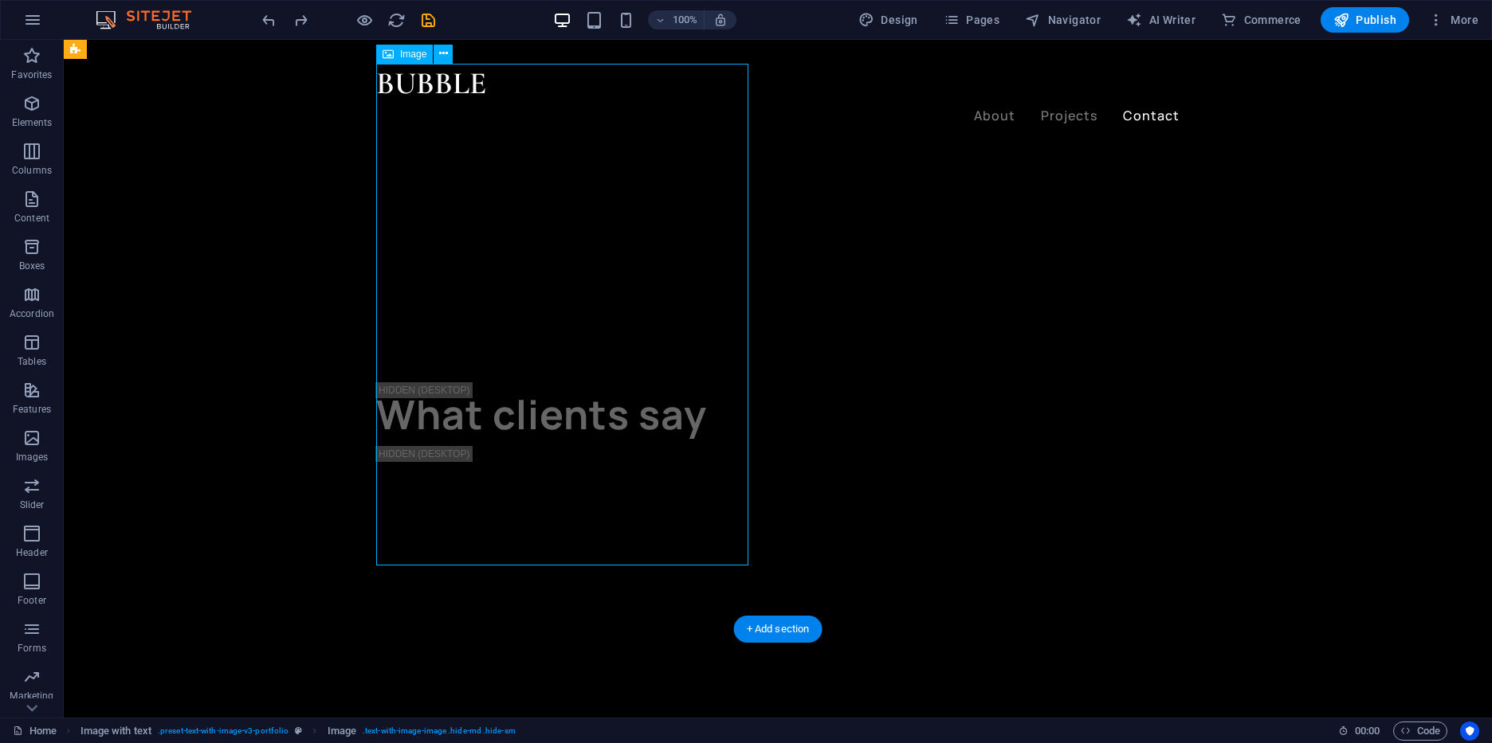
select select "%"
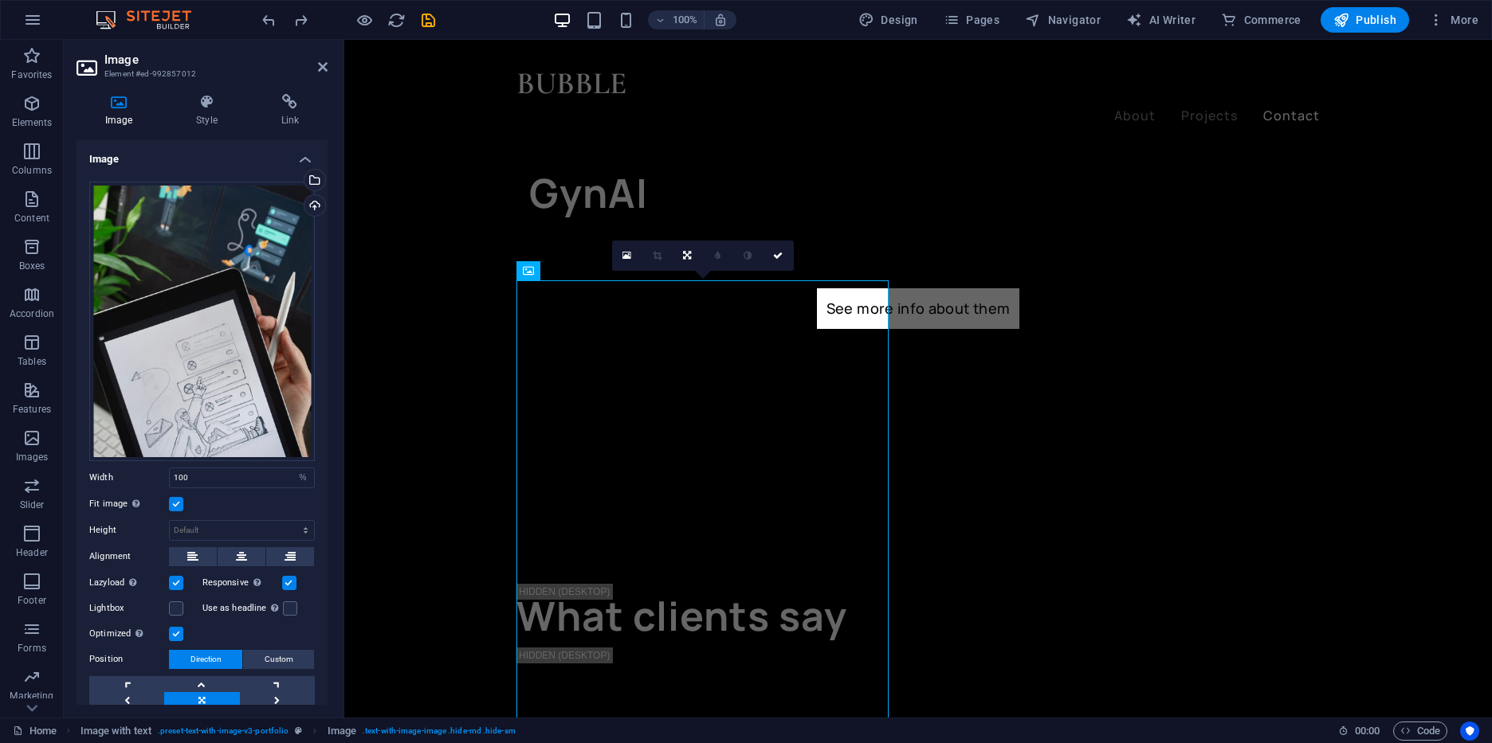
scroll to position [3058, 0]
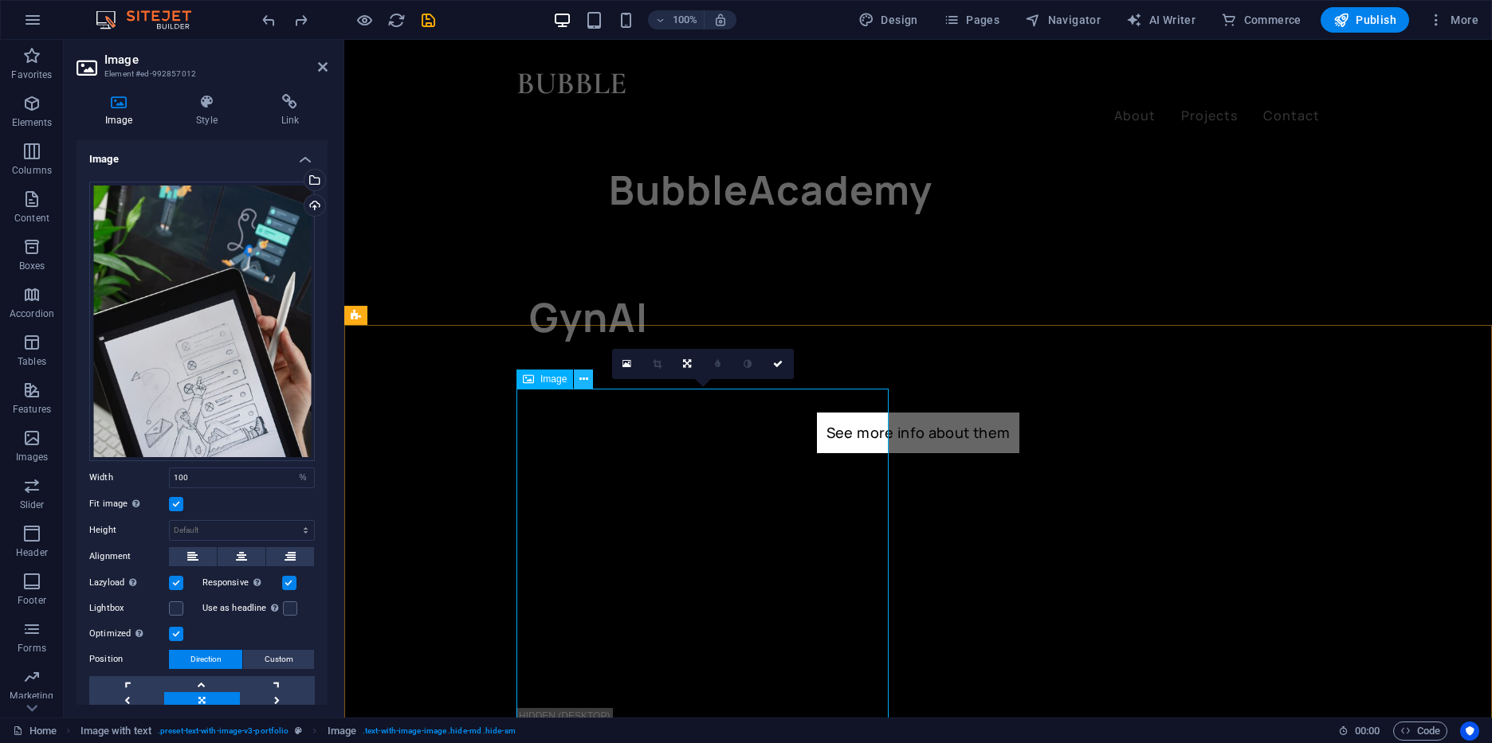
click at [585, 379] on icon at bounding box center [583, 379] width 9 height 17
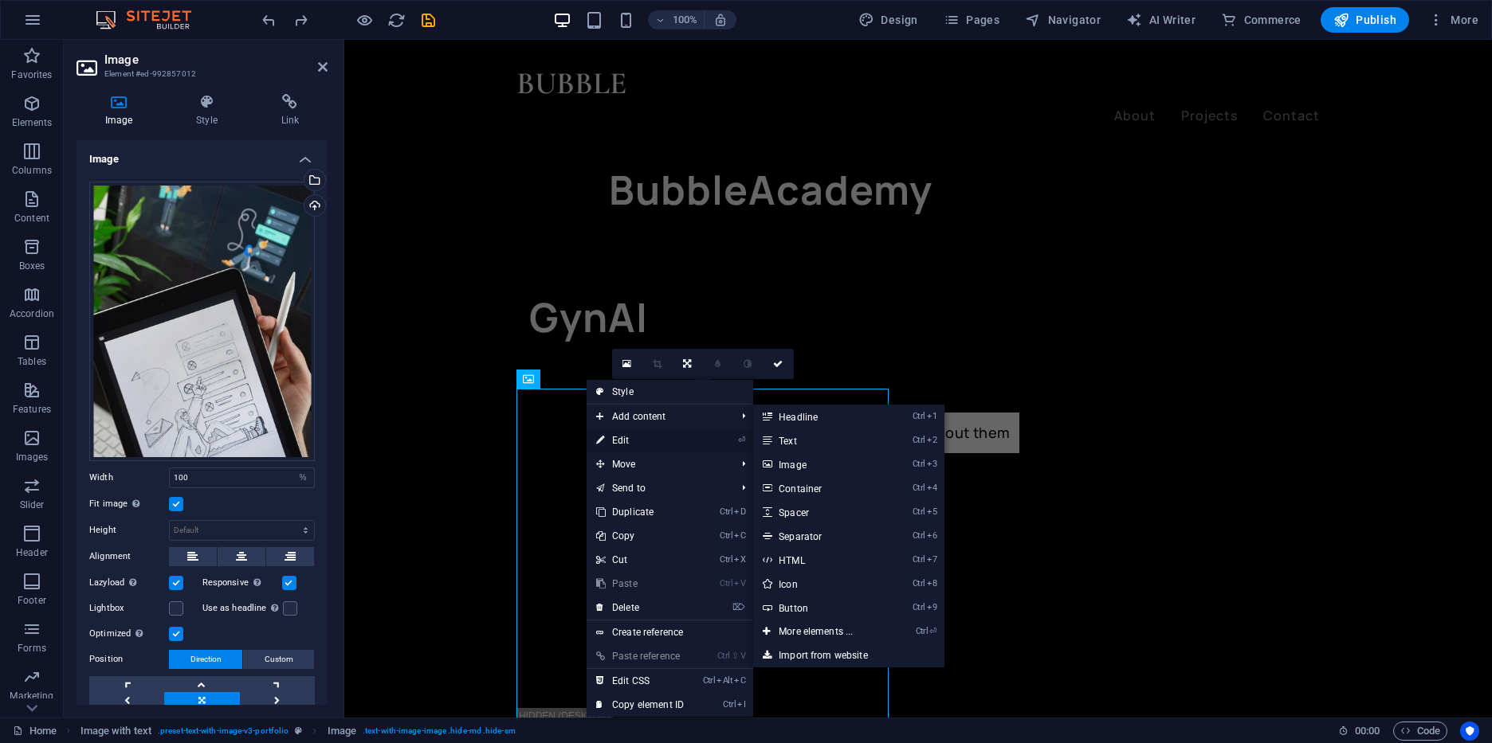
click at [647, 440] on link "⏎ Edit" at bounding box center [639, 441] width 107 height 24
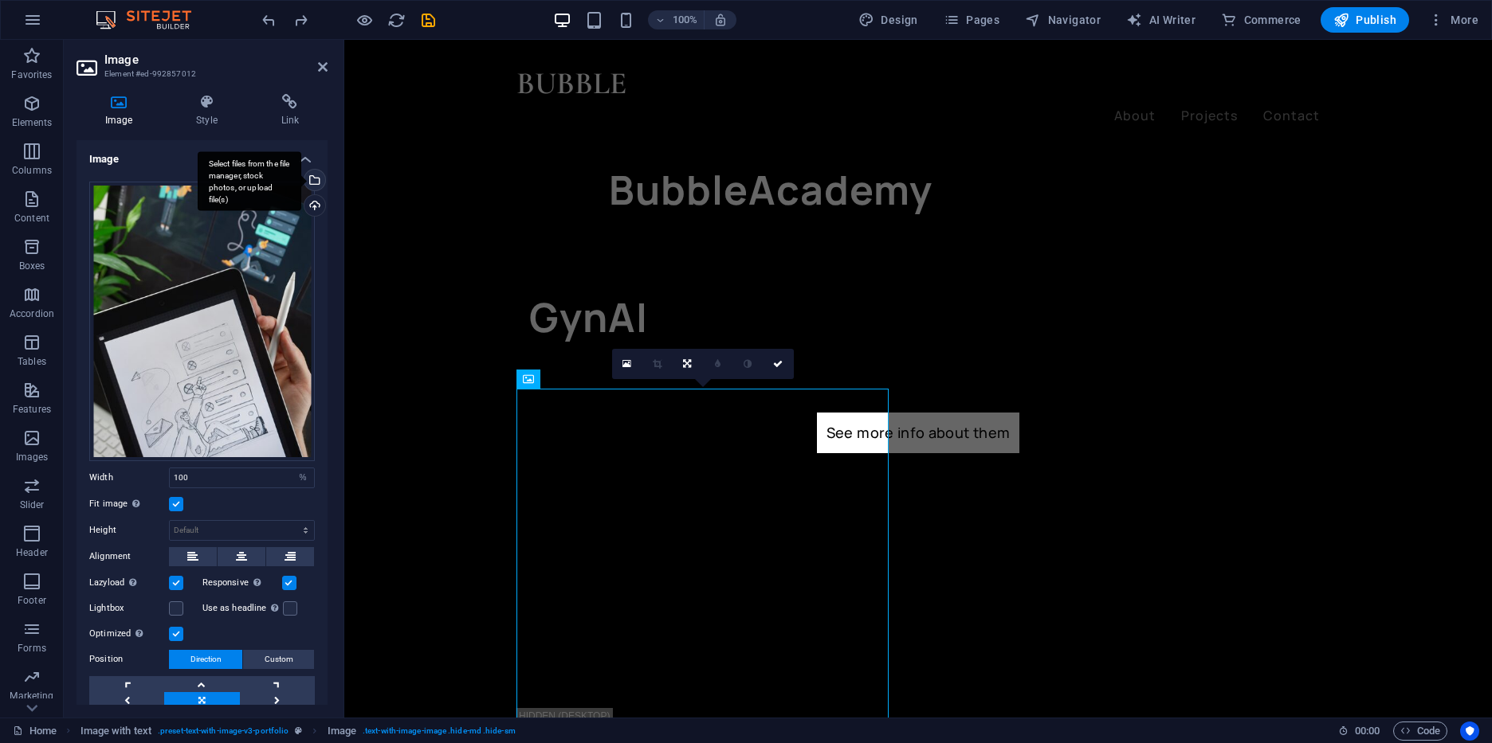
click at [301, 178] on div "Select files from the file manager, stock photos, or upload file(s)" at bounding box center [250, 181] width 104 height 60
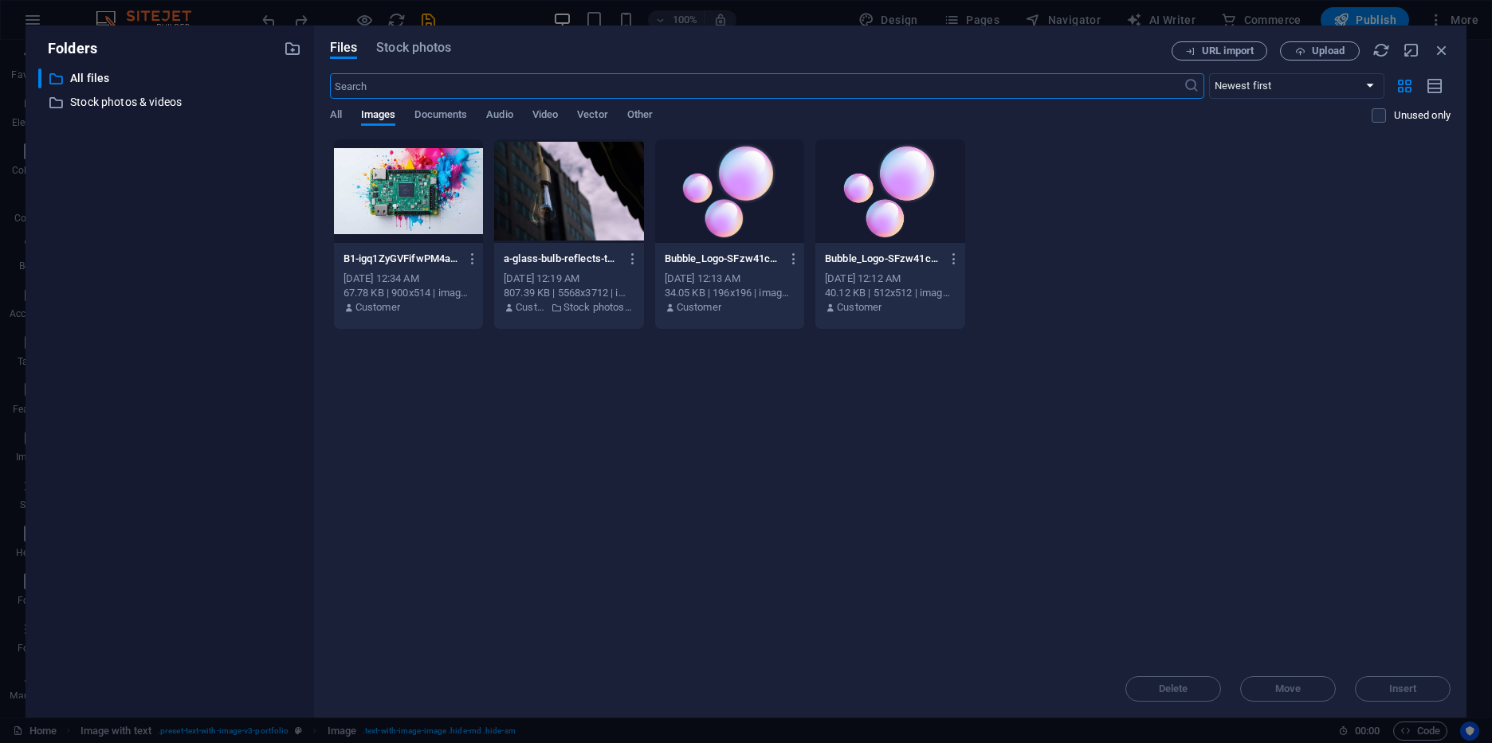
scroll to position [3050, 0]
click at [406, 53] on span "Stock photos" at bounding box center [413, 47] width 75 height 19
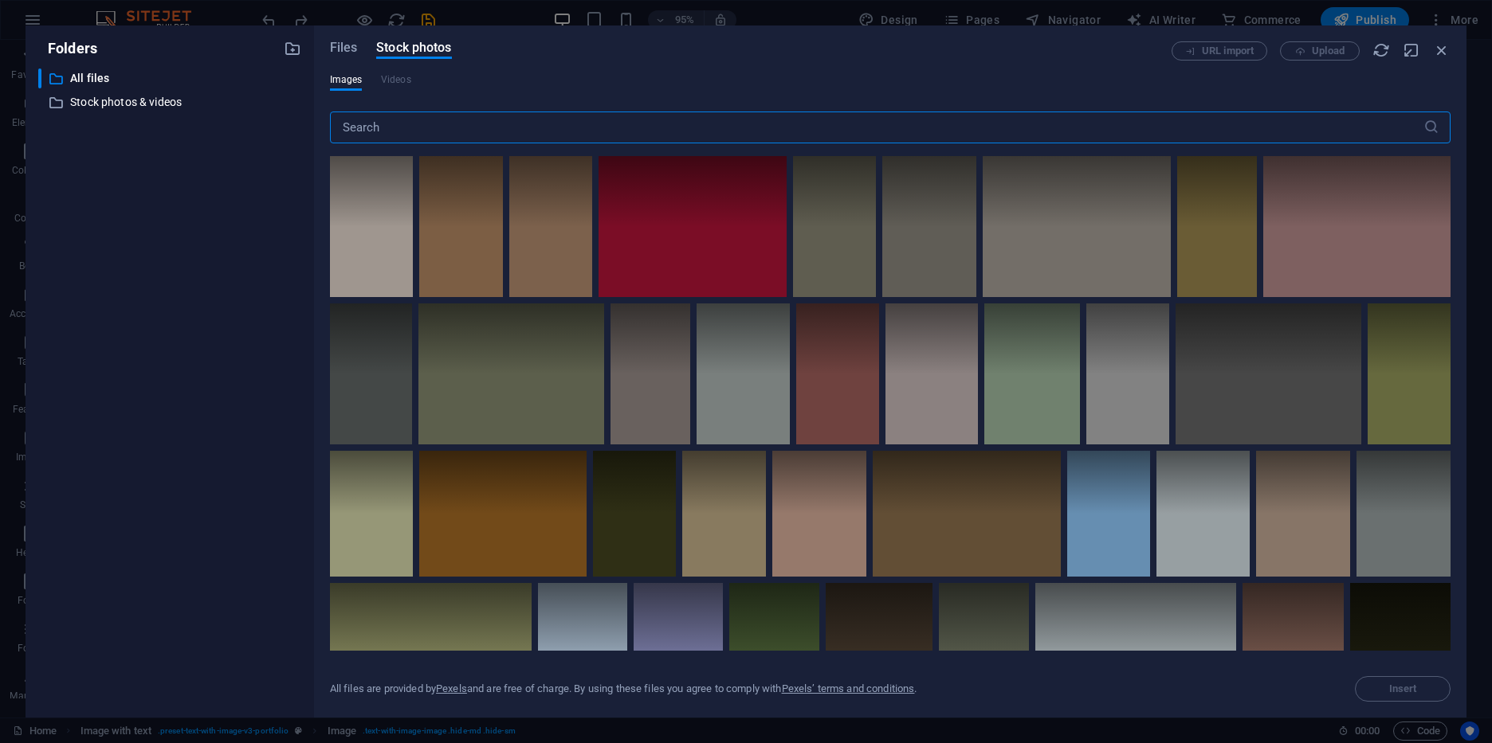
click at [384, 128] on input "text" at bounding box center [876, 128] width 1093 height 32
type input "form"
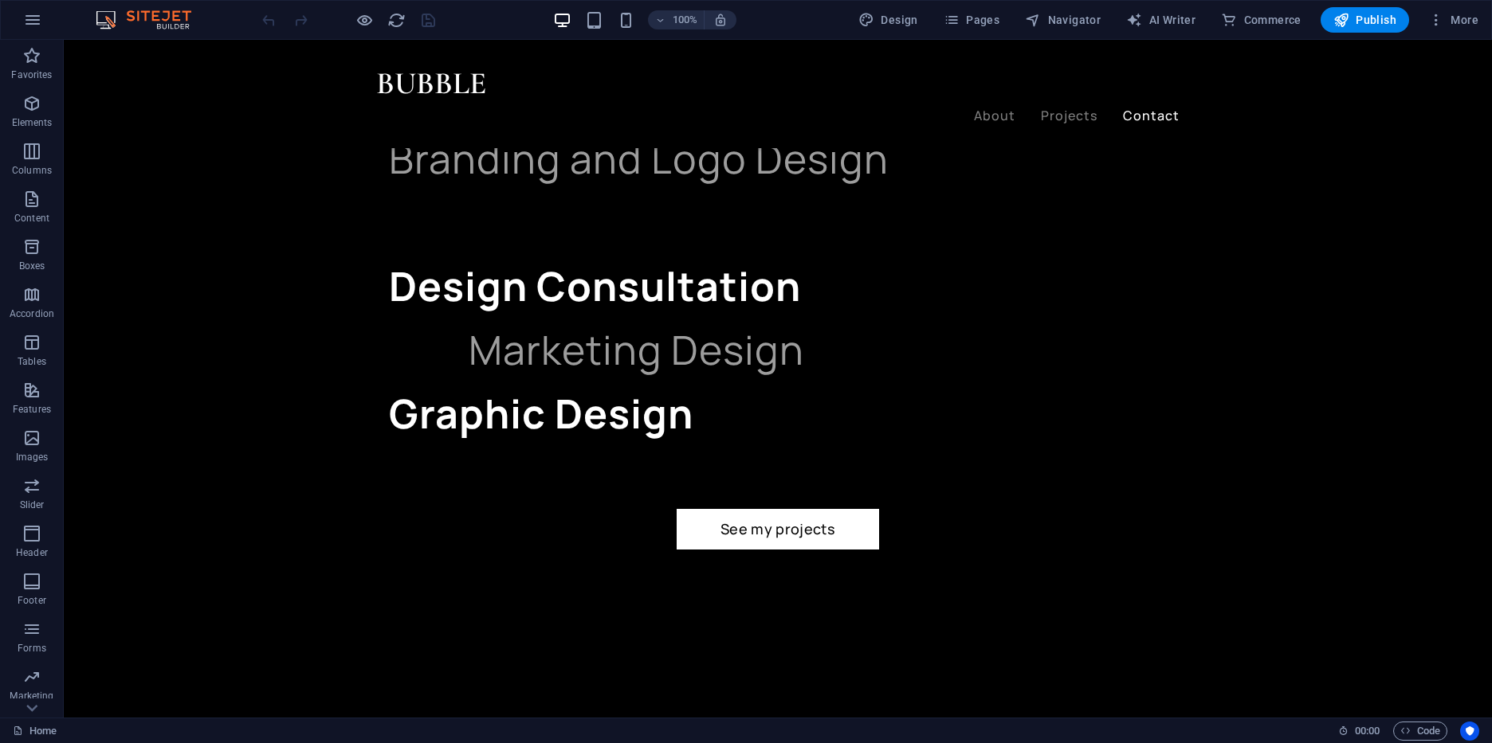
scroll to position [3157, 0]
